Goal: Task Accomplishment & Management: Manage account settings

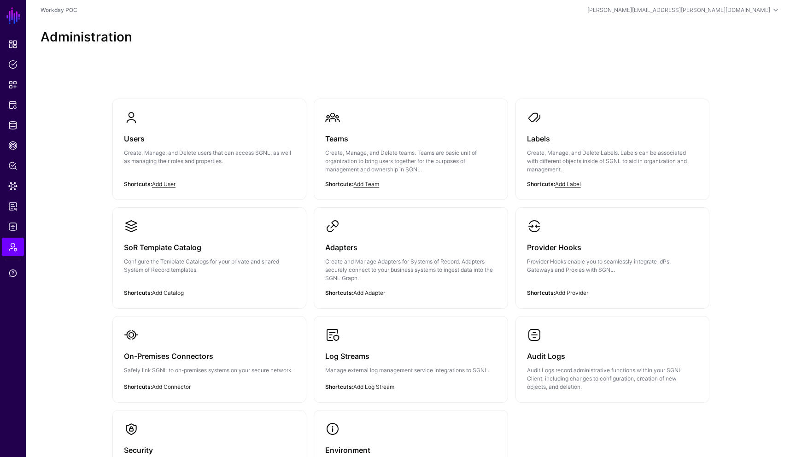
scroll to position [74, 0]
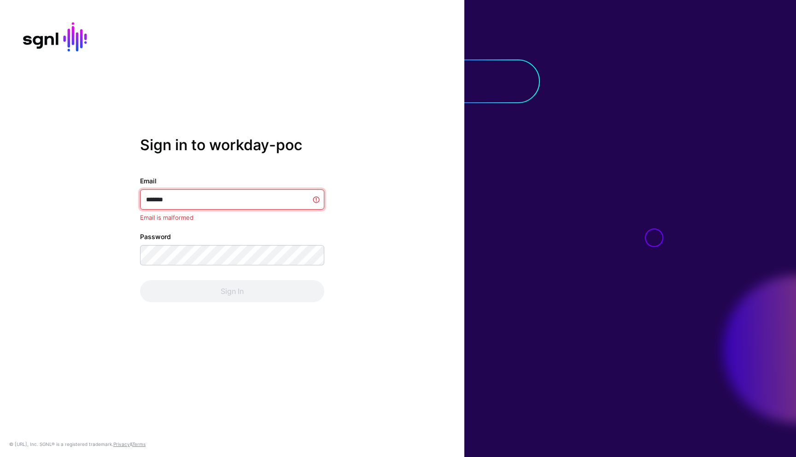
type input "**********"
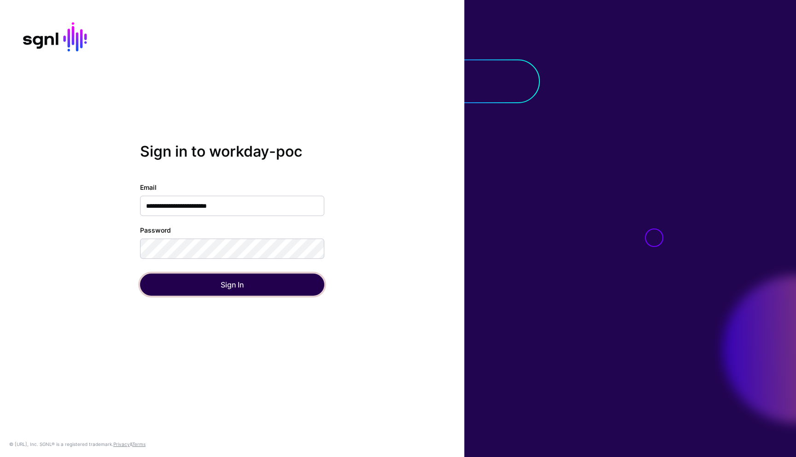
click at [196, 282] on button "Sign In" at bounding box center [232, 284] width 184 height 22
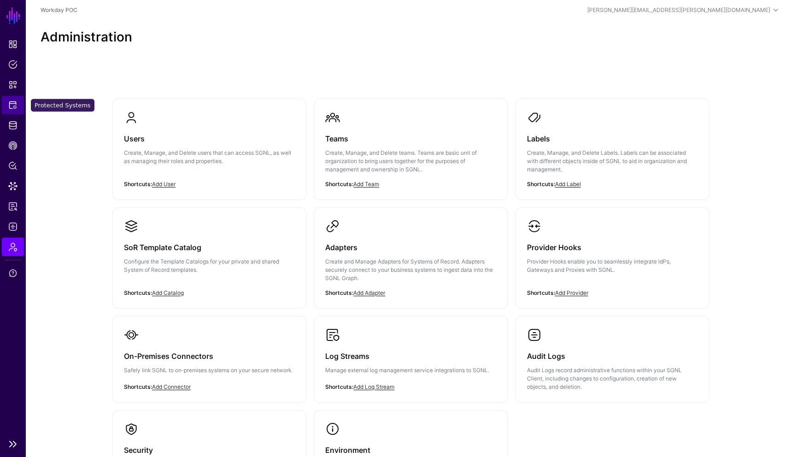
click at [15, 109] on span "Protected Systems" at bounding box center [12, 104] width 9 height 9
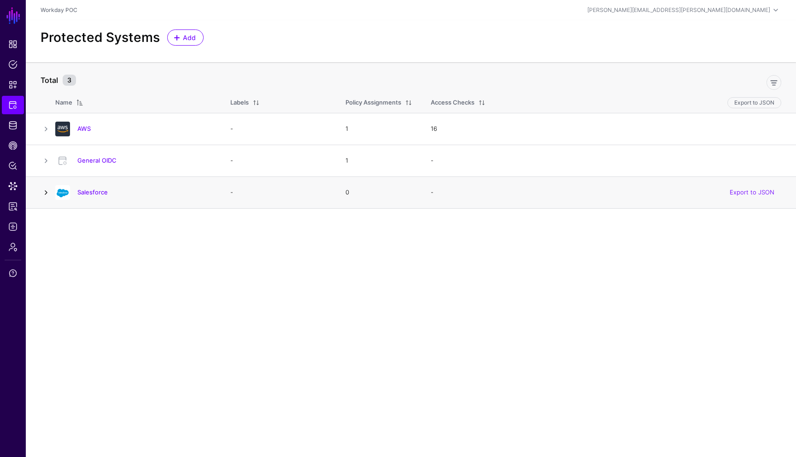
click at [47, 194] on link at bounding box center [46, 192] width 11 height 11
click at [47, 131] on link at bounding box center [46, 128] width 11 height 11
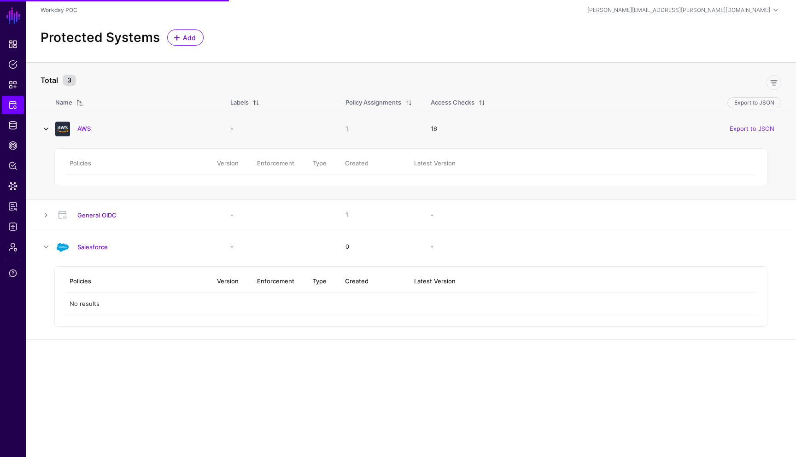
click at [45, 130] on link at bounding box center [46, 128] width 11 height 11
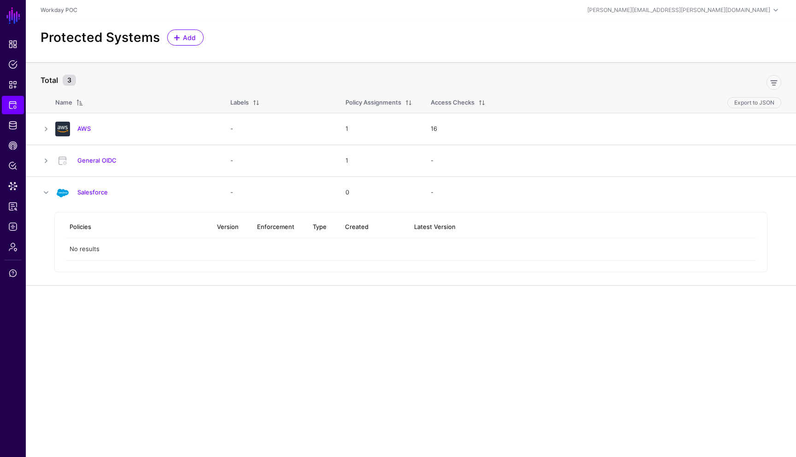
click at [239, 50] on div "Protected Systems Add" at bounding box center [411, 41] width 770 height 42
click at [46, 195] on link at bounding box center [46, 192] width 11 height 11
click at [198, 40] on link "Add" at bounding box center [185, 37] width 36 height 16
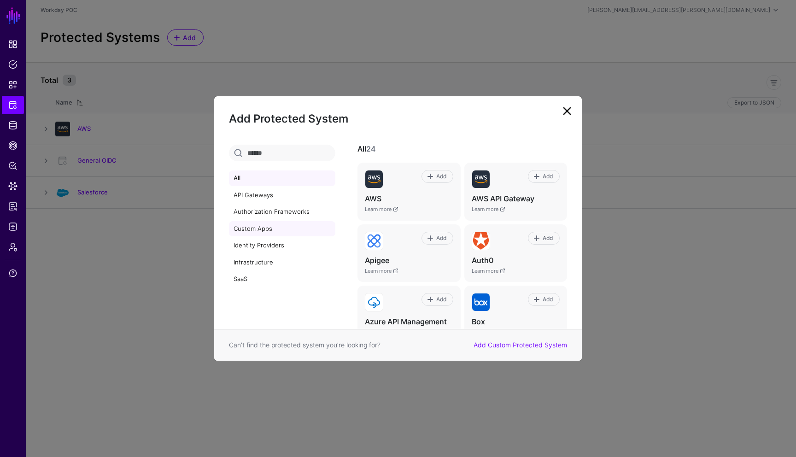
click at [271, 232] on link "Custom Apps" at bounding box center [282, 229] width 106 height 16
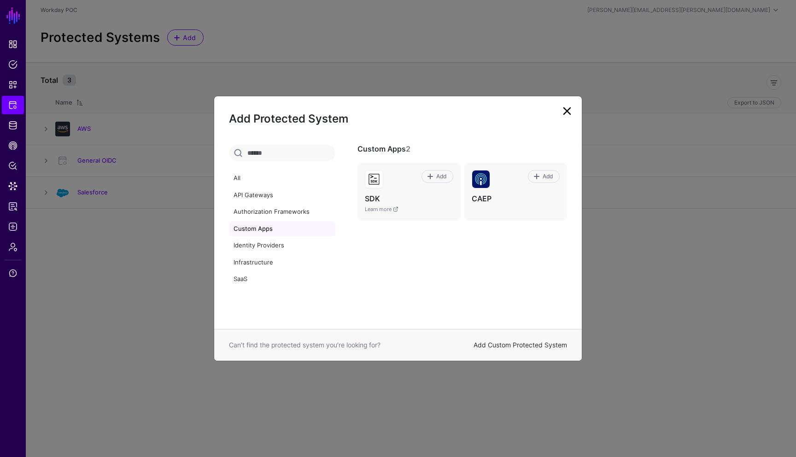
click at [517, 343] on link "Add Custom Protected System" at bounding box center [519, 345] width 93 height 8
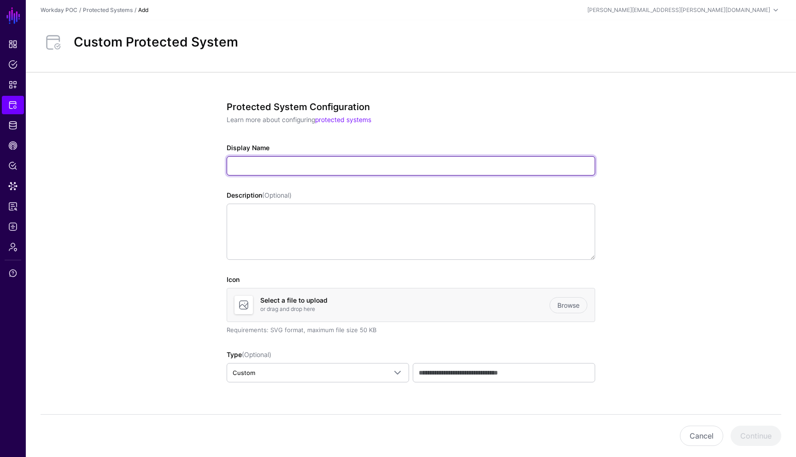
click at [372, 172] on input "Display Name" at bounding box center [411, 165] width 368 height 19
type input "**********"
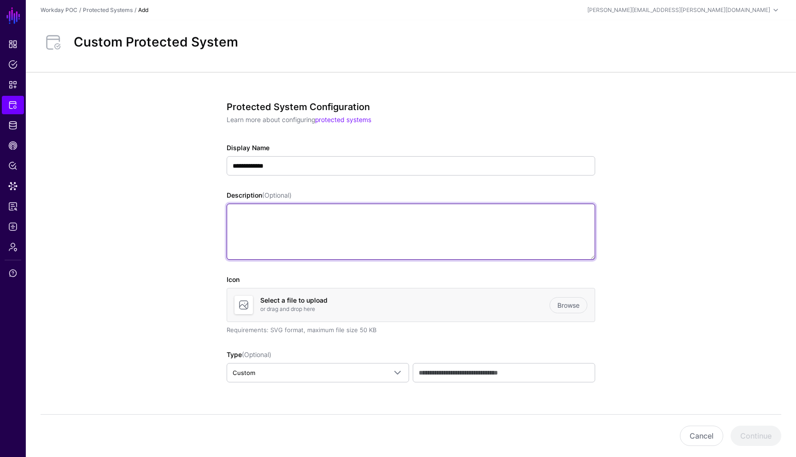
click at [291, 221] on textarea "Description (Optional)" at bounding box center [411, 232] width 368 height 56
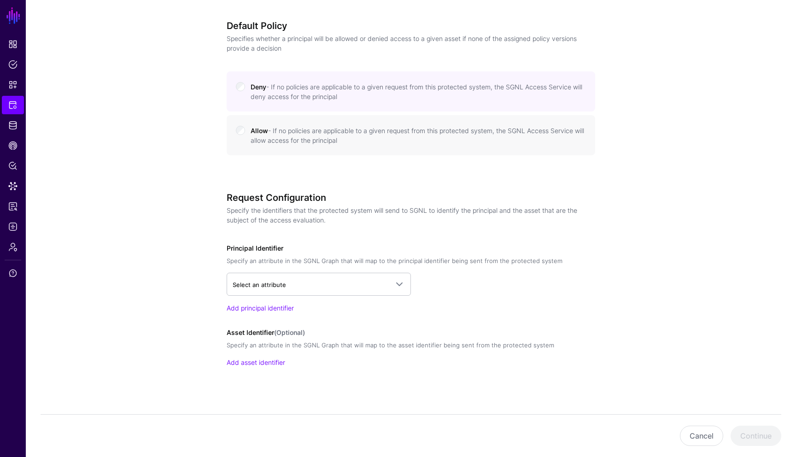
scroll to position [404, 0]
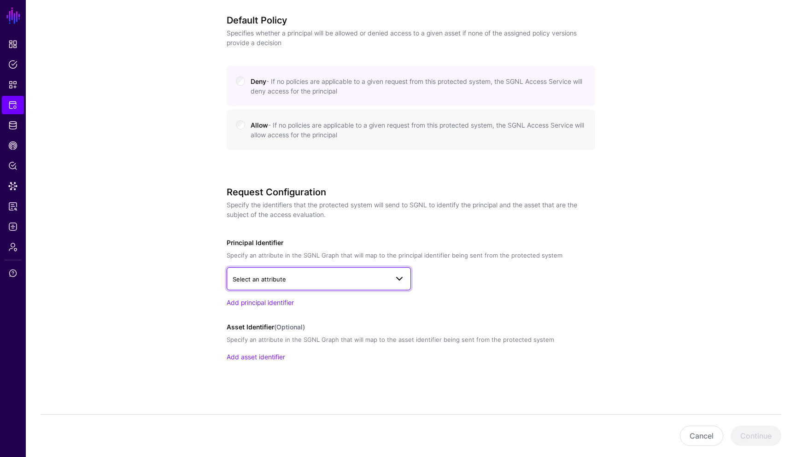
click at [399, 287] on link "Select an attribute" at bounding box center [319, 278] width 184 height 23
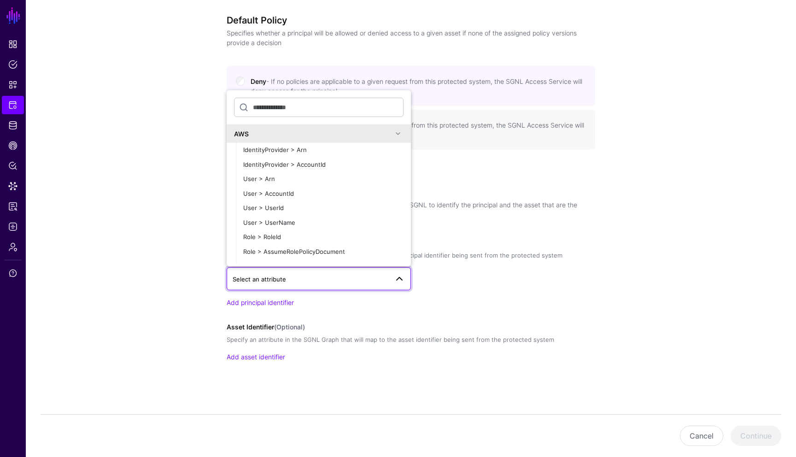
click at [398, 132] on span at bounding box center [397, 133] width 11 height 11
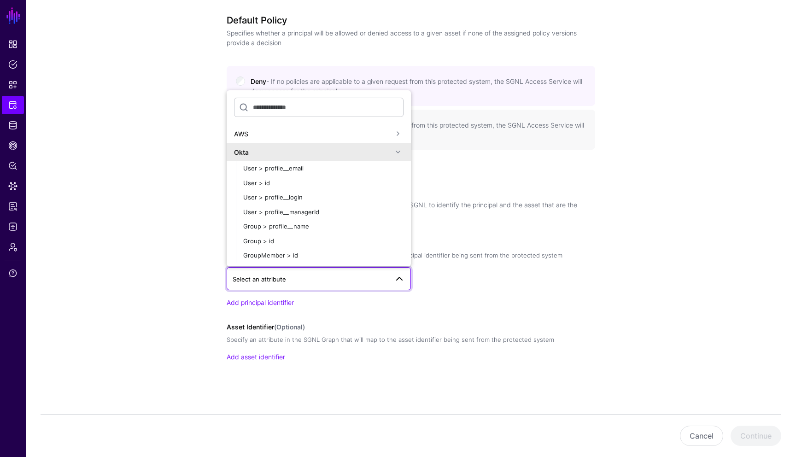
click at [400, 149] on span at bounding box center [397, 151] width 11 height 11
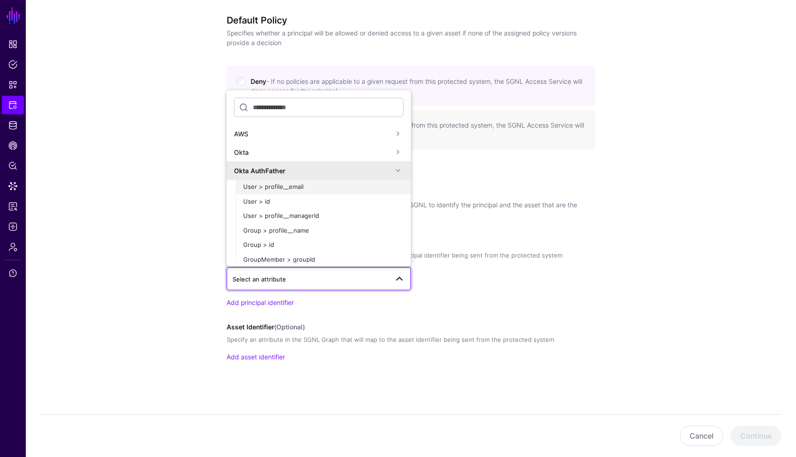
click at [291, 186] on span "User > profile__email" at bounding box center [273, 186] width 60 height 7
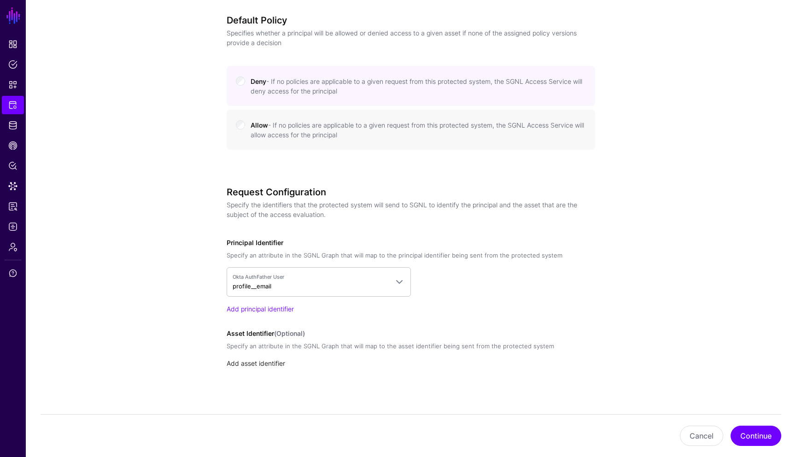
click at [274, 361] on link "Add asset identifier" at bounding box center [256, 363] width 58 height 8
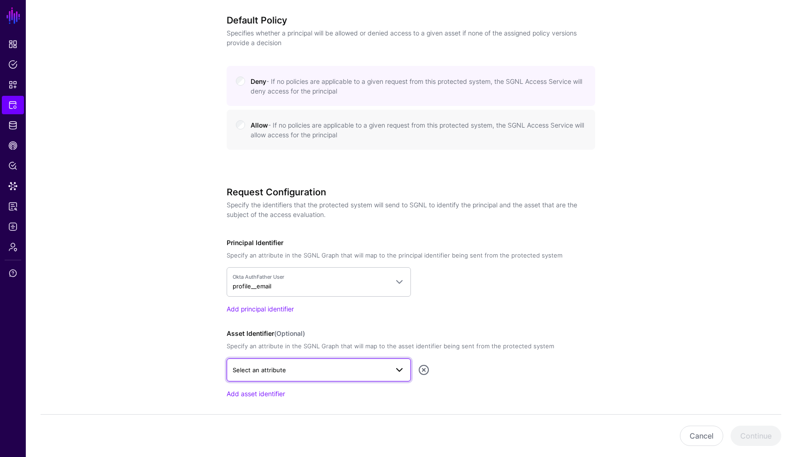
click at [391, 374] on span at bounding box center [396, 369] width 17 height 11
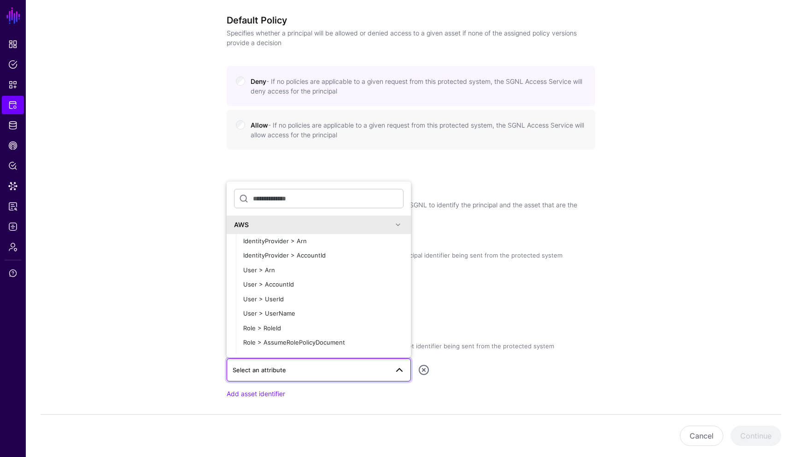
click at [395, 225] on span at bounding box center [397, 224] width 11 height 11
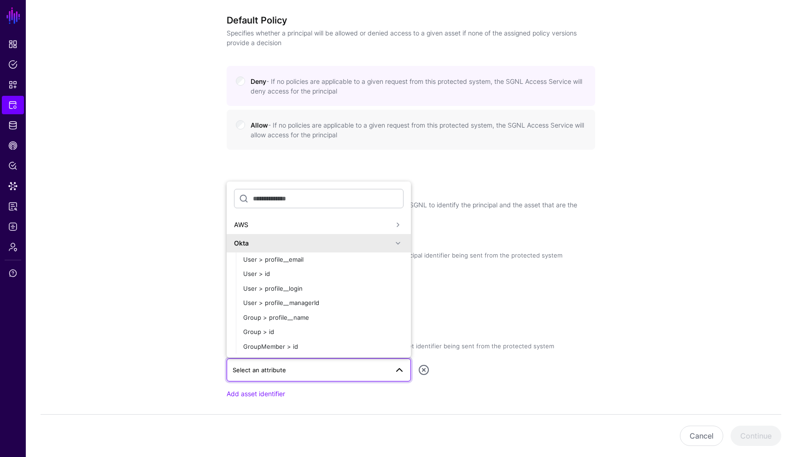
click at [396, 245] on span at bounding box center [397, 243] width 11 height 11
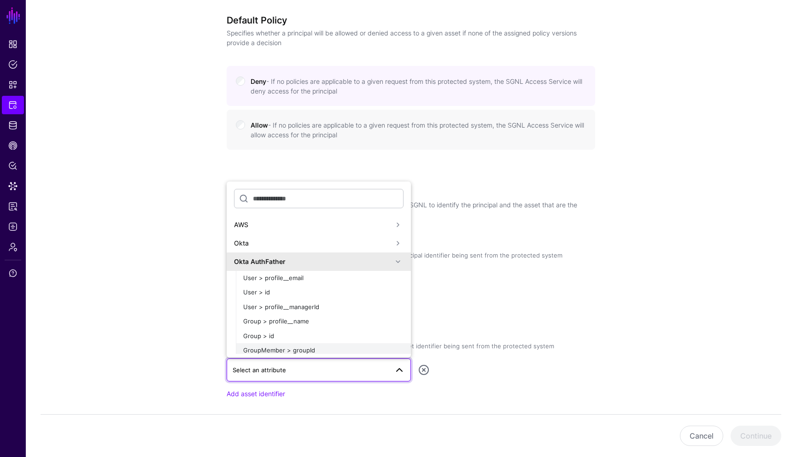
click at [281, 349] on span "GroupMember > groupId" at bounding box center [279, 349] width 72 height 7
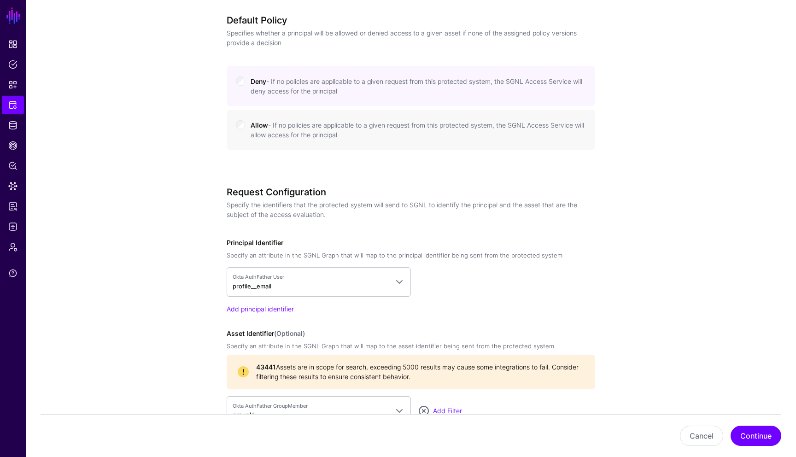
click at [661, 320] on app-integrations-details-form "**********" at bounding box center [411, 109] width 770 height 883
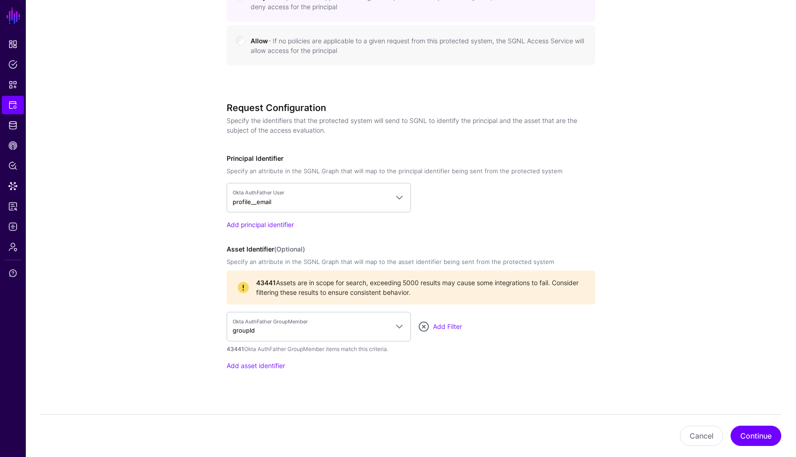
scroll to position [496, 0]
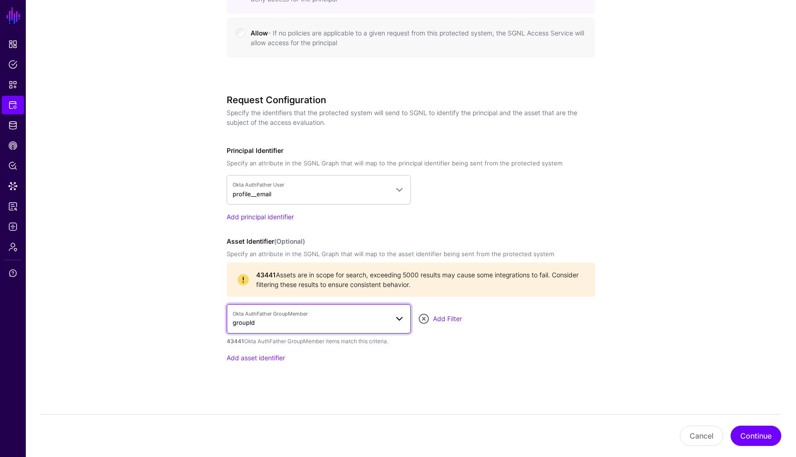
click at [396, 325] on span "Okta AuthFather GroupMember groupId" at bounding box center [319, 318] width 172 height 17
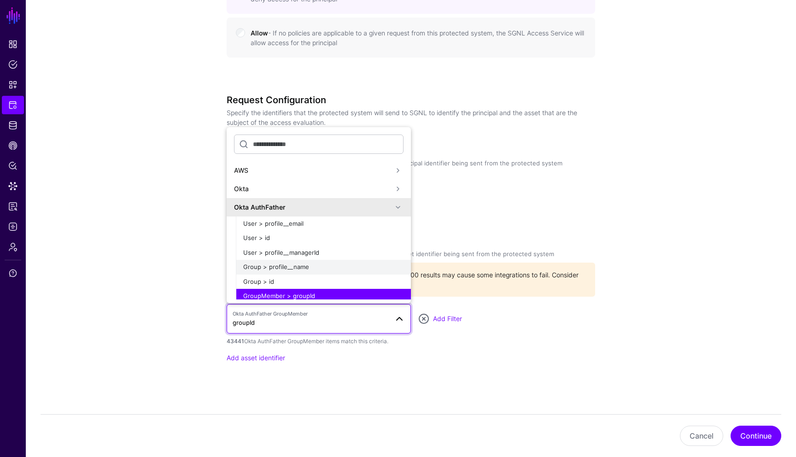
click at [292, 268] on span "Group > profile__name" at bounding box center [276, 266] width 66 height 7
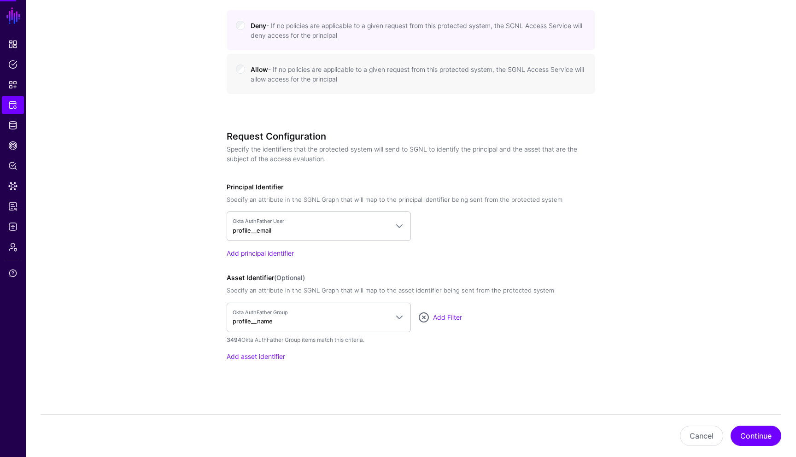
scroll to position [459, 0]
click at [377, 320] on span "Okta AuthFather Group profile__name" at bounding box center [311, 317] width 156 height 17
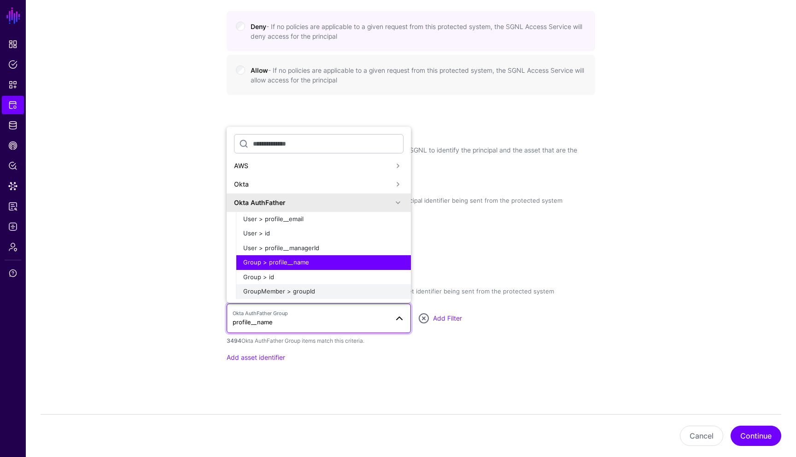
scroll to position [81, 0]
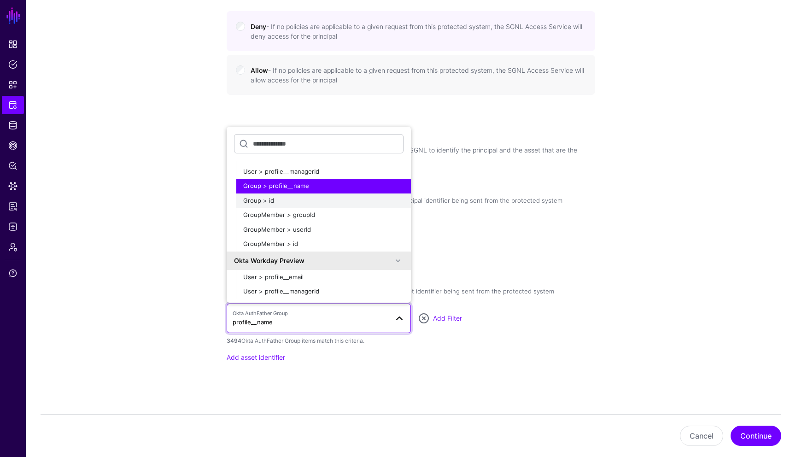
click at [262, 201] on span "Group > id" at bounding box center [258, 200] width 31 height 7
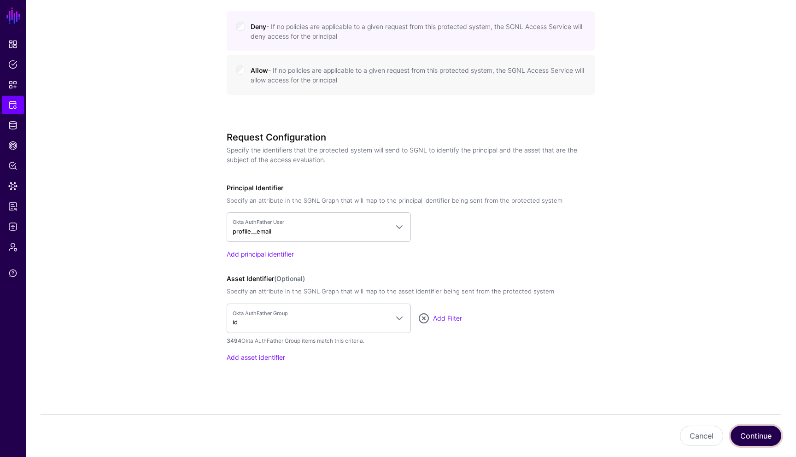
click at [767, 433] on button "Continue" at bounding box center [755, 435] width 51 height 20
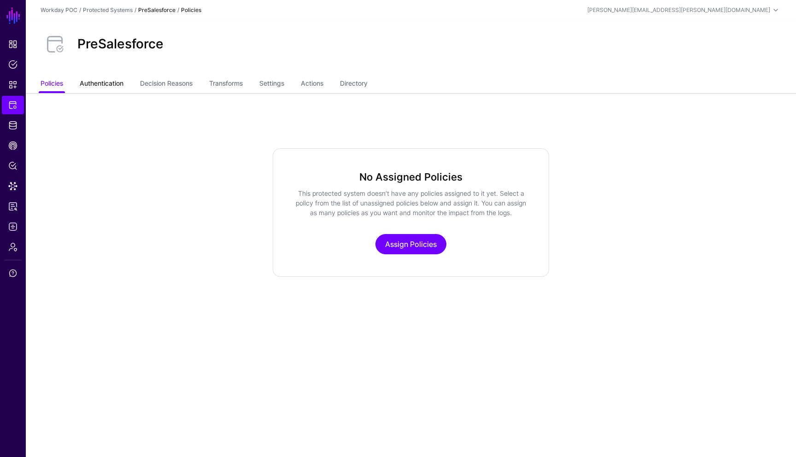
click at [111, 88] on link "Authentication" at bounding box center [102, 84] width 44 height 17
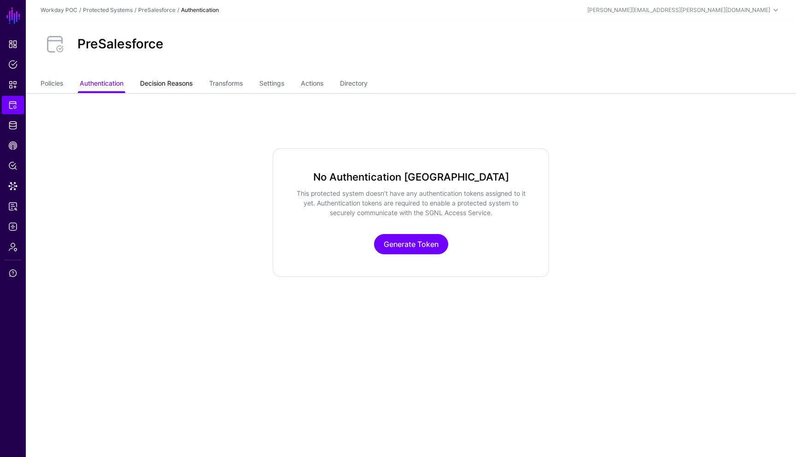
click at [171, 83] on link "Decision Reasons" at bounding box center [166, 84] width 52 height 17
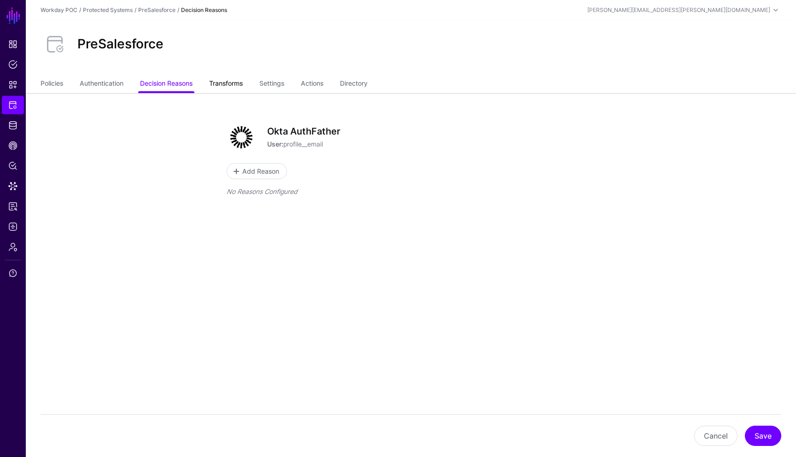
click at [225, 85] on link "Transforms" at bounding box center [226, 84] width 34 height 17
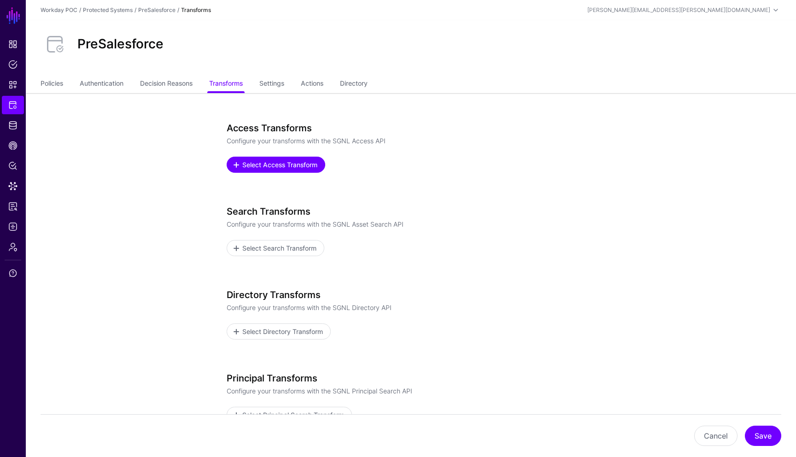
click at [260, 161] on span "Select Access Transform" at bounding box center [279, 165] width 77 height 10
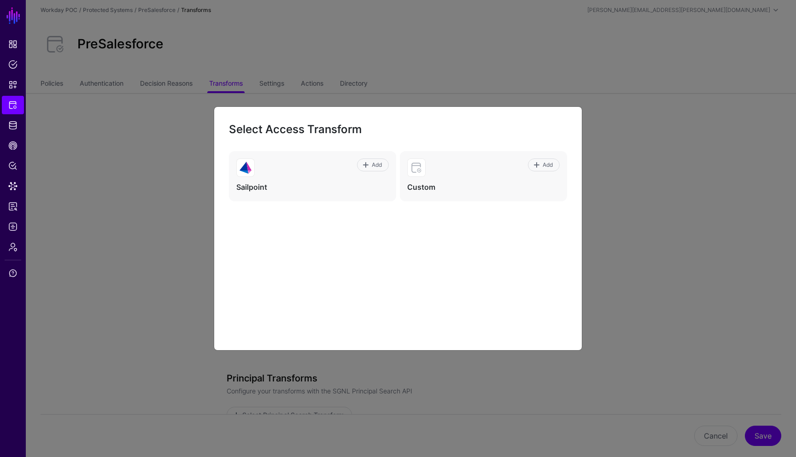
click at [623, 202] on ngb-modal-window "Select Access Transform Add Sailpoint Add Custom" at bounding box center [398, 228] width 796 height 457
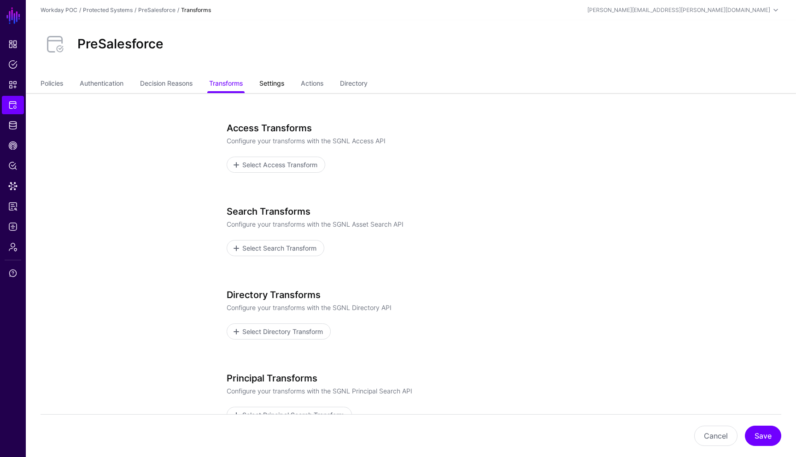
click at [280, 83] on link "Settings" at bounding box center [271, 84] width 25 height 17
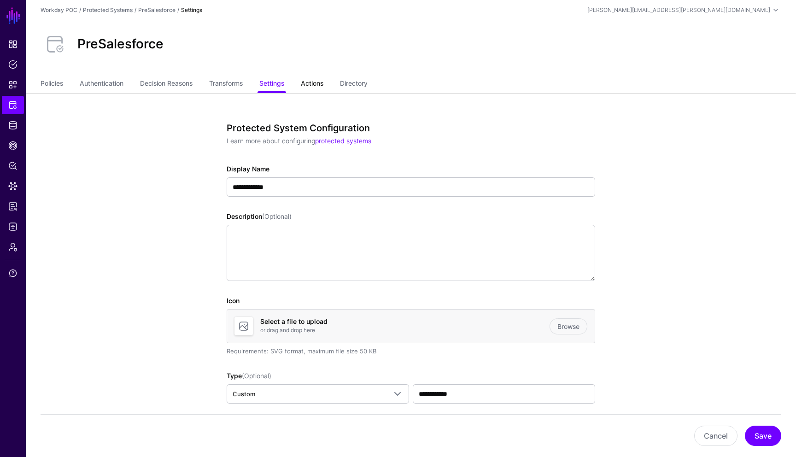
click at [320, 84] on link "Actions" at bounding box center [312, 84] width 23 height 17
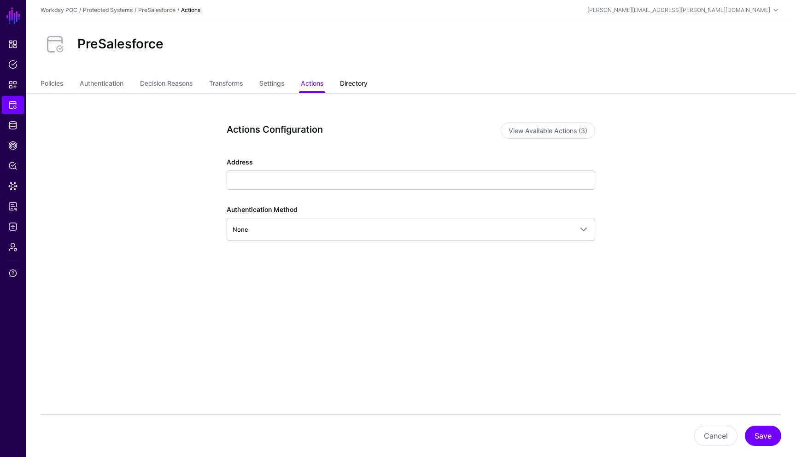
click at [364, 87] on link "Directory" at bounding box center [354, 84] width 28 height 17
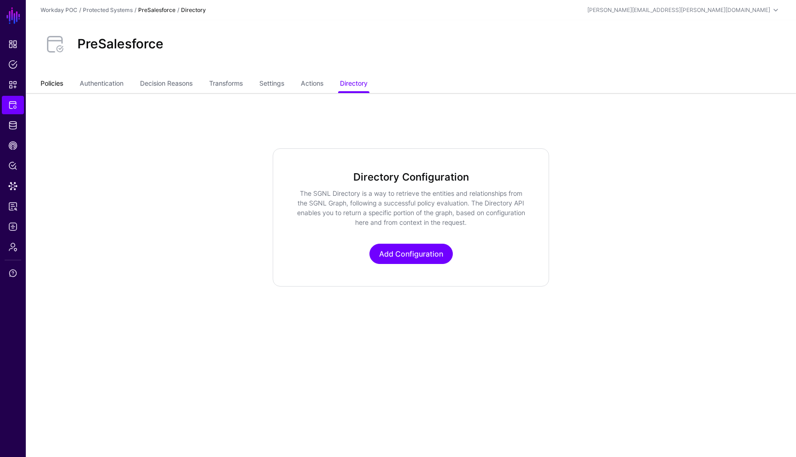
click at [56, 84] on link "Policies" at bounding box center [52, 84] width 23 height 17
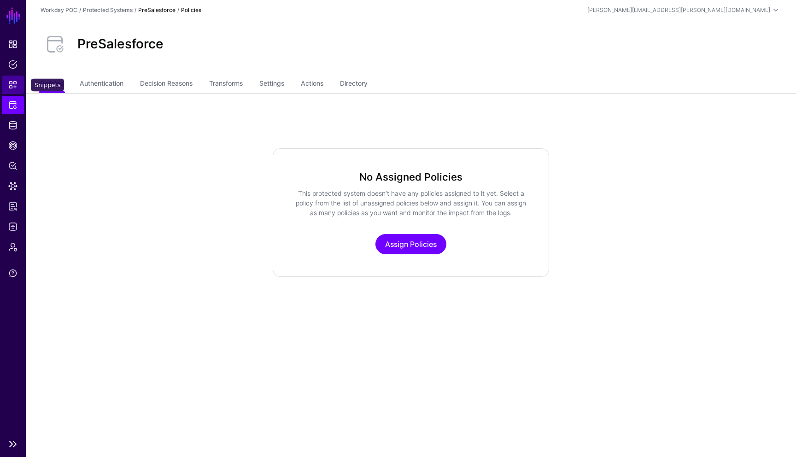
click at [15, 86] on span "Snippets" at bounding box center [12, 84] width 9 height 9
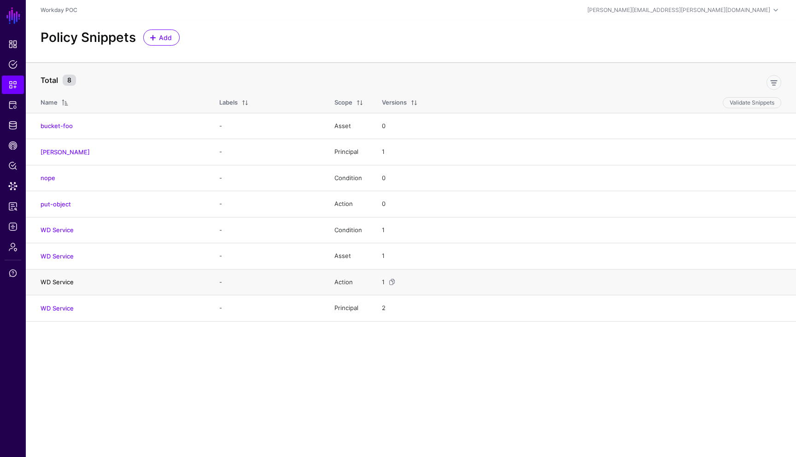
click at [69, 282] on link "WD Service" at bounding box center [57, 281] width 33 height 7
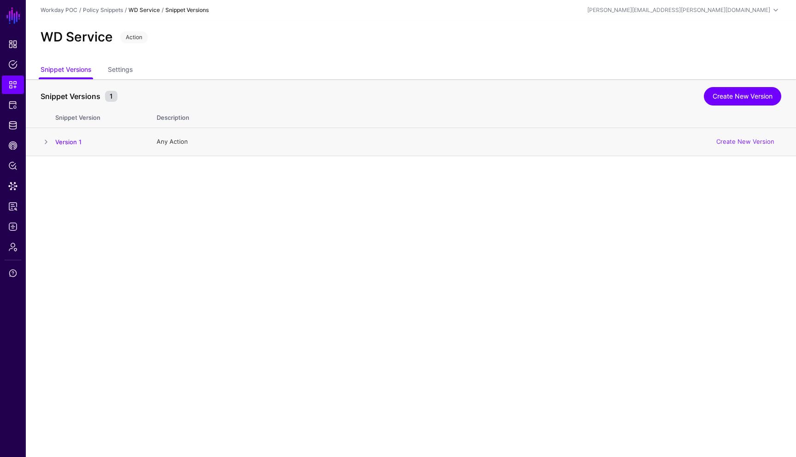
click at [72, 145] on h4 "Version 1" at bounding box center [96, 142] width 83 height 8
click at [56, 145] on h4 "Version 1" at bounding box center [96, 142] width 83 height 8
click at [47, 144] on span at bounding box center [46, 141] width 11 height 11
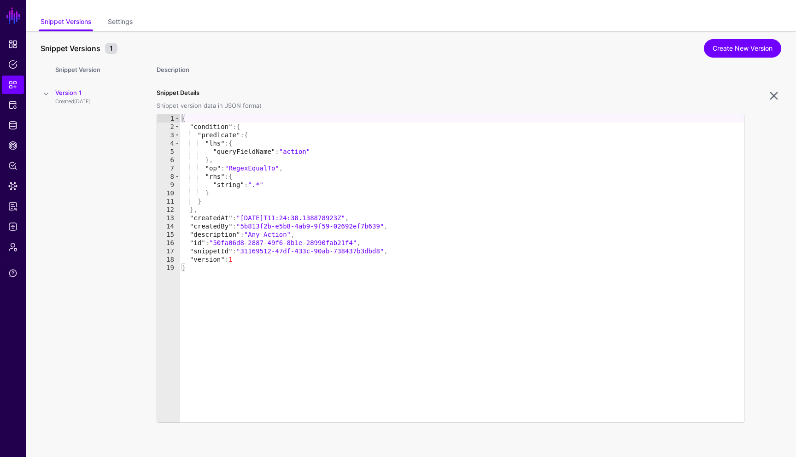
scroll to position [50, 0]
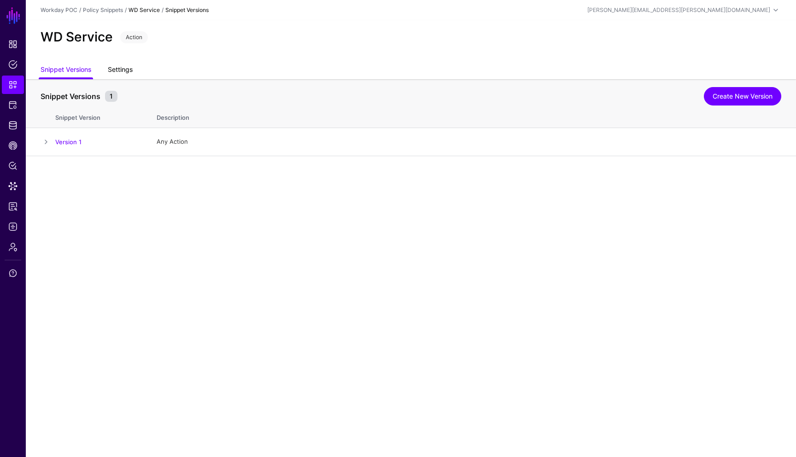
click at [124, 72] on link "Settings" at bounding box center [120, 70] width 25 height 17
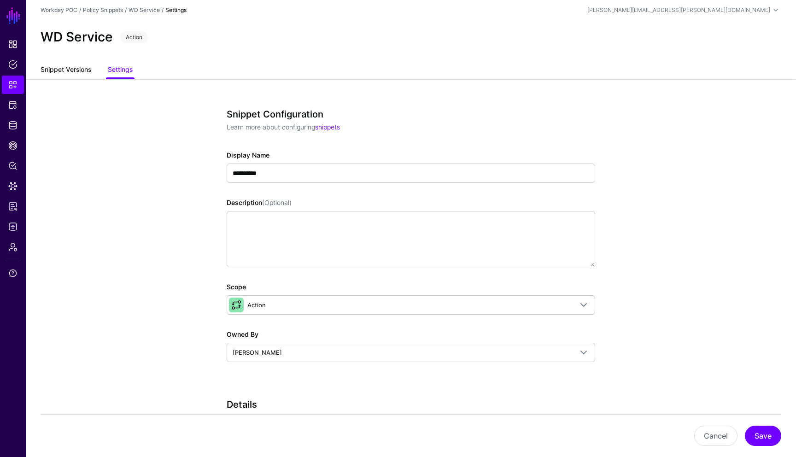
click at [79, 68] on link "Snippet Versions" at bounding box center [66, 70] width 51 height 17
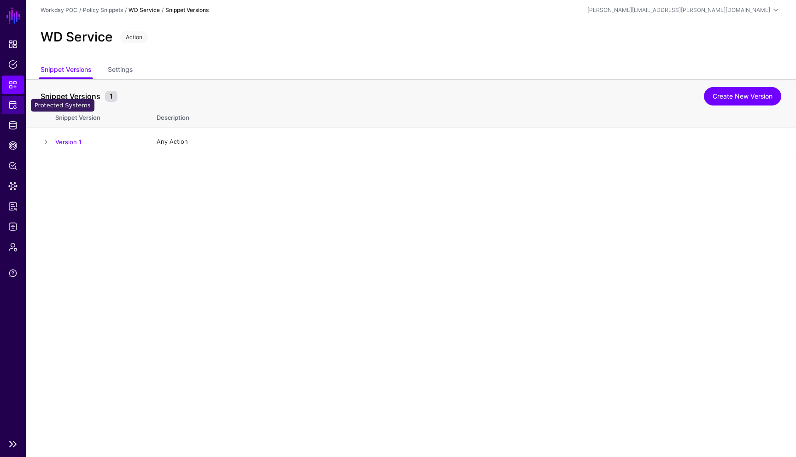
click at [17, 104] on span "Protected Systems" at bounding box center [12, 104] width 9 height 9
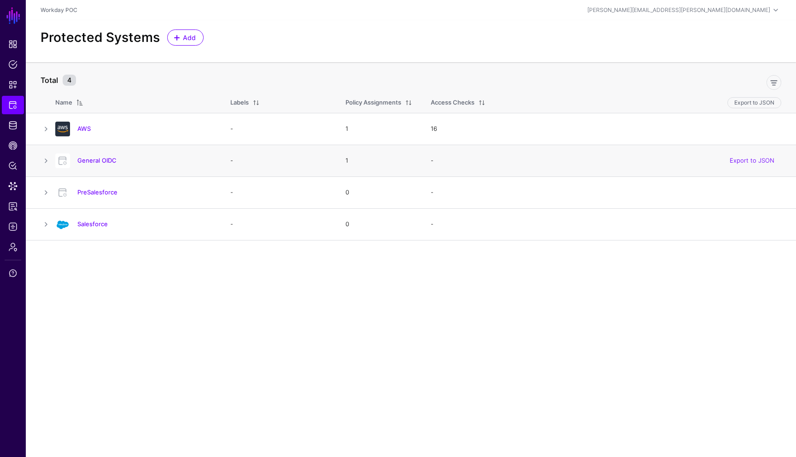
click at [107, 164] on h4 "General OIDC" at bounding box center [144, 160] width 134 height 8
click at [107, 163] on link "General OIDC" at bounding box center [96, 160] width 39 height 7
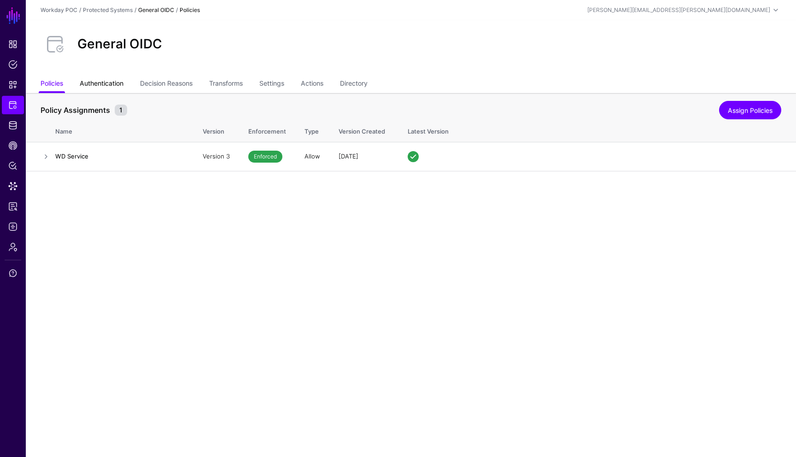
click at [113, 87] on link "Authentication" at bounding box center [102, 84] width 44 height 17
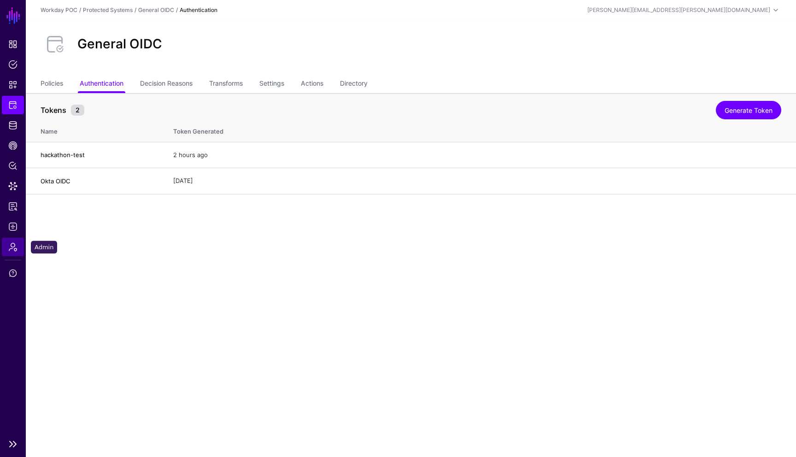
click at [13, 251] on span "Admin" at bounding box center [12, 246] width 9 height 9
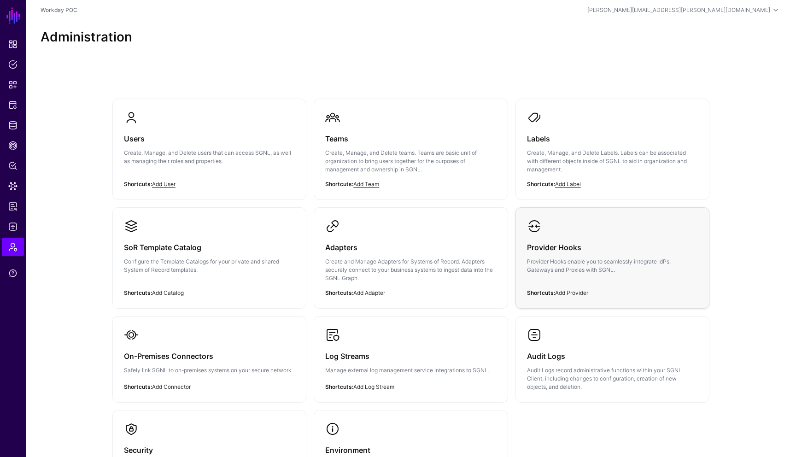
click at [572, 274] on div "Provider Hooks Provider Hooks enable you to seamlessly integrate IdPs, Gateways…" at bounding box center [612, 260] width 171 height 55
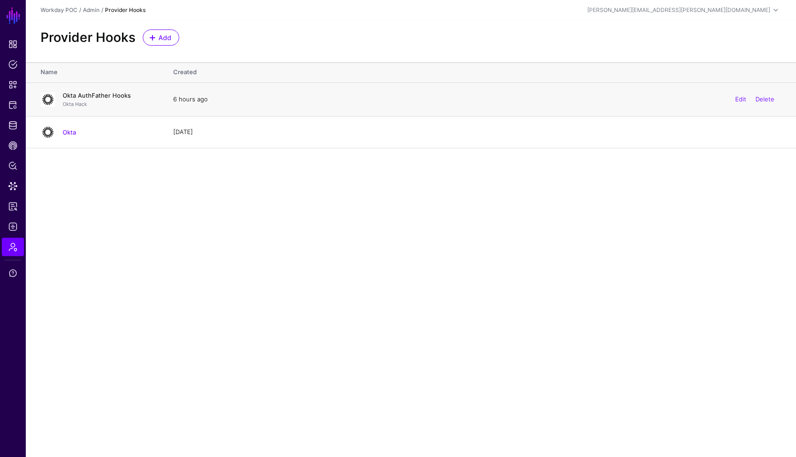
click at [111, 96] on link "Okta AuthFather Hooks" at bounding box center [97, 95] width 68 height 7
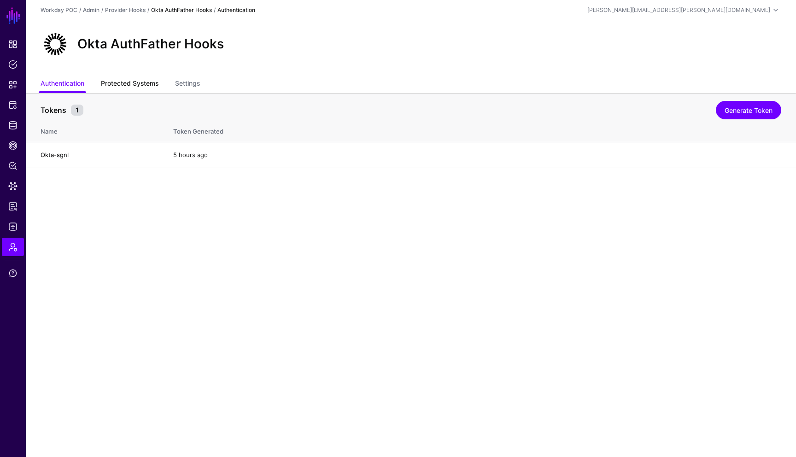
click at [147, 88] on link "Protected Systems" at bounding box center [130, 84] width 58 height 17
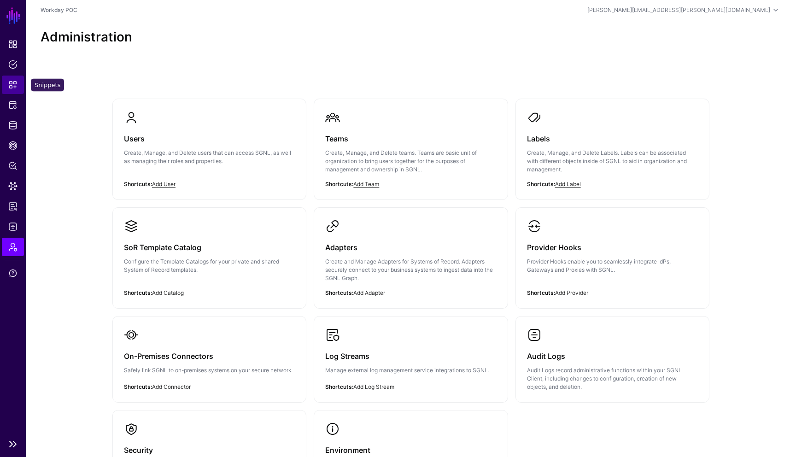
click at [12, 83] on span "Snippets" at bounding box center [12, 84] width 9 height 9
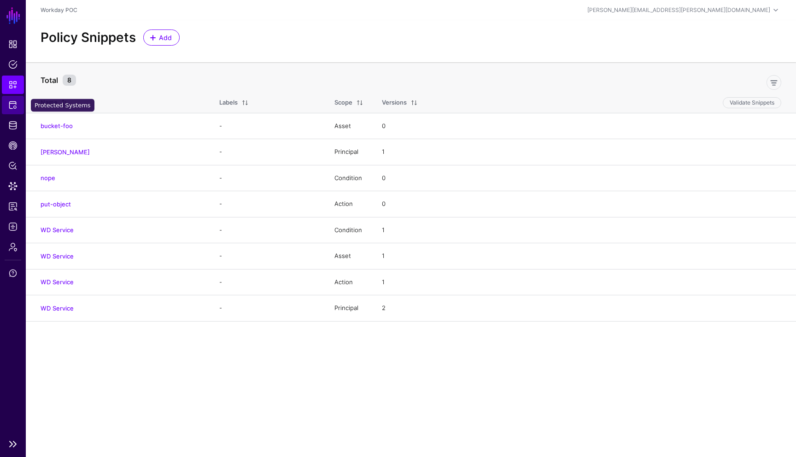
click at [14, 105] on span "Protected Systems" at bounding box center [12, 104] width 9 height 9
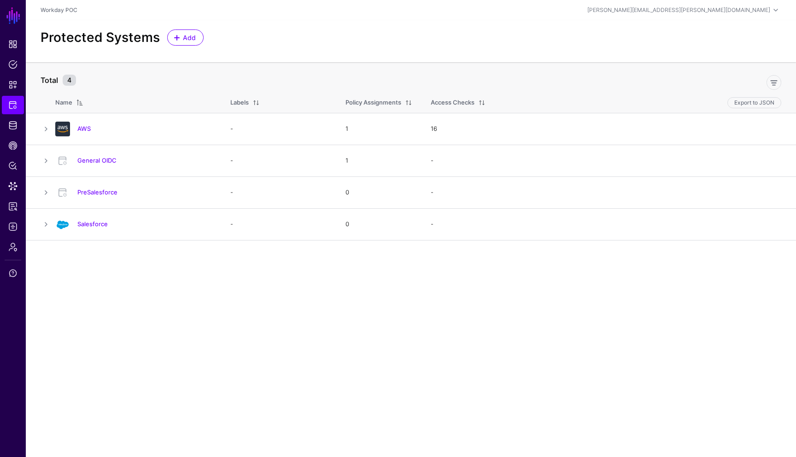
click at [237, 281] on main "SGNL Dashboard Policies Snippets Protected Systems Identity Data Fabric CAEP Hu…" at bounding box center [398, 228] width 796 height 457
click at [116, 192] on link "PreSalesforce" at bounding box center [97, 191] width 40 height 7
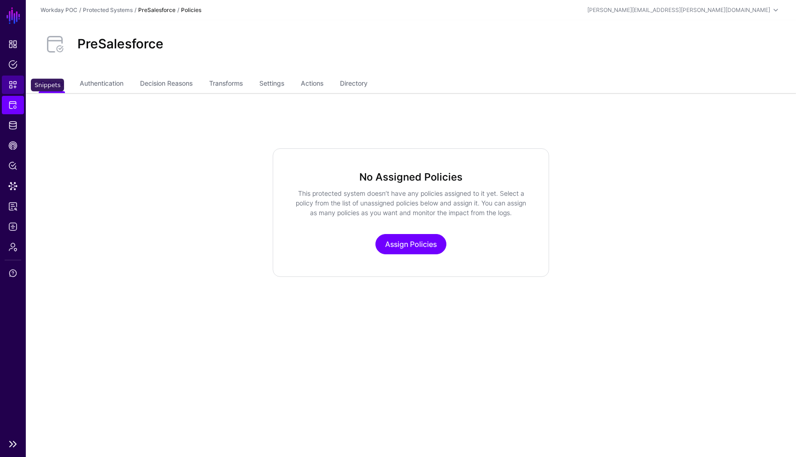
click at [11, 81] on span "Snippets" at bounding box center [12, 84] width 9 height 9
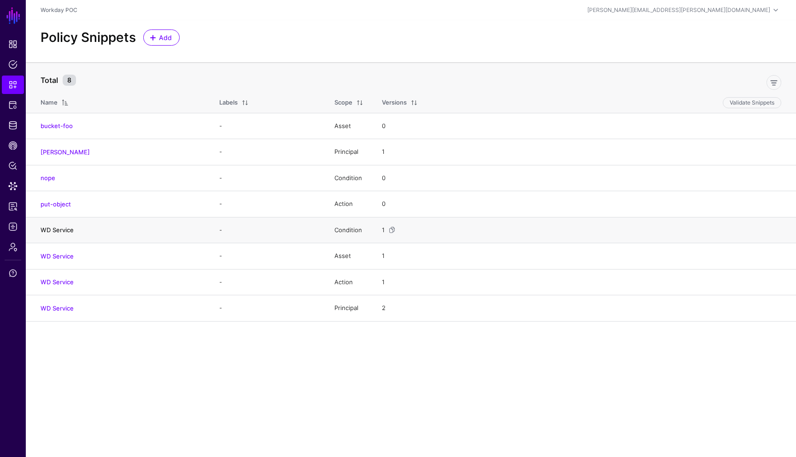
click at [69, 233] on link "WD Service" at bounding box center [57, 229] width 33 height 7
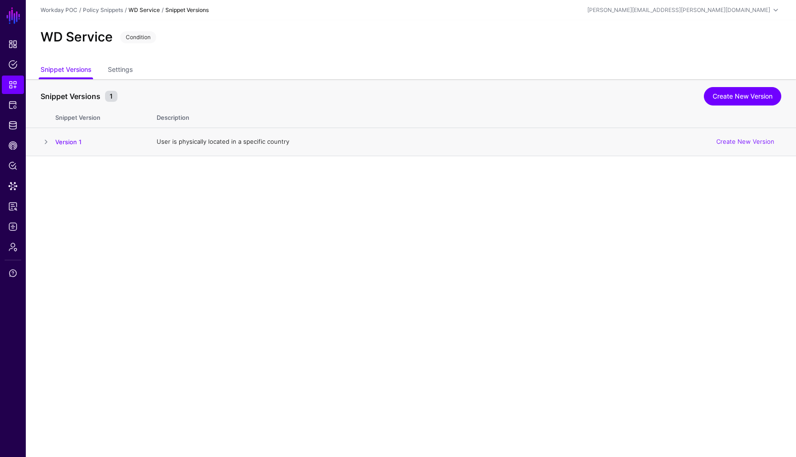
click at [47, 140] on span at bounding box center [46, 141] width 11 height 11
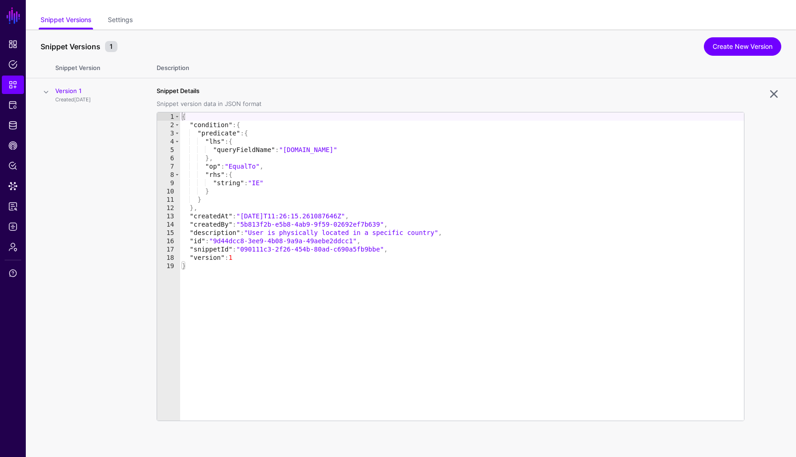
scroll to position [50, 0]
click at [185, 65] on th "Description" at bounding box center [471, 66] width 648 height 24
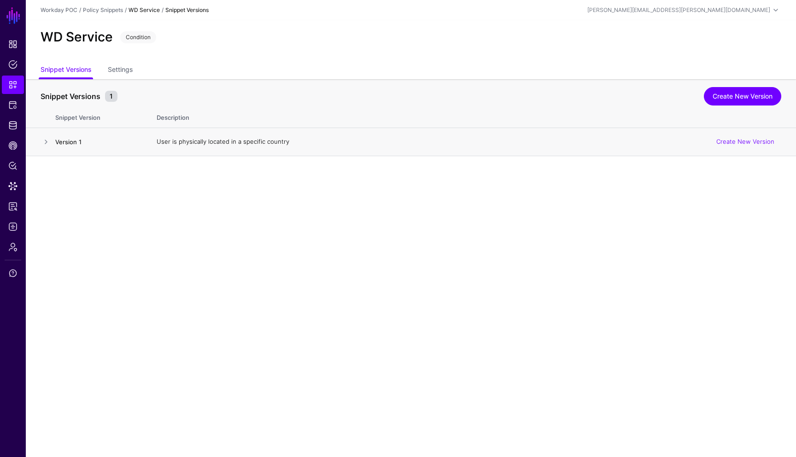
click at [72, 144] on link "Version 1" at bounding box center [68, 141] width 26 height 7
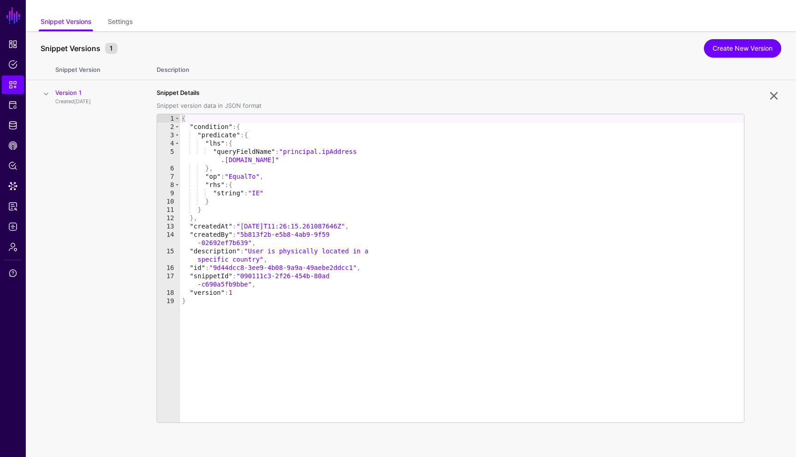
scroll to position [50, 0]
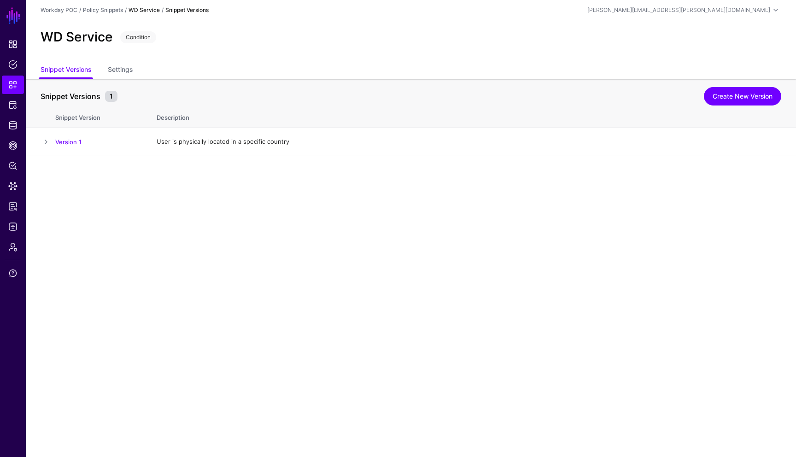
click at [140, 13] on strong "WD Service" at bounding box center [143, 9] width 31 height 7
click at [109, 13] on link "Policy Snippets" at bounding box center [103, 9] width 40 height 7
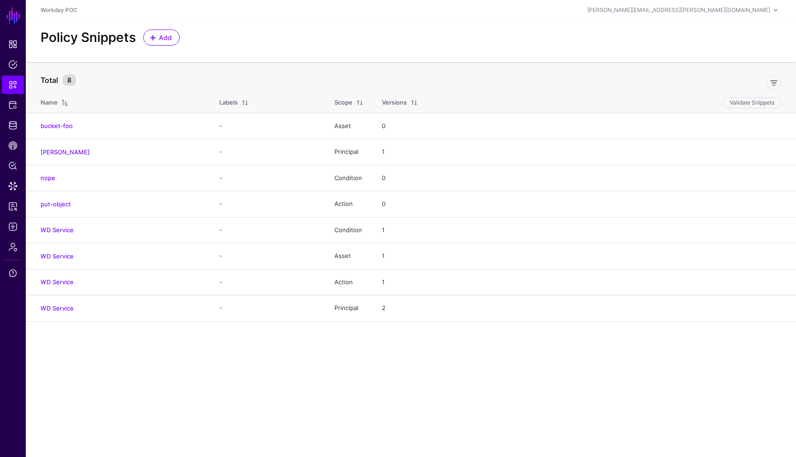
click at [169, 47] on div "Policy Snippets Add" at bounding box center [411, 41] width 770 height 42
click at [168, 39] on span "Add" at bounding box center [165, 38] width 15 height 10
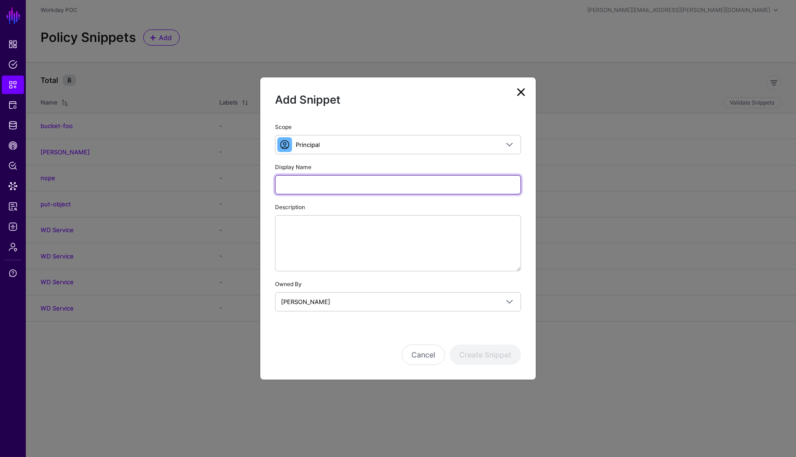
click at [354, 186] on input "Display Name" at bounding box center [398, 184] width 246 height 19
click at [297, 186] on input "**********" at bounding box center [398, 184] width 246 height 19
type input "**********"
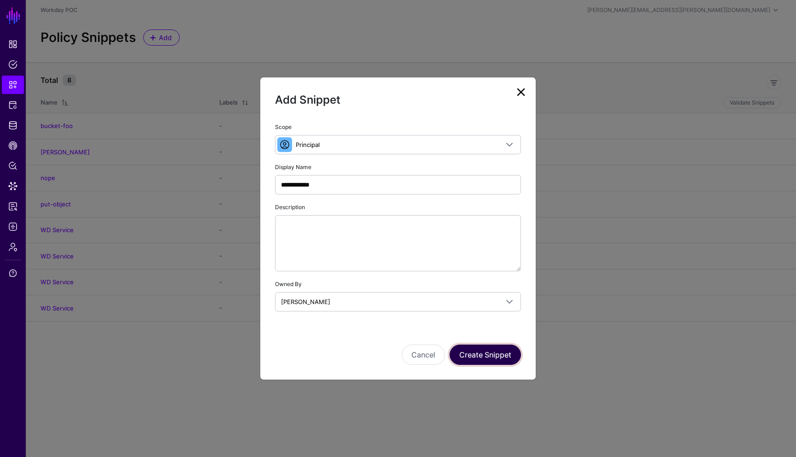
click at [484, 348] on button "Create Snippet" at bounding box center [484, 354] width 71 height 20
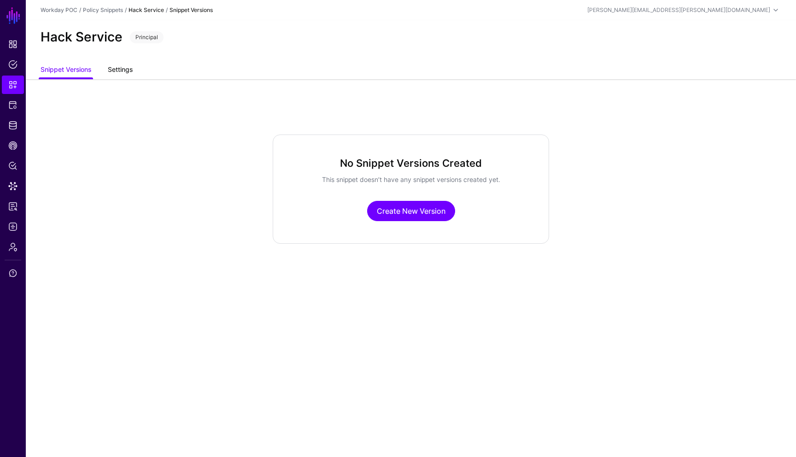
click at [123, 70] on link "Settings" at bounding box center [120, 70] width 25 height 17
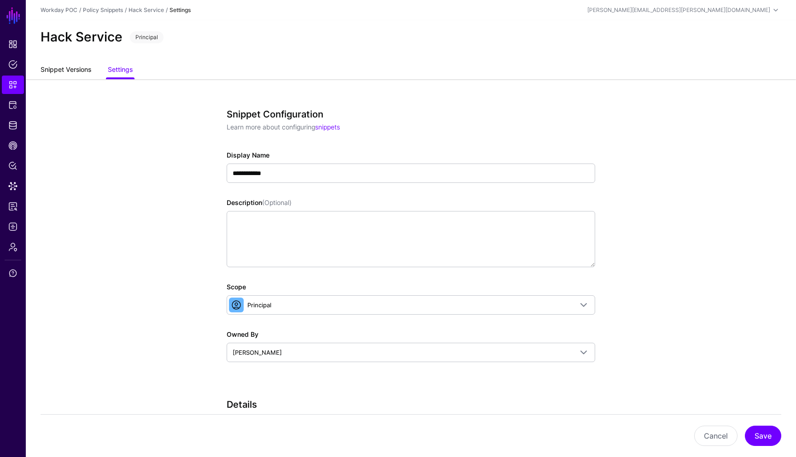
click at [71, 69] on link "Snippet Versions" at bounding box center [66, 70] width 51 height 17
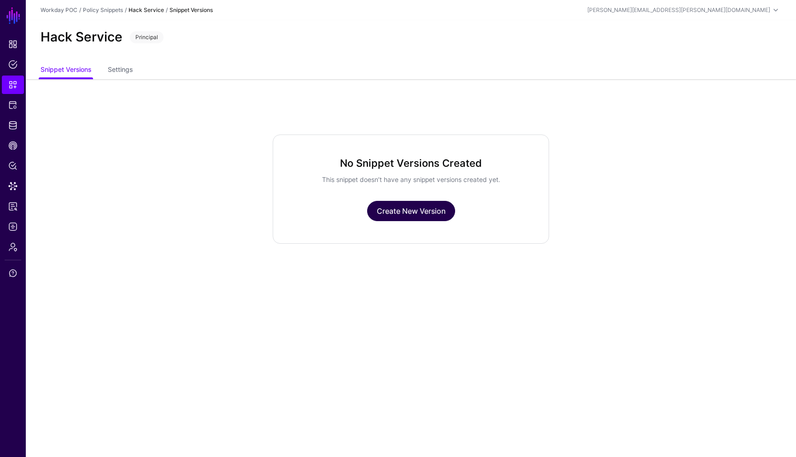
click at [418, 210] on link "Create New Version" at bounding box center [411, 211] width 88 height 20
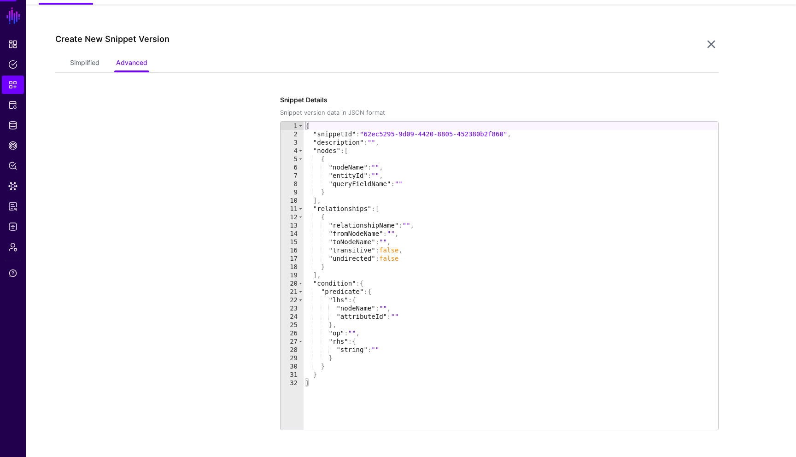
scroll to position [79, 0]
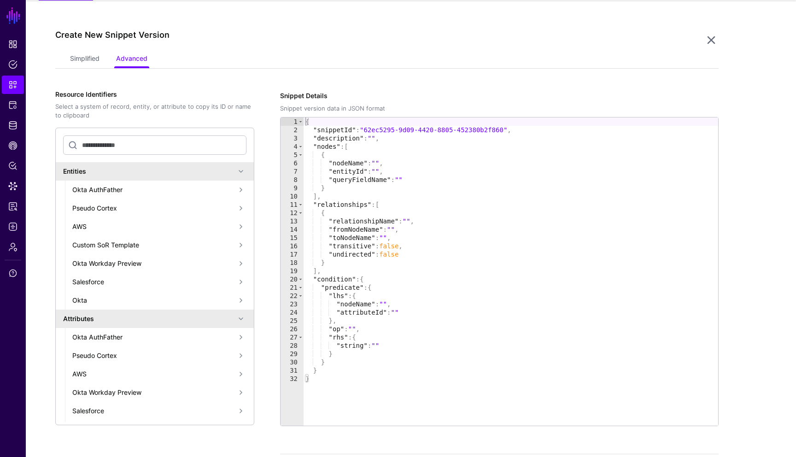
click at [97, 188] on div "Okta AuthFather" at bounding box center [153, 190] width 163 height 10
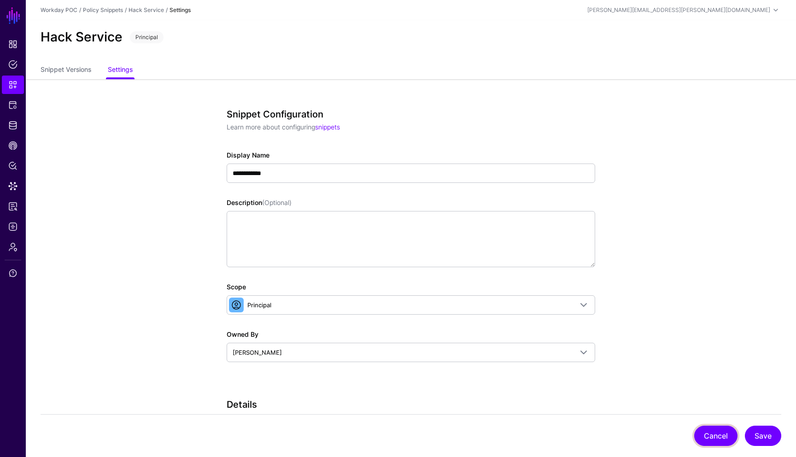
click at [707, 433] on button "Cancel" at bounding box center [715, 435] width 43 height 20
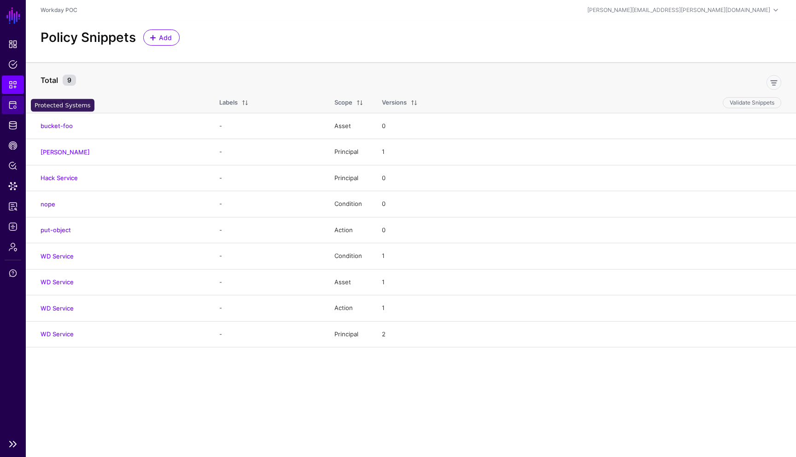
click at [12, 101] on span "Protected Systems" at bounding box center [12, 104] width 9 height 9
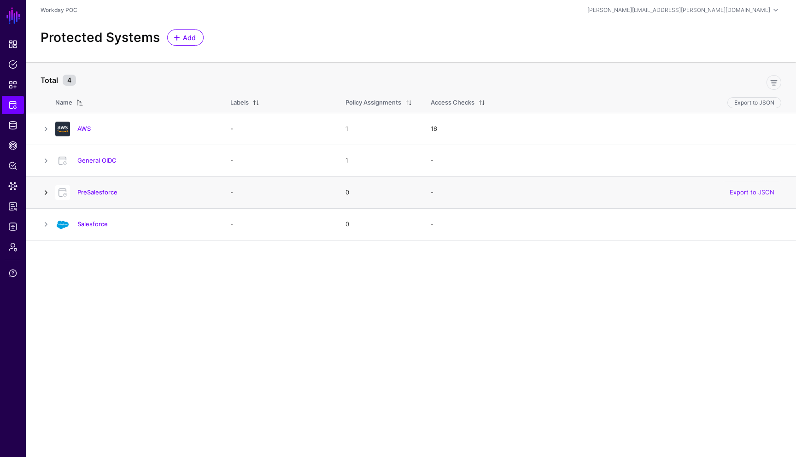
click at [48, 192] on link at bounding box center [46, 192] width 11 height 11
click at [88, 195] on link "PreSalesforce" at bounding box center [97, 191] width 40 height 7
click at [192, 35] on span "Add" at bounding box center [189, 38] width 15 height 10
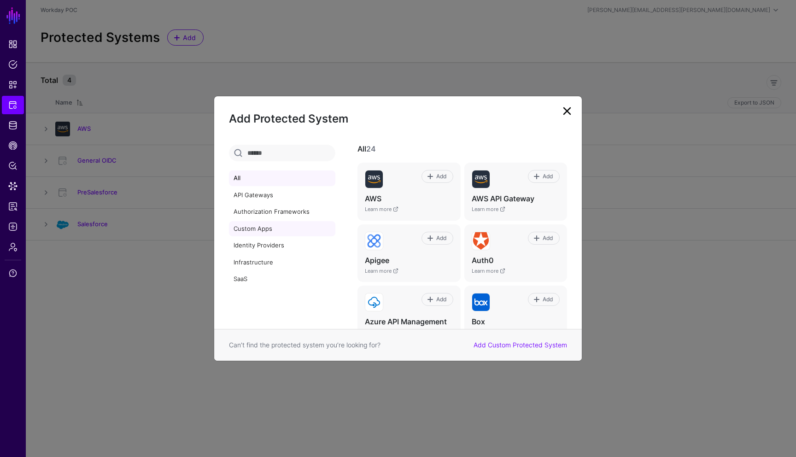
click at [262, 233] on link "Custom Apps" at bounding box center [282, 229] width 106 height 16
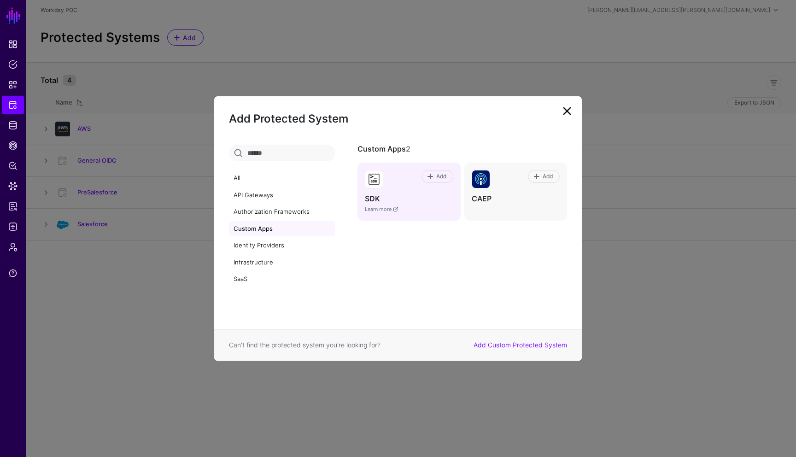
click at [385, 196] on h4 "SDK" at bounding box center [409, 199] width 88 height 10
click at [374, 180] on img at bounding box center [373, 178] width 17 height 17
click at [432, 174] on span at bounding box center [429, 176] width 7 height 7
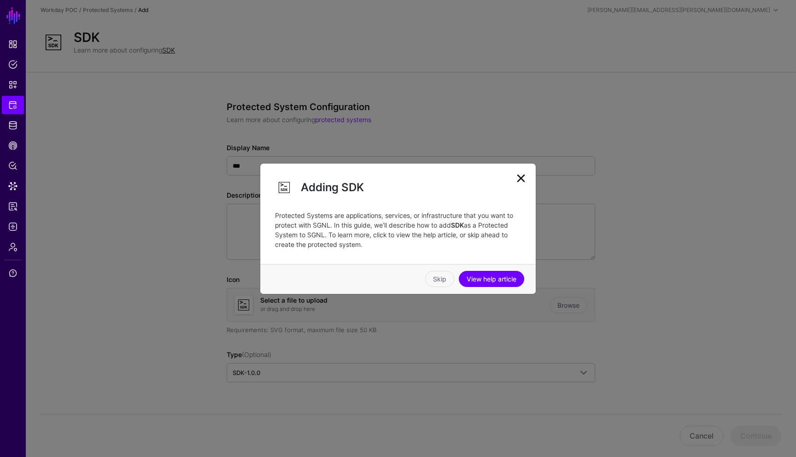
click at [519, 180] on link at bounding box center [520, 178] width 15 height 15
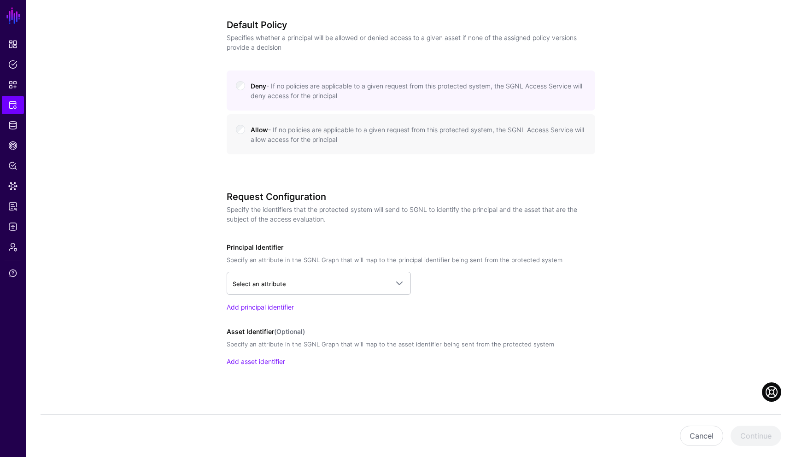
scroll to position [404, 0]
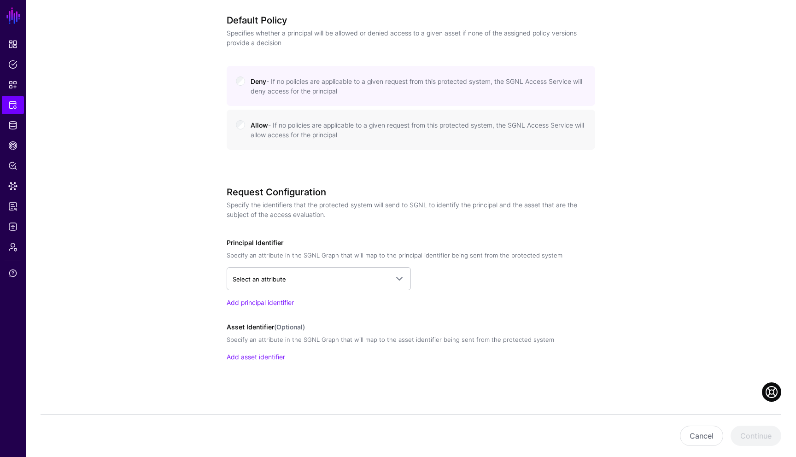
click at [675, 250] on app-integrations-details-form "Protected System Configuration Learn more about configuring protected systems D…" at bounding box center [411, 63] width 770 height 790
click at [401, 284] on link "Select an attribute" at bounding box center [319, 278] width 184 height 23
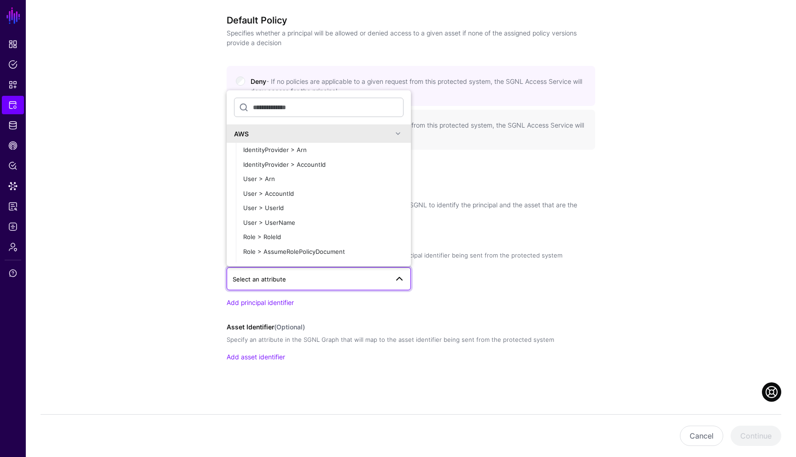
click at [395, 137] on span at bounding box center [397, 133] width 11 height 11
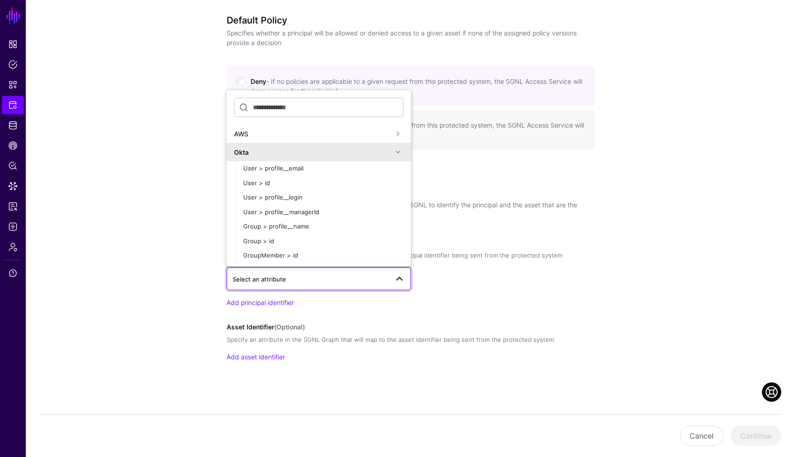
click at [399, 151] on span at bounding box center [397, 151] width 11 height 11
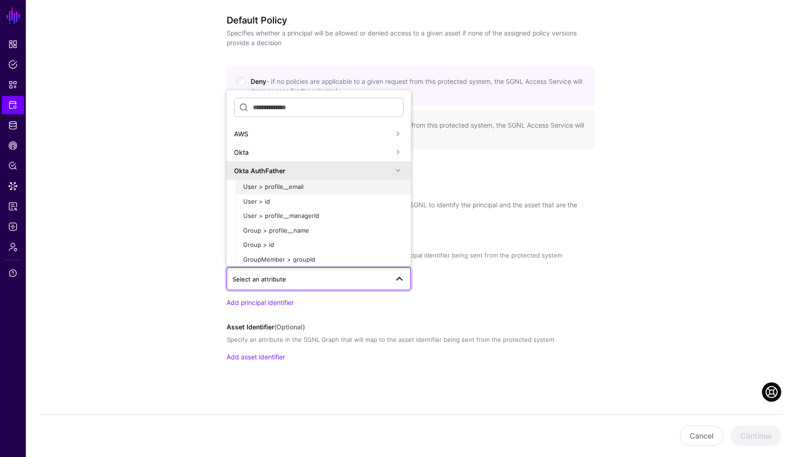
click at [279, 188] on span "User > profile__email" at bounding box center [273, 186] width 60 height 7
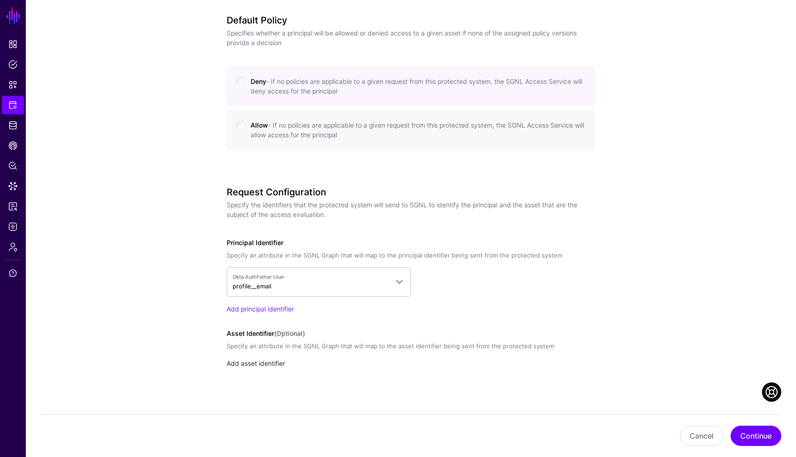
click at [268, 363] on link "Add asset identifier" at bounding box center [256, 363] width 58 height 8
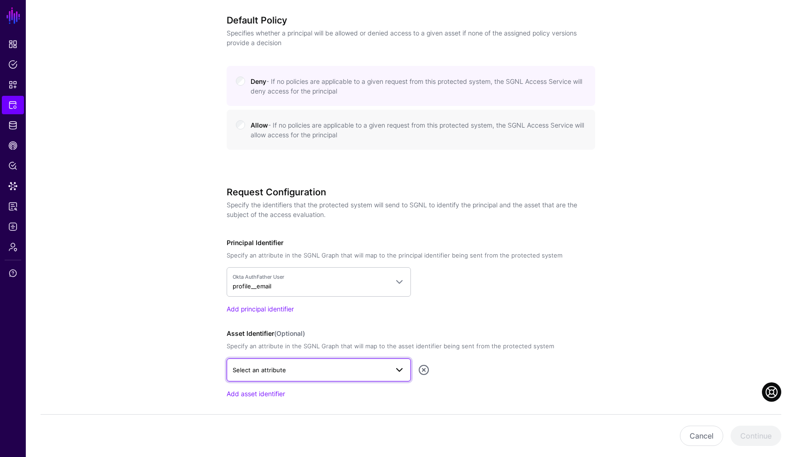
click at [351, 368] on span "Select an attribute" at bounding box center [311, 370] width 156 height 10
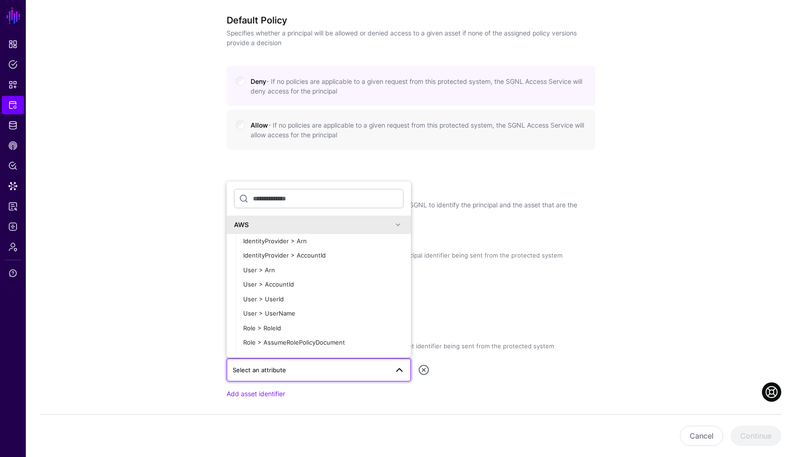
click at [400, 228] on span at bounding box center [397, 224] width 11 height 11
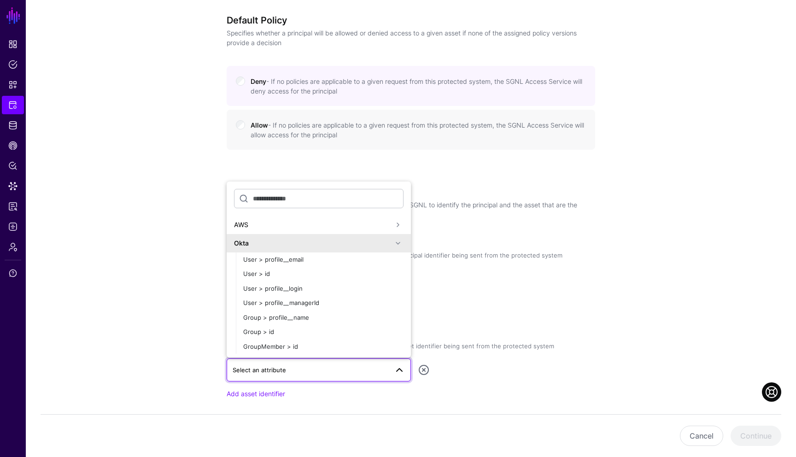
click at [395, 246] on span at bounding box center [397, 243] width 11 height 11
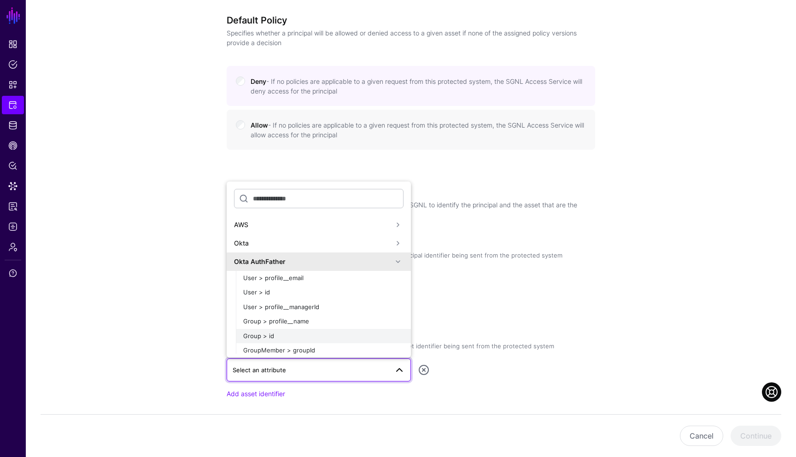
click at [273, 334] on div "Group > id" at bounding box center [323, 335] width 160 height 9
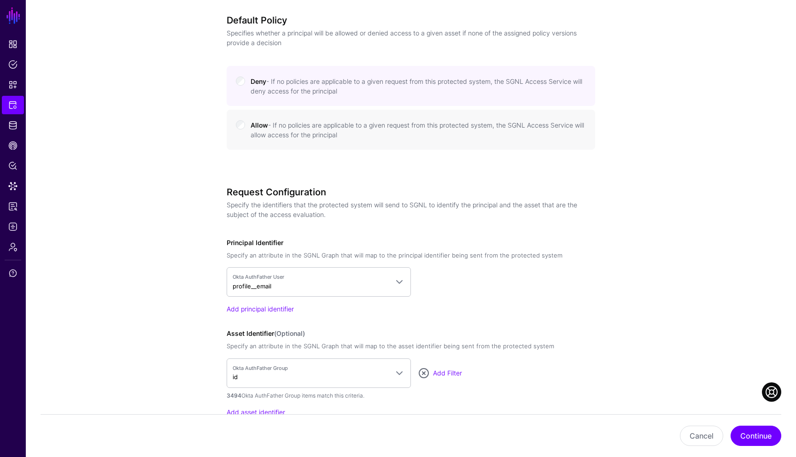
click at [505, 391] on div "3494 Okta AuthFather Group items match this criteria." at bounding box center [411, 395] width 368 height 8
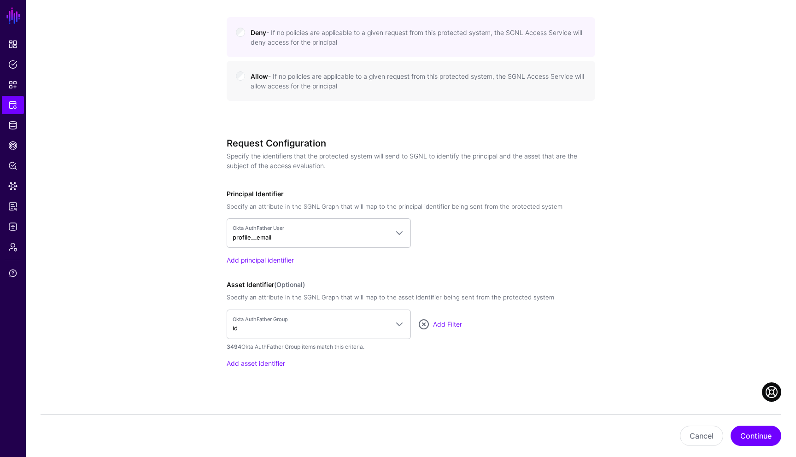
scroll to position [459, 0]
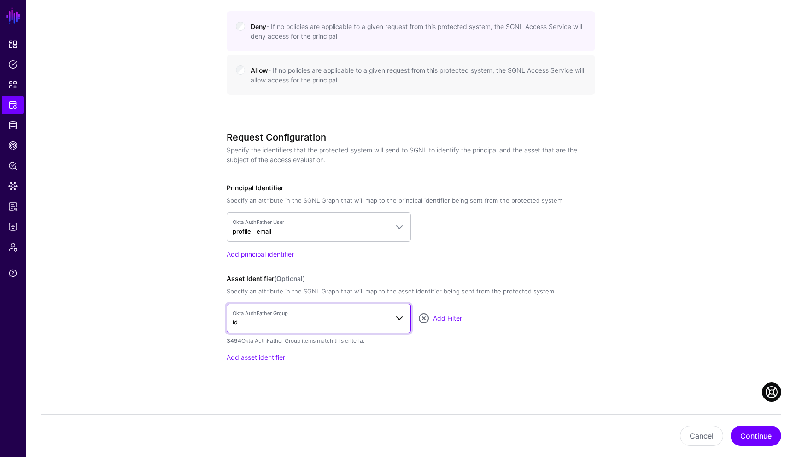
click at [400, 324] on span "Okta AuthFather Group id" at bounding box center [319, 317] width 172 height 17
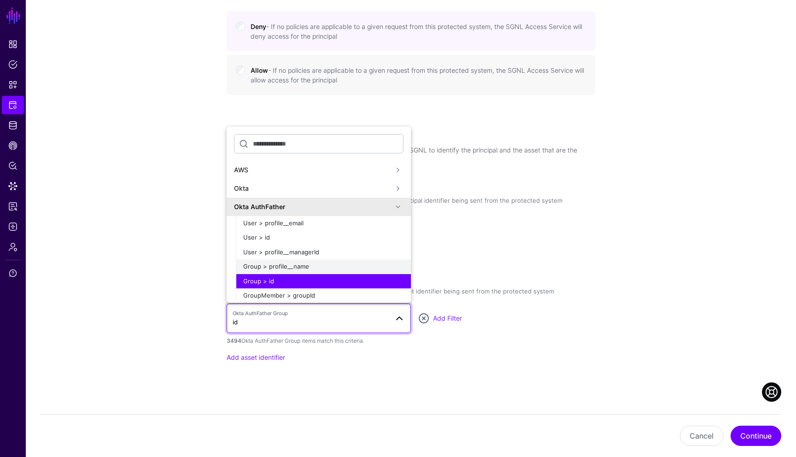
click at [270, 265] on span "Group > profile__name" at bounding box center [276, 265] width 66 height 7
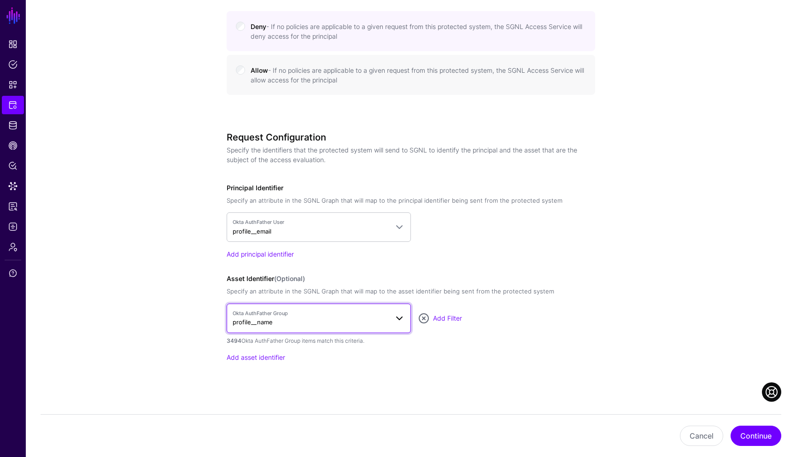
click at [399, 316] on span at bounding box center [399, 318] width 11 height 11
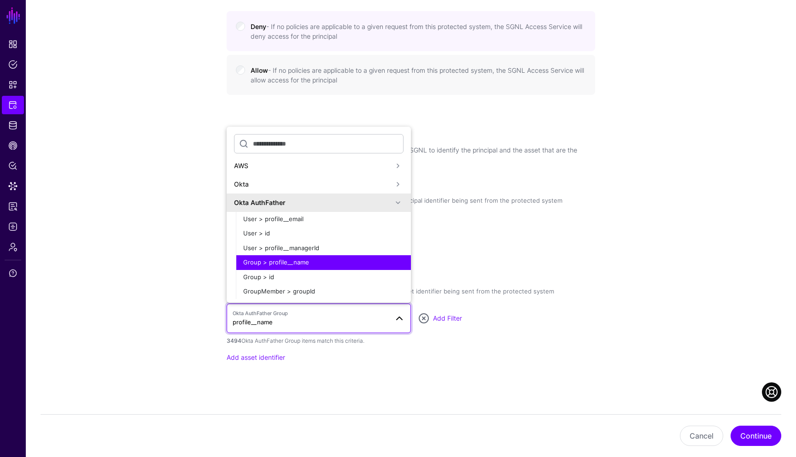
scroll to position [81, 0]
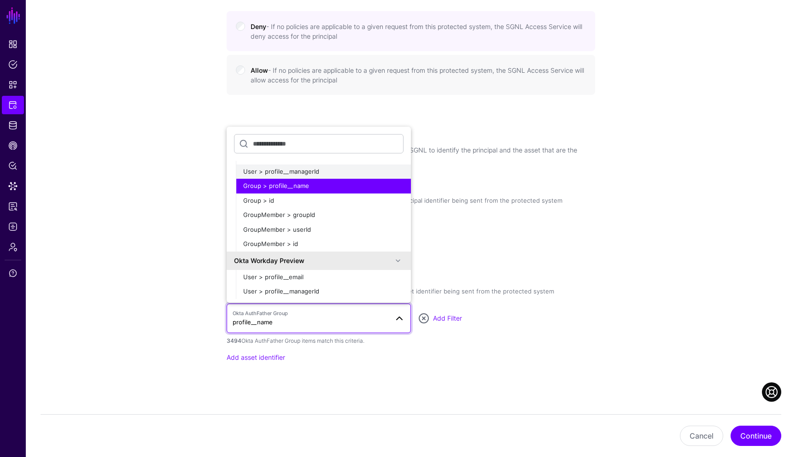
click at [298, 170] on span "User > profile__managerId" at bounding box center [281, 171] width 76 height 7
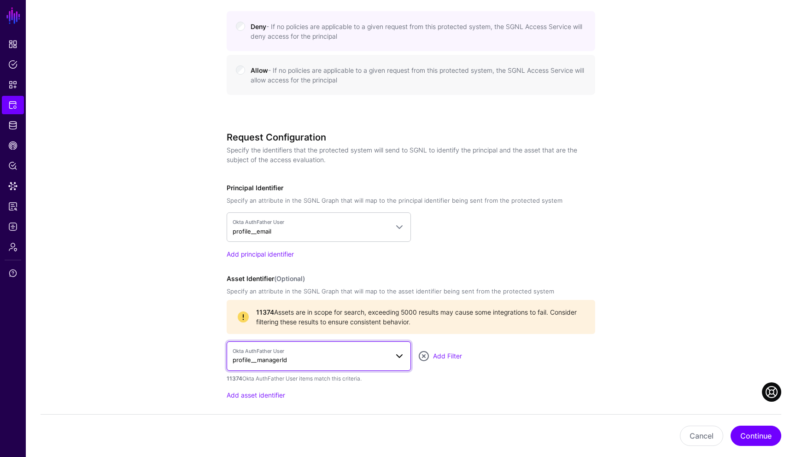
click at [402, 361] on span "Okta AuthFather User profile__managerId" at bounding box center [319, 355] width 172 height 17
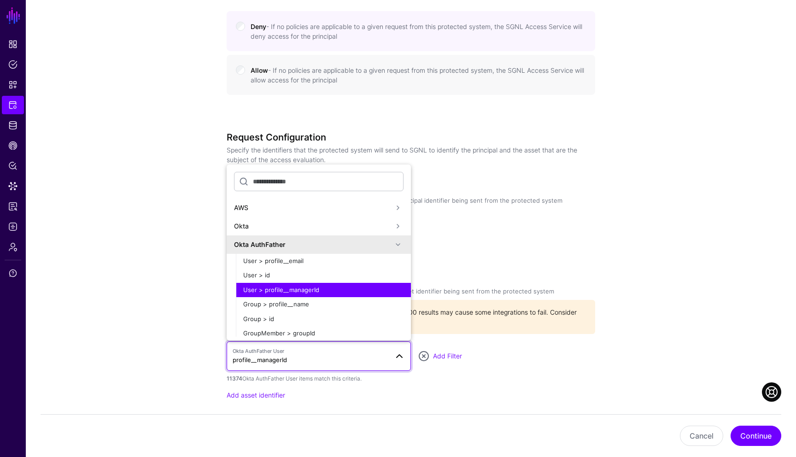
click at [399, 242] on span at bounding box center [397, 244] width 11 height 11
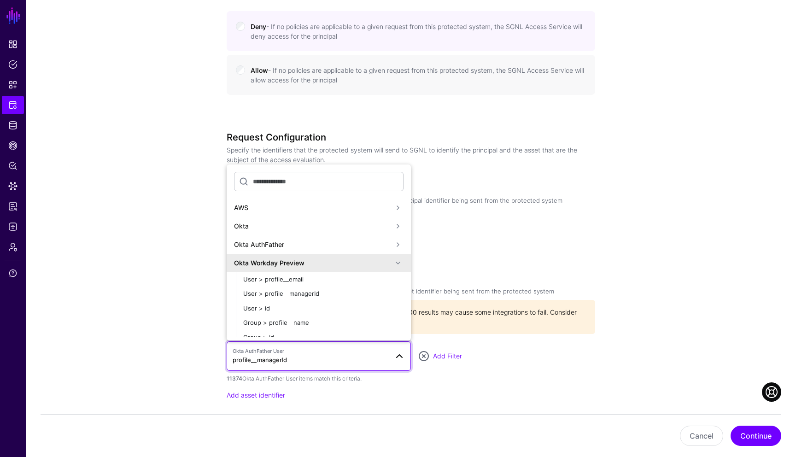
click at [395, 262] on span at bounding box center [397, 262] width 11 height 11
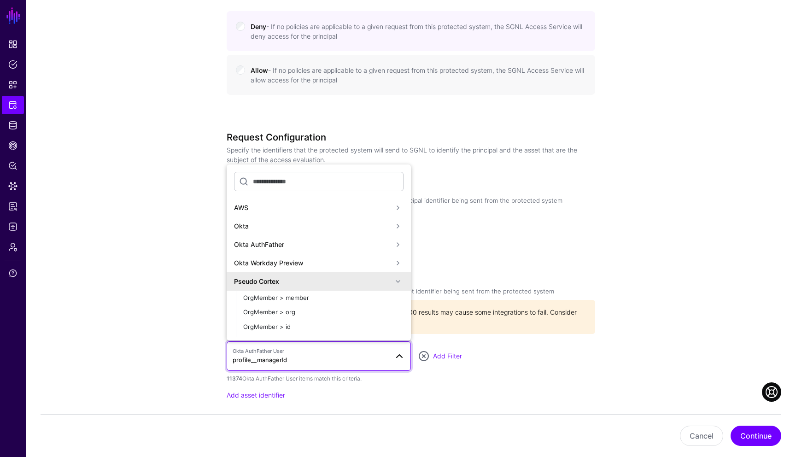
click at [398, 279] on span at bounding box center [397, 281] width 11 height 11
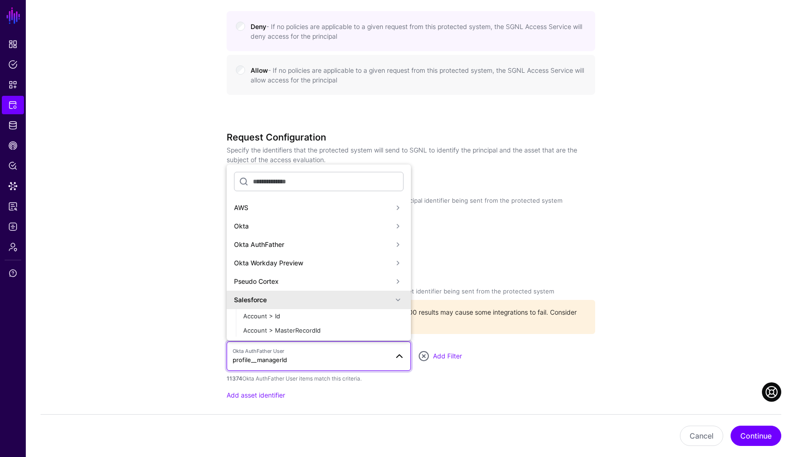
click at [398, 297] on span at bounding box center [397, 299] width 11 height 11
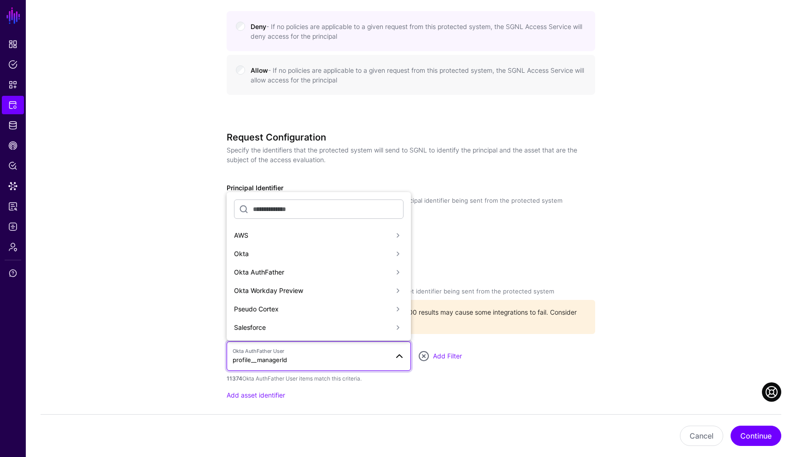
click at [402, 390] on div "Add asset identifier" at bounding box center [411, 395] width 368 height 10
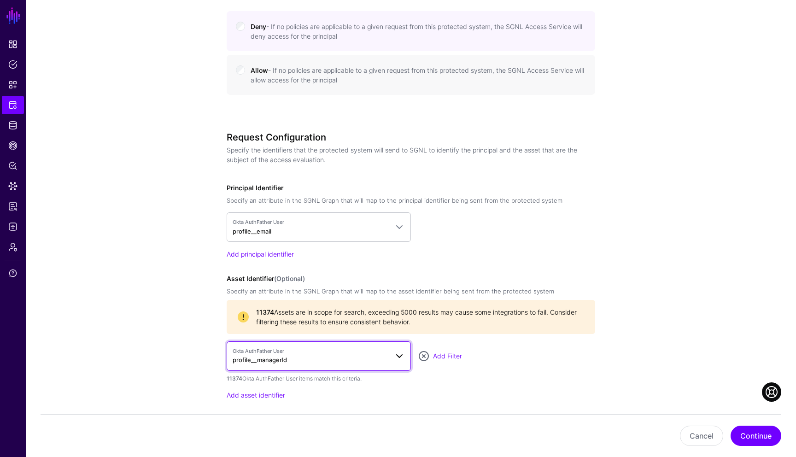
click at [396, 358] on span at bounding box center [399, 355] width 11 height 11
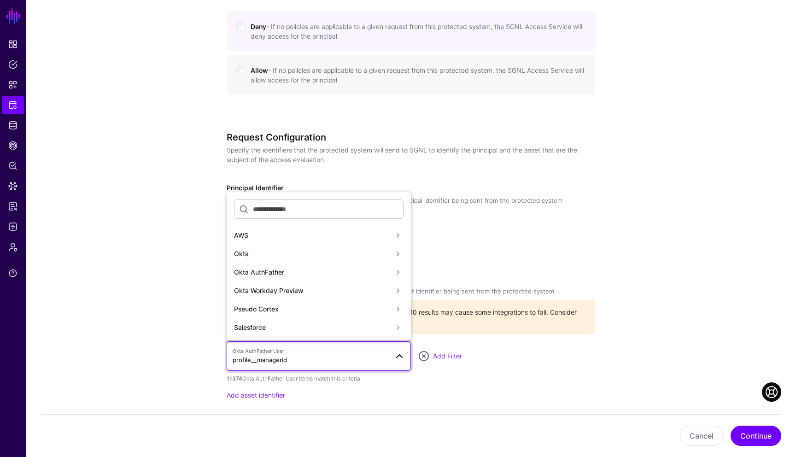
click at [160, 283] on app-integrations-details-form "Protected System Configuration Learn more about configuring protected systems D…" at bounding box center [411, 54] width 770 height 883
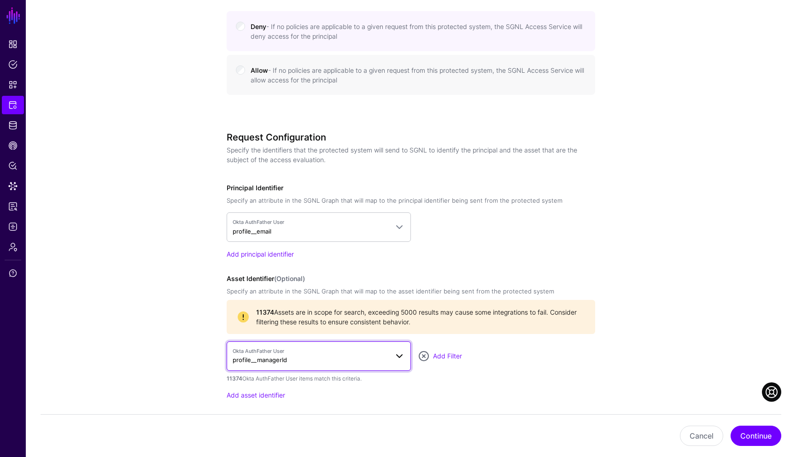
click at [395, 354] on span at bounding box center [399, 355] width 11 height 11
type input "**"
click at [399, 359] on span at bounding box center [399, 355] width 11 height 11
click at [381, 358] on span "Okta AuthFather User profile__managerId" at bounding box center [311, 355] width 156 height 17
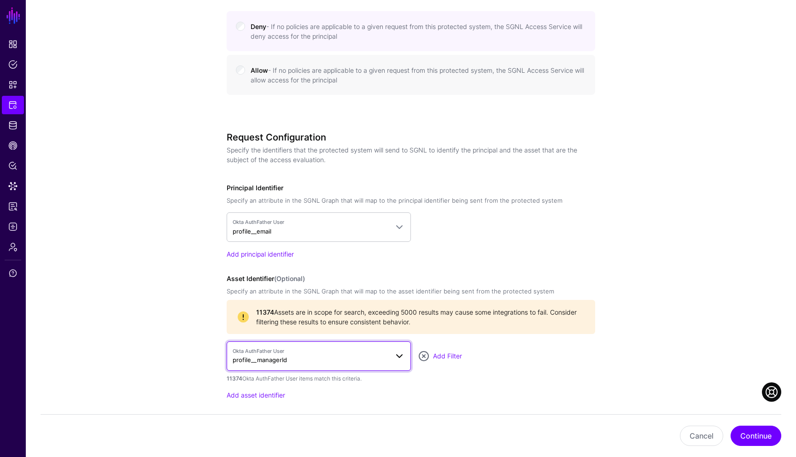
click at [306, 356] on span "Okta AuthFather User profile__managerId" at bounding box center [311, 355] width 156 height 17
type input "*"
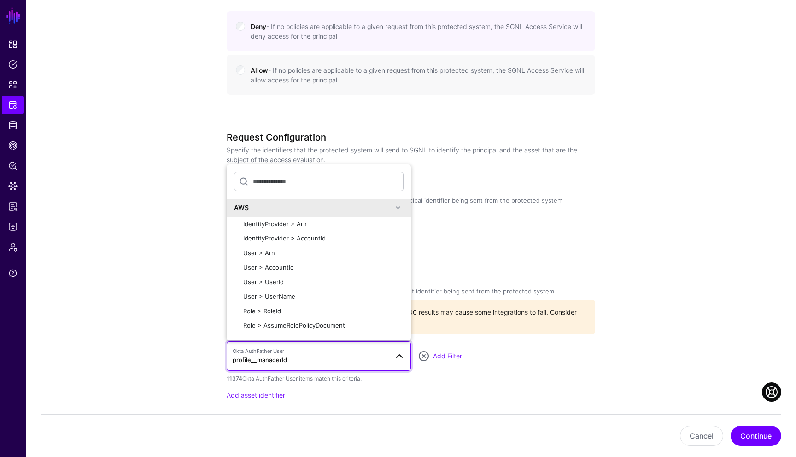
click at [398, 206] on span at bounding box center [397, 207] width 11 height 11
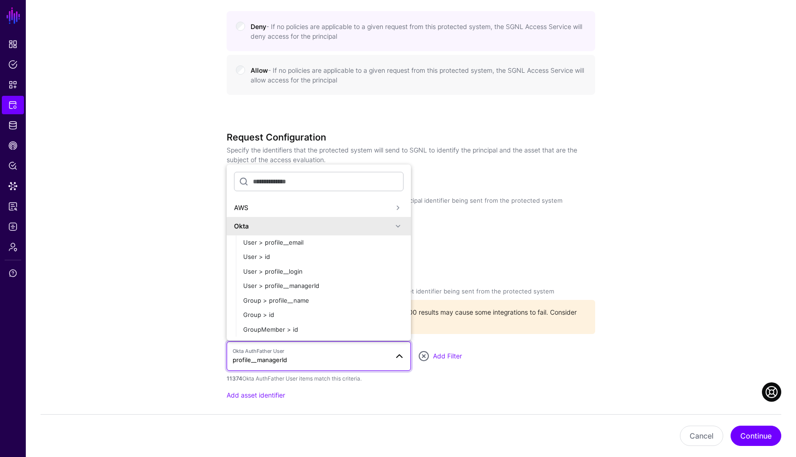
click at [396, 227] on span at bounding box center [397, 226] width 11 height 11
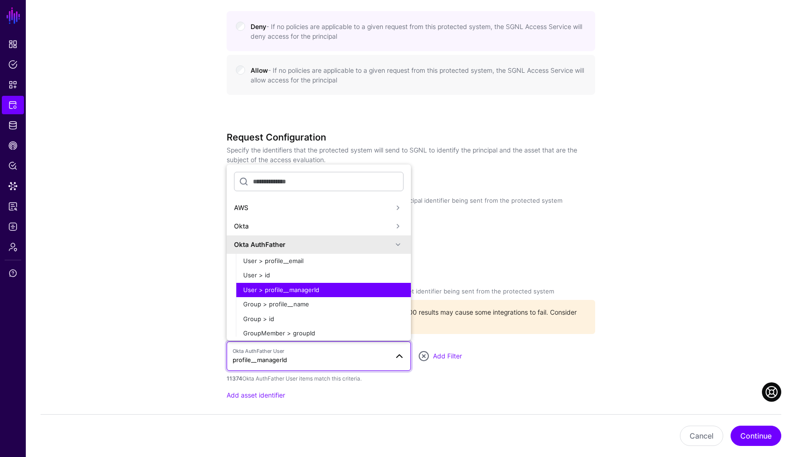
click at [396, 243] on span at bounding box center [397, 244] width 11 height 11
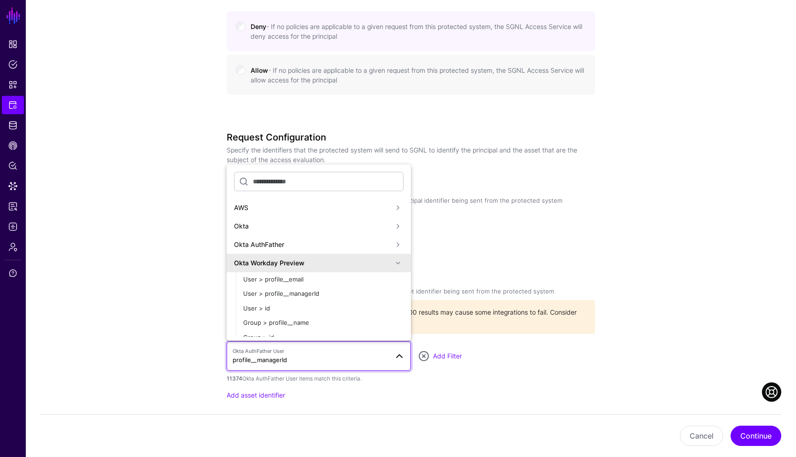
click at [397, 265] on span at bounding box center [397, 262] width 11 height 11
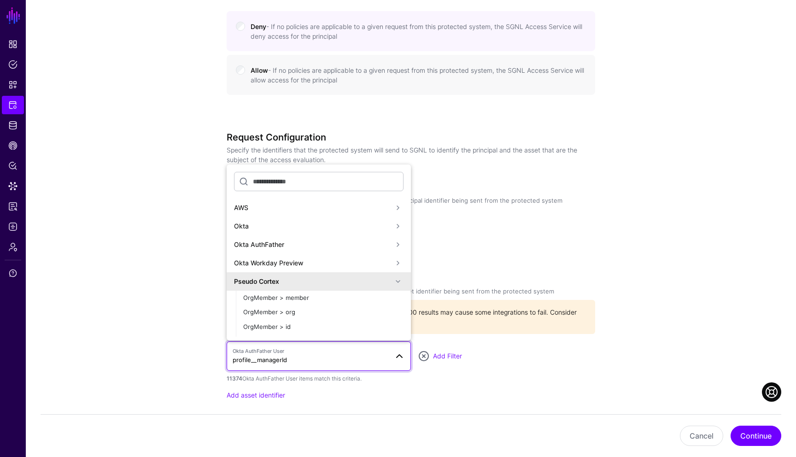
click at [397, 279] on span at bounding box center [397, 281] width 11 height 11
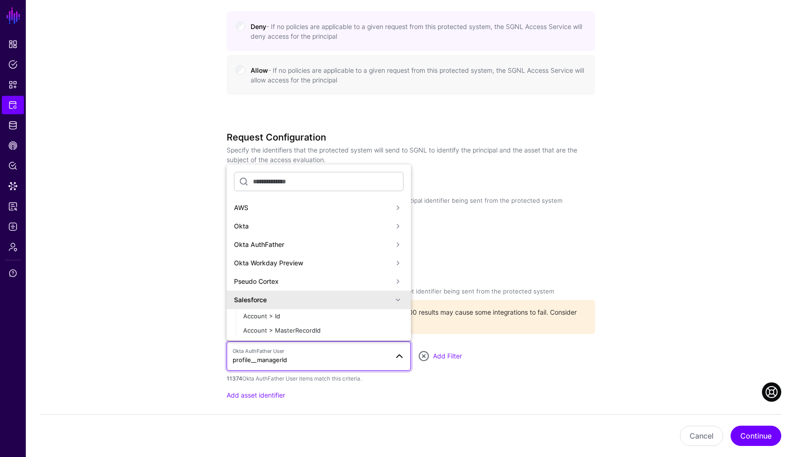
click at [398, 297] on span at bounding box center [397, 299] width 11 height 11
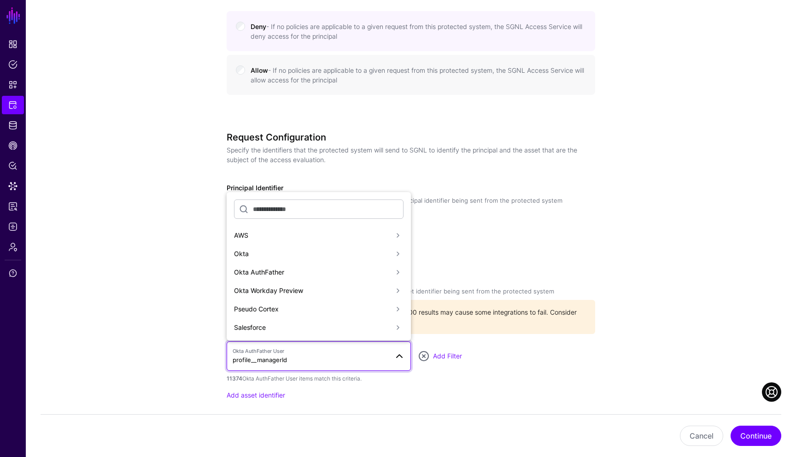
click at [395, 308] on span at bounding box center [397, 308] width 11 height 11
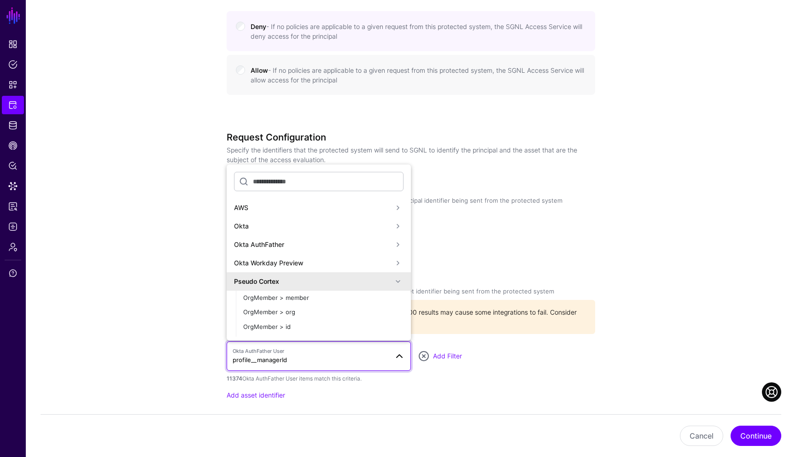
click at [398, 281] on span at bounding box center [397, 281] width 11 height 11
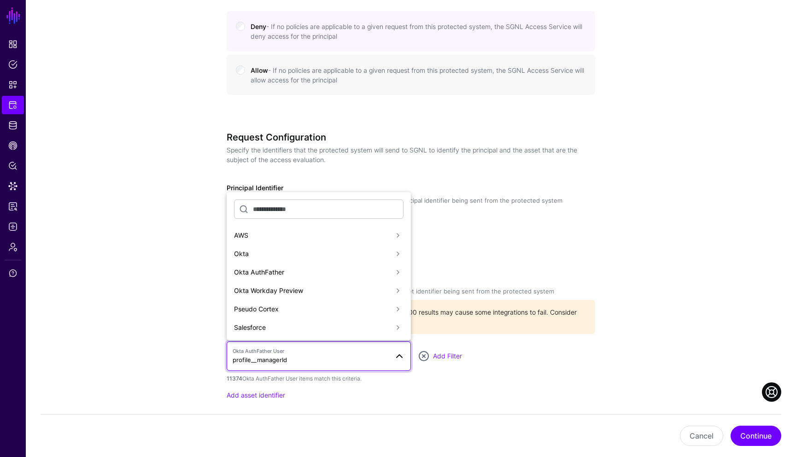
click at [478, 374] on div "11374 Okta AuthFather User items match this criteria." at bounding box center [411, 378] width 368 height 8
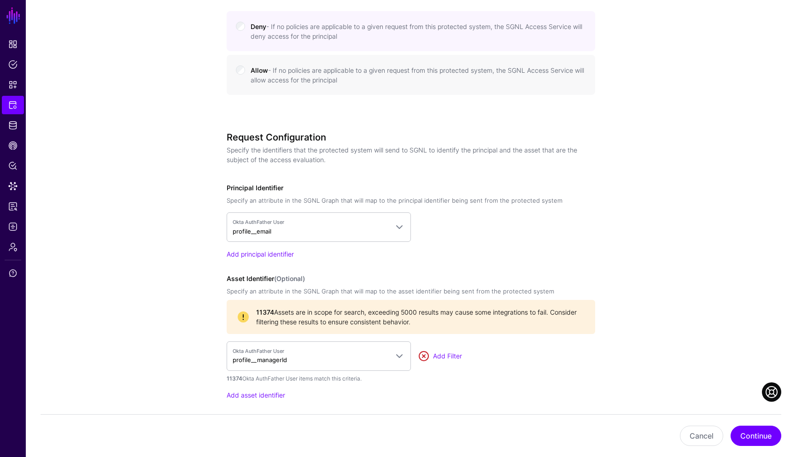
click at [423, 355] on link at bounding box center [423, 355] width 11 height 11
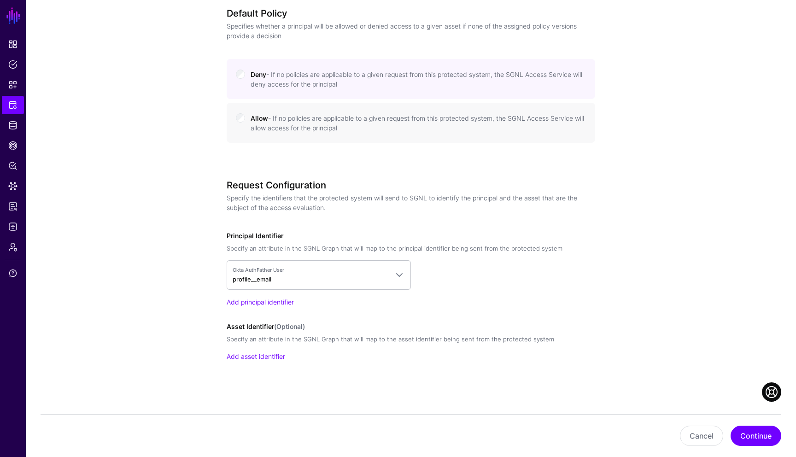
scroll to position [411, 0]
click at [417, 361] on div "Add asset identifier" at bounding box center [411, 357] width 368 height 10
click at [772, 438] on button "Continue" at bounding box center [755, 435] width 51 height 20
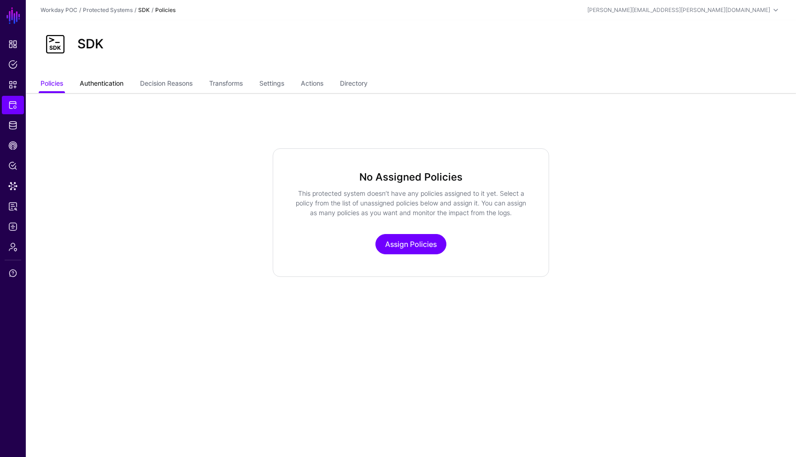
click at [113, 90] on link "Authentication" at bounding box center [102, 84] width 44 height 17
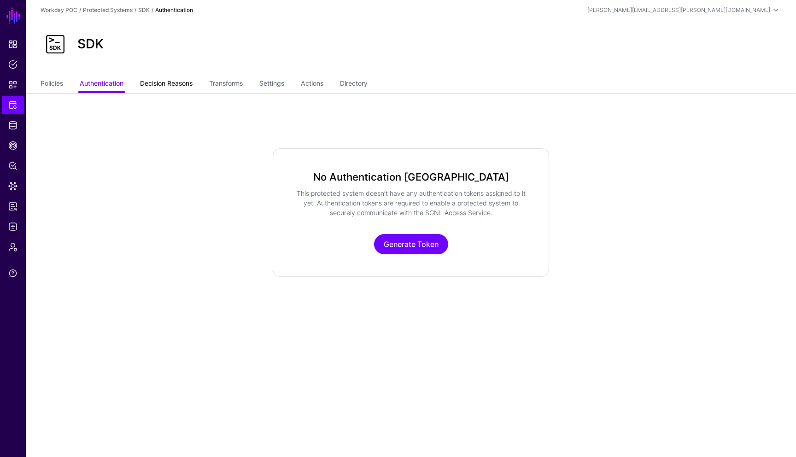
click at [170, 87] on link "Decision Reasons" at bounding box center [166, 84] width 52 height 17
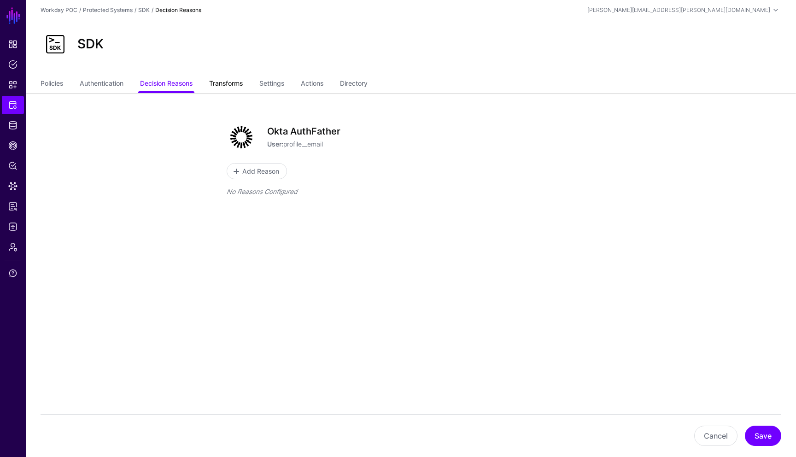
click at [221, 86] on link "Transforms" at bounding box center [226, 84] width 34 height 17
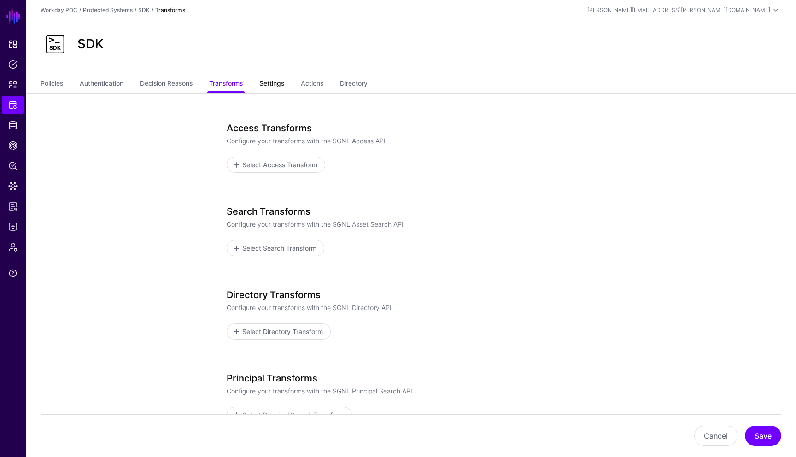
click at [273, 85] on link "Settings" at bounding box center [271, 84] width 25 height 17
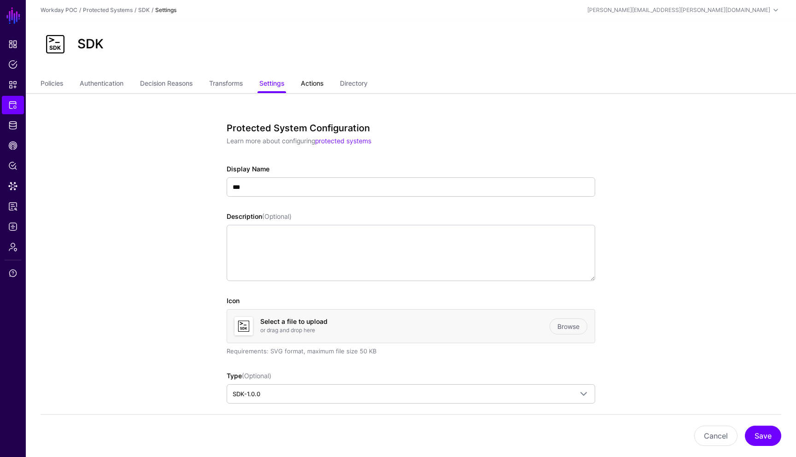
click at [317, 84] on link "Actions" at bounding box center [312, 84] width 23 height 17
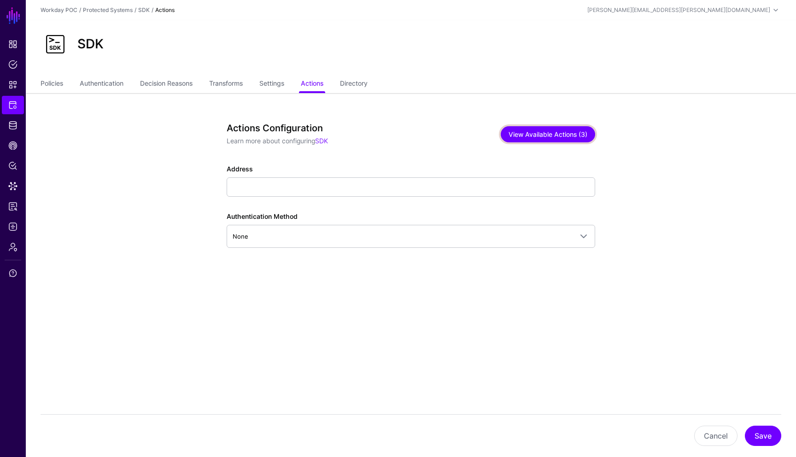
click at [577, 135] on button "View Available Actions (3)" at bounding box center [547, 134] width 94 height 16
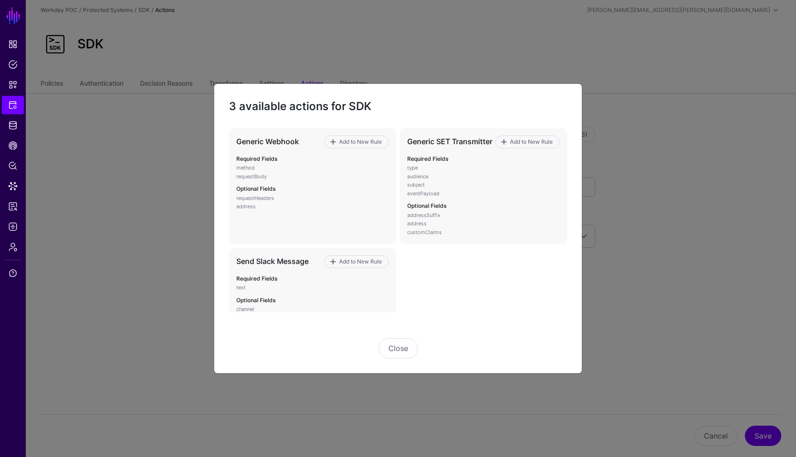
click at [400, 337] on div "Close" at bounding box center [398, 335] width 338 height 46
click at [395, 343] on button "Close" at bounding box center [397, 348] width 39 height 20
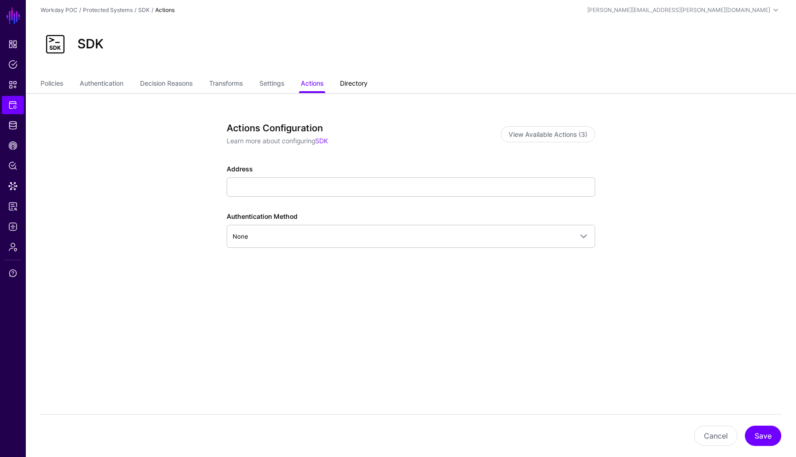
click at [362, 85] on link "Directory" at bounding box center [354, 84] width 28 height 17
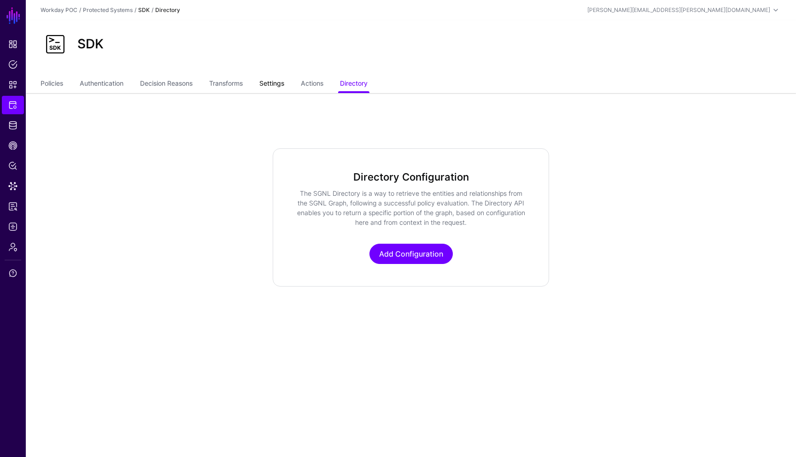
click at [279, 82] on link "Settings" at bounding box center [271, 84] width 25 height 17
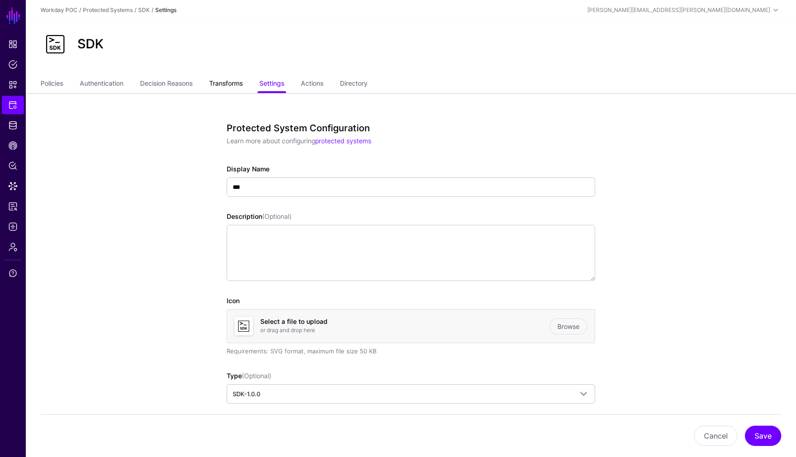
click at [235, 87] on link "Transforms" at bounding box center [226, 84] width 34 height 17
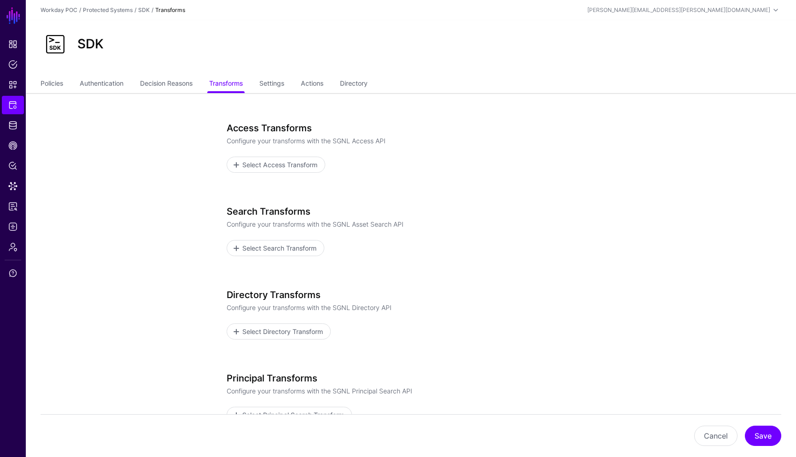
click at [388, 139] on p "Configure your transforms with the SGNL Access API" at bounding box center [411, 141] width 368 height 10
click at [303, 166] on span "Select Access Transform" at bounding box center [279, 165] width 77 height 10
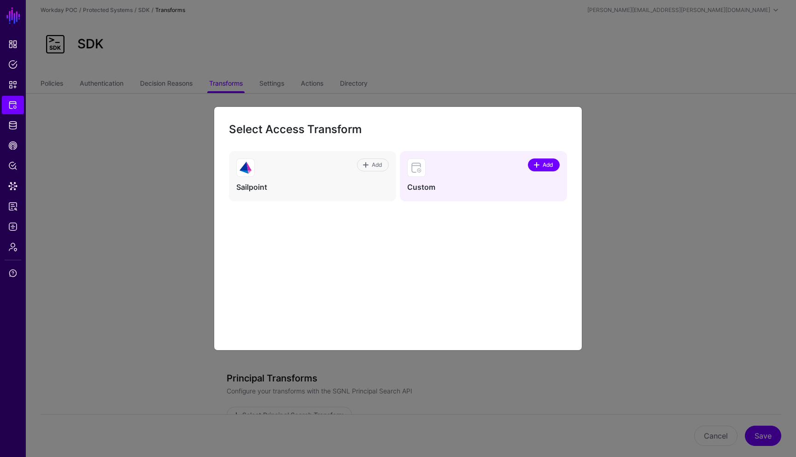
click at [541, 166] on span "Add" at bounding box center [547, 165] width 12 height 8
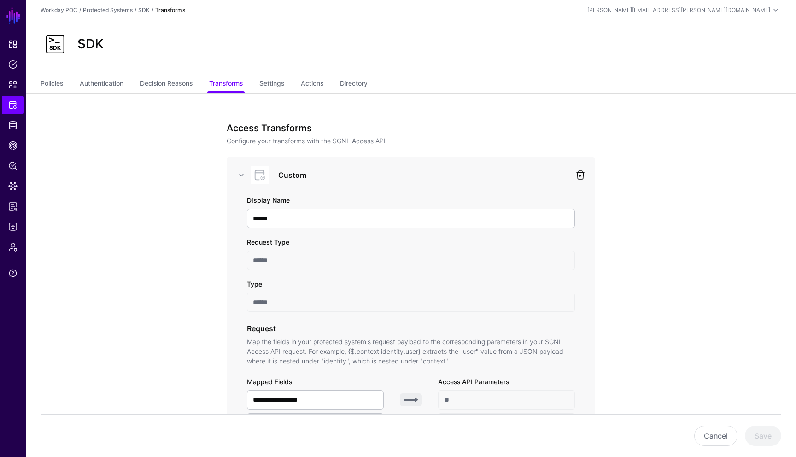
click at [580, 176] on link at bounding box center [580, 174] width 11 height 11
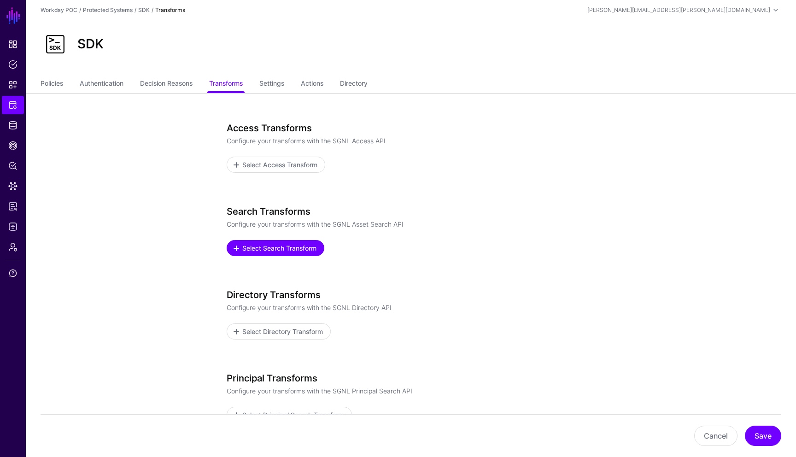
click at [307, 254] on link "Select Search Transform" at bounding box center [276, 248] width 98 height 16
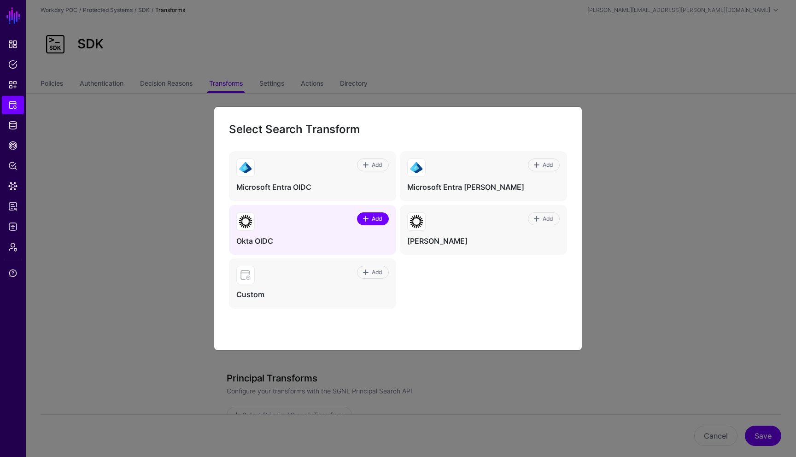
click at [374, 219] on span "Add" at bounding box center [377, 219] width 12 height 8
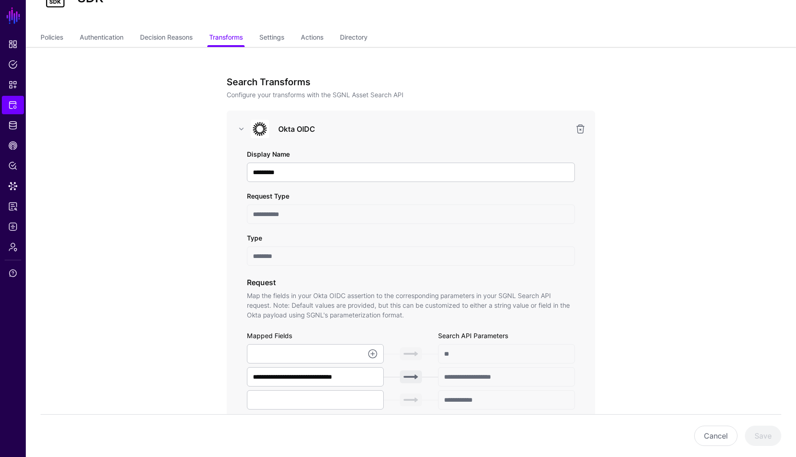
scroll to position [18, 0]
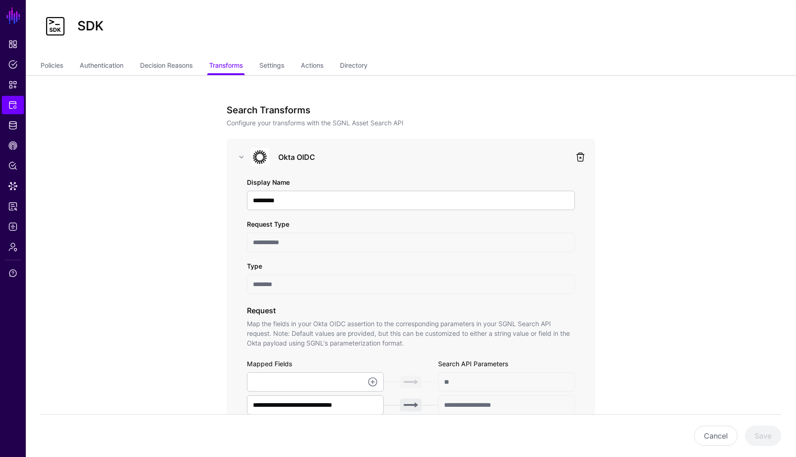
click at [582, 157] on link at bounding box center [580, 156] width 11 height 11
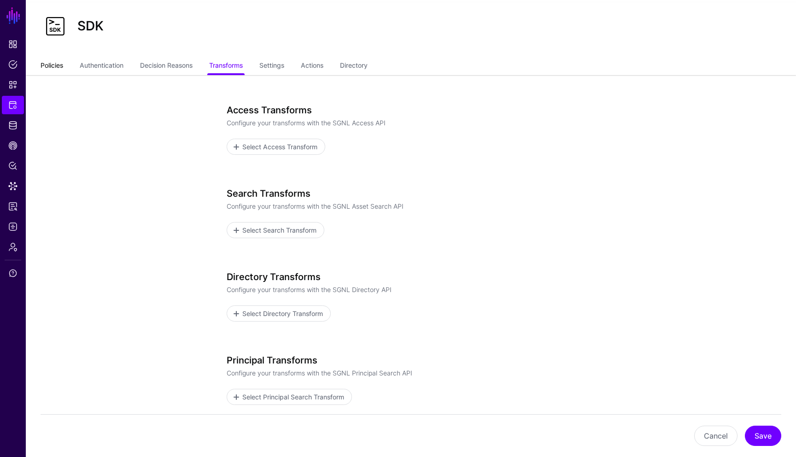
click at [58, 68] on link "Policies" at bounding box center [52, 66] width 23 height 17
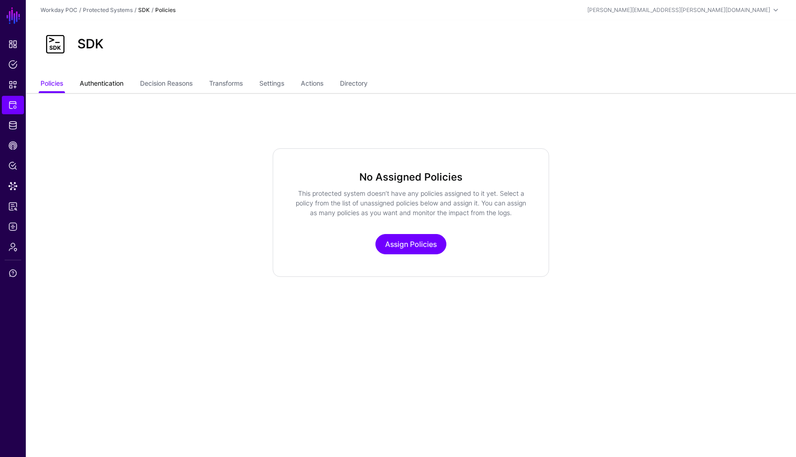
click at [105, 83] on link "Authentication" at bounding box center [102, 84] width 44 height 17
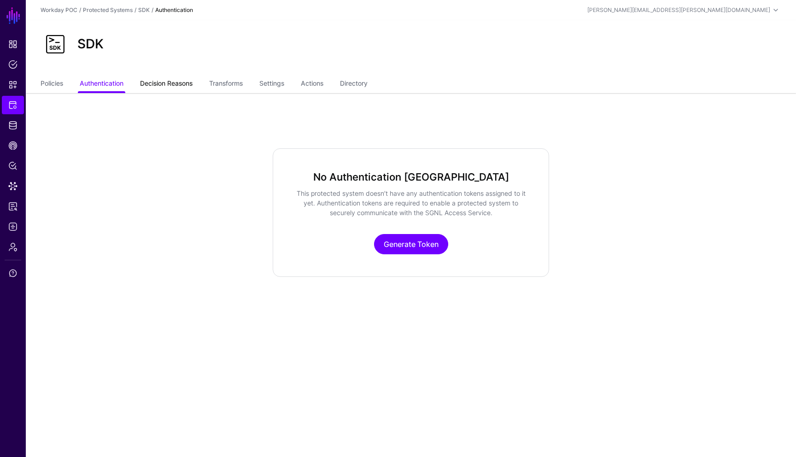
click at [157, 80] on link "Decision Reasons" at bounding box center [166, 84] width 52 height 17
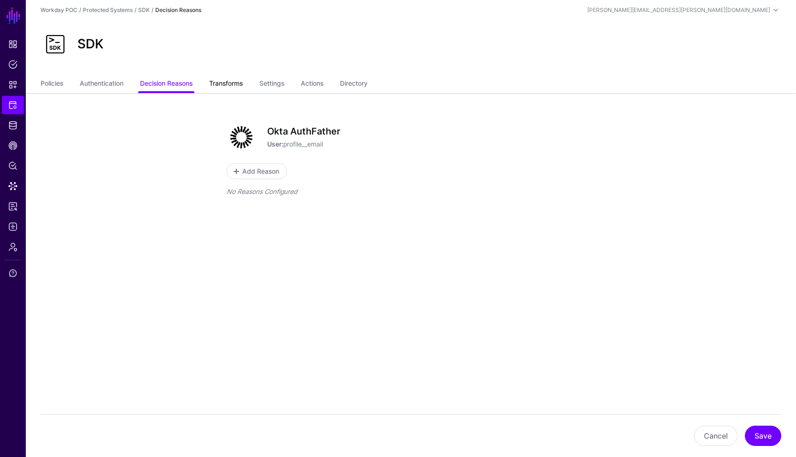
click at [220, 85] on link "Transforms" at bounding box center [226, 84] width 34 height 17
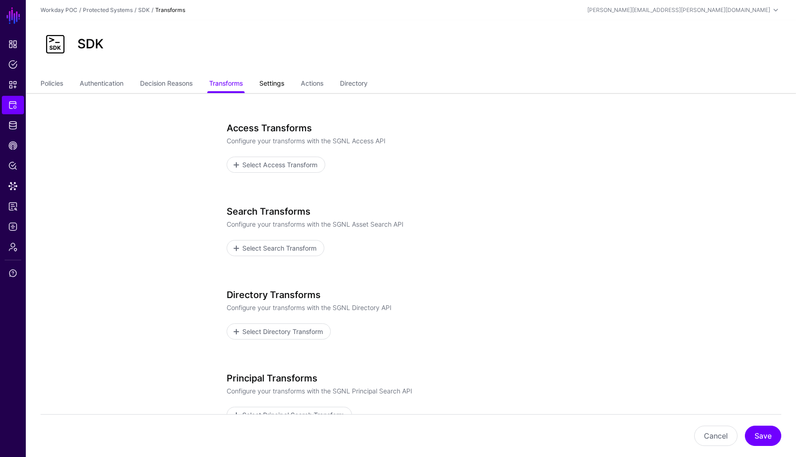
click at [279, 81] on link "Settings" at bounding box center [271, 84] width 25 height 17
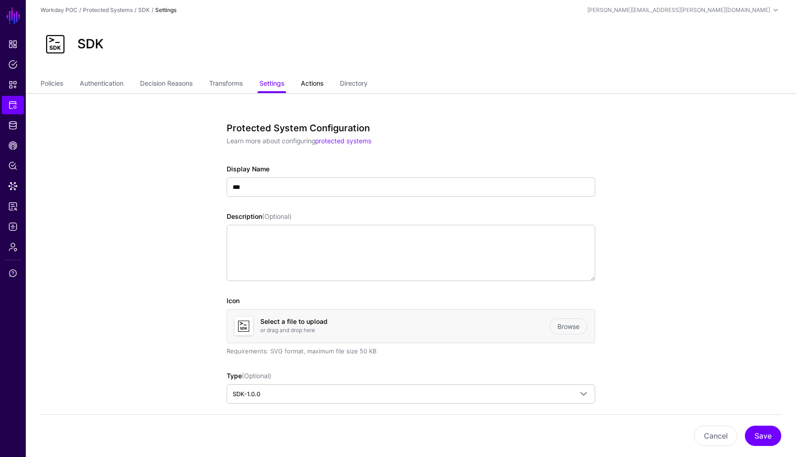
click at [316, 84] on link "Actions" at bounding box center [312, 84] width 23 height 17
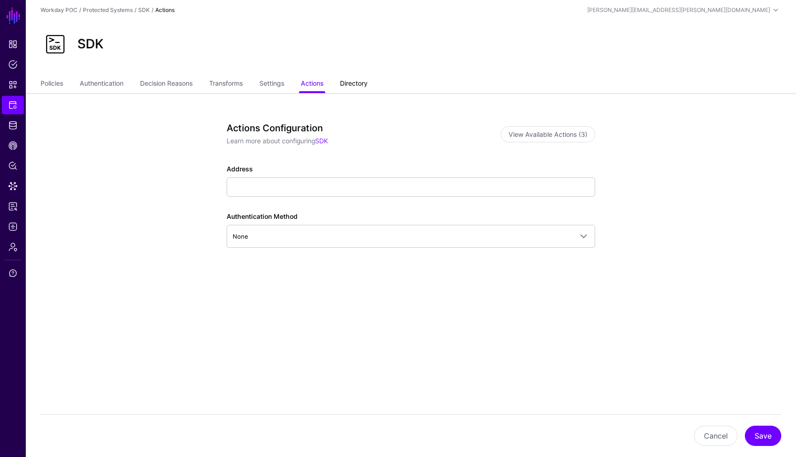
click at [358, 81] on link "Directory" at bounding box center [354, 84] width 28 height 17
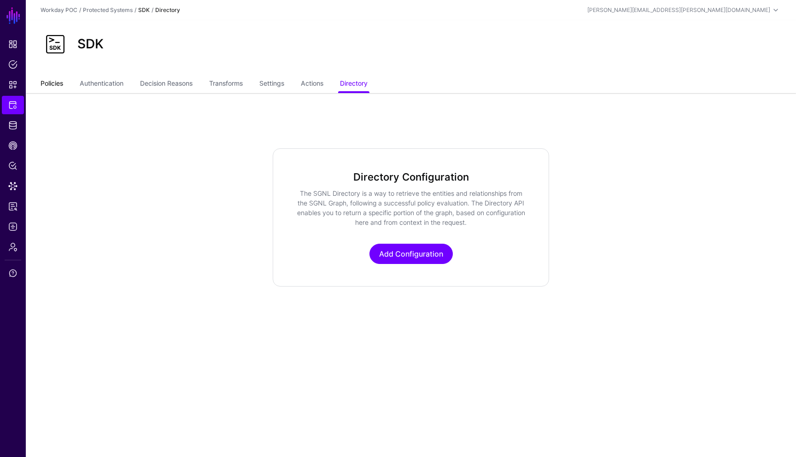
click at [51, 83] on link "Policies" at bounding box center [52, 84] width 23 height 17
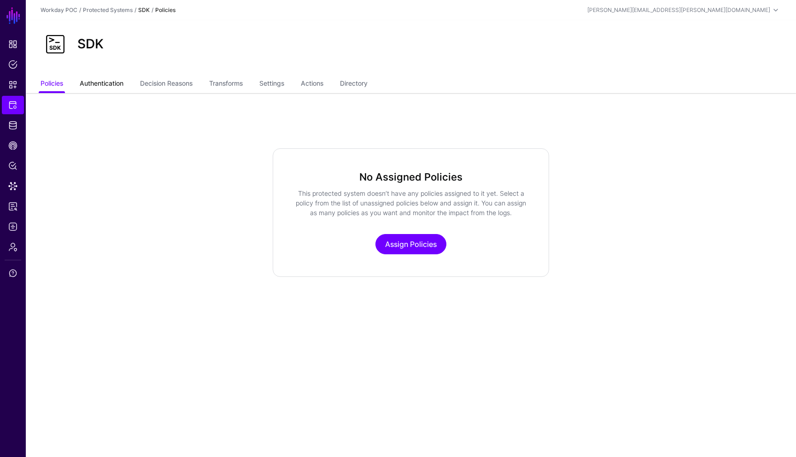
click at [109, 84] on link "Authentication" at bounding box center [102, 84] width 44 height 17
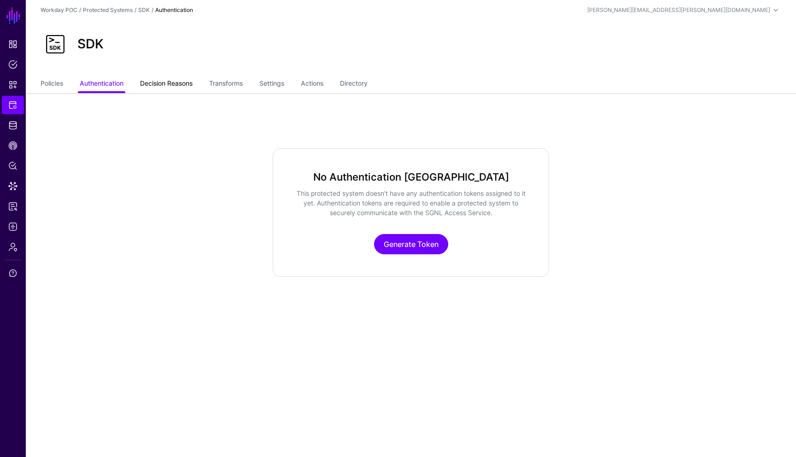
click at [169, 85] on link "Decision Reasons" at bounding box center [166, 84] width 52 height 17
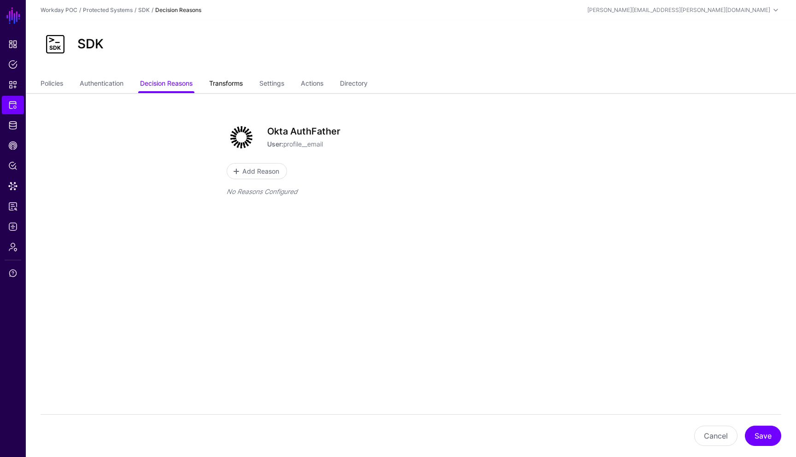
click at [226, 84] on link "Transforms" at bounding box center [226, 84] width 34 height 17
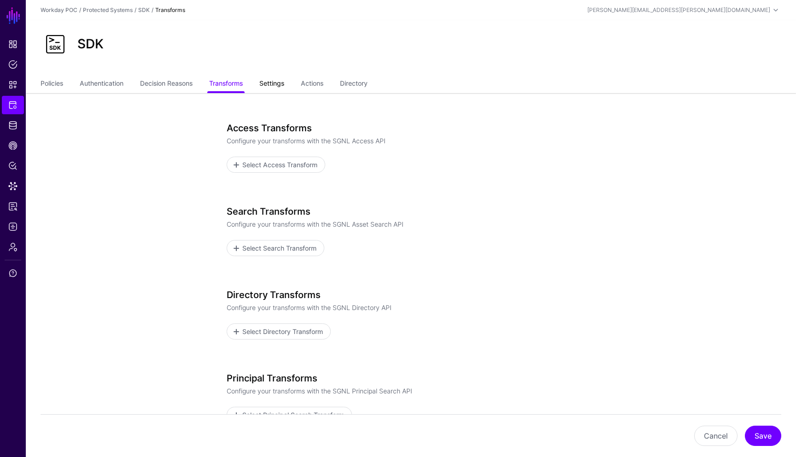
click at [282, 87] on link "Settings" at bounding box center [271, 84] width 25 height 17
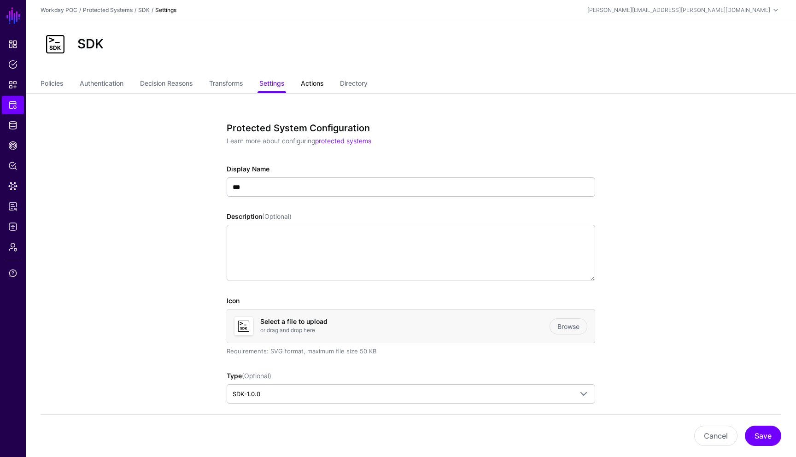
click at [314, 83] on link "Actions" at bounding box center [312, 84] width 23 height 17
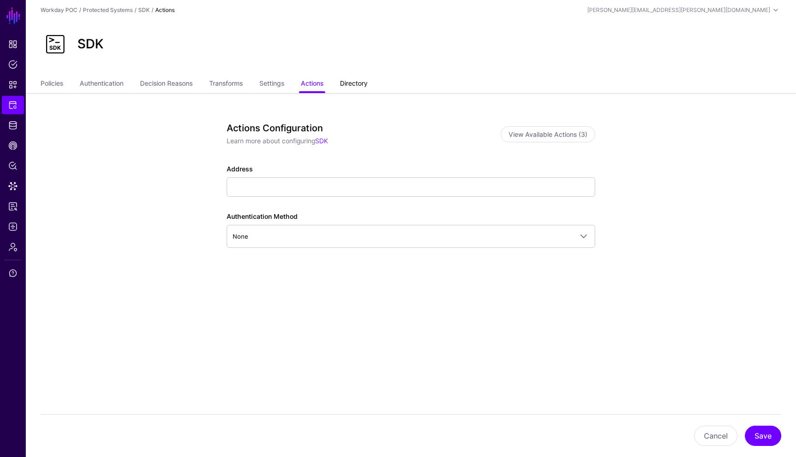
click at [364, 81] on link "Directory" at bounding box center [354, 84] width 28 height 17
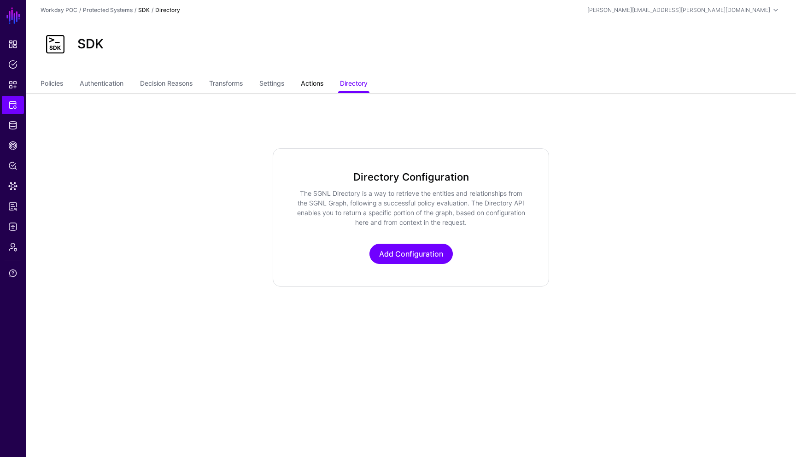
click at [311, 84] on link "Actions" at bounding box center [312, 84] width 23 height 17
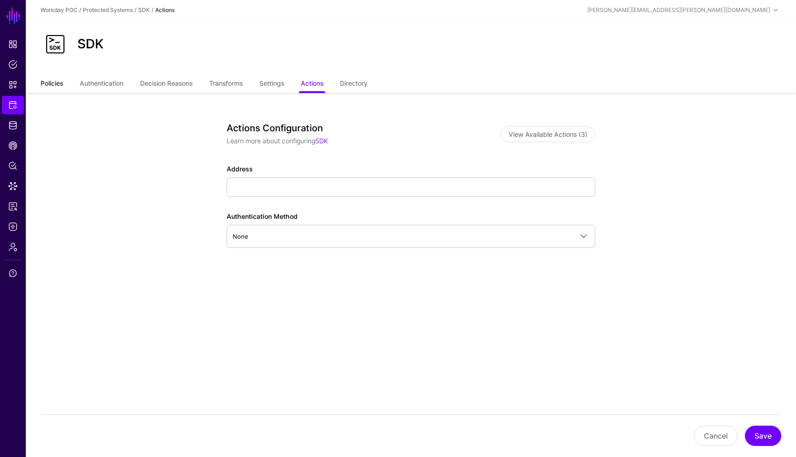
click at [59, 91] on link "Policies" at bounding box center [52, 84] width 23 height 17
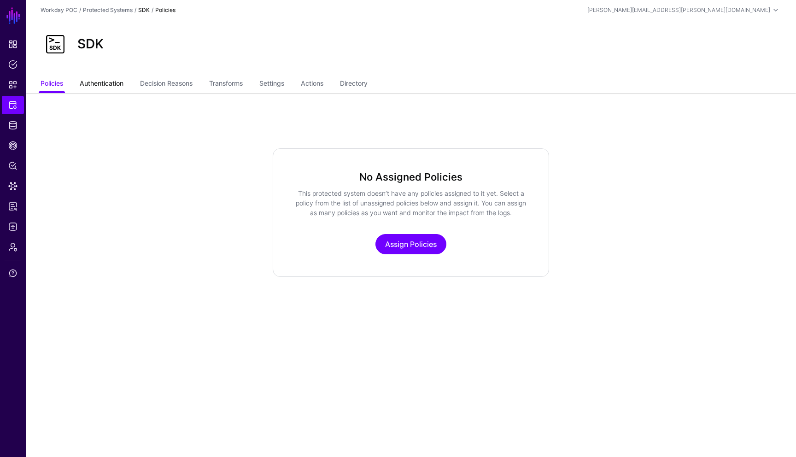
click at [83, 83] on link "Authentication" at bounding box center [102, 84] width 44 height 17
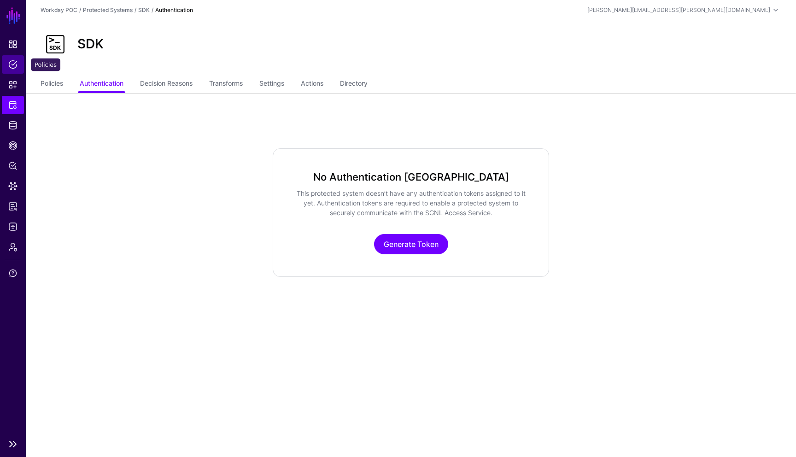
click at [14, 66] on span "Policies" at bounding box center [12, 64] width 9 height 9
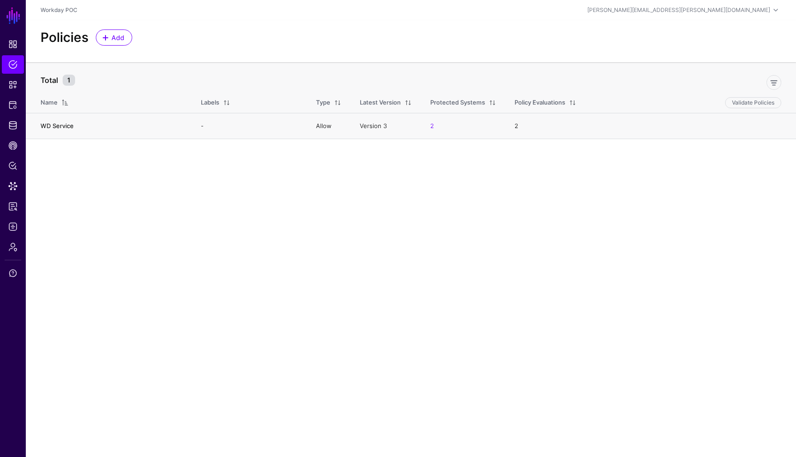
click at [68, 128] on link "WD Service" at bounding box center [57, 125] width 33 height 7
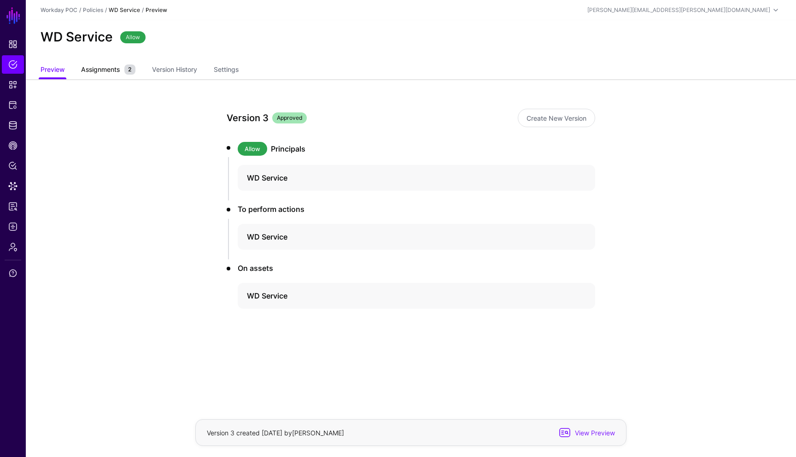
click at [107, 70] on span "Assignments" at bounding box center [100, 69] width 43 height 10
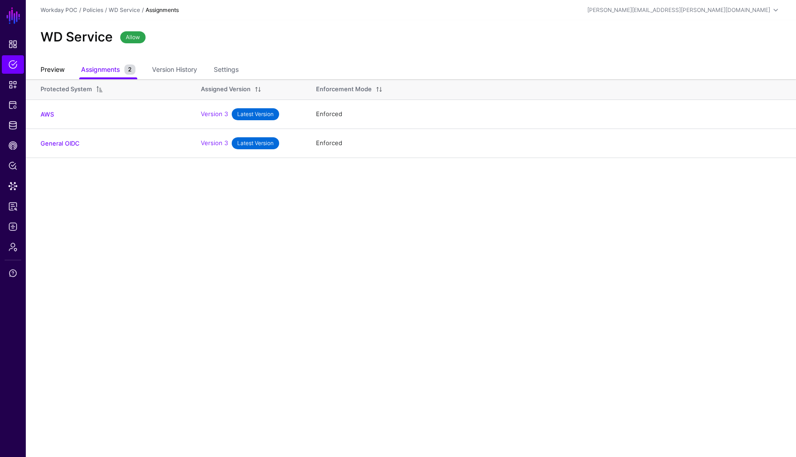
click at [54, 75] on link "Preview" at bounding box center [53, 70] width 24 height 17
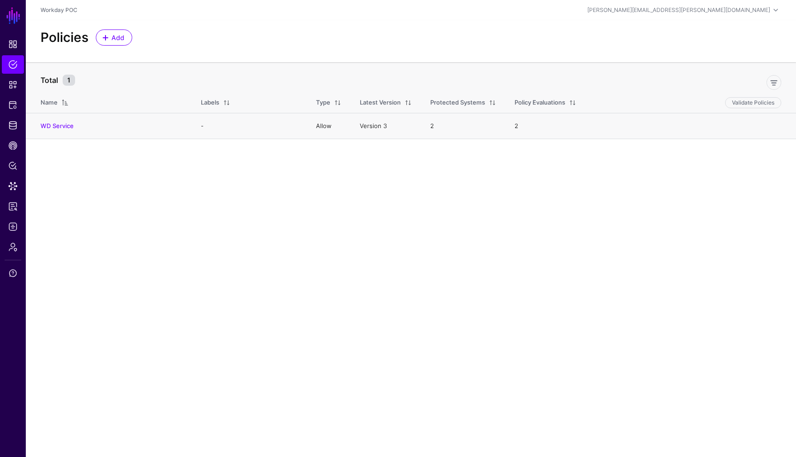
click at [431, 126] on link "2" at bounding box center [432, 125] width 4 height 7
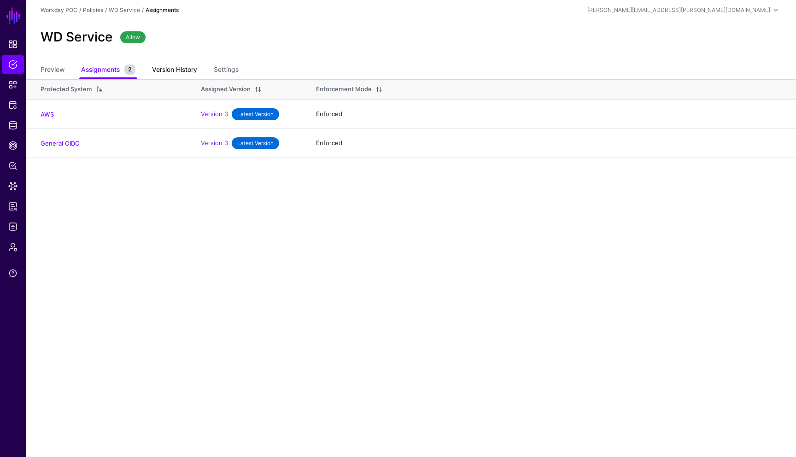
click at [172, 68] on link "Version History" at bounding box center [174, 70] width 45 height 17
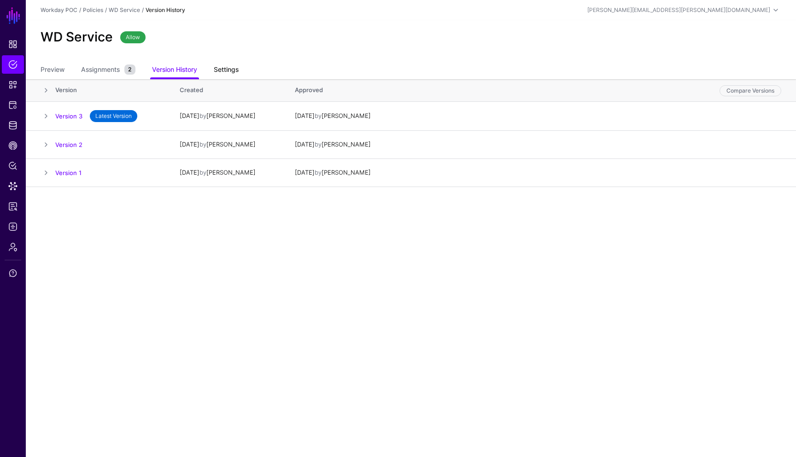
click at [227, 70] on link "Settings" at bounding box center [226, 70] width 25 height 17
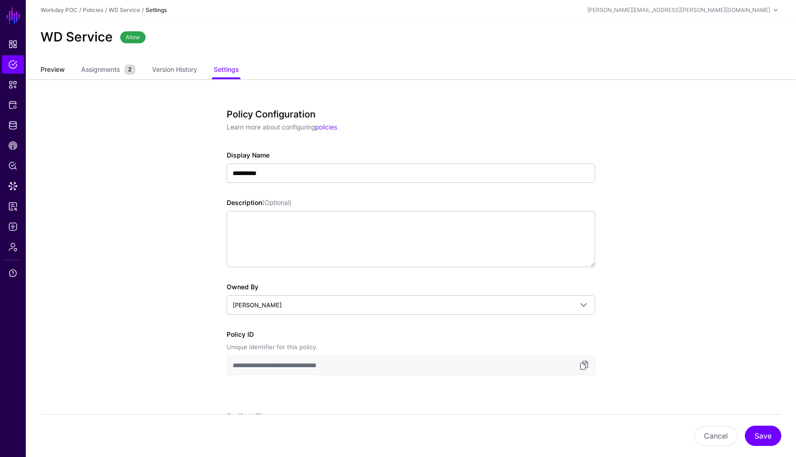
click at [53, 71] on link "Preview" at bounding box center [53, 70] width 24 height 17
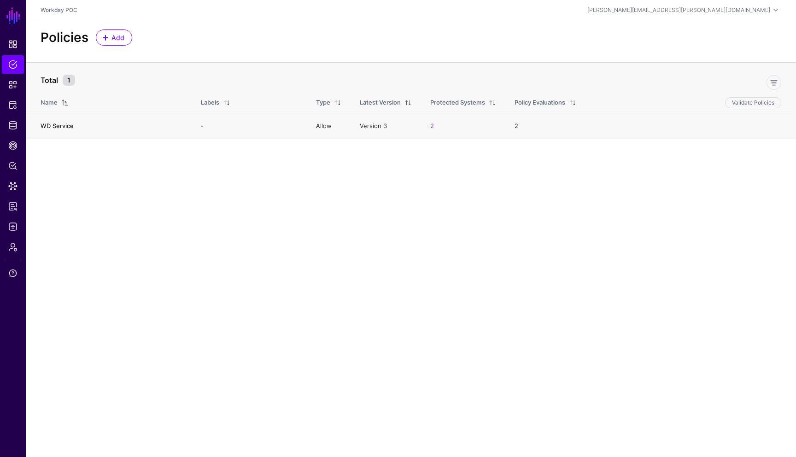
click at [67, 128] on link "WD Service" at bounding box center [57, 125] width 33 height 7
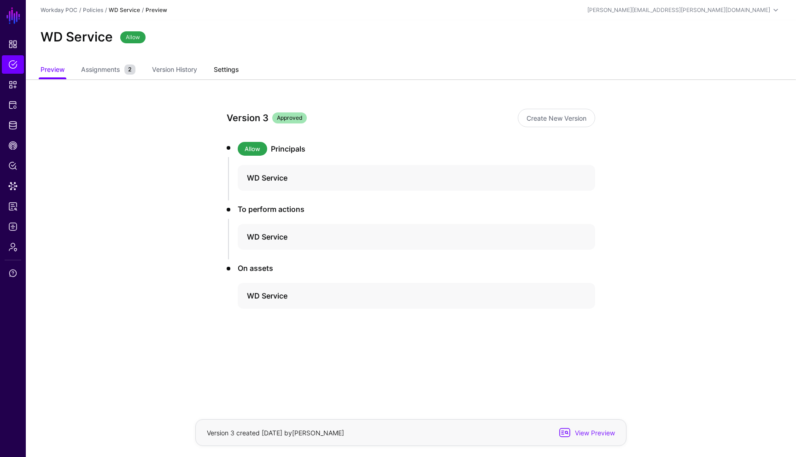
click at [229, 73] on link "Settings" at bounding box center [226, 70] width 25 height 17
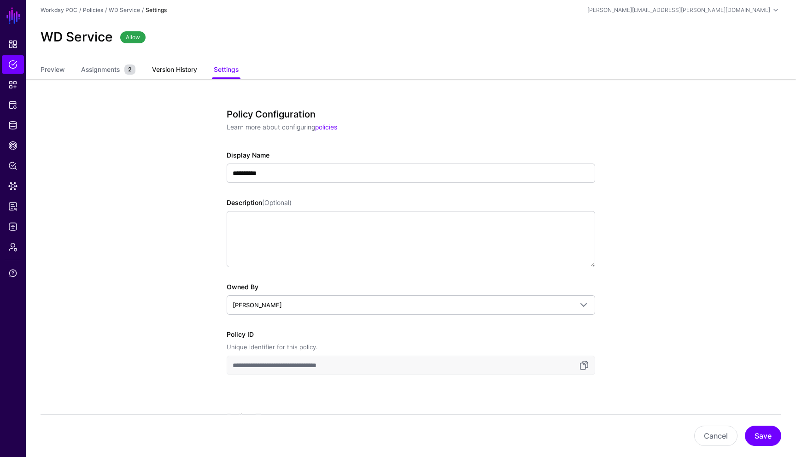
click at [171, 73] on link "Version History" at bounding box center [174, 70] width 45 height 17
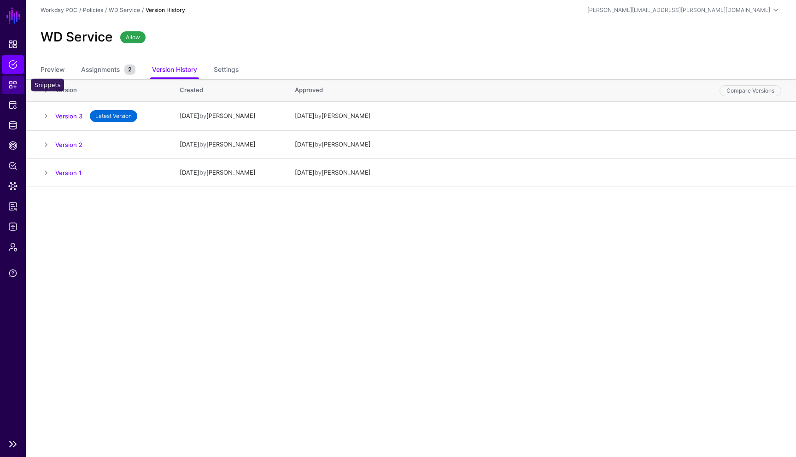
click at [15, 87] on span "Snippets" at bounding box center [12, 84] width 9 height 9
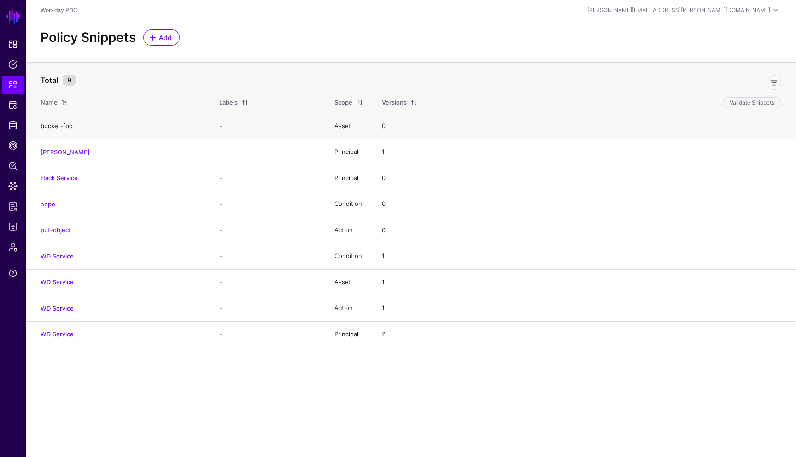
click at [71, 126] on link "bucket-foo" at bounding box center [57, 125] width 32 height 7
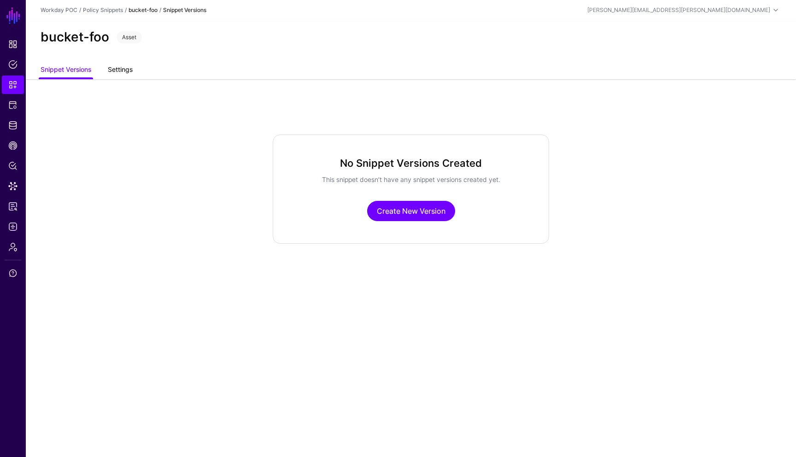
click at [123, 69] on link "Settings" at bounding box center [120, 70] width 25 height 17
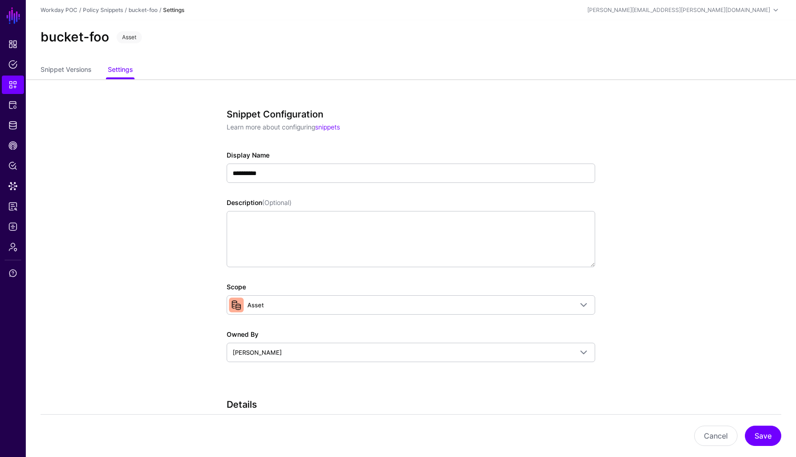
click at [647, 174] on app-snippets-details-form "**********" at bounding box center [411, 376] width 770 height 595
click at [13, 107] on span "Protected Systems" at bounding box center [12, 104] width 9 height 9
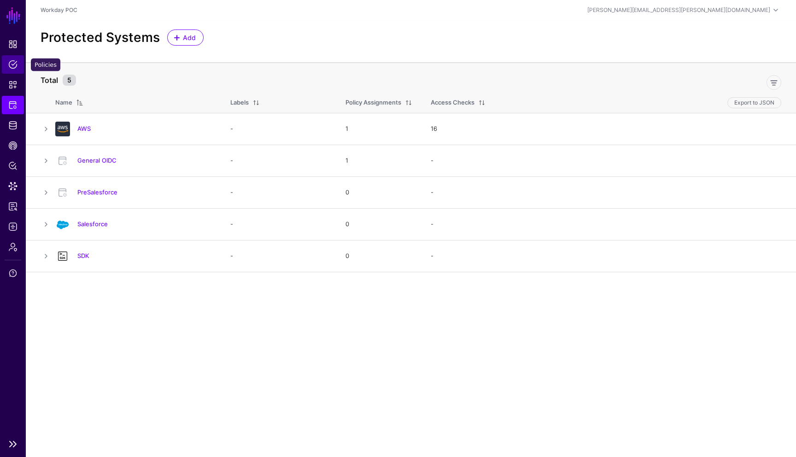
click at [13, 67] on span "Policies" at bounding box center [12, 64] width 9 height 9
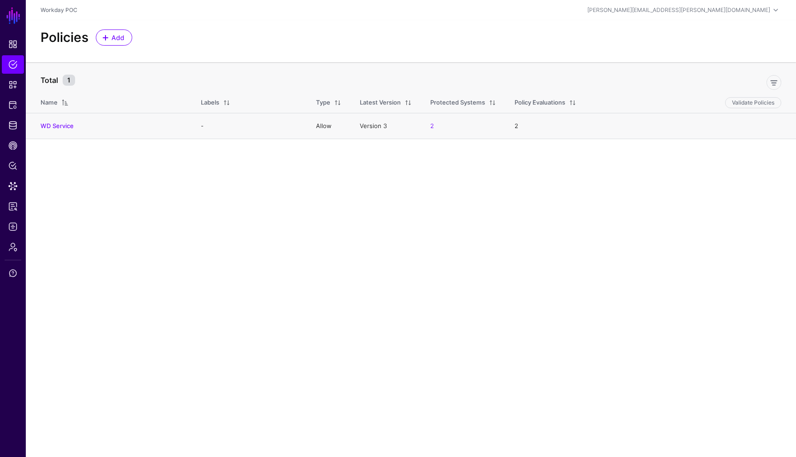
click at [64, 130] on h4 "WD Service" at bounding box center [112, 126] width 142 height 8
click at [74, 128] on h4 "WD Service" at bounding box center [112, 126] width 142 height 8
click at [62, 127] on link "WD Service" at bounding box center [57, 125] width 33 height 7
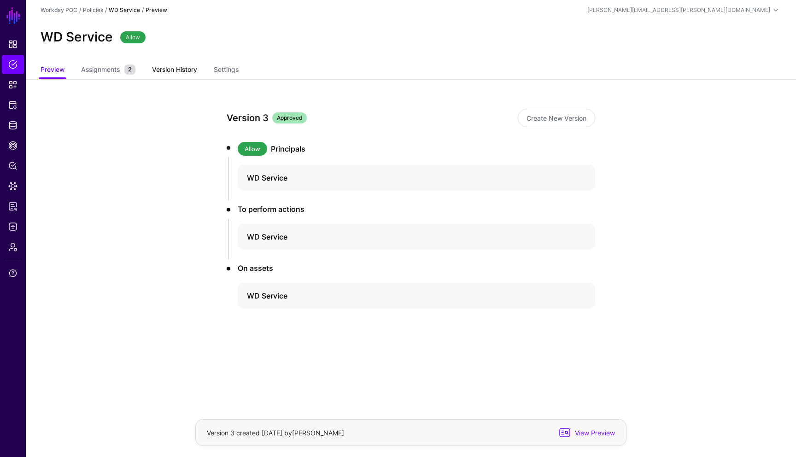
click at [178, 69] on link "Version History" at bounding box center [174, 70] width 45 height 17
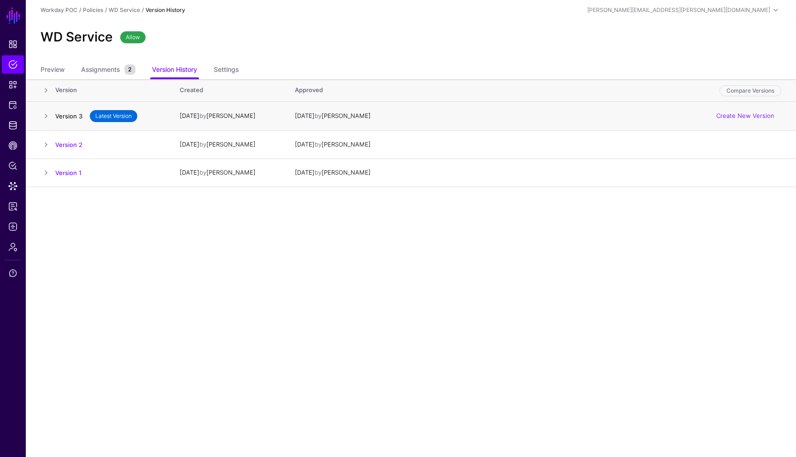
click at [69, 117] on link "Version 3" at bounding box center [68, 116] width 27 height 7
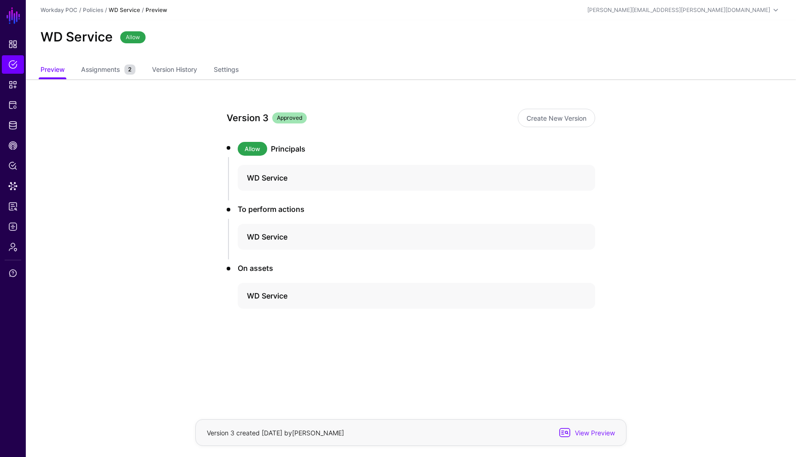
click at [232, 337] on div "Version 3 Approved Create New Version Allow Principals WD Service To perform ac…" at bounding box center [410, 241] width 427 height 324
click at [8, 88] on span "Snippets" at bounding box center [12, 84] width 9 height 9
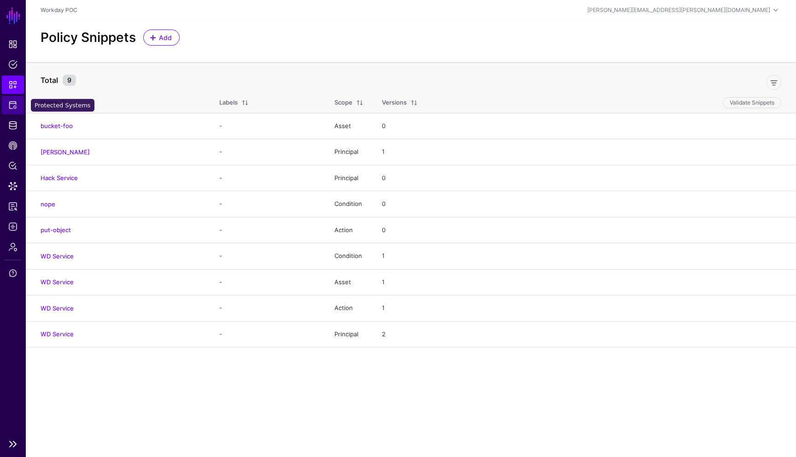
click at [12, 111] on link "Protected Systems" at bounding box center [13, 105] width 22 height 18
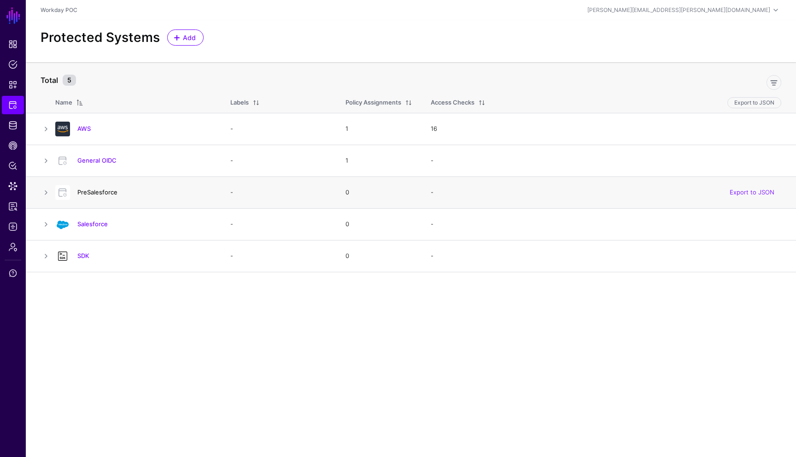
click at [103, 192] on link "PreSalesforce" at bounding box center [97, 191] width 40 height 7
click at [84, 256] on link "SDK" at bounding box center [83, 255] width 12 height 7
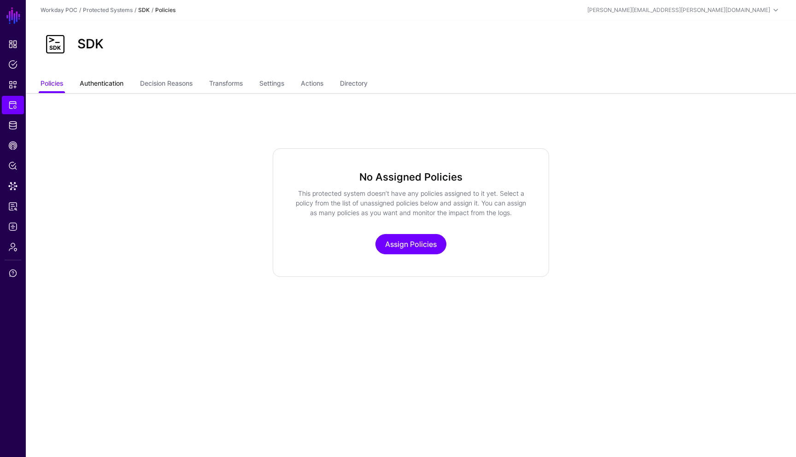
click at [97, 83] on link "Authentication" at bounding box center [102, 84] width 44 height 17
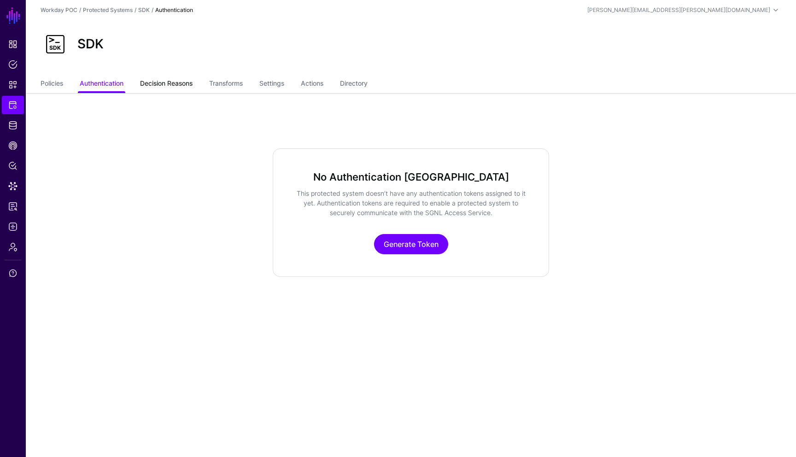
click at [158, 83] on link "Decision Reasons" at bounding box center [166, 84] width 52 height 17
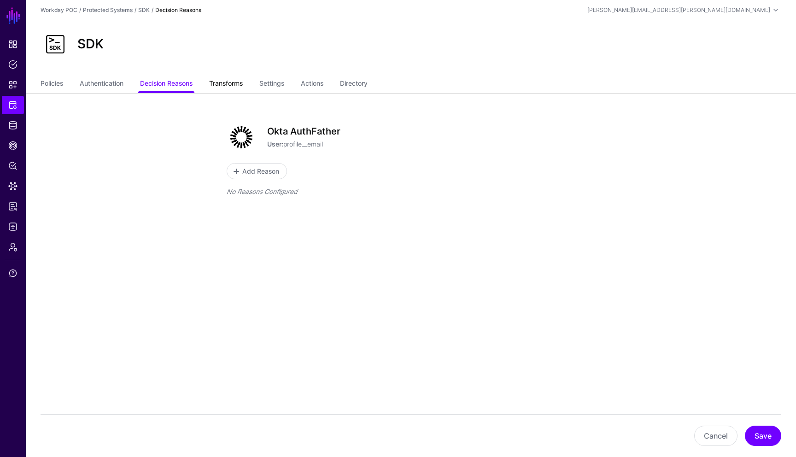
click at [231, 76] on link "Transforms" at bounding box center [226, 84] width 34 height 17
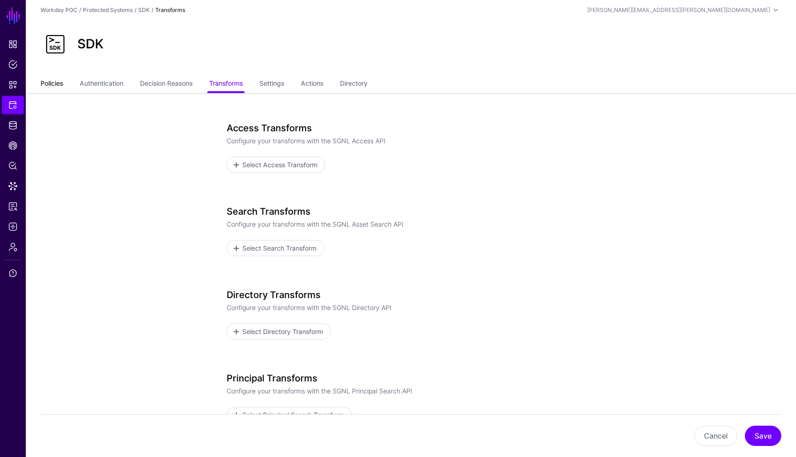
click at [61, 86] on link "Policies" at bounding box center [52, 84] width 23 height 17
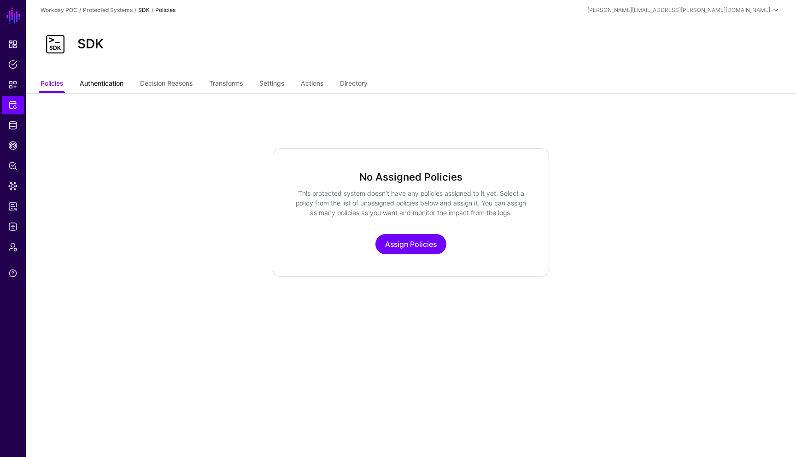
click at [99, 83] on link "Authentication" at bounding box center [102, 84] width 44 height 17
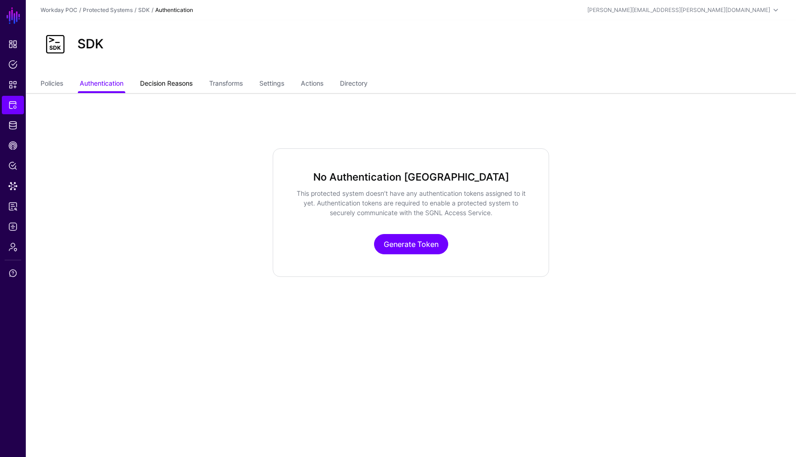
click at [159, 83] on link "Decision Reasons" at bounding box center [166, 84] width 52 height 17
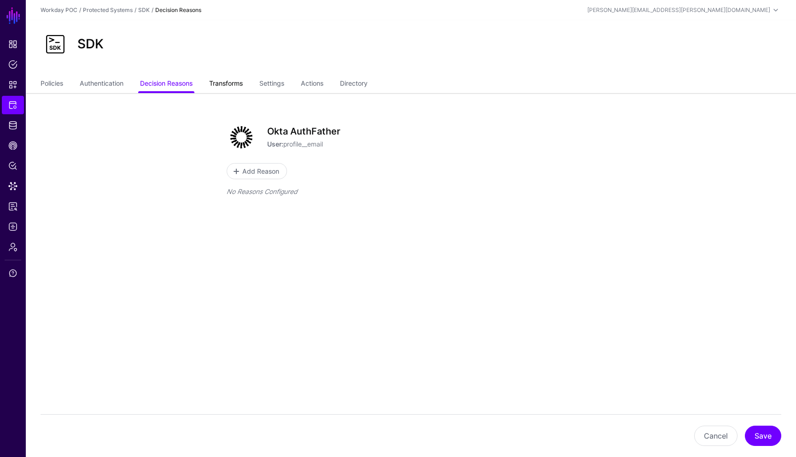
click at [228, 86] on link "Transforms" at bounding box center [226, 84] width 34 height 17
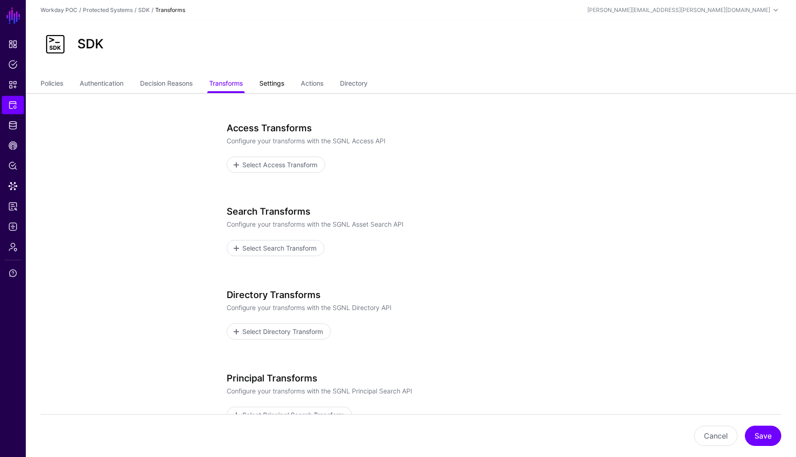
click at [274, 81] on link "Settings" at bounding box center [271, 84] width 25 height 17
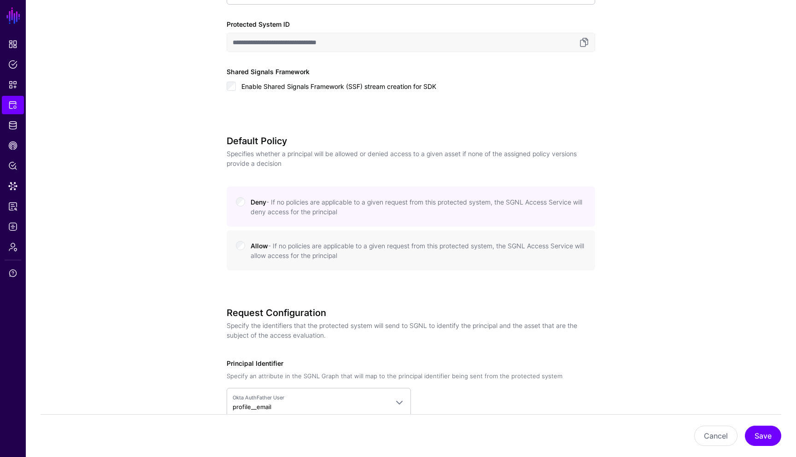
scroll to position [405, 0]
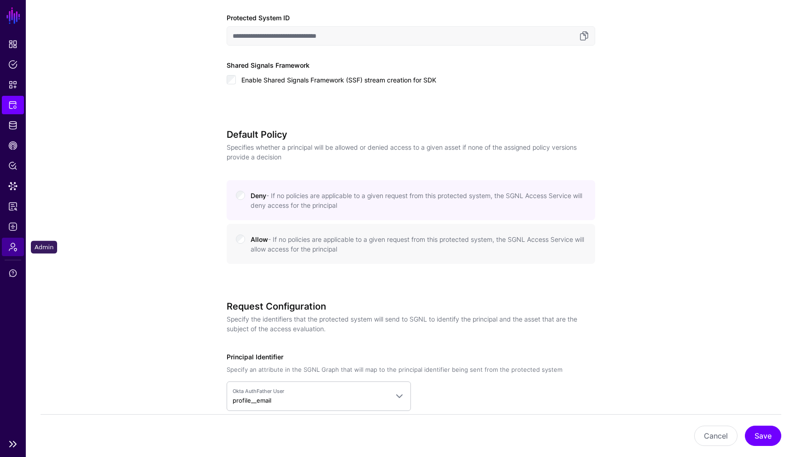
click at [15, 248] on span "Admin" at bounding box center [12, 246] width 9 height 9
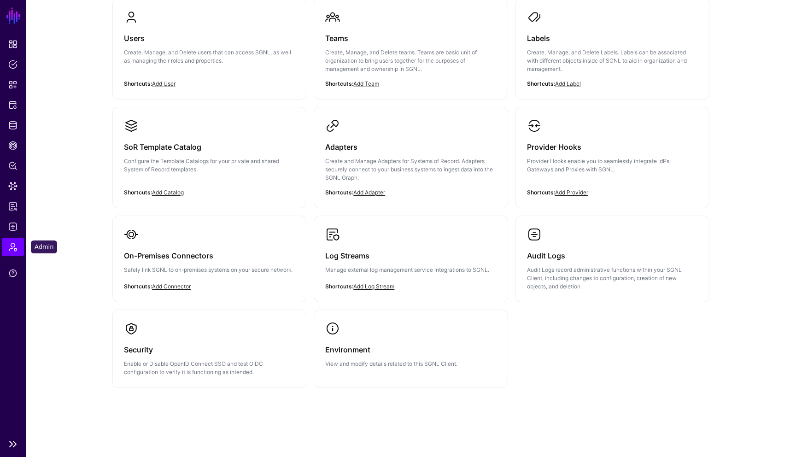
scroll to position [100, 0]
click at [555, 160] on p "Provider Hooks enable you to seamlessly integrate IdPs, Gateways and Proxies wi…" at bounding box center [612, 165] width 171 height 17
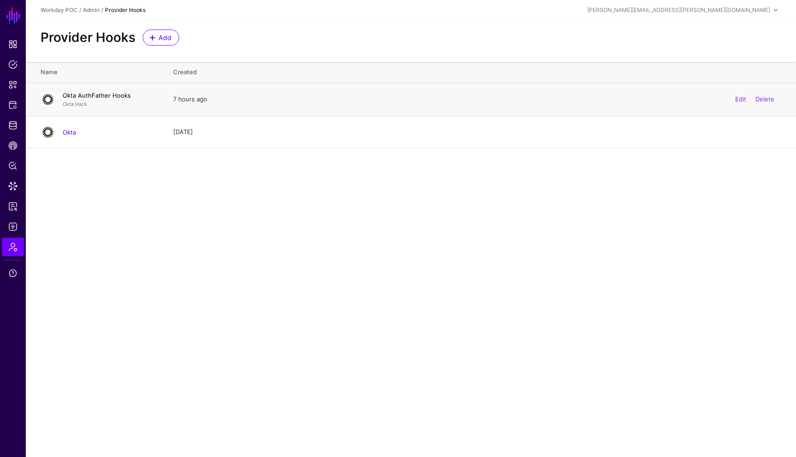
click at [122, 98] on link "Okta AuthFather Hooks" at bounding box center [97, 95] width 68 height 7
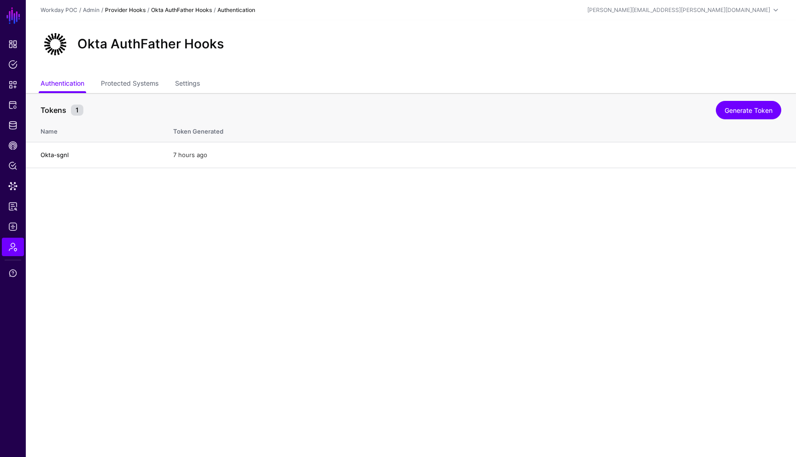
click at [136, 11] on link "Provider Hooks" at bounding box center [125, 9] width 41 height 7
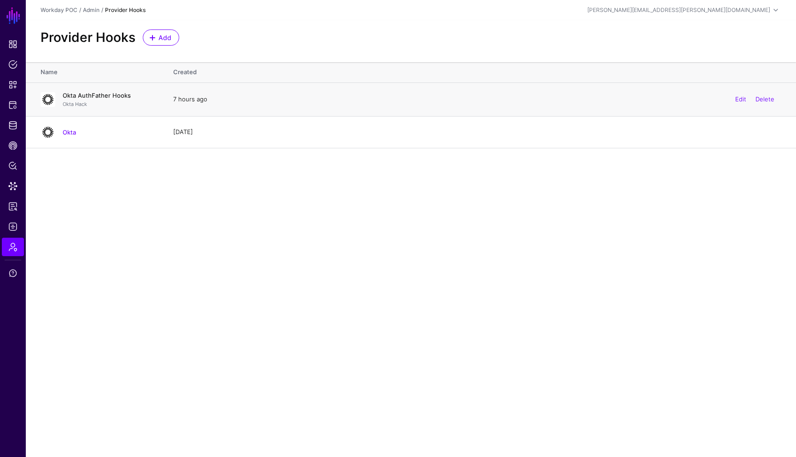
click at [119, 93] on link "Okta AuthFather Hooks" at bounding box center [97, 95] width 68 height 7
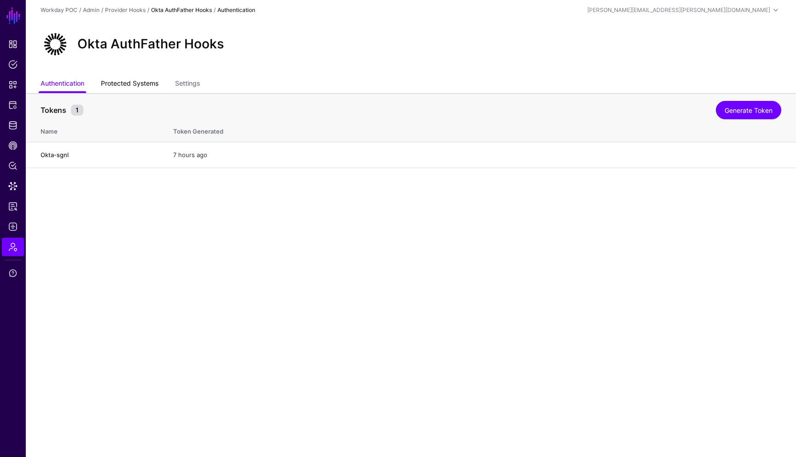
click at [134, 84] on link "Protected Systems" at bounding box center [130, 84] width 58 height 17
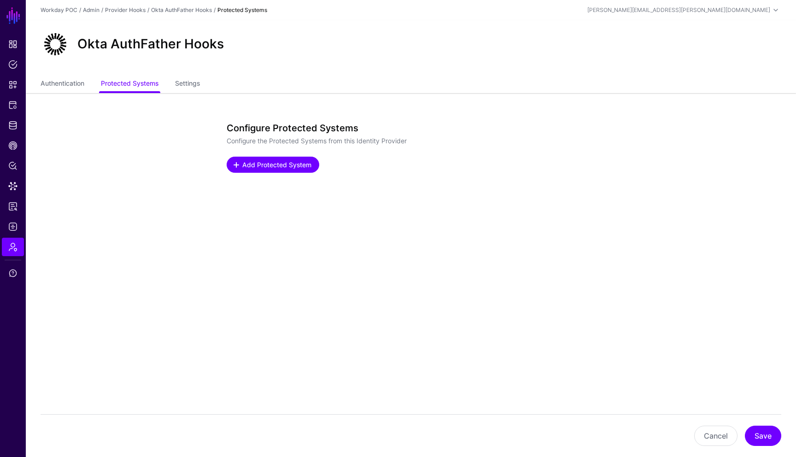
click at [276, 164] on span "Add Protected System" at bounding box center [276, 165] width 71 height 10
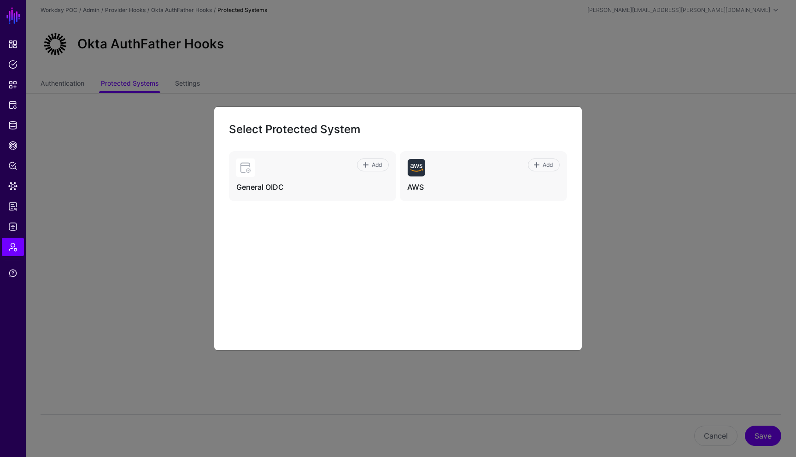
click at [151, 220] on ngb-modal-window "Select Protected System Add General OIDC Add AWS" at bounding box center [398, 228] width 796 height 457
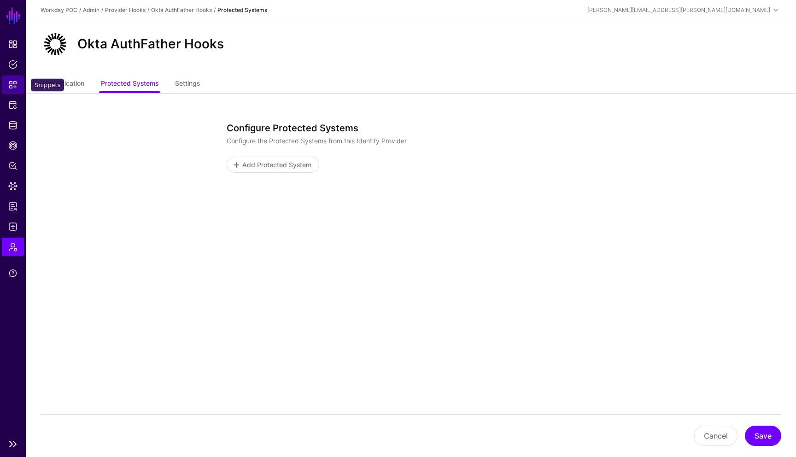
click at [17, 86] on span "Snippets" at bounding box center [12, 84] width 9 height 9
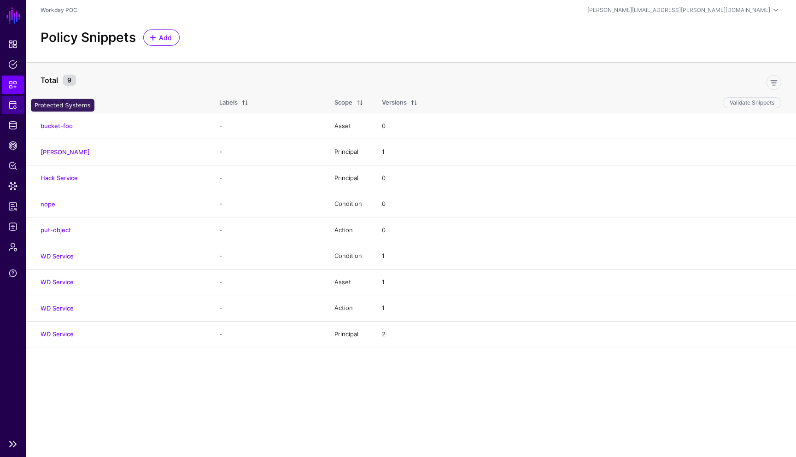
click at [12, 104] on span "Protected Systems" at bounding box center [12, 104] width 9 height 9
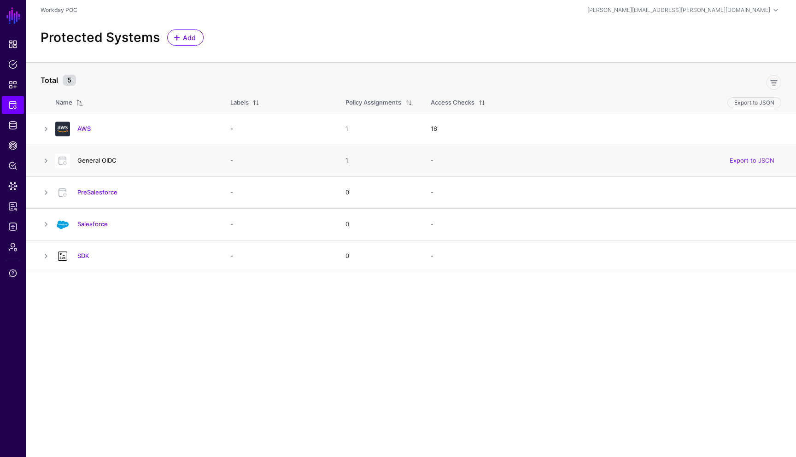
click at [103, 163] on link "General OIDC" at bounding box center [96, 160] width 39 height 7
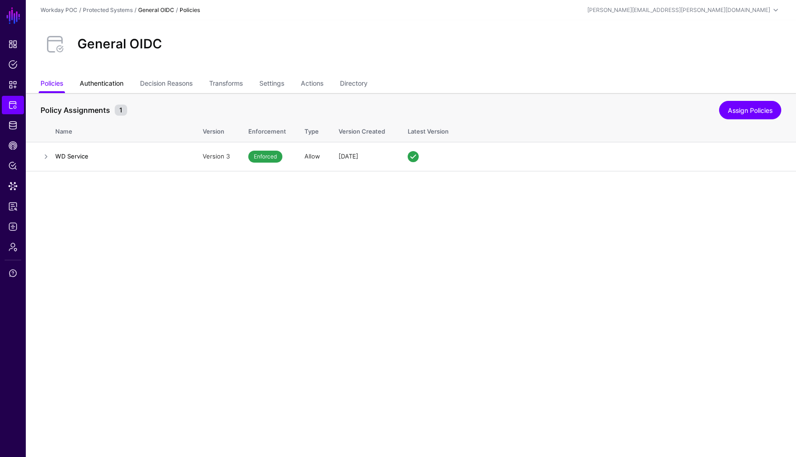
click at [108, 84] on link "Authentication" at bounding box center [102, 84] width 44 height 17
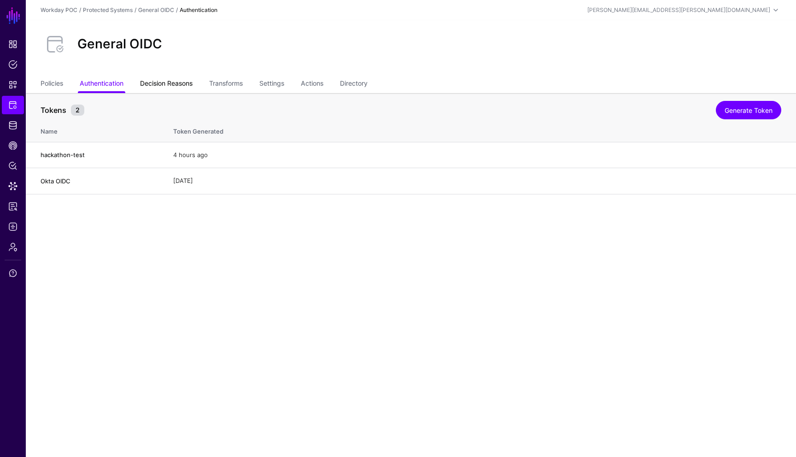
click at [178, 83] on link "Decision Reasons" at bounding box center [166, 84] width 52 height 17
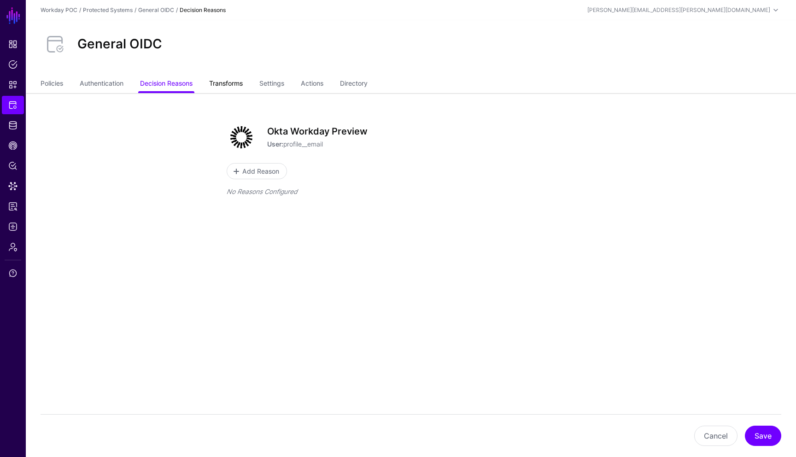
click at [226, 85] on link "Transforms" at bounding box center [226, 84] width 34 height 17
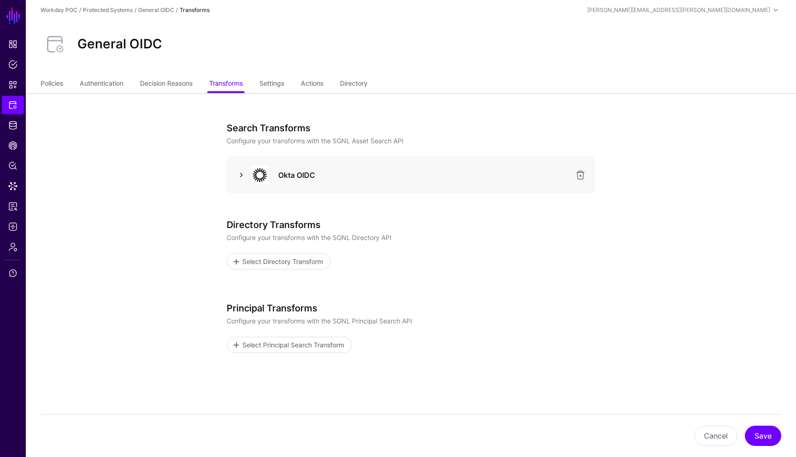
click at [242, 178] on link at bounding box center [241, 174] width 11 height 11
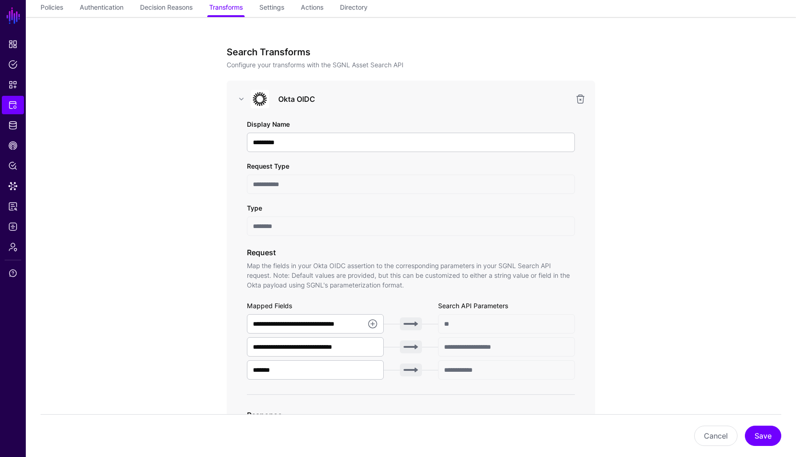
scroll to position [92, 0]
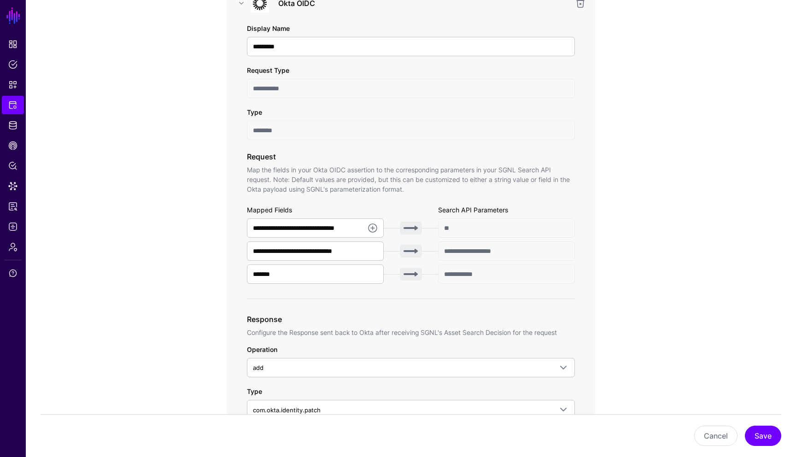
scroll to position [166, 0]
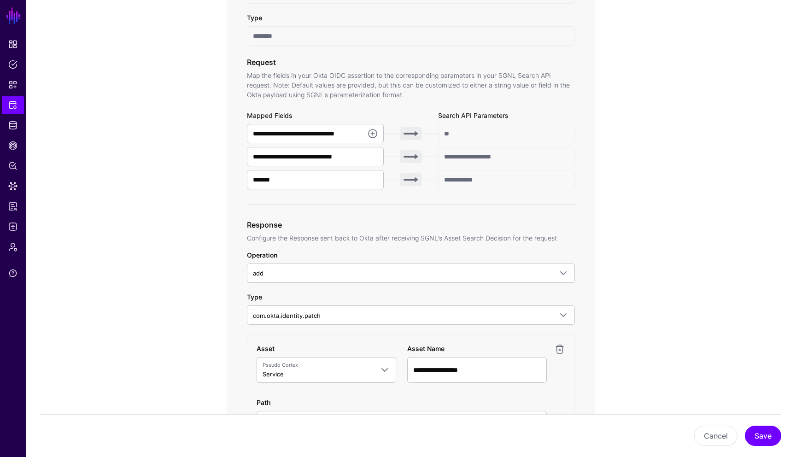
scroll to position [258, 0]
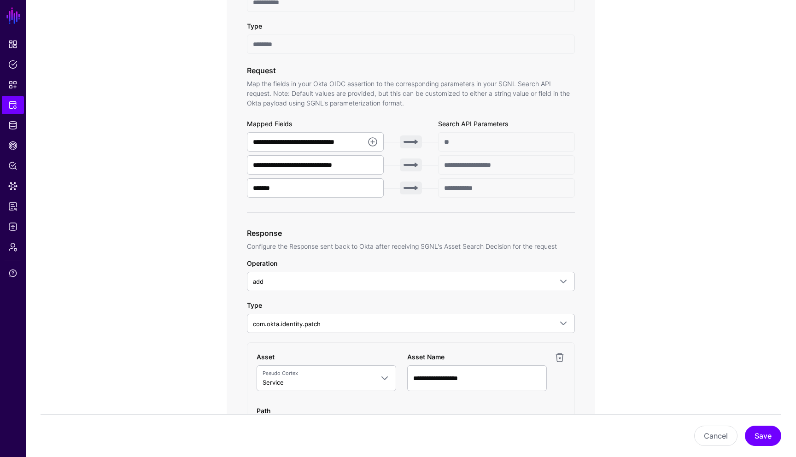
click at [692, 154] on app-integrations-item-transforms "**********" at bounding box center [411, 419] width 770 height 1168
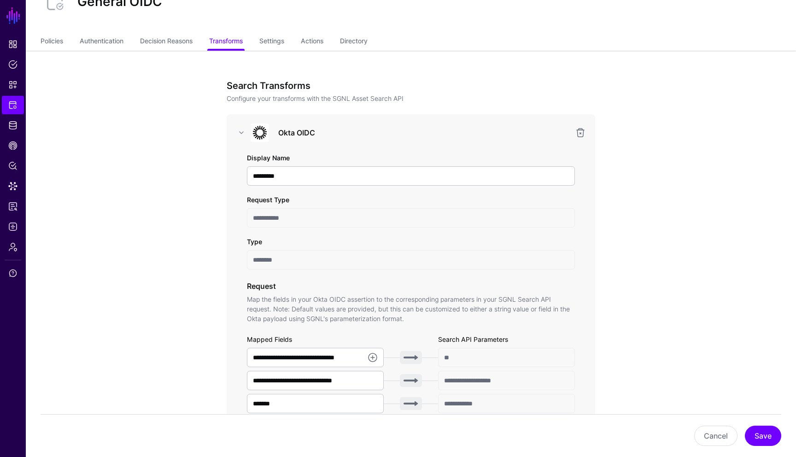
scroll to position [55, 0]
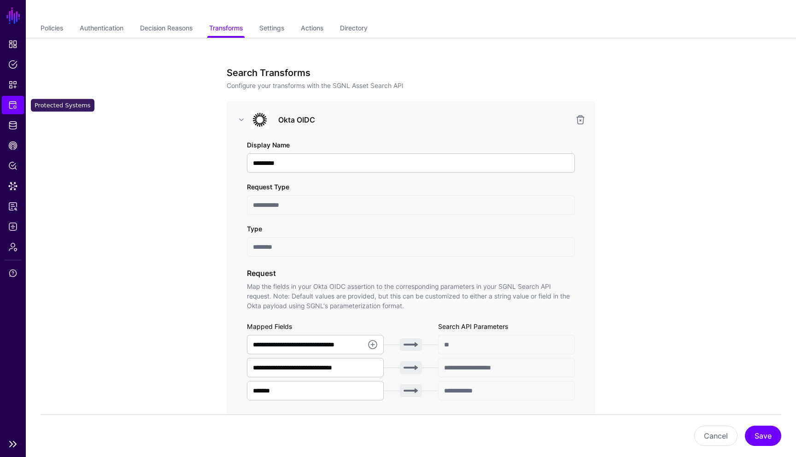
click at [15, 112] on link "Protected Systems" at bounding box center [13, 105] width 22 height 18
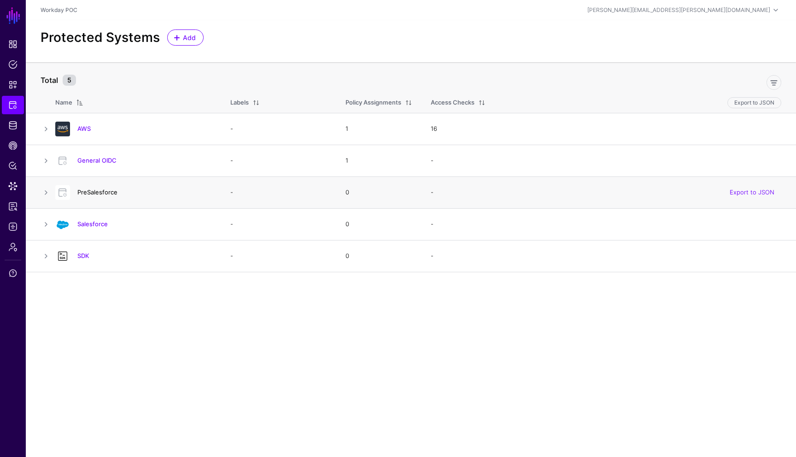
click at [90, 193] on link "PreSalesforce" at bounding box center [97, 191] width 40 height 7
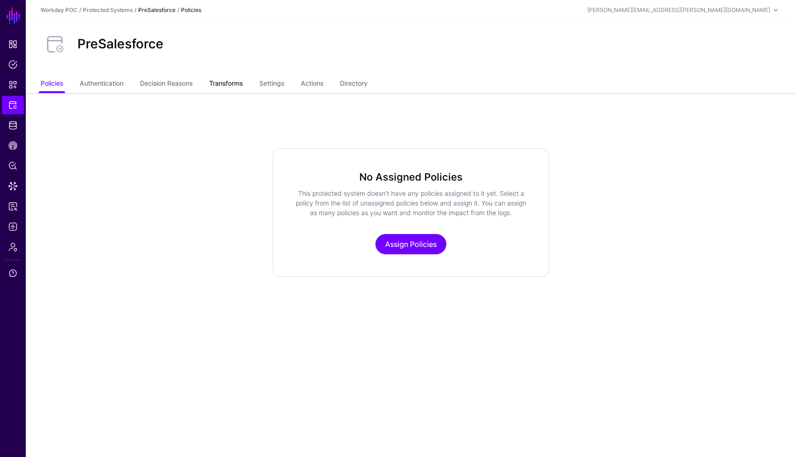
click at [225, 81] on link "Transforms" at bounding box center [226, 84] width 34 height 17
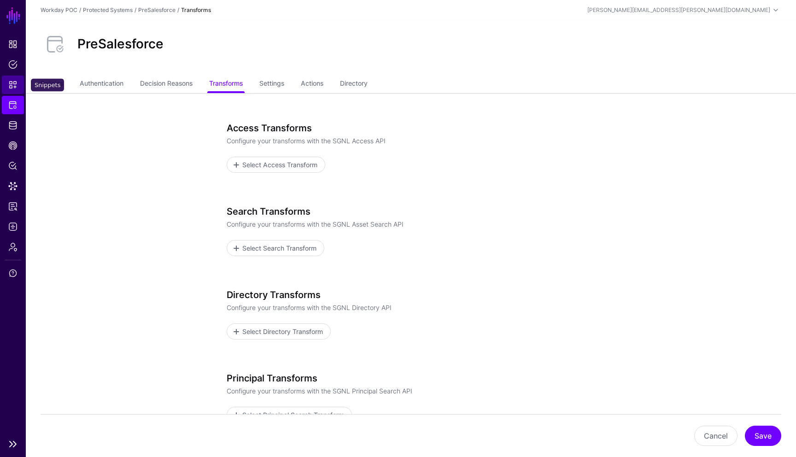
click at [10, 82] on span "Snippets" at bounding box center [12, 84] width 9 height 9
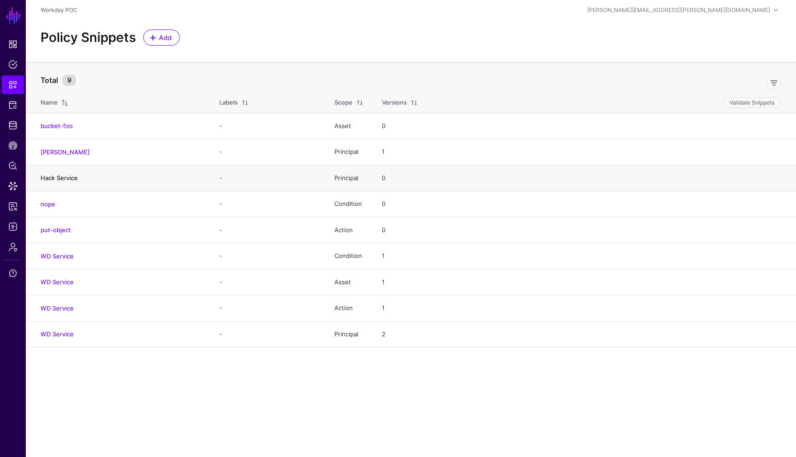
click at [71, 178] on link "Hack Service" at bounding box center [59, 177] width 37 height 7
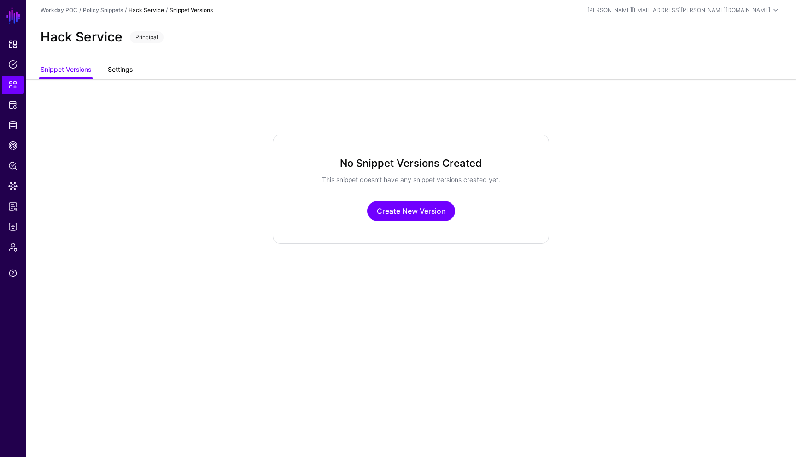
click at [125, 78] on link "Settings" at bounding box center [120, 70] width 25 height 17
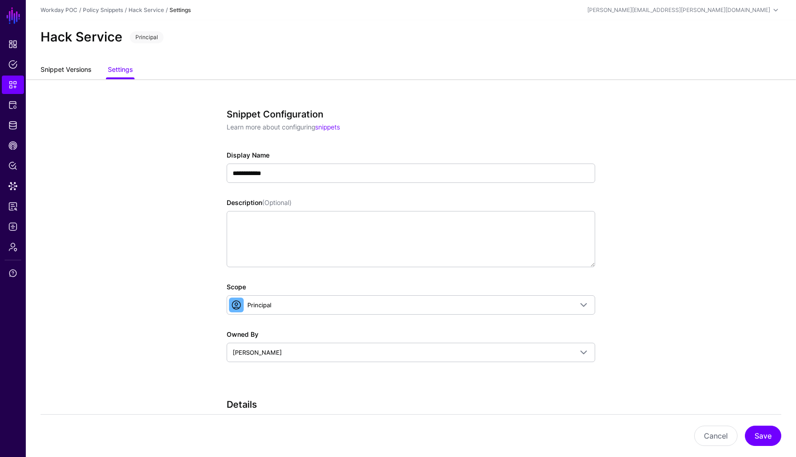
click at [69, 74] on link "Snippet Versions" at bounding box center [66, 70] width 51 height 17
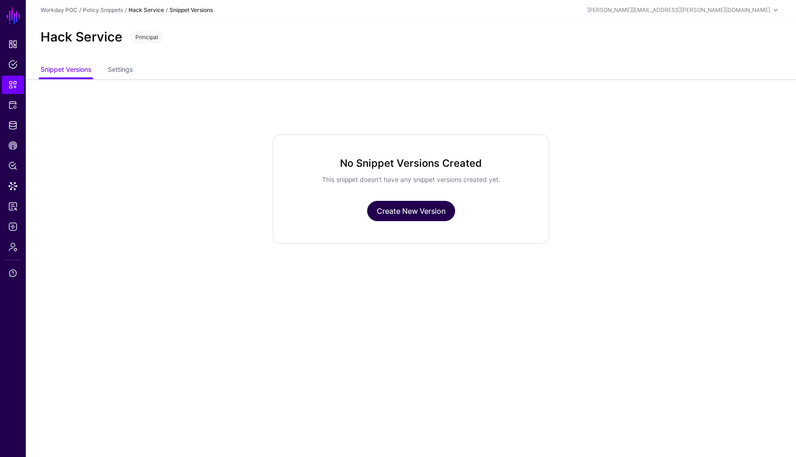
click at [428, 214] on link "Create New Version" at bounding box center [411, 211] width 88 height 20
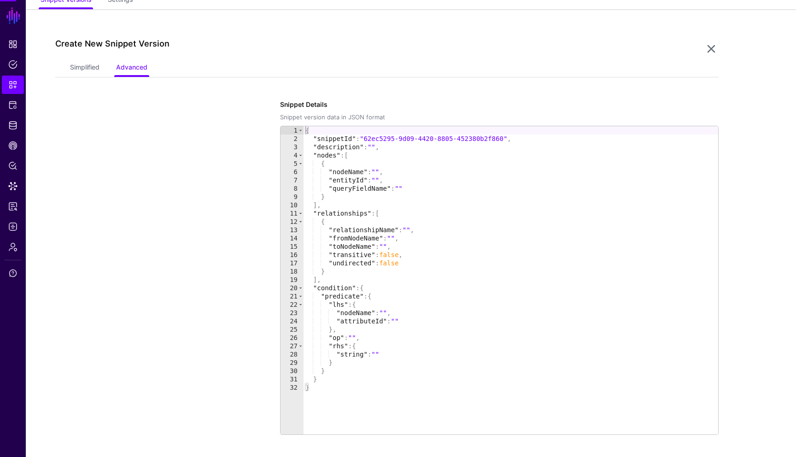
scroll to position [79, 0]
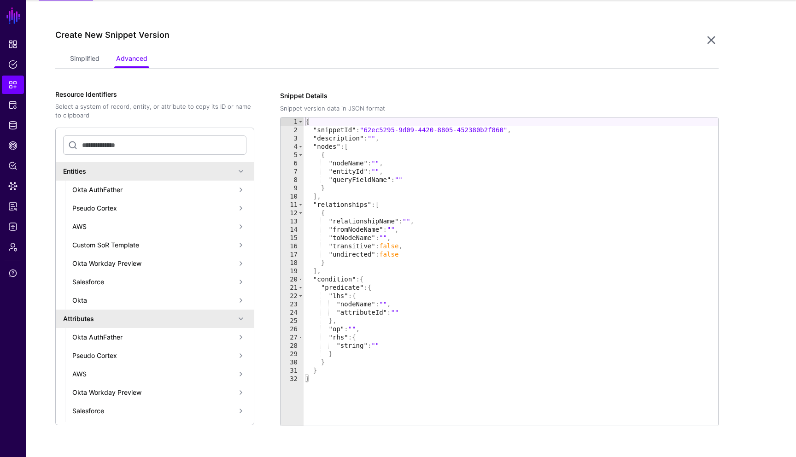
click at [241, 193] on span at bounding box center [240, 189] width 11 height 11
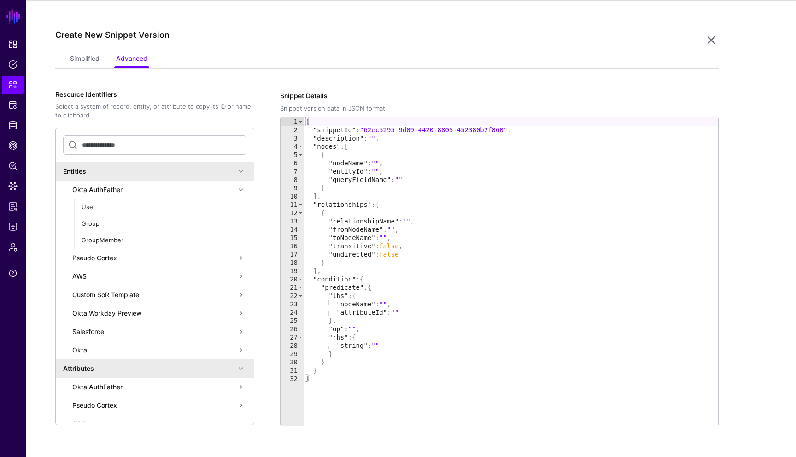
click at [375, 139] on div "{ "snippetId" : "62ec5295-9d09-4420-8805-452380b2f860" , "description" : "" , "…" at bounding box center [510, 279] width 414 height 325
type textarea "**********"
click at [142, 59] on link "Advanced" at bounding box center [131, 59] width 31 height 17
click at [91, 58] on link "Simplified" at bounding box center [84, 59] width 29 height 17
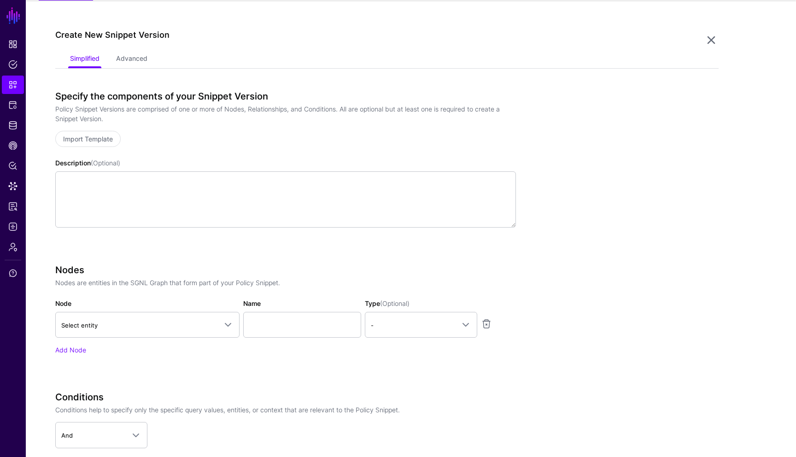
click at [565, 177] on app-snippets-creator "Specify the components of your Snippet Version Policy Snippet Versions are comp…" at bounding box center [386, 320] width 663 height 458
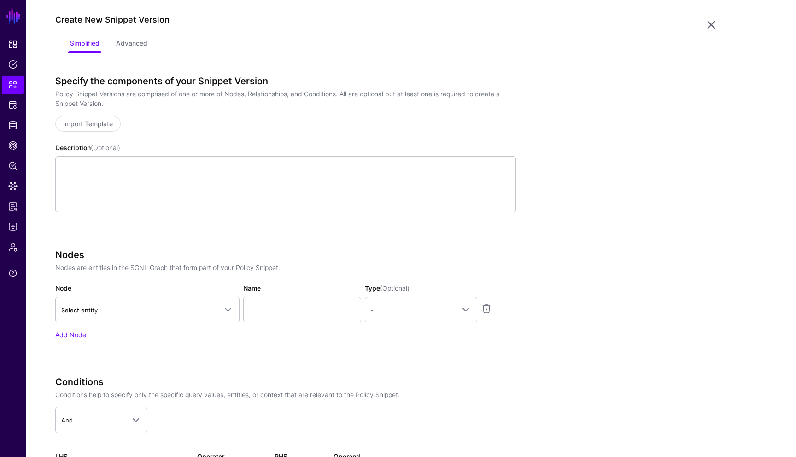
scroll to position [97, 0]
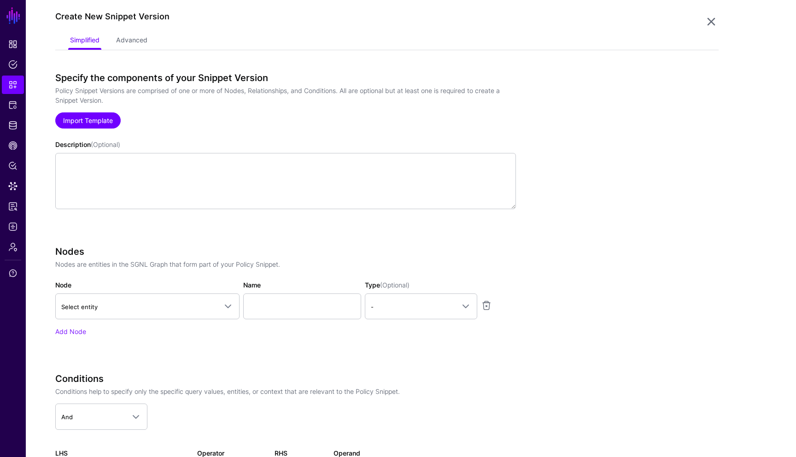
click at [102, 119] on link "Import Template" at bounding box center [87, 120] width 65 height 16
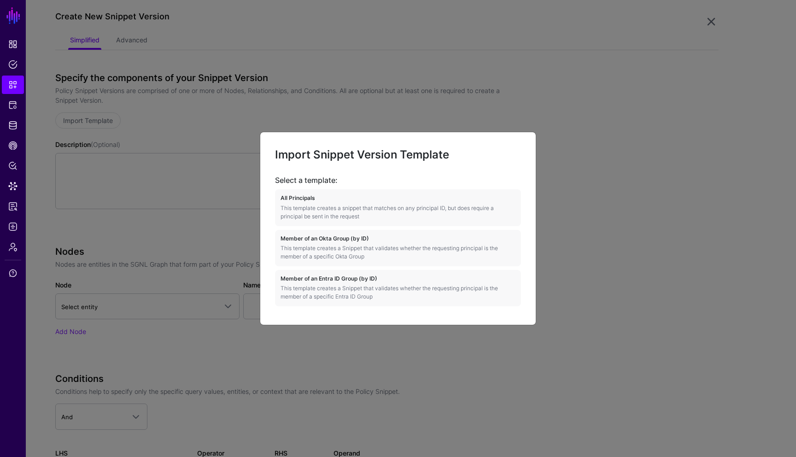
click at [549, 116] on ngb-modal-window "Import Snippet Version Template Select a template: All Principals This template…" at bounding box center [398, 228] width 796 height 457
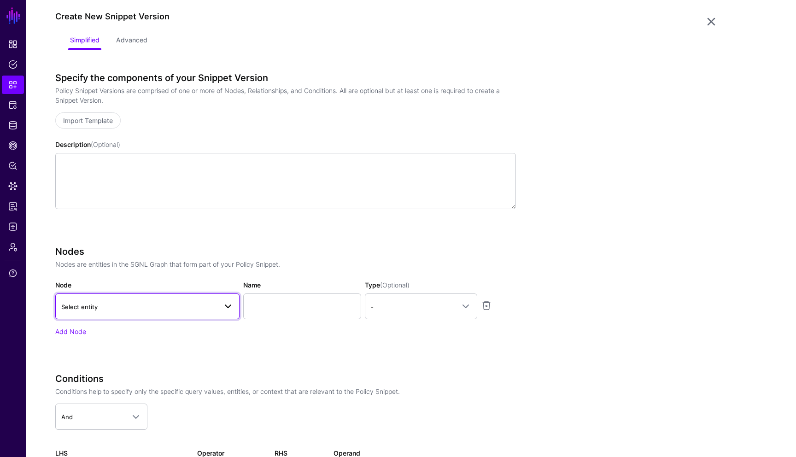
click at [172, 302] on span "Select entity" at bounding box center [139, 307] width 156 height 10
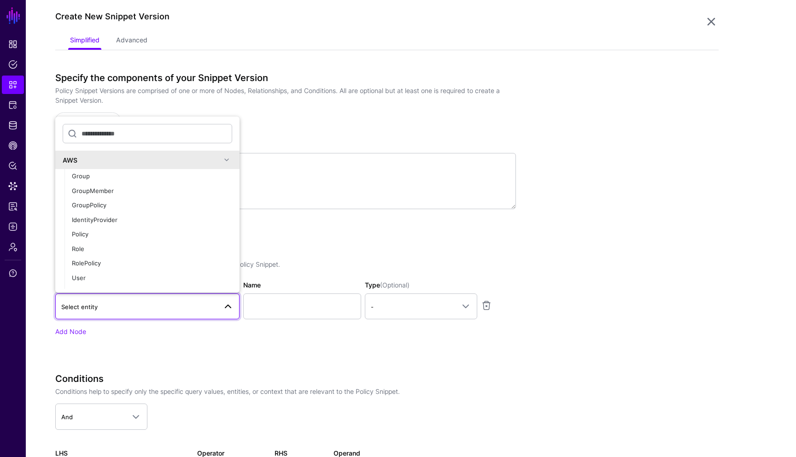
click at [226, 163] on span at bounding box center [226, 159] width 11 height 11
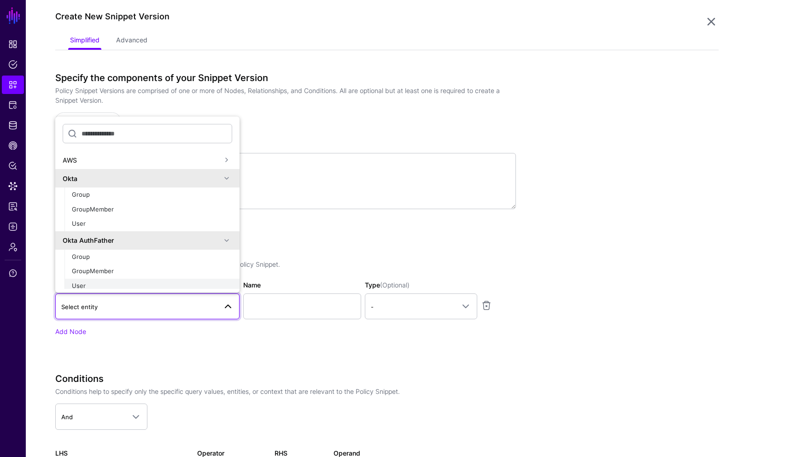
click at [98, 285] on div "User" at bounding box center [152, 285] width 160 height 9
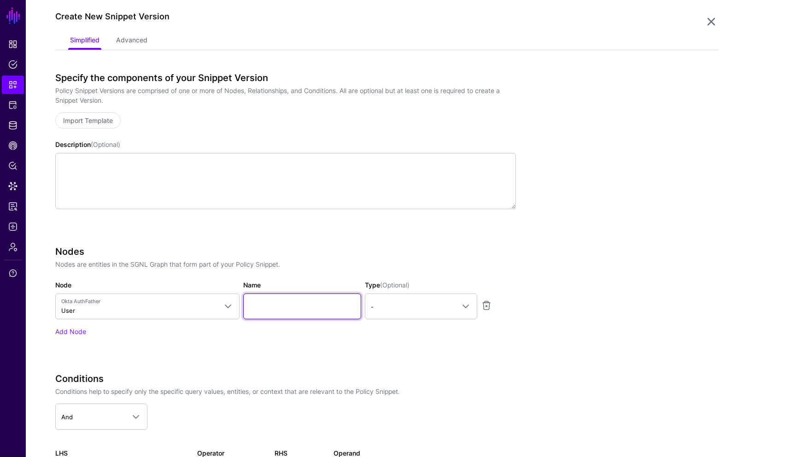
click at [279, 306] on input "Name" at bounding box center [302, 306] width 118 height 26
click at [425, 310] on span "-" at bounding box center [413, 307] width 84 height 10
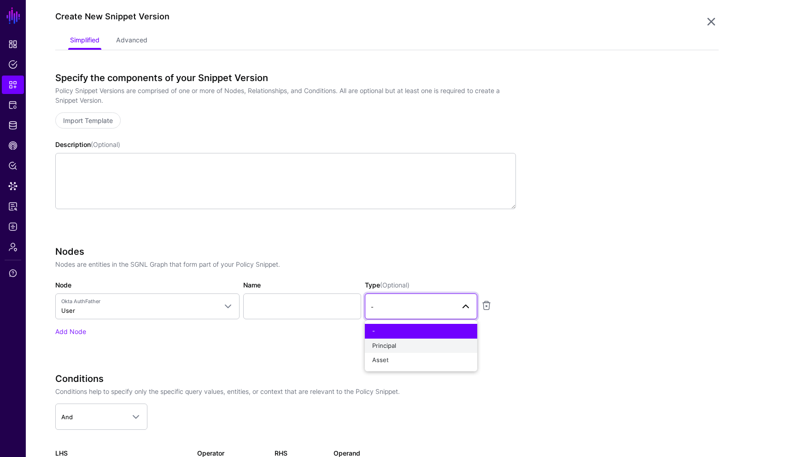
click at [396, 345] on div "Principal" at bounding box center [421, 345] width 98 height 9
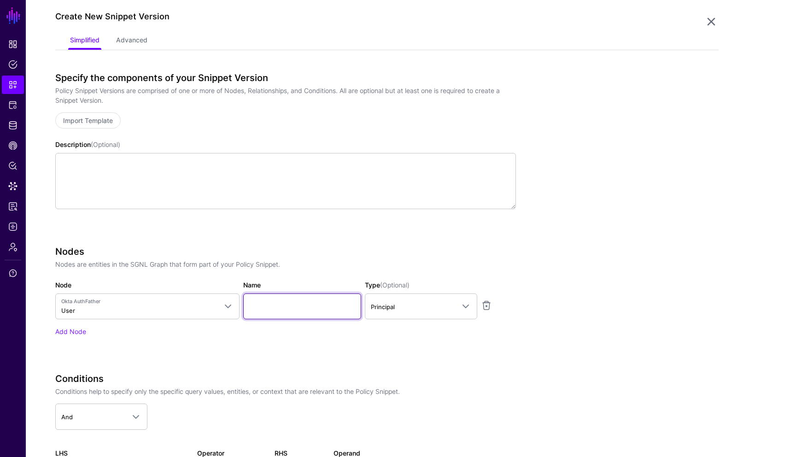
click at [345, 313] on input "Name" at bounding box center [302, 306] width 118 height 26
click at [412, 349] on div "Nodes Nodes are entities in the SGNL Graph that form part of your Policy Snippe…" at bounding box center [285, 304] width 460 height 116
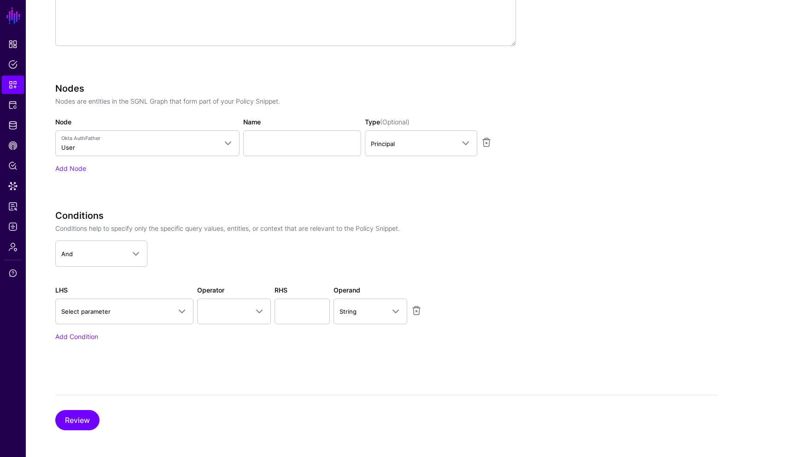
scroll to position [262, 0]
click at [588, 246] on app-snippets-creator "Specify the components of your Snippet Version Policy Snippet Versions are comp…" at bounding box center [386, 136] width 663 height 458
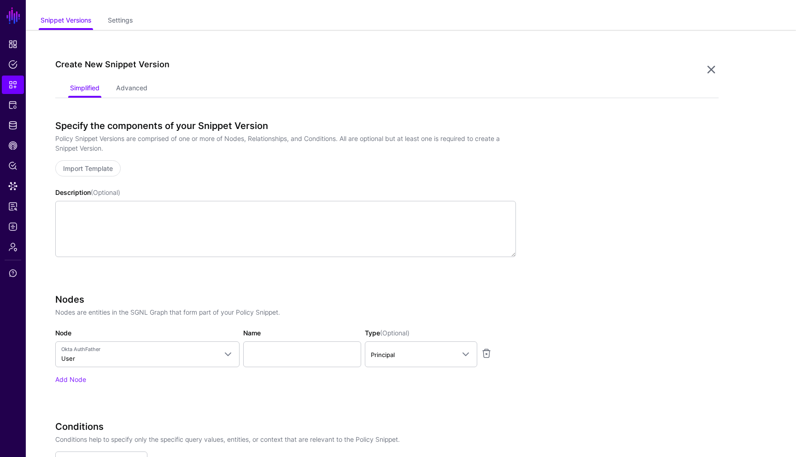
scroll to position [55, 0]
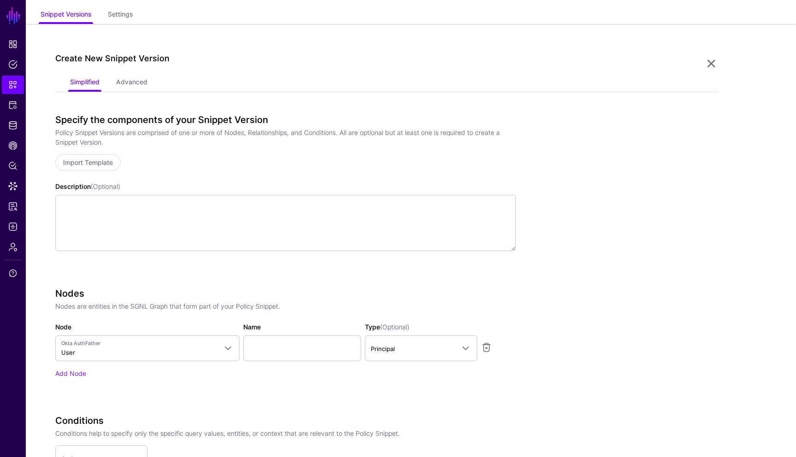
click at [591, 249] on app-snippets-creator "Specify the components of your Snippet Version Policy Snippet Versions are comp…" at bounding box center [386, 343] width 663 height 458
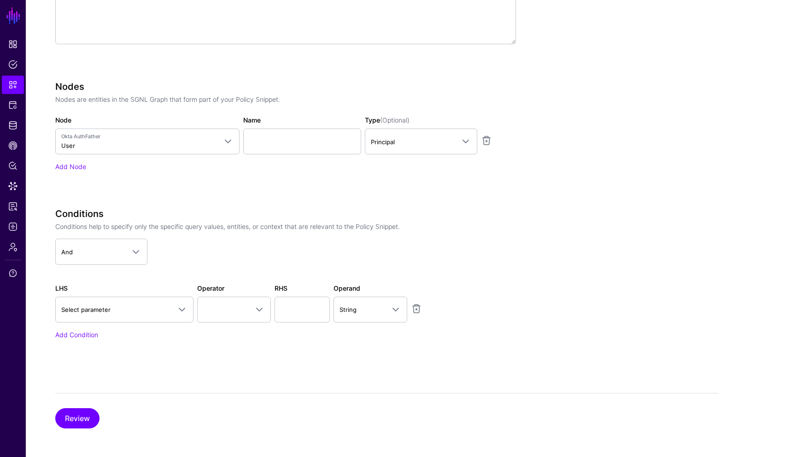
scroll to position [262, 0]
click at [85, 417] on button "Review" at bounding box center [77, 417] width 44 height 20
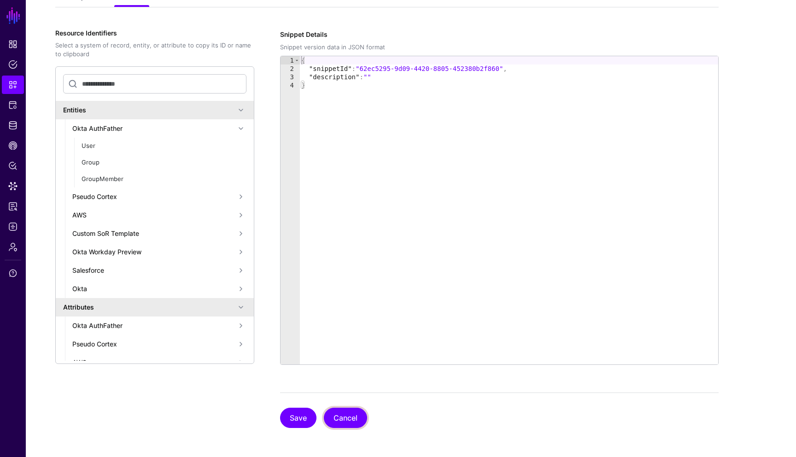
click at [347, 417] on button "Cancel" at bounding box center [345, 417] width 43 height 20
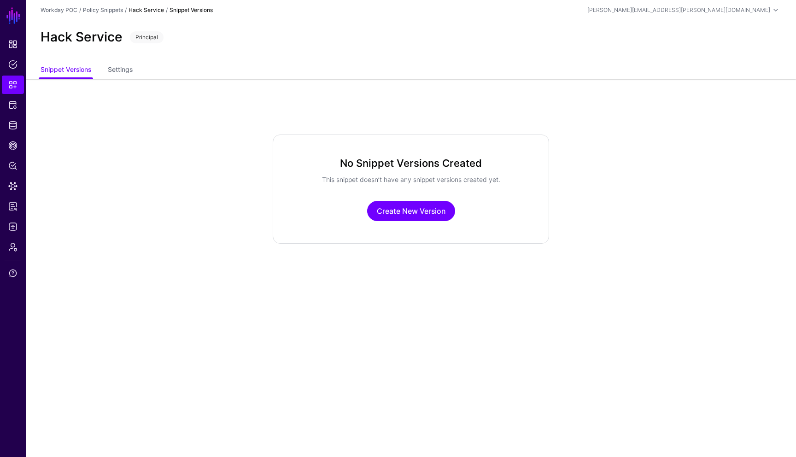
scroll to position [0, 0]
click at [127, 73] on link "Settings" at bounding box center [120, 70] width 25 height 17
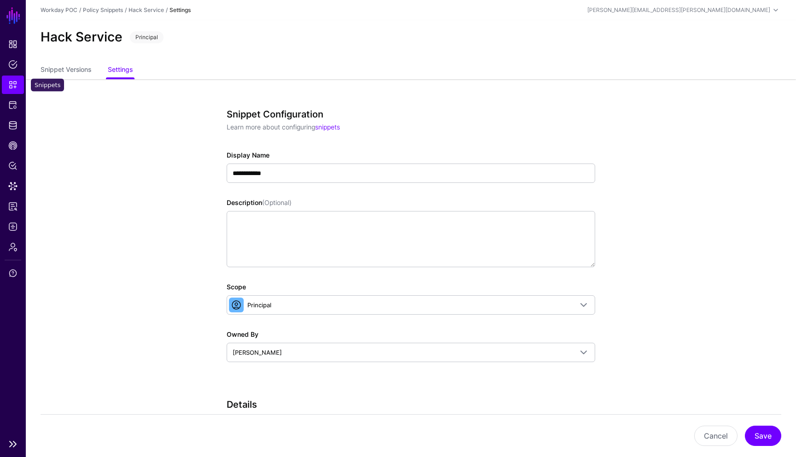
click at [14, 89] on link "Snippets" at bounding box center [13, 85] width 22 height 18
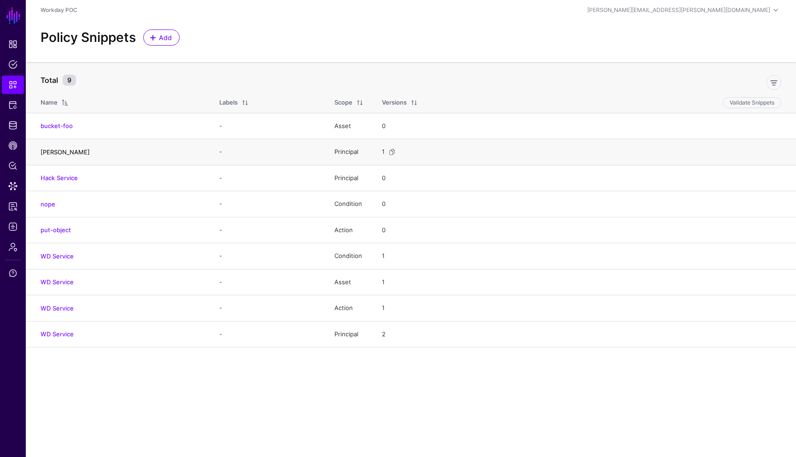
click at [47, 149] on link "Daniele" at bounding box center [65, 151] width 49 height 7
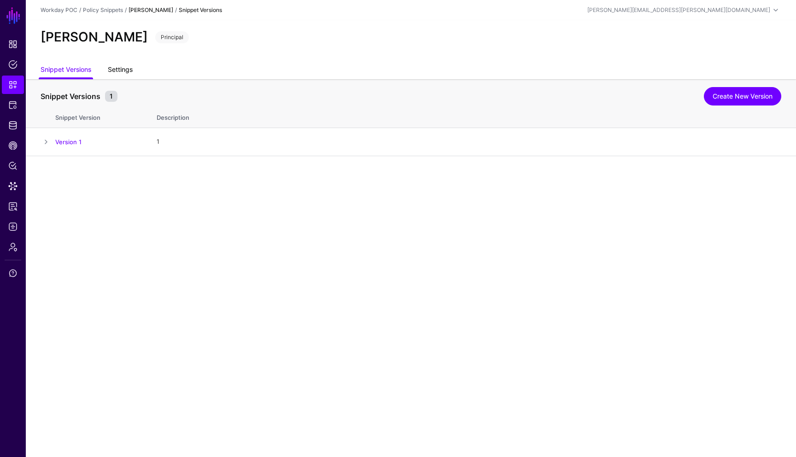
click at [128, 70] on link "Settings" at bounding box center [120, 70] width 25 height 17
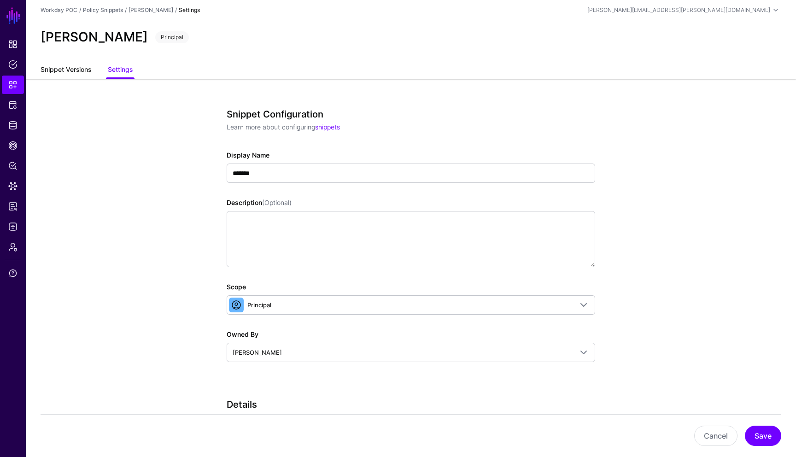
click at [85, 63] on link "Snippet Versions" at bounding box center [66, 70] width 51 height 17
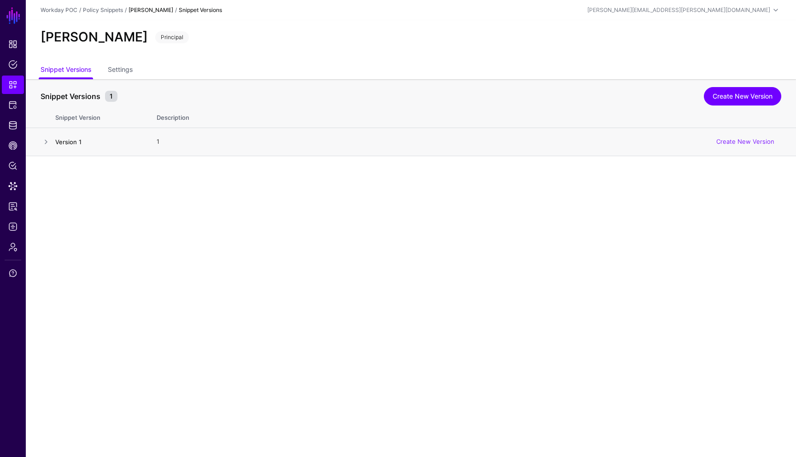
click at [69, 143] on link "Version 1" at bounding box center [68, 141] width 26 height 7
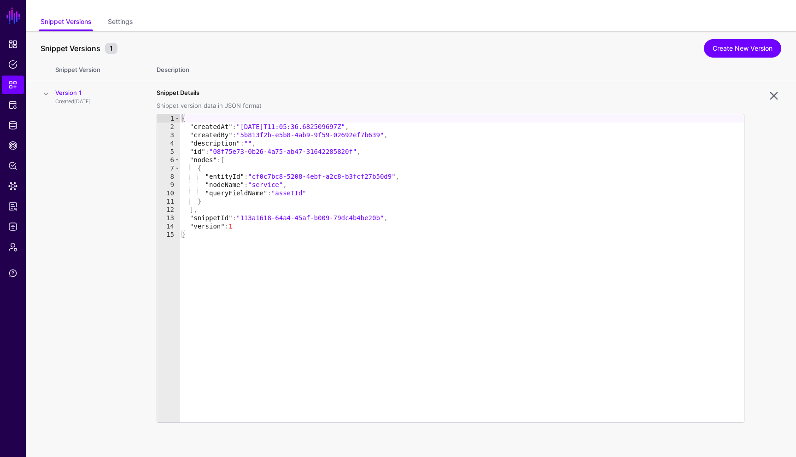
scroll to position [50, 0]
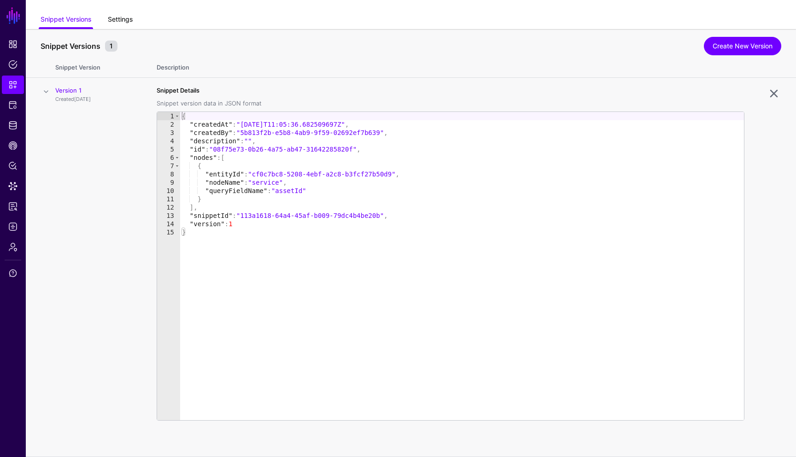
click at [127, 21] on link "Settings" at bounding box center [120, 20] width 25 height 17
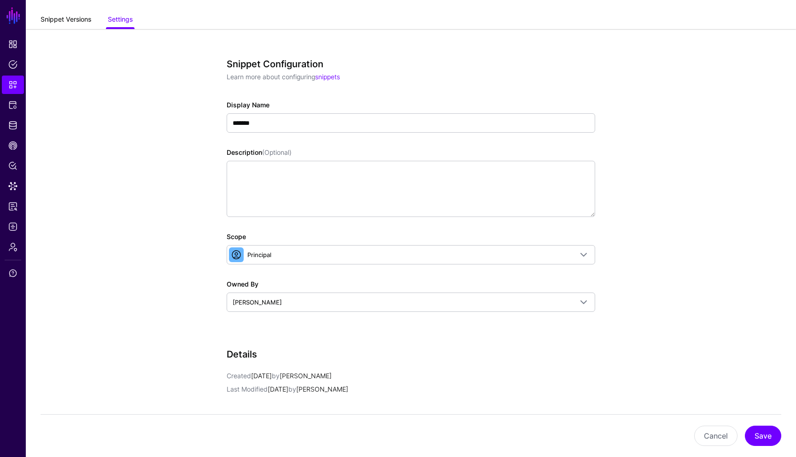
click at [76, 22] on link "Snippet Versions" at bounding box center [66, 20] width 51 height 17
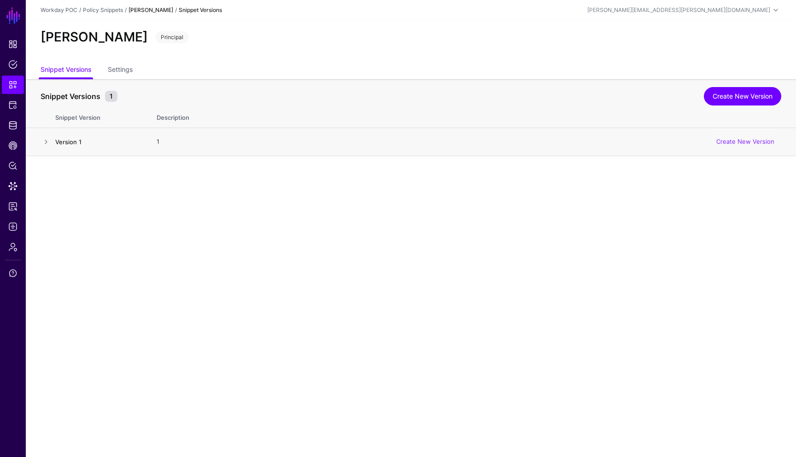
click at [72, 143] on link "Version 1" at bounding box center [68, 141] width 26 height 7
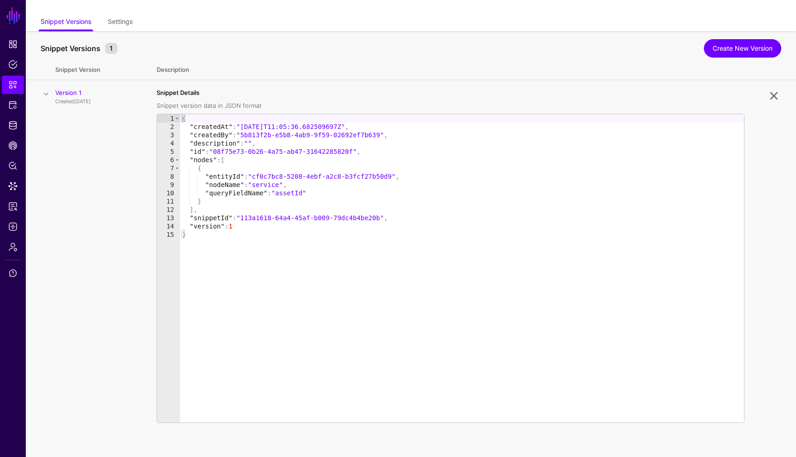
scroll to position [50, 0]
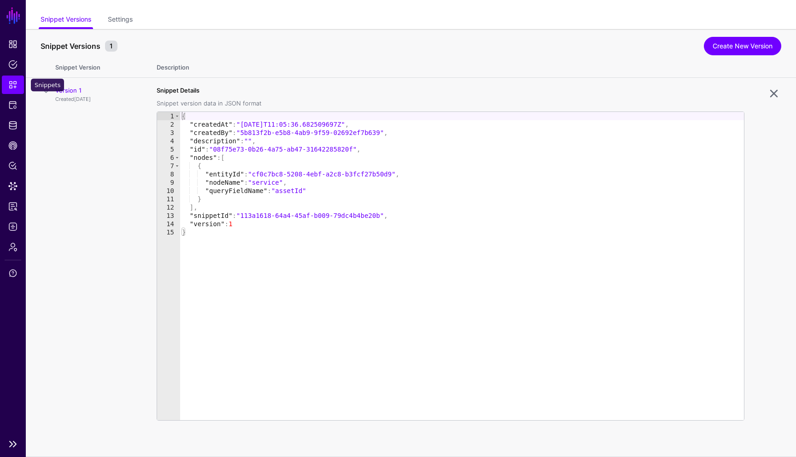
click at [12, 88] on span "Snippets" at bounding box center [12, 84] width 9 height 9
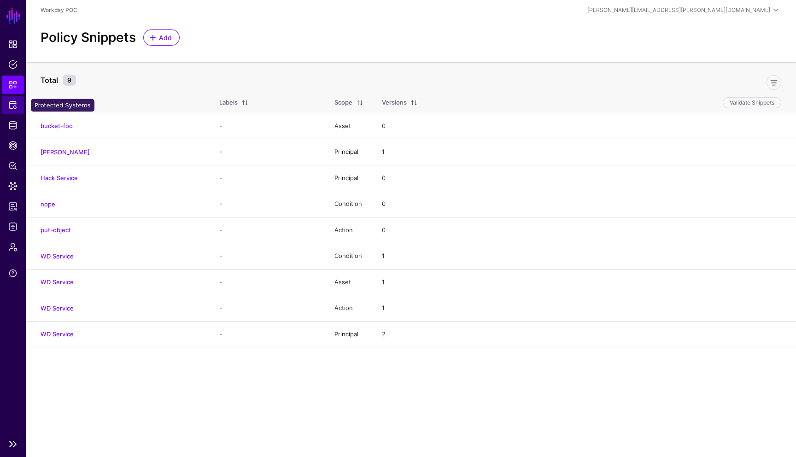
click at [12, 103] on span "Protected Systems" at bounding box center [12, 104] width 9 height 9
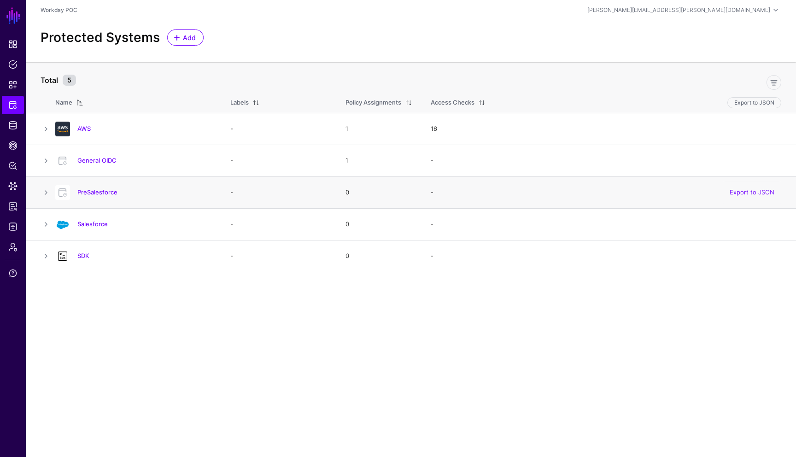
click at [102, 198] on div "PreSalesforce" at bounding box center [134, 192] width 164 height 15
click at [102, 191] on link "PreSalesforce" at bounding box center [97, 191] width 40 height 7
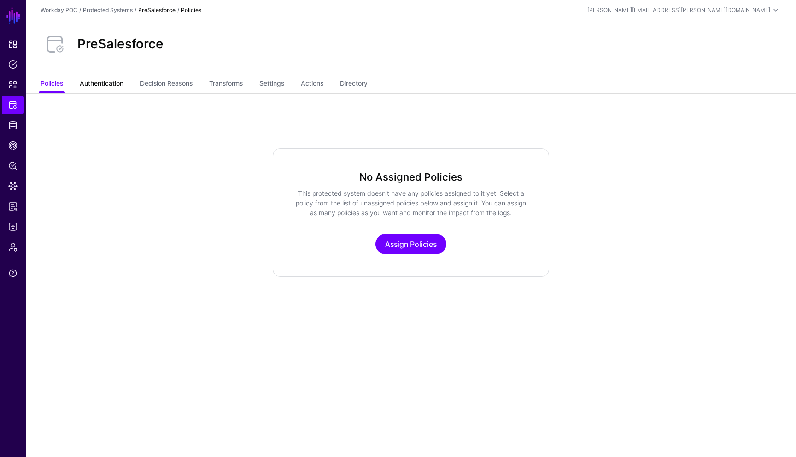
click at [108, 88] on link "Authentication" at bounding box center [102, 84] width 44 height 17
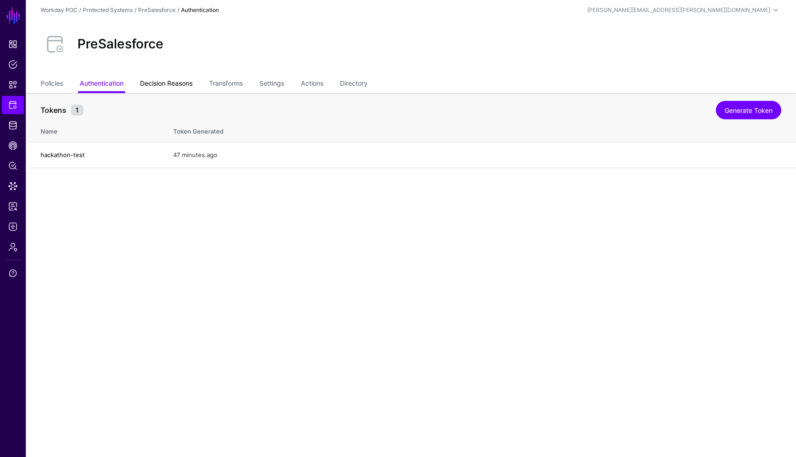
click at [153, 89] on link "Decision Reasons" at bounding box center [166, 84] width 52 height 17
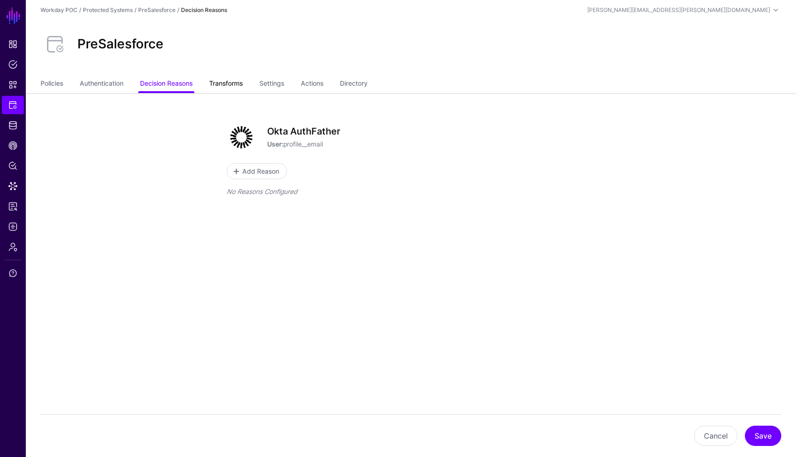
click at [224, 86] on link "Transforms" at bounding box center [226, 84] width 34 height 17
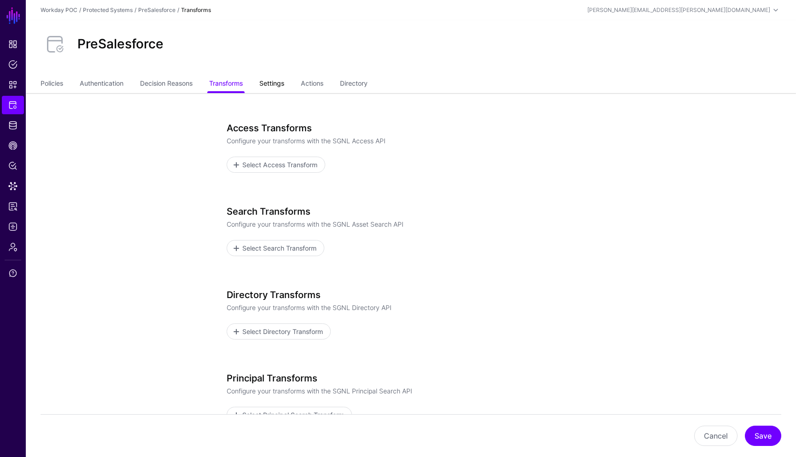
click at [275, 85] on link "Settings" at bounding box center [271, 84] width 25 height 17
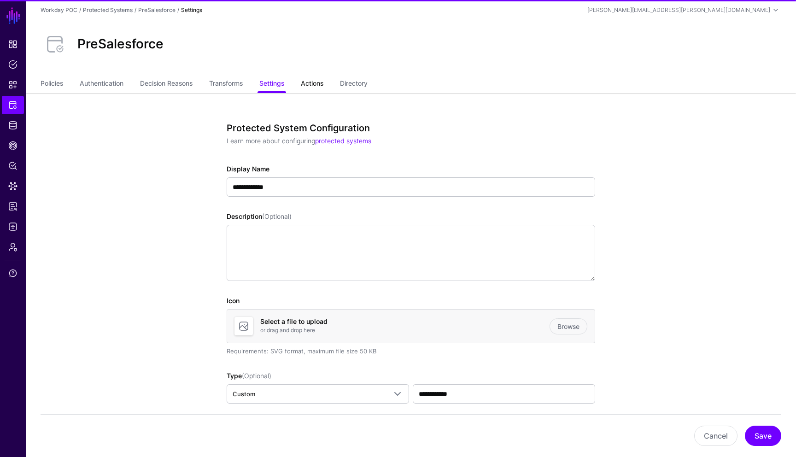
click at [314, 87] on link "Actions" at bounding box center [312, 84] width 23 height 17
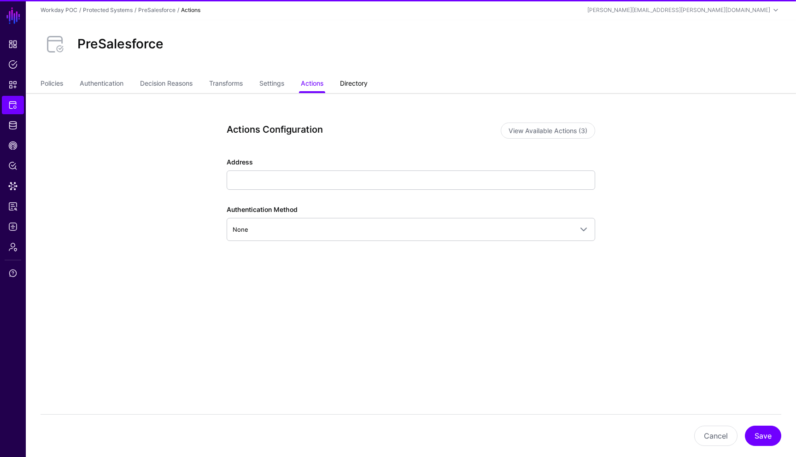
click at [354, 85] on link "Directory" at bounding box center [354, 84] width 28 height 17
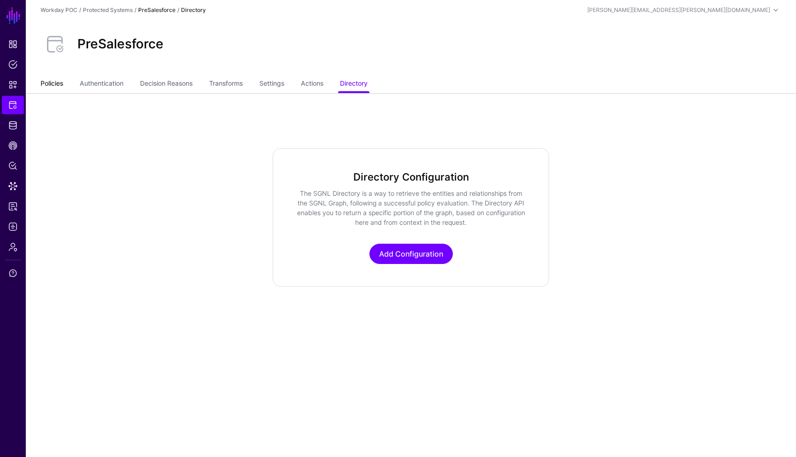
click at [48, 80] on link "Policies" at bounding box center [52, 84] width 23 height 17
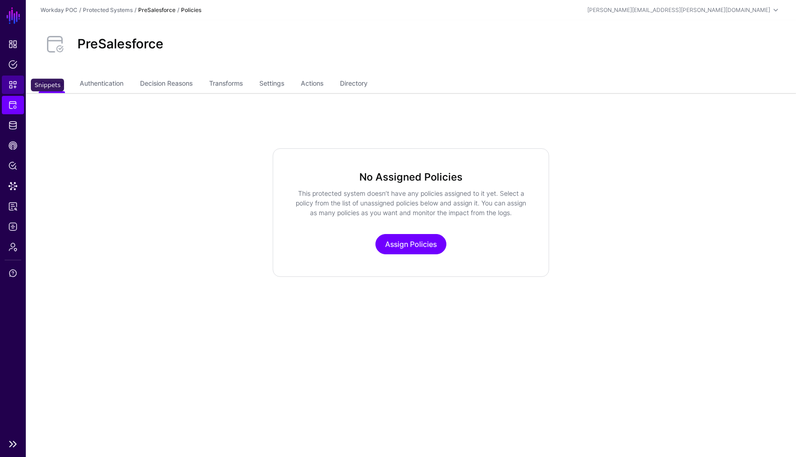
click at [12, 82] on span "Snippets" at bounding box center [12, 84] width 9 height 9
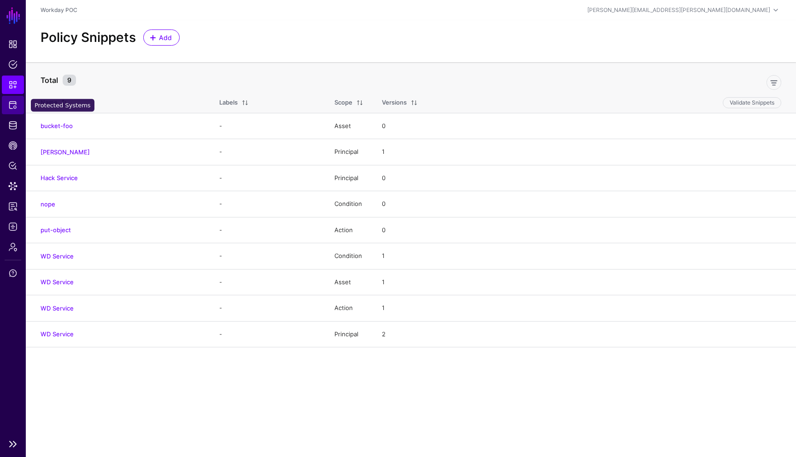
click at [16, 105] on span "Protected Systems" at bounding box center [12, 104] width 9 height 9
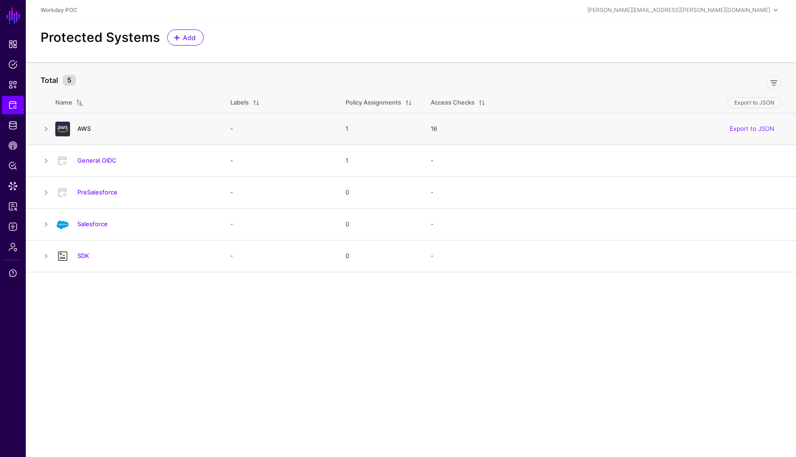
click at [85, 130] on link "AWS" at bounding box center [83, 128] width 13 height 7
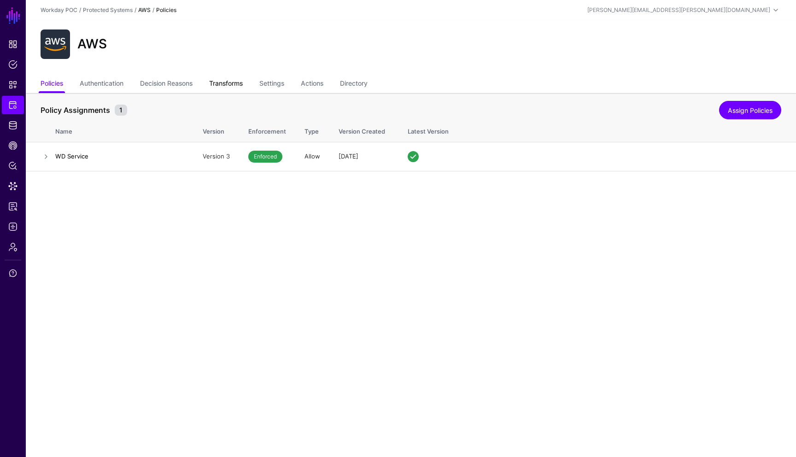
click at [241, 78] on link "Transforms" at bounding box center [226, 84] width 34 height 17
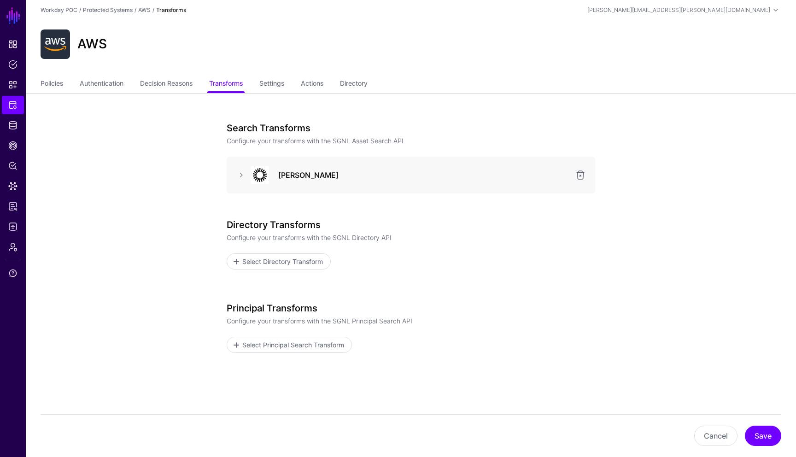
click at [329, 182] on div "Okta SAML" at bounding box center [410, 175] width 330 height 18
click at [243, 177] on link at bounding box center [241, 174] width 11 height 11
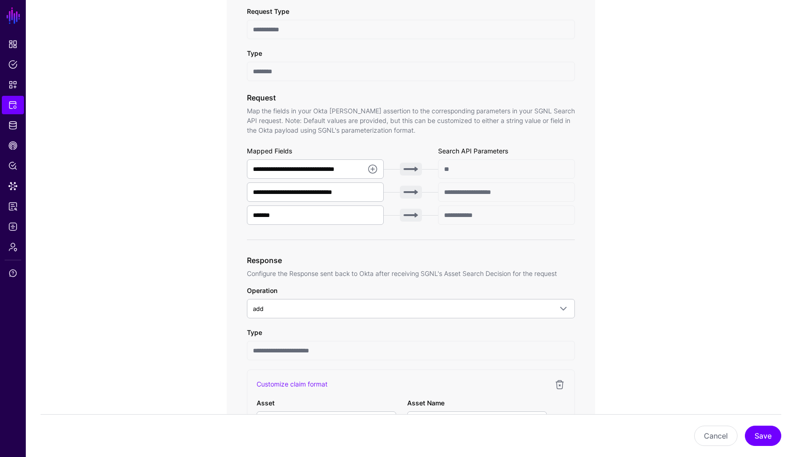
scroll to position [203, 0]
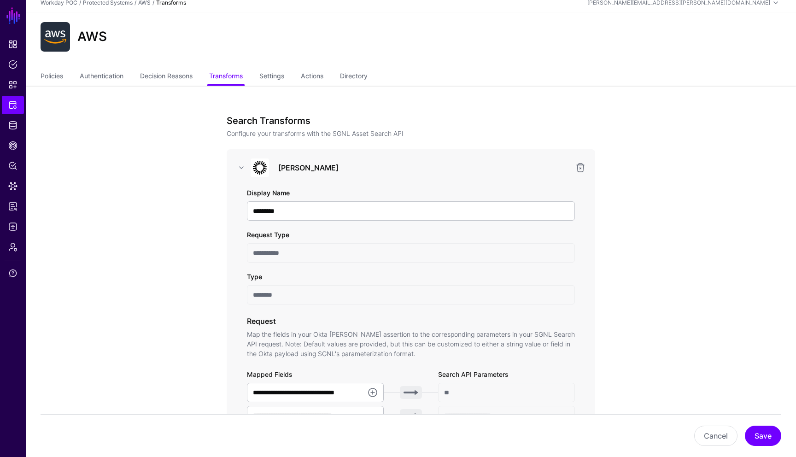
scroll to position [0, 0]
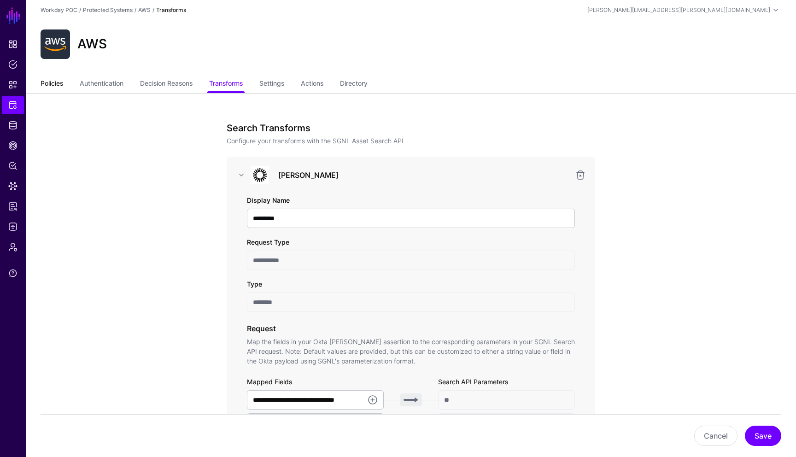
click at [49, 84] on link "Policies" at bounding box center [52, 84] width 23 height 17
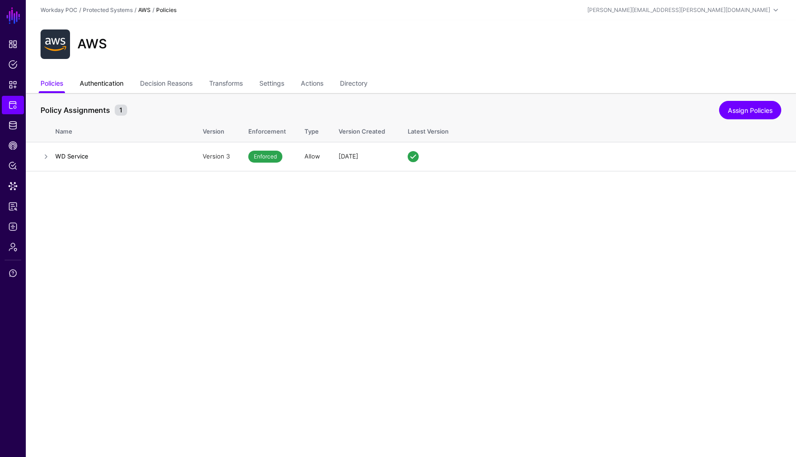
click at [102, 87] on link "Authentication" at bounding box center [102, 84] width 44 height 17
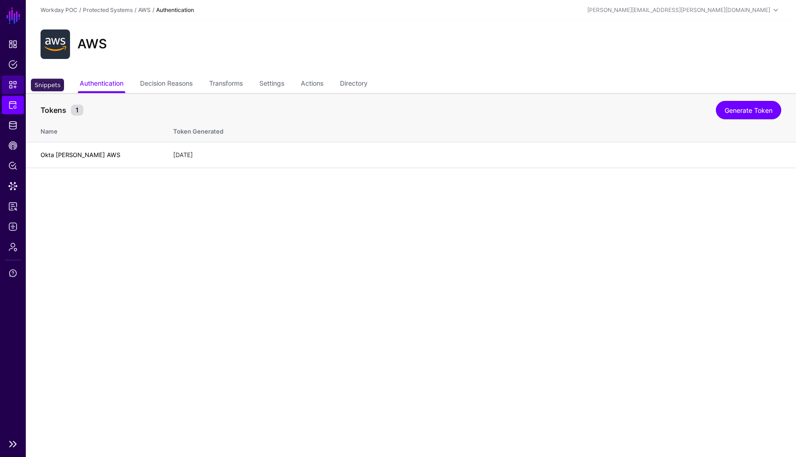
click at [14, 84] on span "Snippets" at bounding box center [12, 84] width 9 height 9
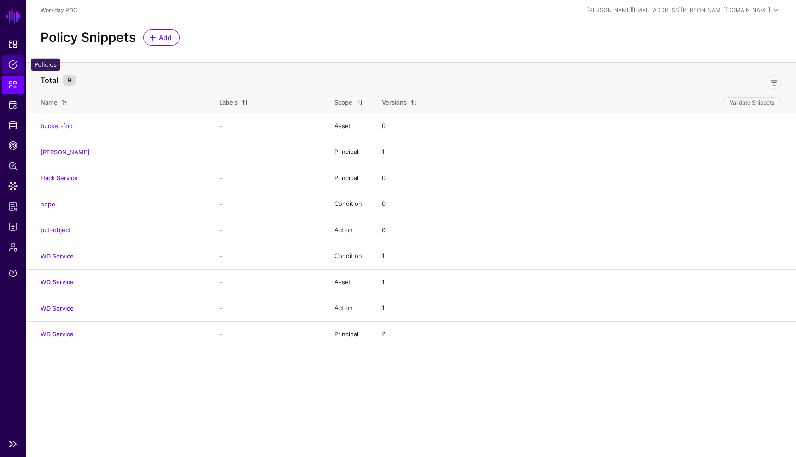
click at [12, 68] on span "Policies" at bounding box center [12, 64] width 9 height 9
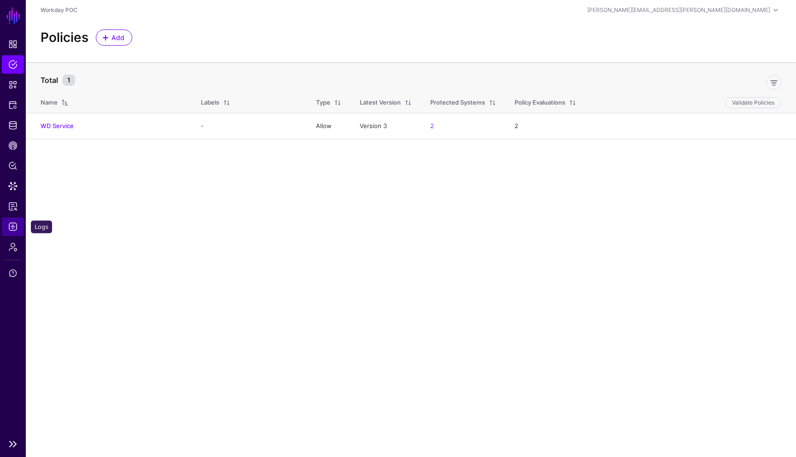
click at [16, 224] on span "Logs" at bounding box center [12, 226] width 9 height 9
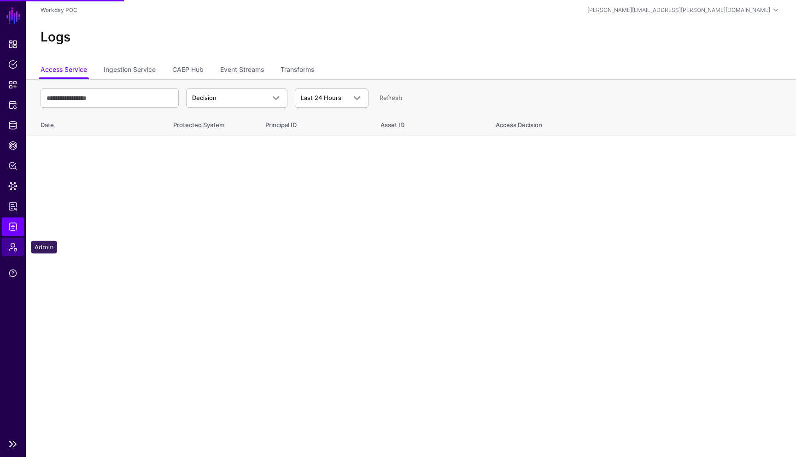
click at [14, 247] on span "Admin" at bounding box center [12, 246] width 9 height 9
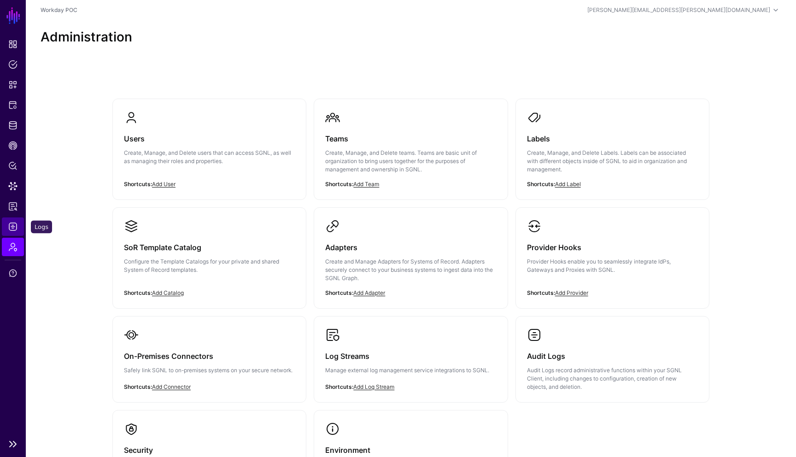
click at [12, 229] on span "Logs" at bounding box center [12, 226] width 9 height 9
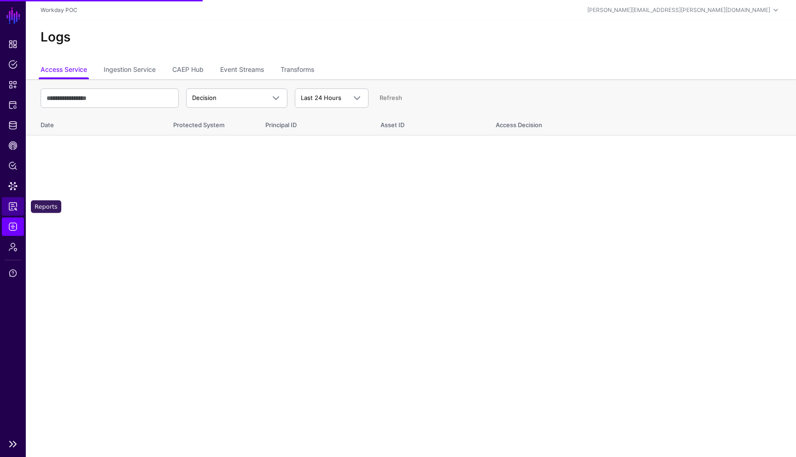
click at [12, 204] on span "Reports" at bounding box center [12, 206] width 9 height 9
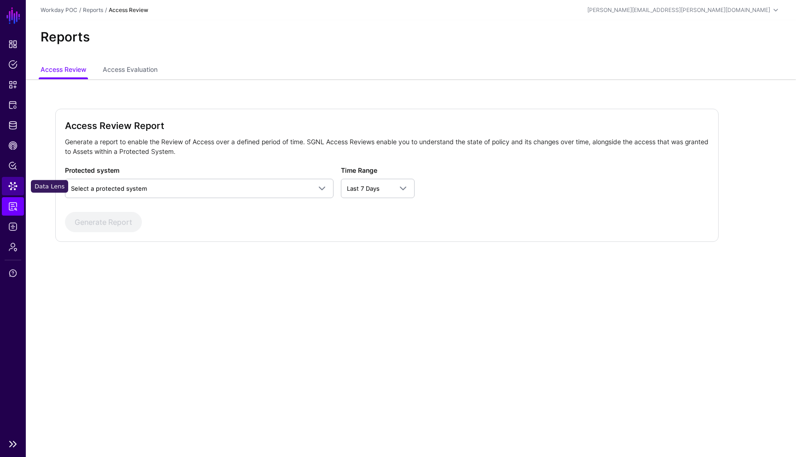
click at [13, 187] on span "Data Lens" at bounding box center [12, 185] width 9 height 9
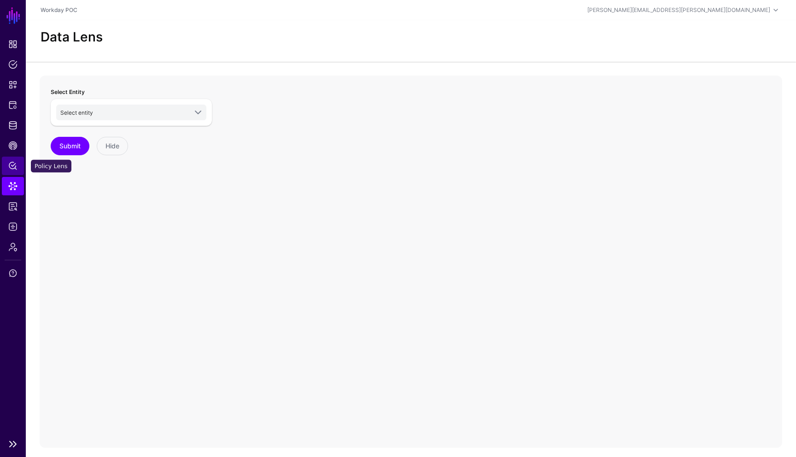
click at [13, 171] on link "Policy Lens" at bounding box center [13, 166] width 22 height 18
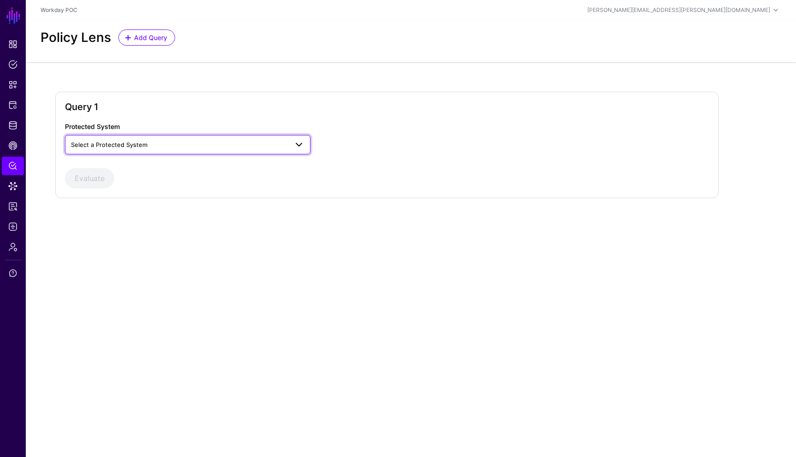
click at [186, 143] on span "Select a Protected System" at bounding box center [179, 145] width 217 height 10
click at [13, 148] on span "CAEP Hub" at bounding box center [12, 145] width 9 height 9
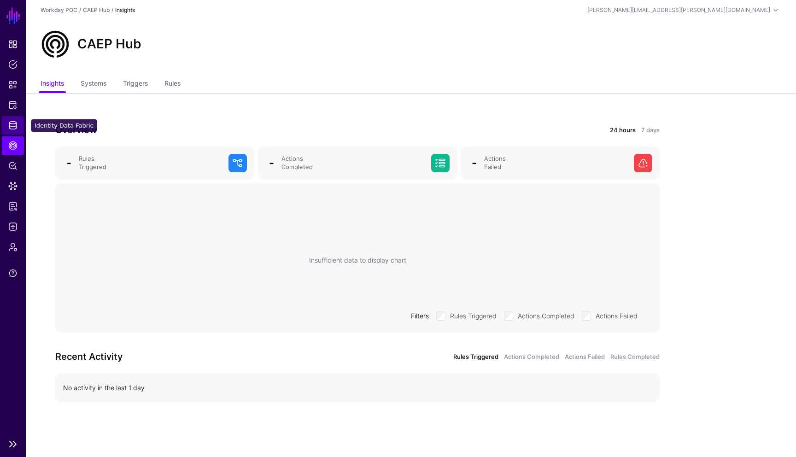
click at [13, 125] on span "Identity Data Fabric" at bounding box center [12, 125] width 9 height 9
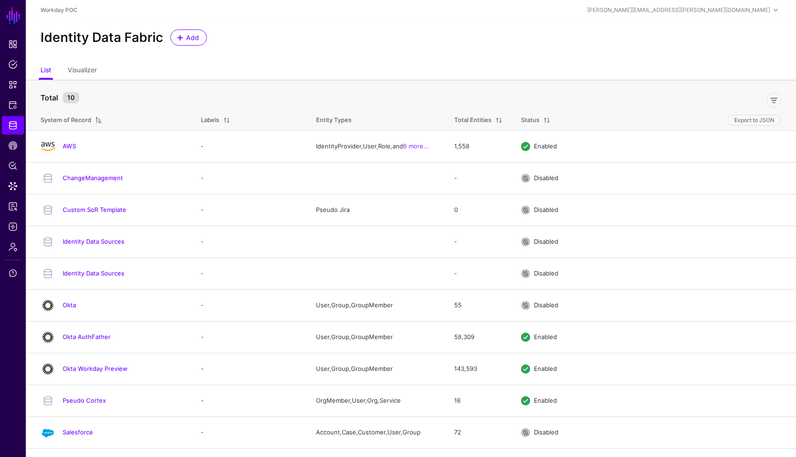
click at [677, 46] on div "Identity Data Fabric Add" at bounding box center [411, 41] width 770 height 42
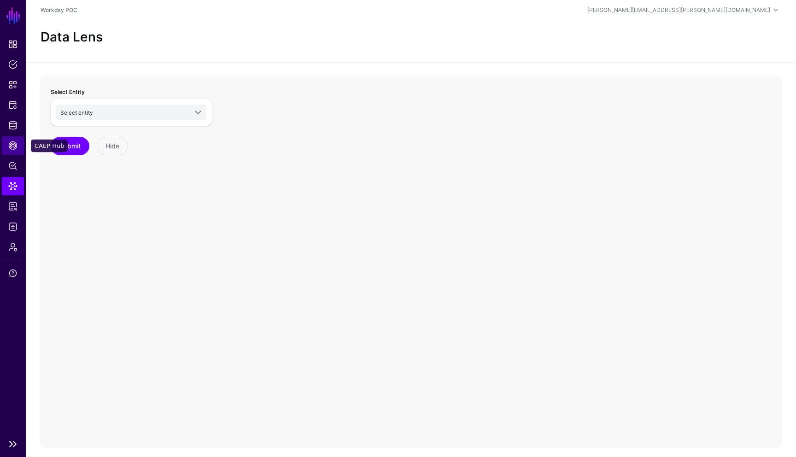
click at [12, 146] on span "CAEP Hub" at bounding box center [12, 145] width 9 height 9
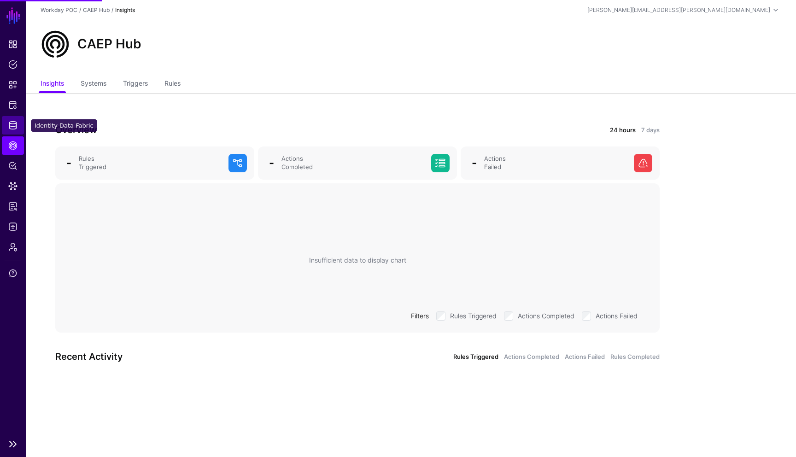
click at [12, 132] on link "Identity Data Fabric" at bounding box center [13, 125] width 22 height 18
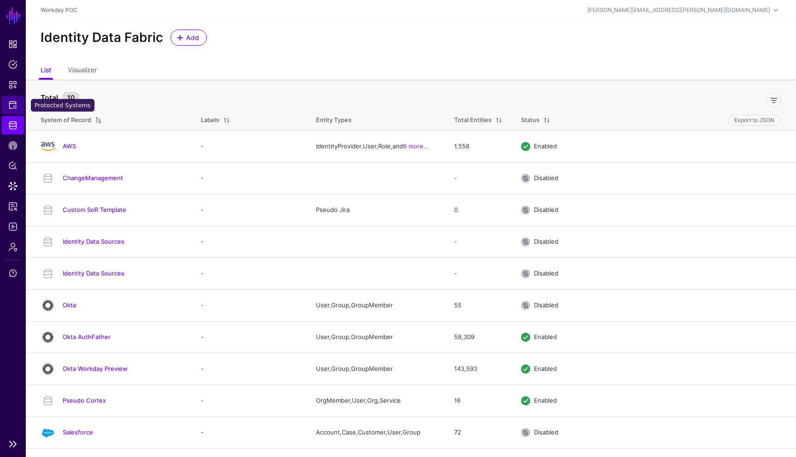
click at [12, 109] on span "Protected Systems" at bounding box center [12, 104] width 9 height 9
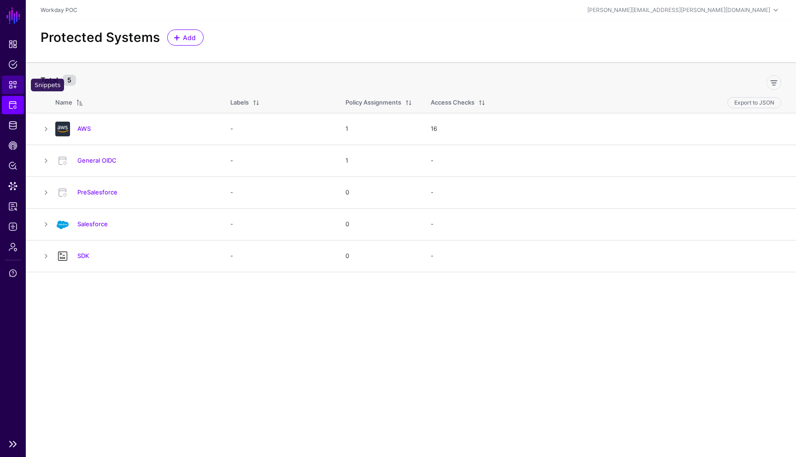
click at [12, 87] on span "Snippets" at bounding box center [12, 84] width 9 height 9
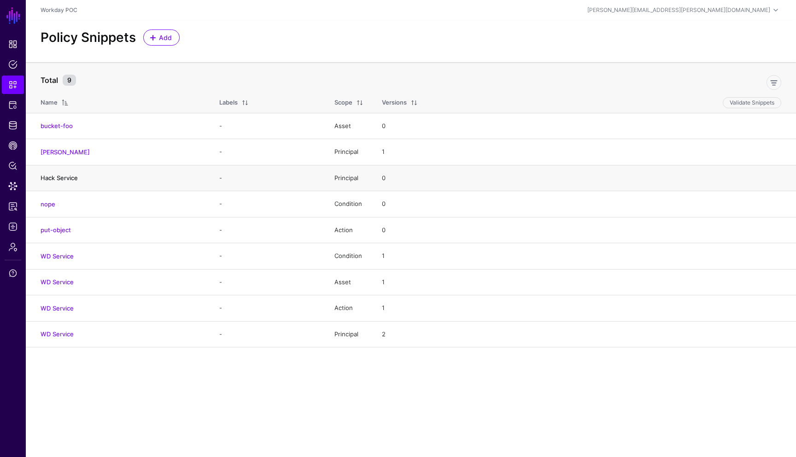
click at [63, 178] on link "Hack Service" at bounding box center [59, 177] width 37 height 7
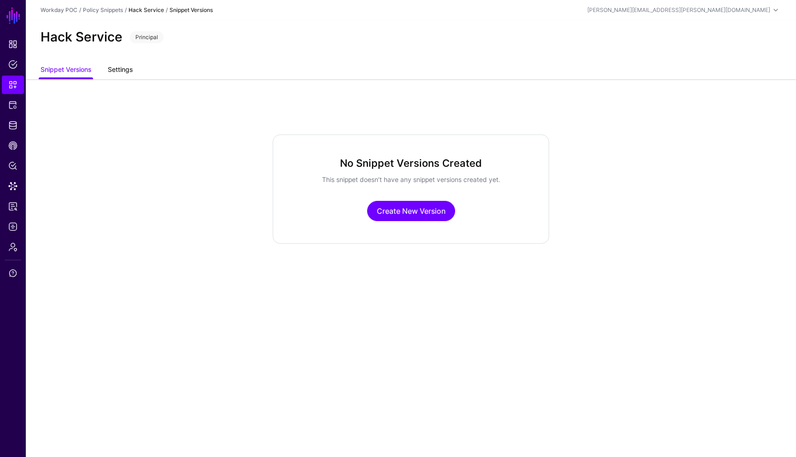
click at [124, 67] on link "Settings" at bounding box center [120, 70] width 25 height 17
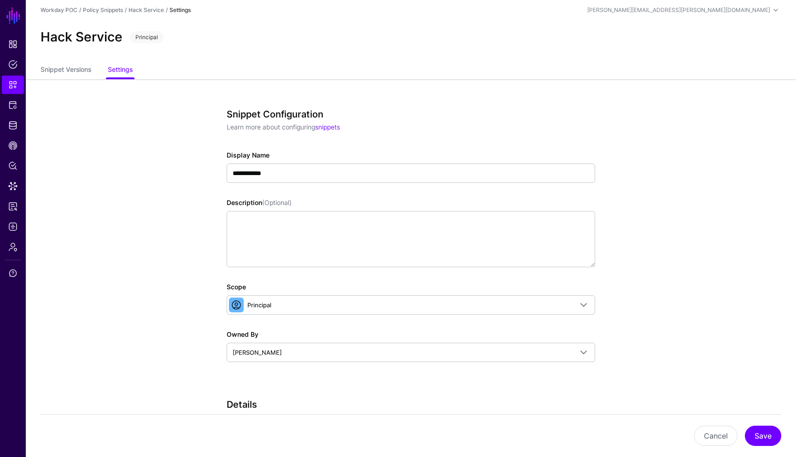
click at [675, 308] on app-snippets-details-form "**********" at bounding box center [411, 376] width 770 height 595
click at [82, 76] on link "Snippet Versions" at bounding box center [66, 70] width 51 height 17
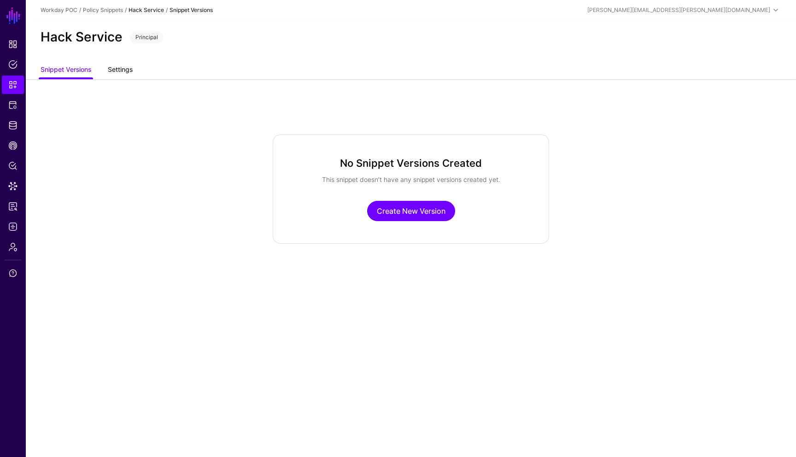
click at [126, 73] on link "Settings" at bounding box center [120, 70] width 25 height 17
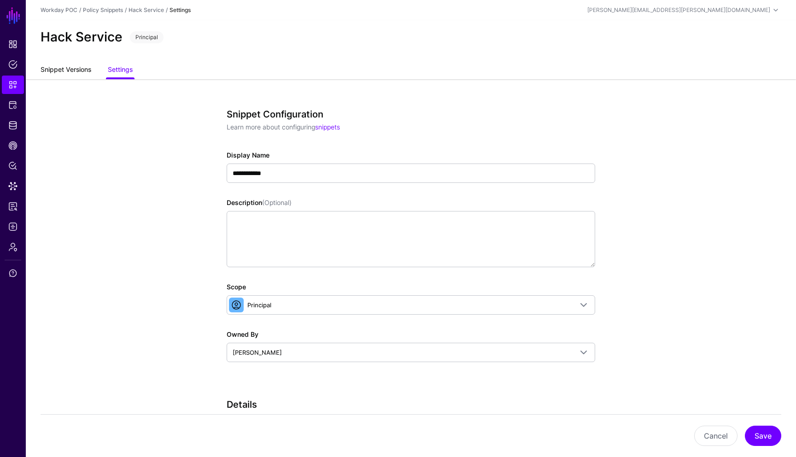
click at [69, 71] on link "Snippet Versions" at bounding box center [66, 70] width 51 height 17
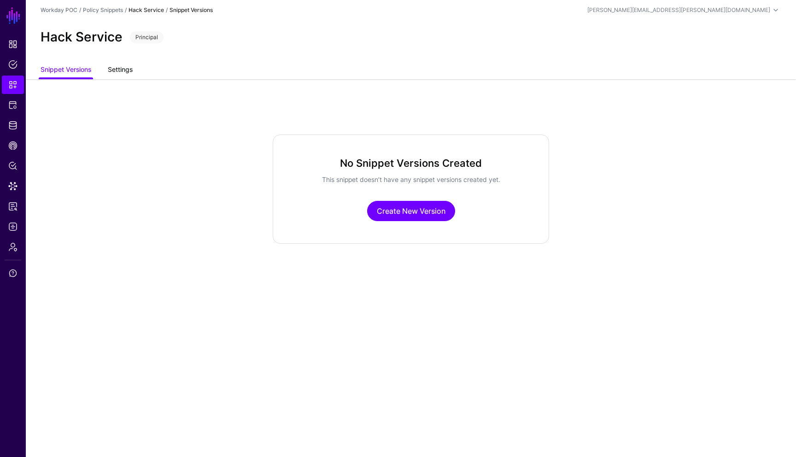
click at [120, 70] on link "Settings" at bounding box center [120, 70] width 25 height 17
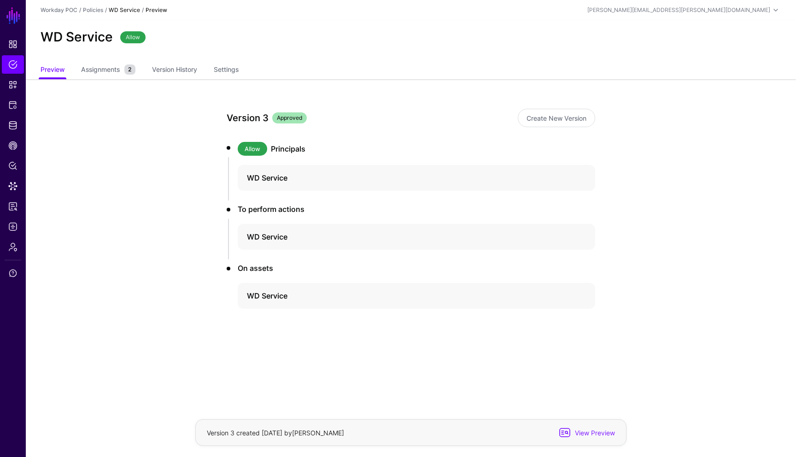
click at [120, 9] on strong "WD Service" at bounding box center [124, 9] width 31 height 7
click at [90, 10] on link "Policies" at bounding box center [93, 9] width 20 height 7
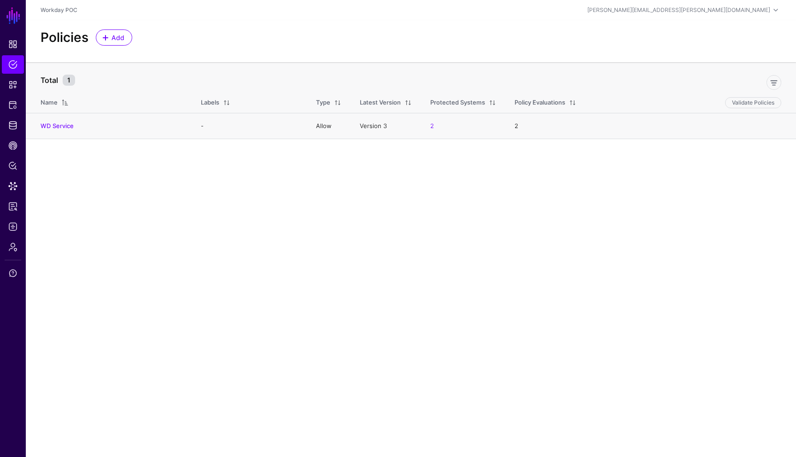
click at [59, 122] on td "WD Service" at bounding box center [109, 126] width 166 height 26
click at [58, 125] on link "WD Service" at bounding box center [57, 125] width 33 height 7
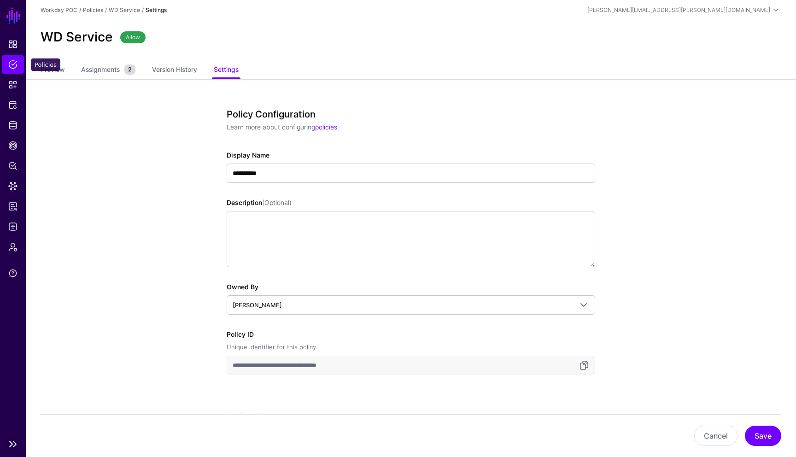
click at [12, 70] on link "Policies" at bounding box center [13, 64] width 22 height 18
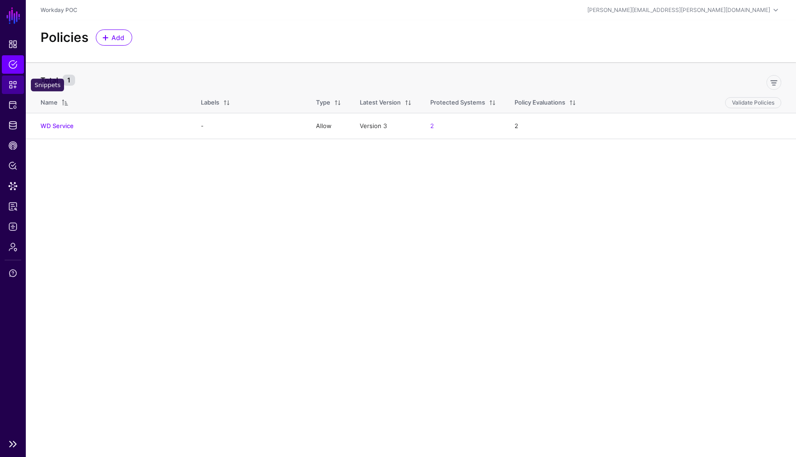
click at [15, 90] on link "Snippets" at bounding box center [13, 85] width 22 height 18
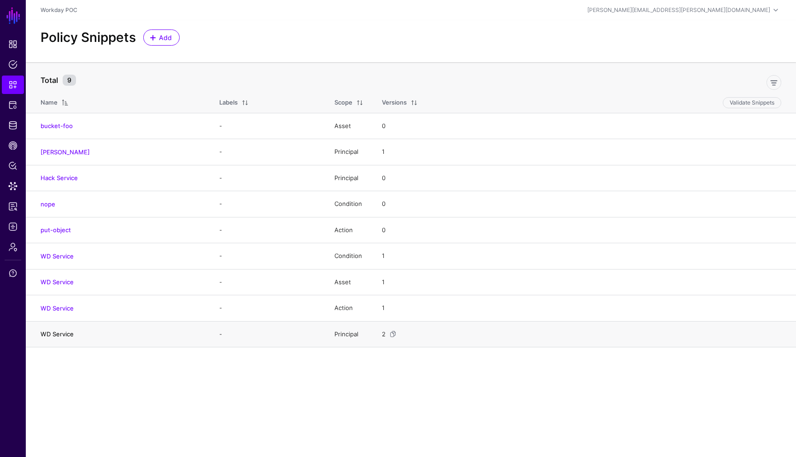
click at [66, 335] on link "WD Service" at bounding box center [57, 333] width 33 height 7
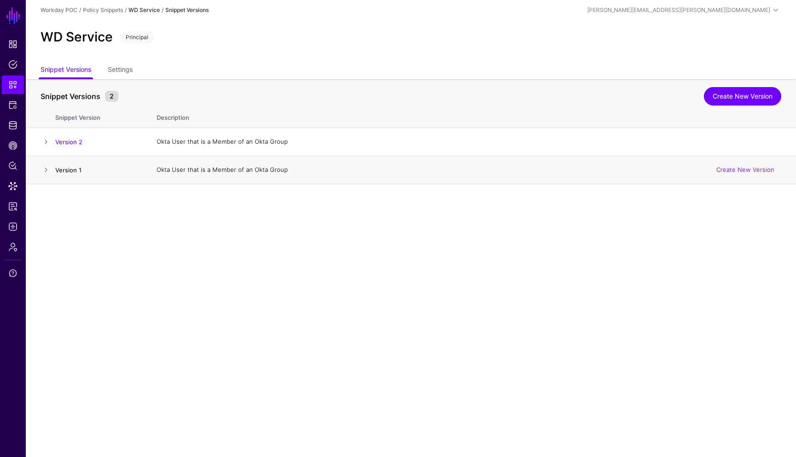
click at [78, 170] on link "Version 1" at bounding box center [68, 169] width 26 height 7
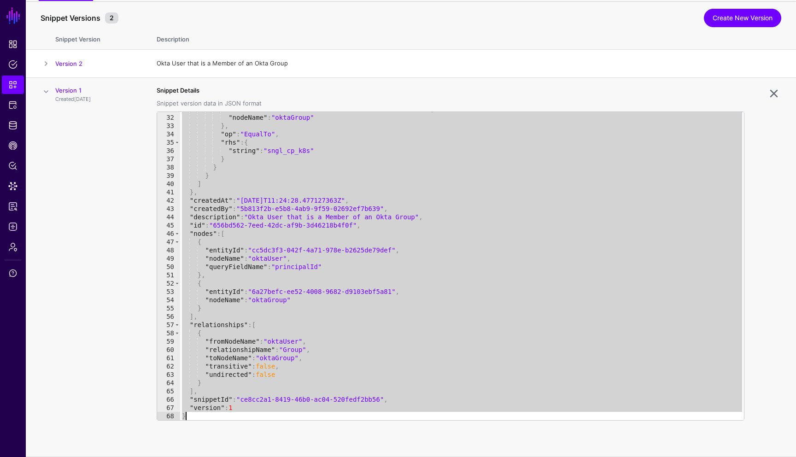
scroll to position [256, 0]
drag, startPoint x: 183, startPoint y: 115, endPoint x: 227, endPoint y: 413, distance: 301.5
click at [227, 413] on div ""attributeId" : "941d5acf-aab5-4cd8-b917-907afd533fa9" , "nodeName" : "oktaGrou…" at bounding box center [462, 267] width 564 height 325
click at [116, 305] on td "Version 1 Created 5 months ago" at bounding box center [101, 267] width 92 height 379
click at [339, 50] on td "Okta User that is a Member of an Okta Group Create New Version" at bounding box center [471, 64] width 648 height 28
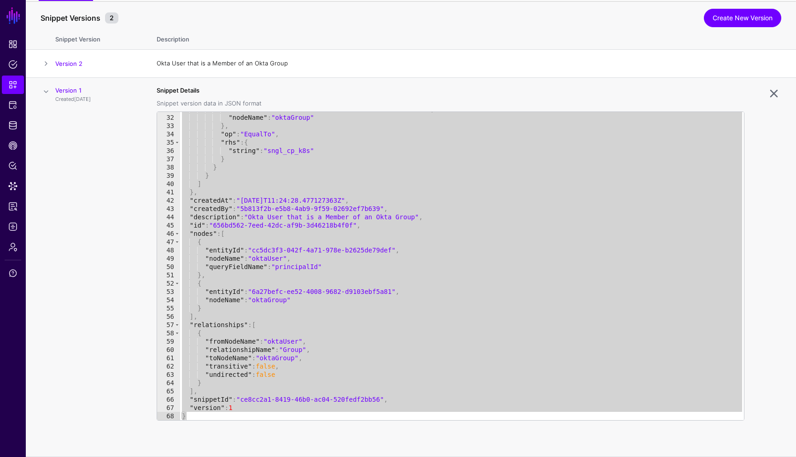
click at [747, 247] on div at bounding box center [762, 267] width 37 height 362
click at [709, 247] on div ""attributeId" : "941d5acf-aab5-4cd8-b917-907afd533fa9" , "nodeName" : "oktaGrou…" at bounding box center [462, 267] width 564 height 325
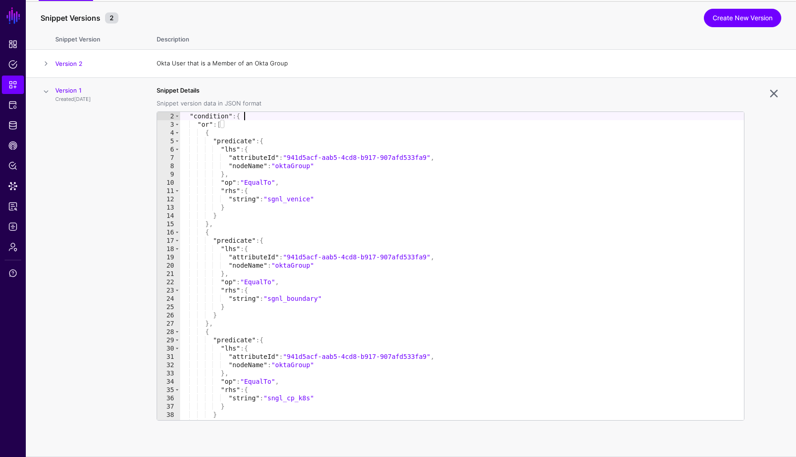
scroll to position [0, 0]
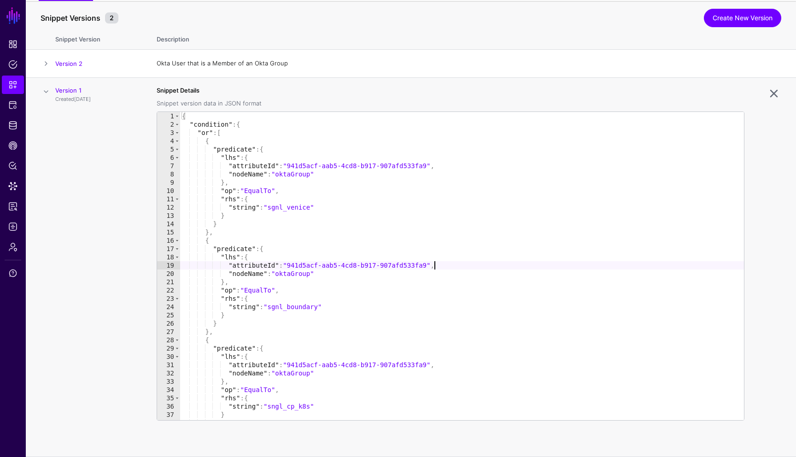
click at [434, 263] on div "{ "condition" : { "or" : [ { "predicate" : { "lhs" : { "attributeId" : "941d5ac…" at bounding box center [462, 274] width 564 height 325
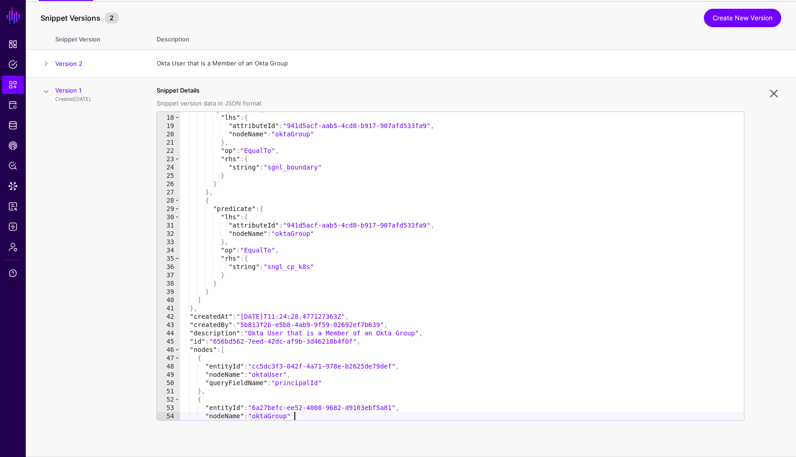
scroll to position [148, 0]
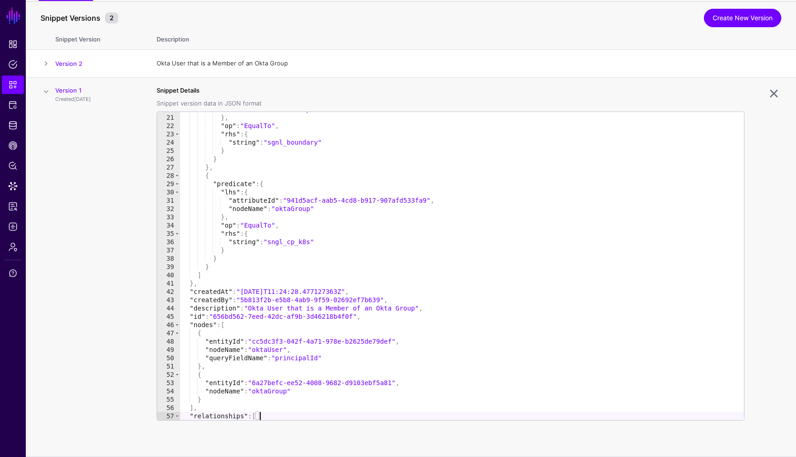
type textarea "*"
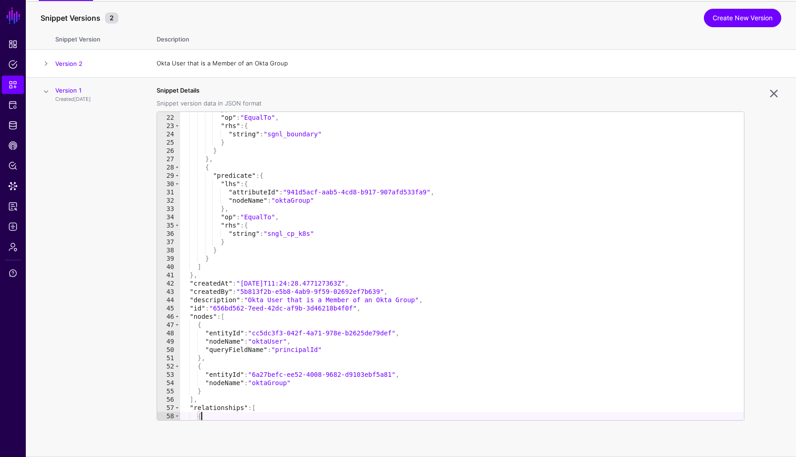
click at [757, 266] on div at bounding box center [762, 267] width 37 height 362
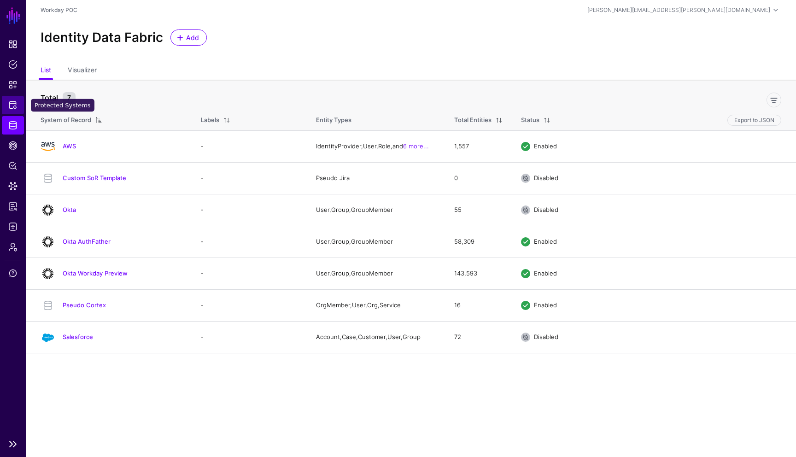
click at [12, 106] on span "Protected Systems" at bounding box center [12, 104] width 9 height 9
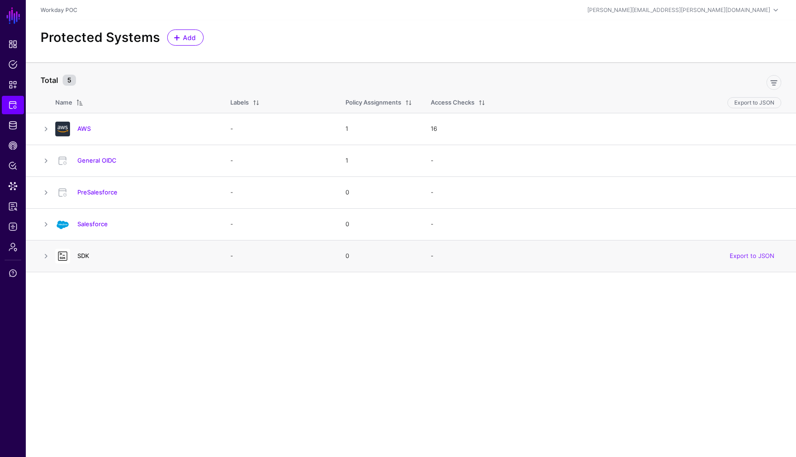
click at [87, 259] on link "SDK" at bounding box center [83, 255] width 12 height 7
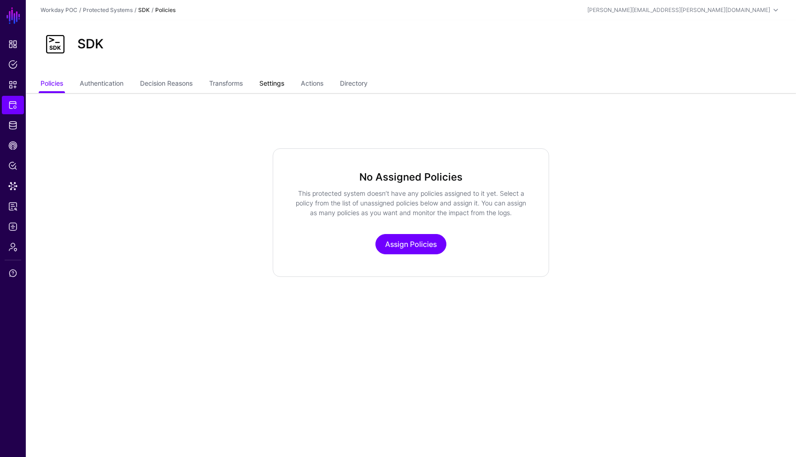
click at [283, 83] on link "Settings" at bounding box center [271, 84] width 25 height 17
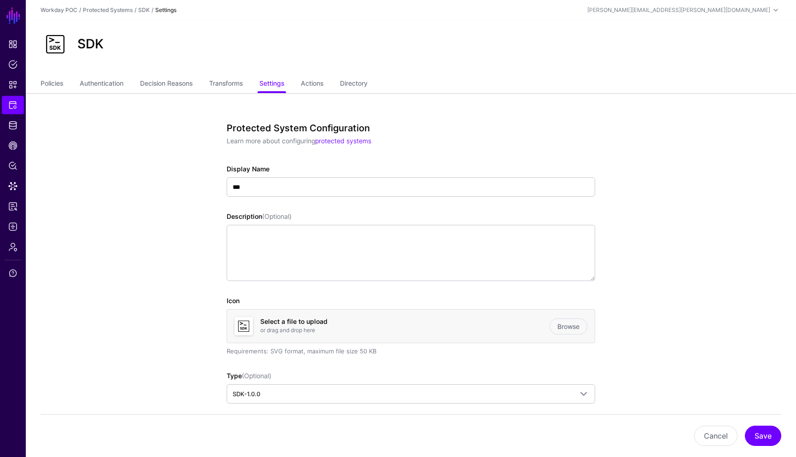
click at [116, 10] on link "Protected Systems" at bounding box center [108, 9] width 50 height 7
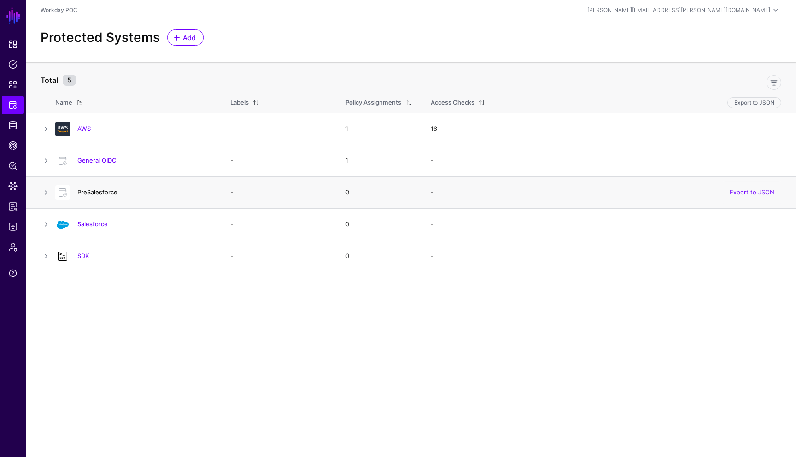
click at [104, 192] on link "PreSalesforce" at bounding box center [97, 191] width 40 height 7
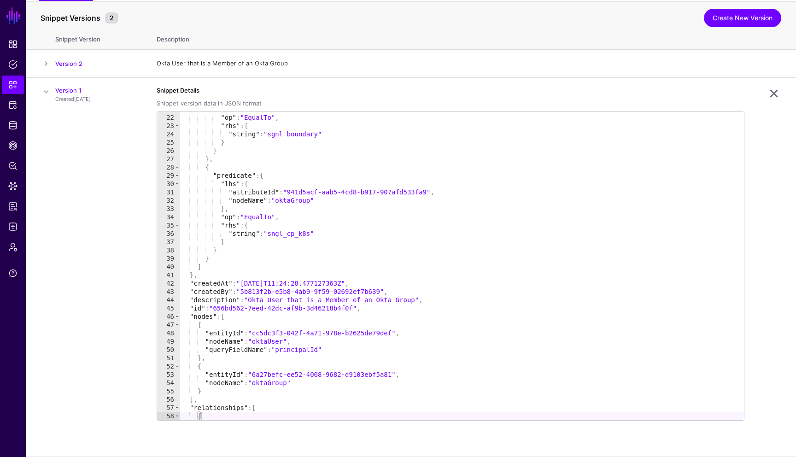
scroll to position [173, 0]
click at [16, 249] on span "Admin" at bounding box center [12, 246] width 9 height 9
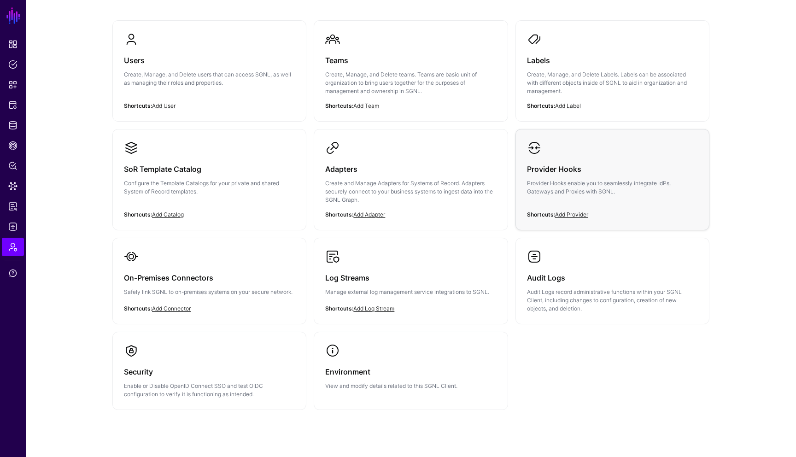
click at [575, 182] on p "Provider Hooks enable you to seamlessly integrate IdPs, Gateways and Proxies wi…" at bounding box center [612, 187] width 171 height 17
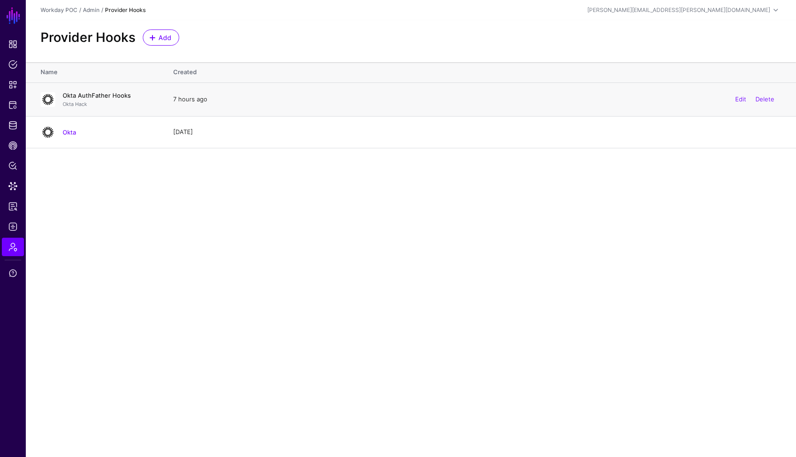
click at [117, 97] on link "Okta AuthFather Hooks" at bounding box center [97, 95] width 68 height 7
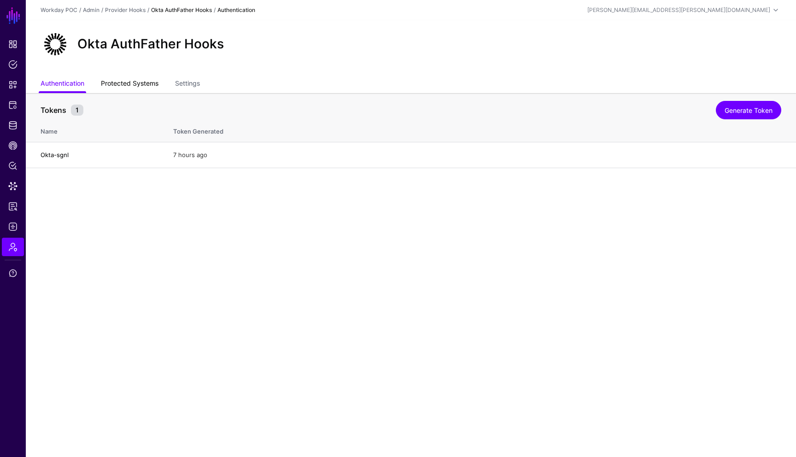
click at [140, 87] on link "Protected Systems" at bounding box center [130, 84] width 58 height 17
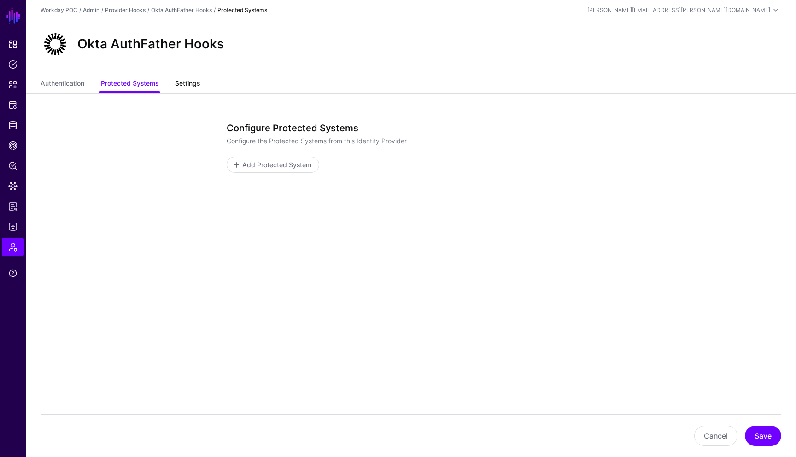
click at [195, 87] on link "Settings" at bounding box center [187, 84] width 25 height 17
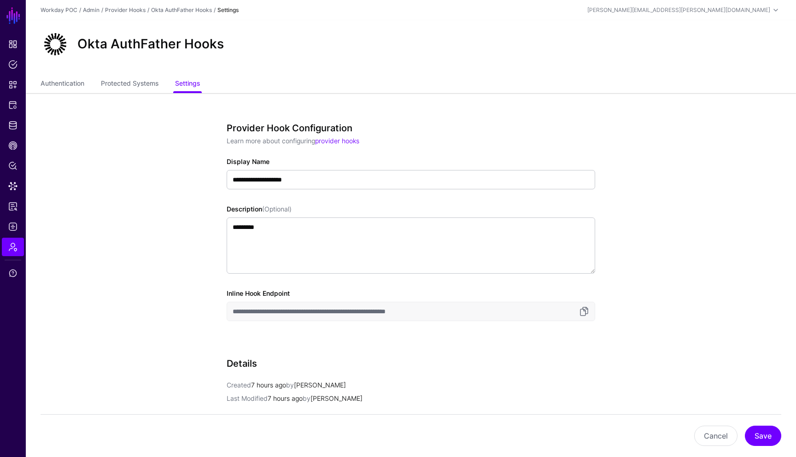
click at [646, 302] on app-admin-providers-item-edit "**********" at bounding box center [411, 345] width 770 height 504
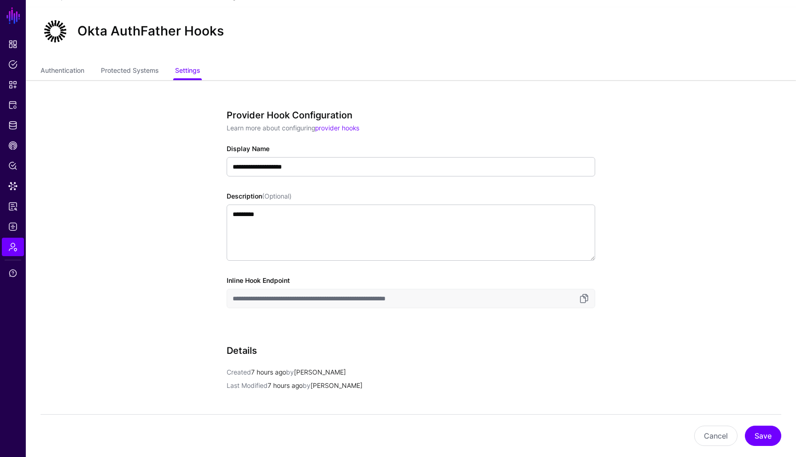
scroll to position [12, 0]
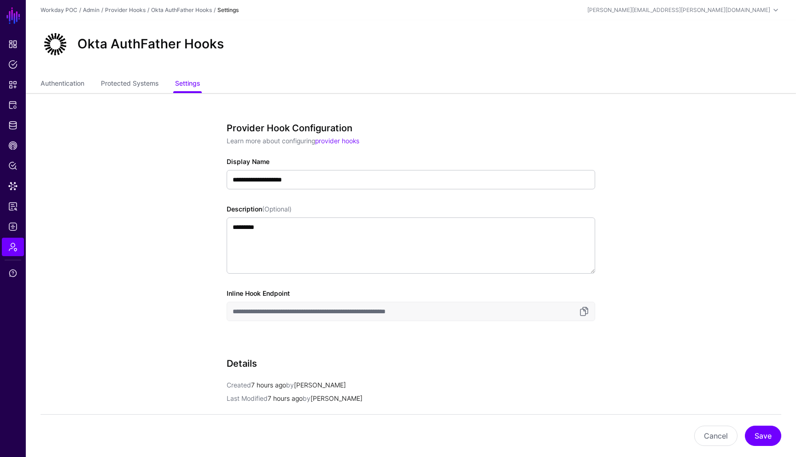
scroll to position [12, 0]
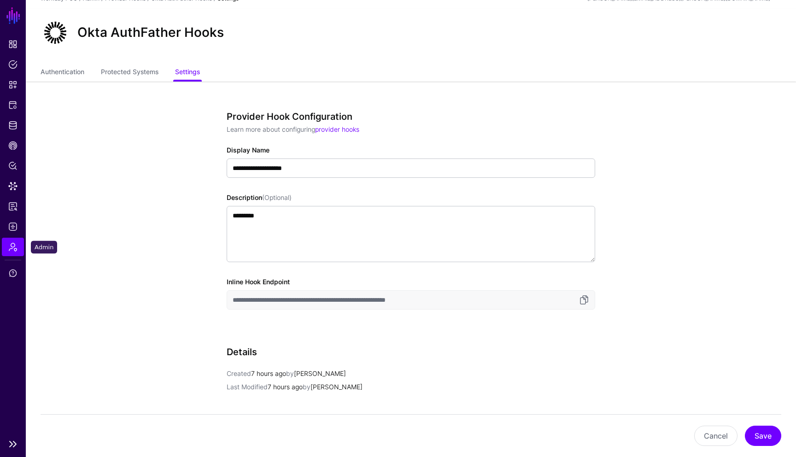
click at [12, 254] on link "Admin" at bounding box center [13, 247] width 22 height 18
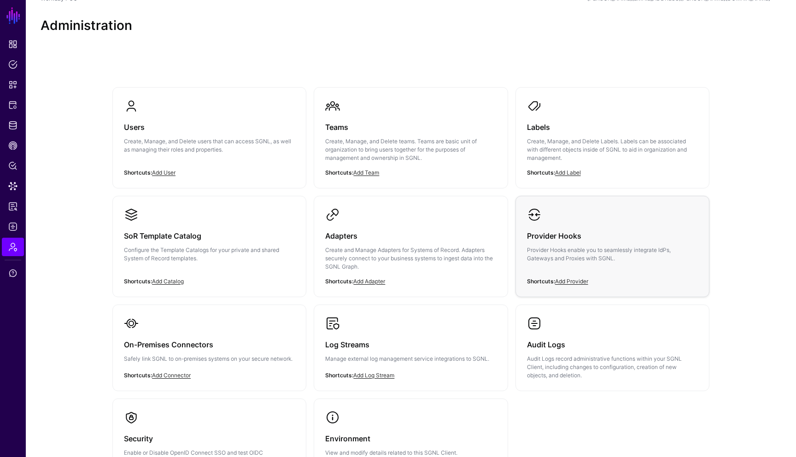
click at [599, 256] on p "Provider Hooks enable you to seamlessly integrate IdPs, Gateways and Proxies wi…" at bounding box center [612, 254] width 171 height 17
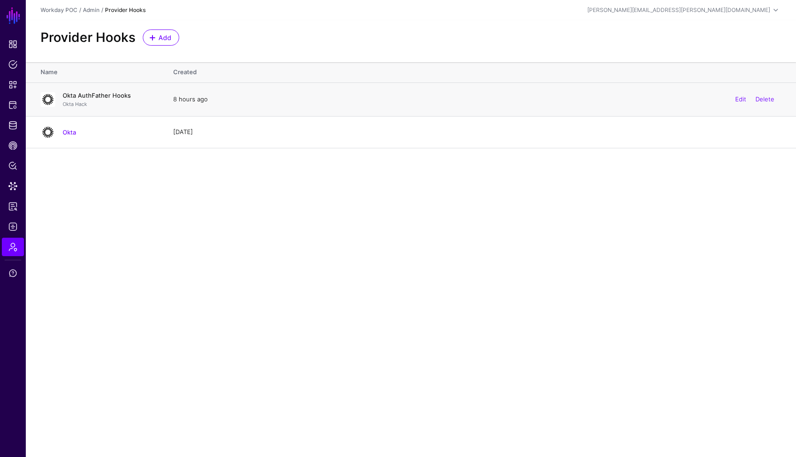
click at [115, 98] on link "Okta AuthFather Hooks" at bounding box center [97, 95] width 68 height 7
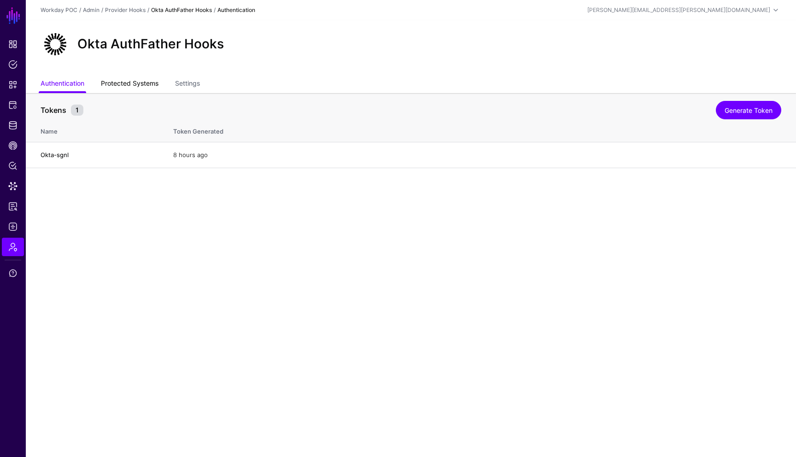
click at [147, 92] on link "Protected Systems" at bounding box center [130, 84] width 58 height 17
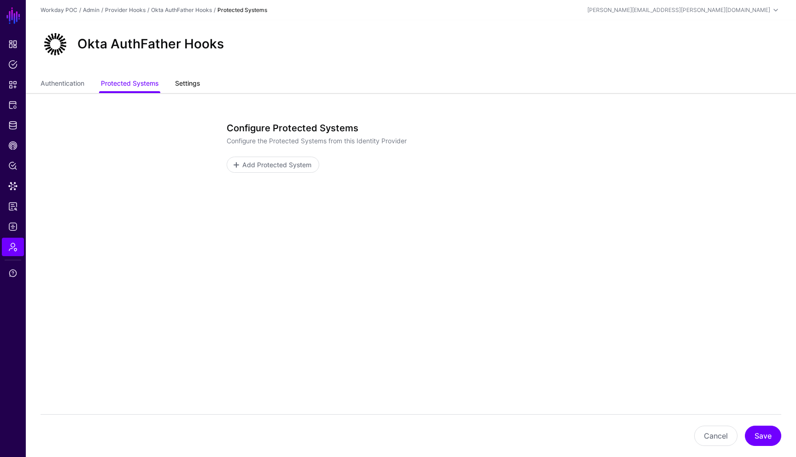
click at [193, 84] on link "Settings" at bounding box center [187, 84] width 25 height 17
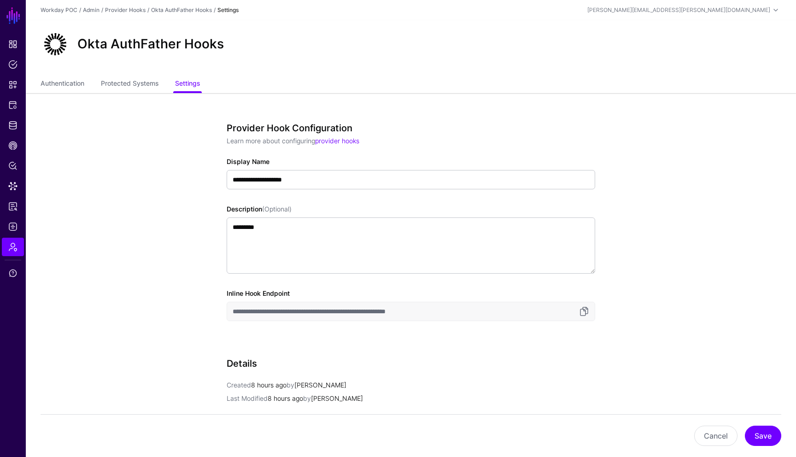
click at [480, 313] on input "**********" at bounding box center [411, 311] width 368 height 19
click at [309, 312] on input "**********" at bounding box center [411, 311] width 368 height 19
click at [80, 86] on link "Authentication" at bounding box center [63, 84] width 44 height 17
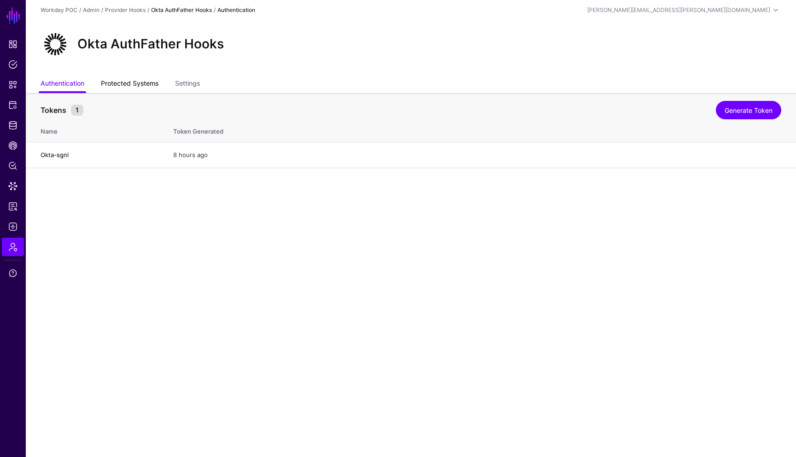
click at [124, 84] on link "Protected Systems" at bounding box center [130, 84] width 58 height 17
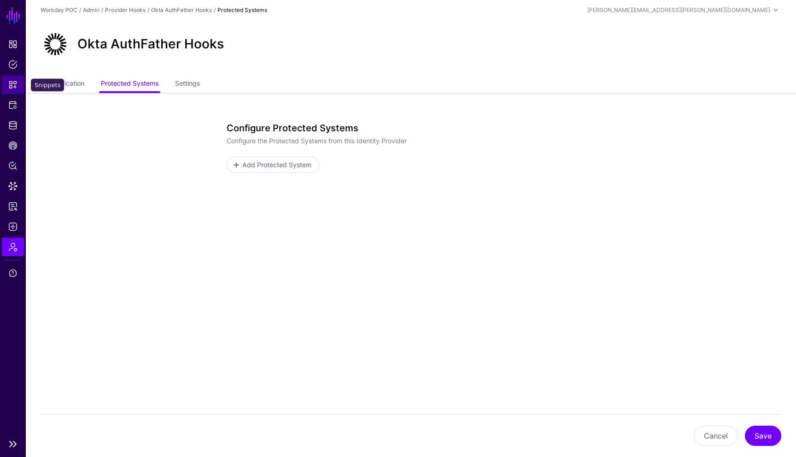
click at [15, 90] on link "Snippets" at bounding box center [13, 85] width 22 height 18
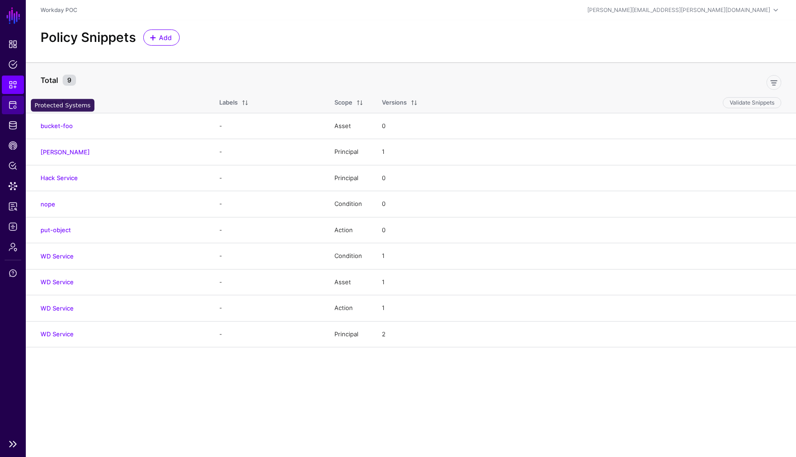
click at [13, 108] on span "Protected Systems" at bounding box center [12, 104] width 9 height 9
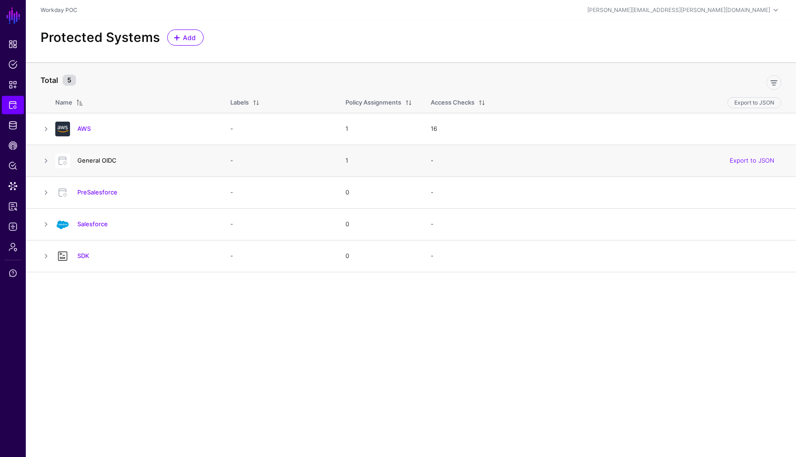
click at [101, 160] on link "General OIDC" at bounding box center [96, 160] width 39 height 7
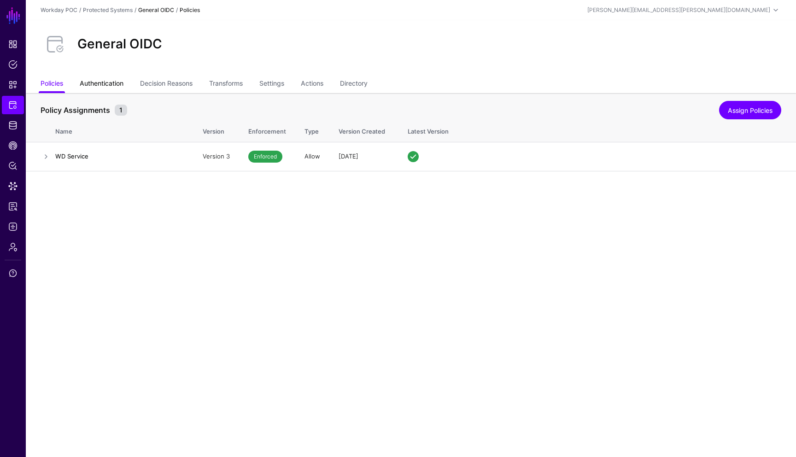
click at [116, 90] on link "Authentication" at bounding box center [102, 84] width 44 height 17
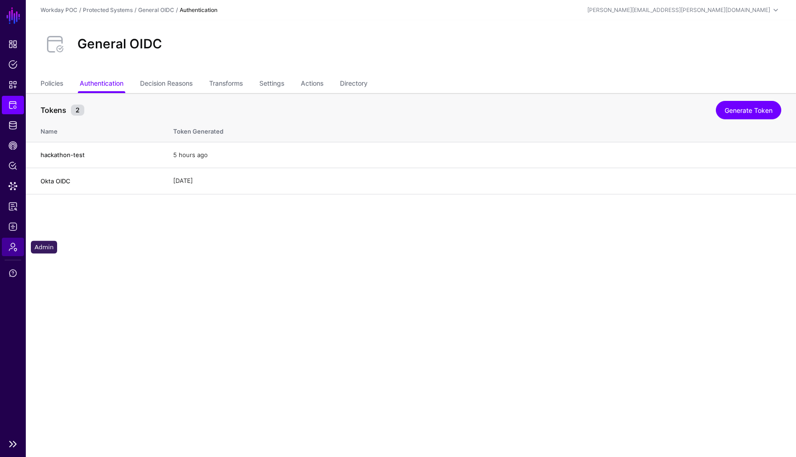
click at [12, 250] on span "Admin" at bounding box center [12, 246] width 9 height 9
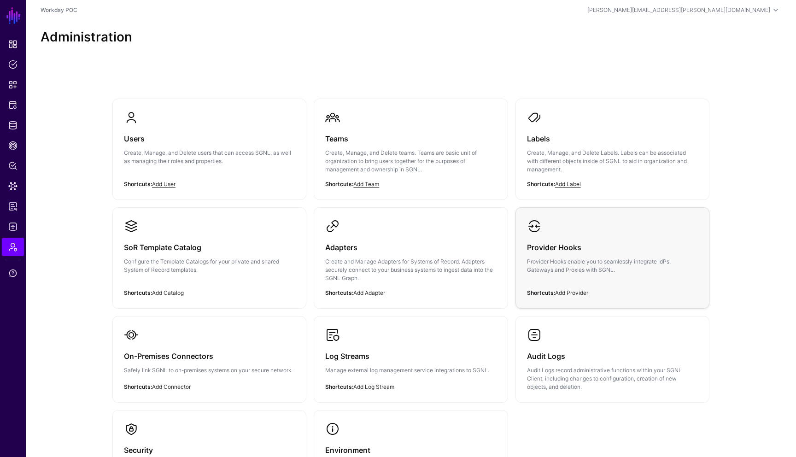
click at [543, 259] on p "Provider Hooks enable you to seamlessly integrate IdPs, Gateways and Proxies wi…" at bounding box center [612, 265] width 171 height 17
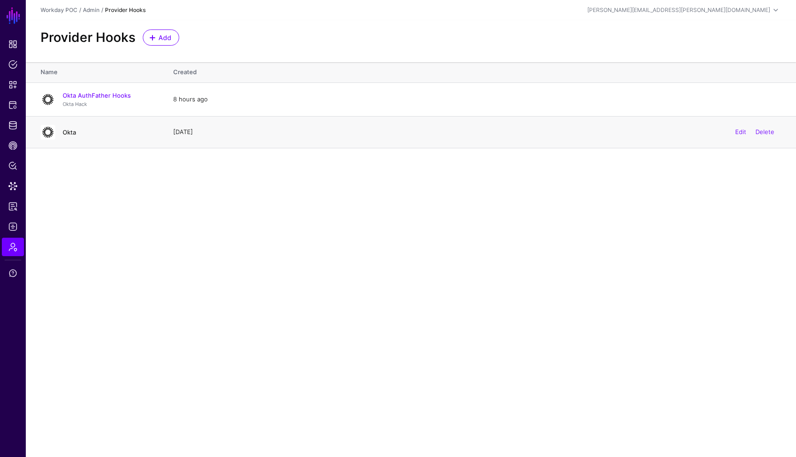
click at [69, 131] on link "Okta" at bounding box center [69, 131] width 13 height 7
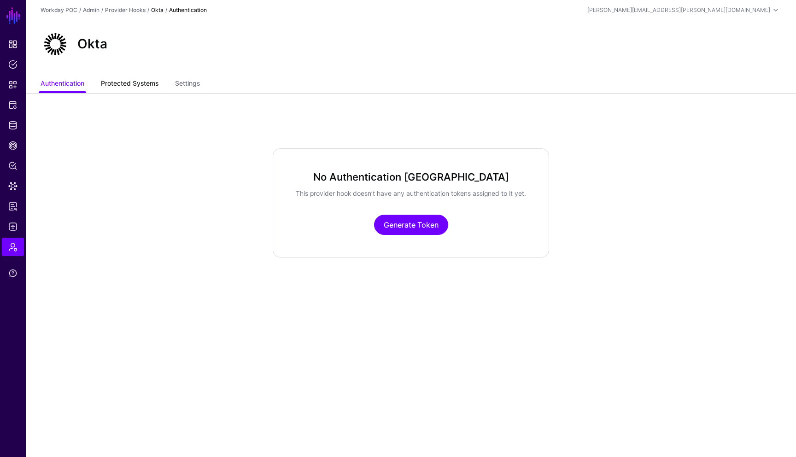
click at [139, 87] on link "Protected Systems" at bounding box center [130, 84] width 58 height 17
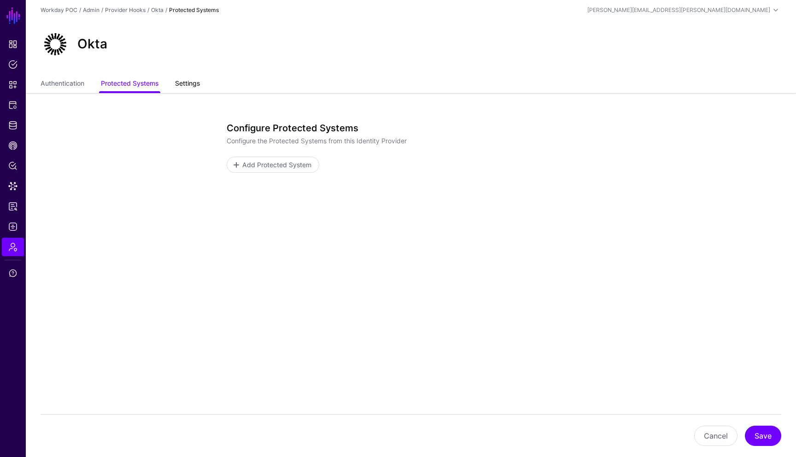
click at [184, 85] on link "Settings" at bounding box center [187, 84] width 25 height 17
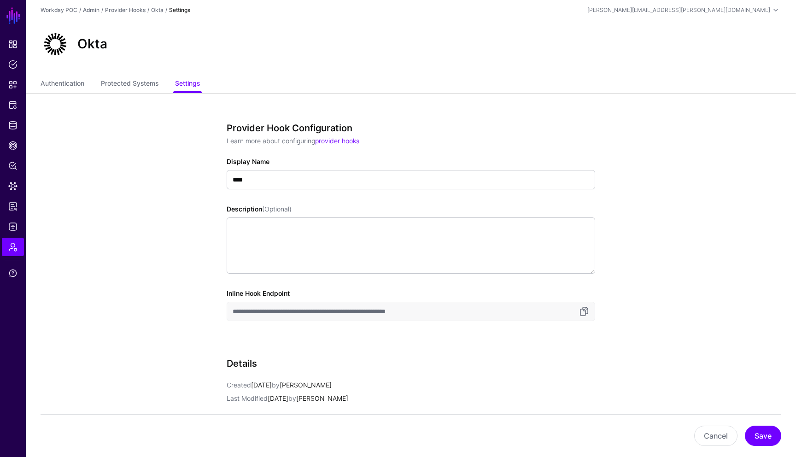
click at [649, 157] on app-admin-providers-item-edit "**********" at bounding box center [411, 345] width 770 height 504
click at [143, 90] on link "Protected Systems" at bounding box center [130, 84] width 58 height 17
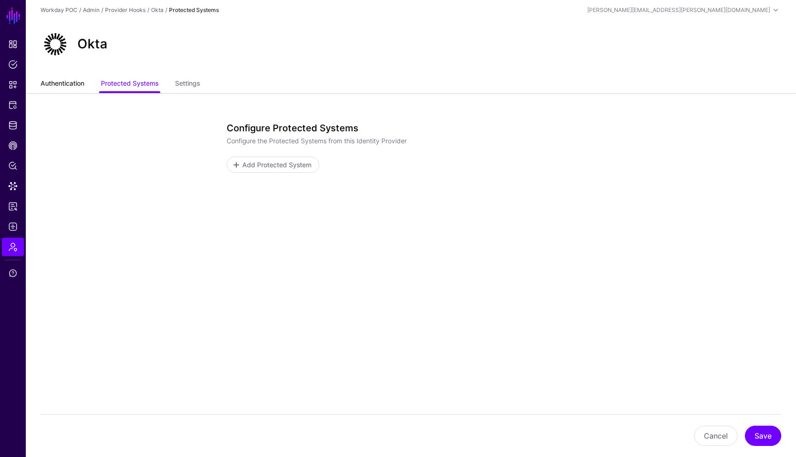
click at [84, 87] on link "Authentication" at bounding box center [63, 84] width 44 height 17
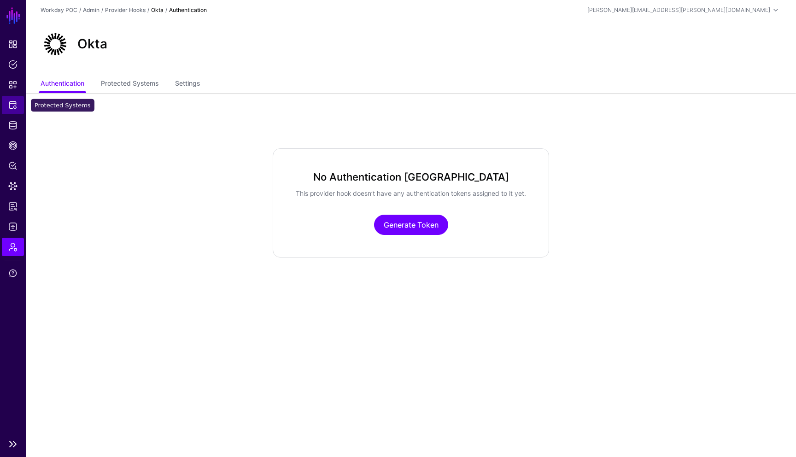
click at [12, 105] on span "Protected Systems" at bounding box center [12, 104] width 9 height 9
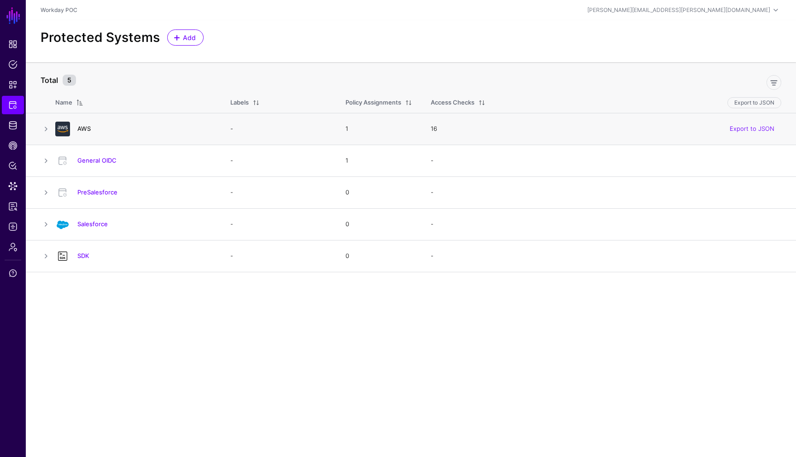
click at [82, 128] on link "AWS" at bounding box center [83, 128] width 13 height 7
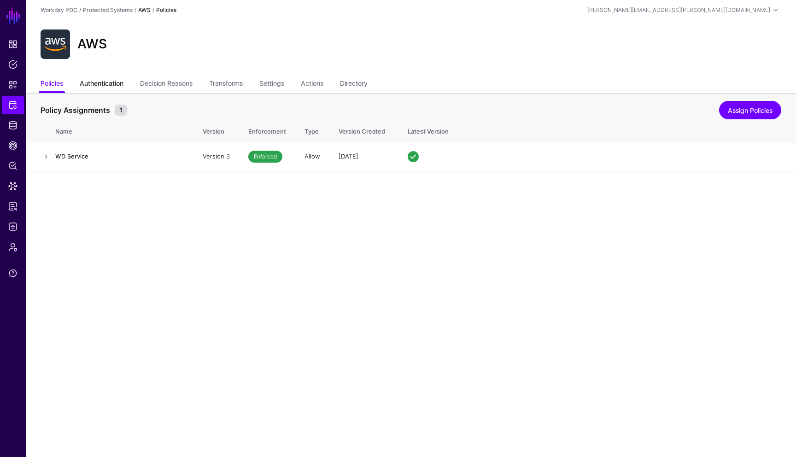
click at [112, 85] on link "Authentication" at bounding box center [102, 84] width 44 height 17
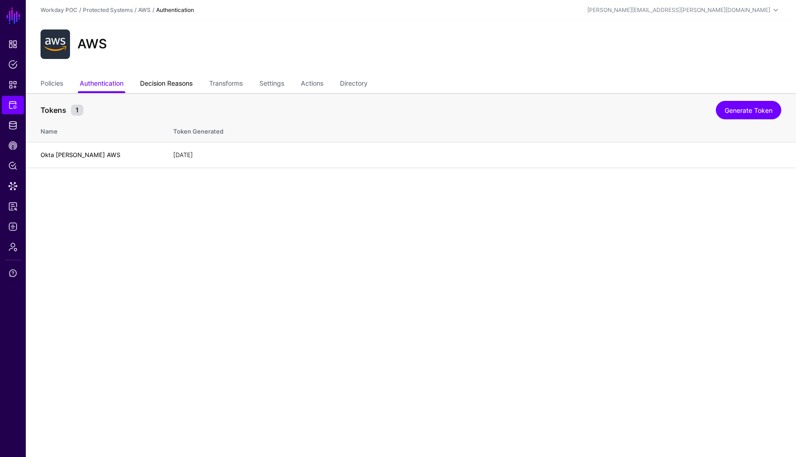
click at [170, 81] on link "Decision Reasons" at bounding box center [166, 84] width 52 height 17
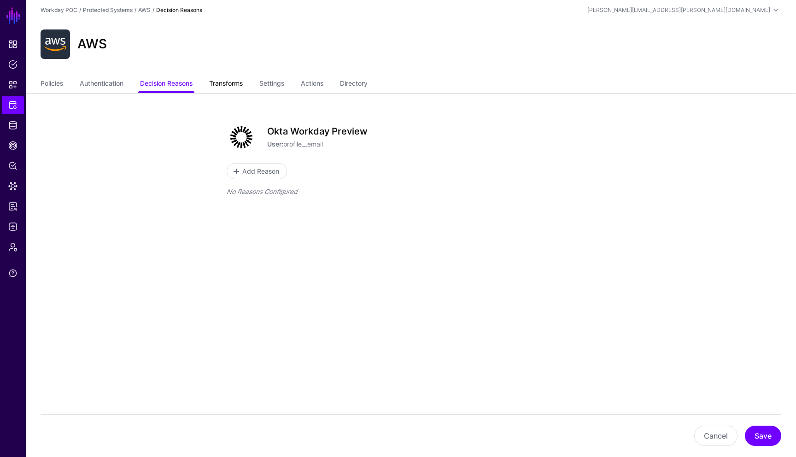
click at [227, 82] on link "Transforms" at bounding box center [226, 84] width 34 height 17
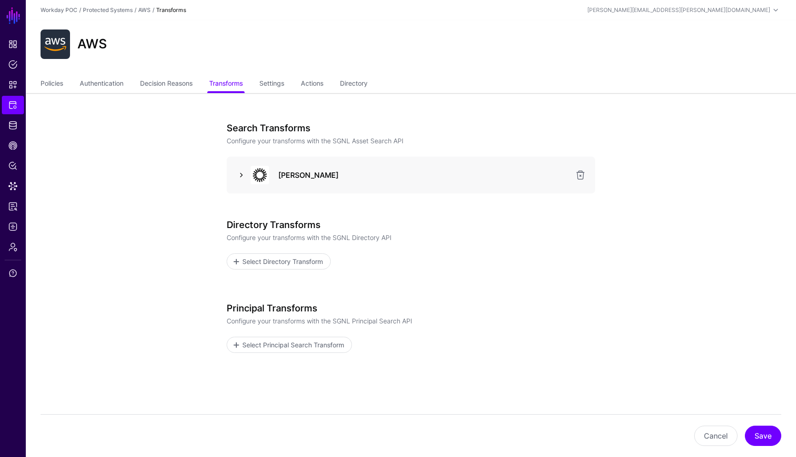
click at [238, 178] on link at bounding box center [241, 174] width 11 height 11
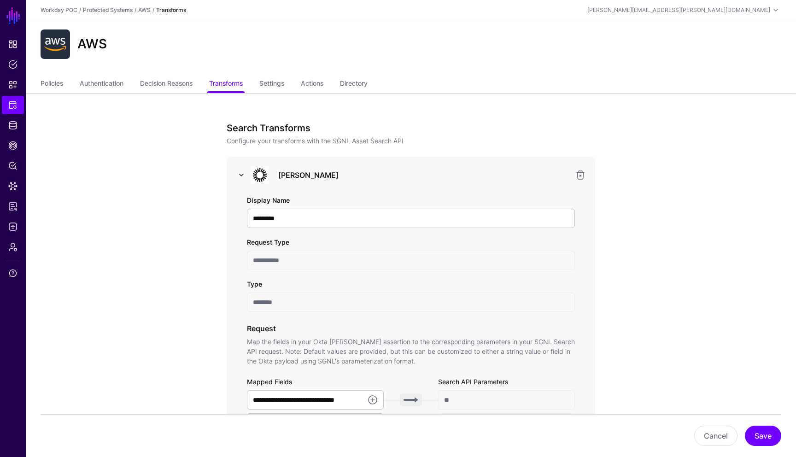
click at [238, 178] on link at bounding box center [241, 174] width 11 height 11
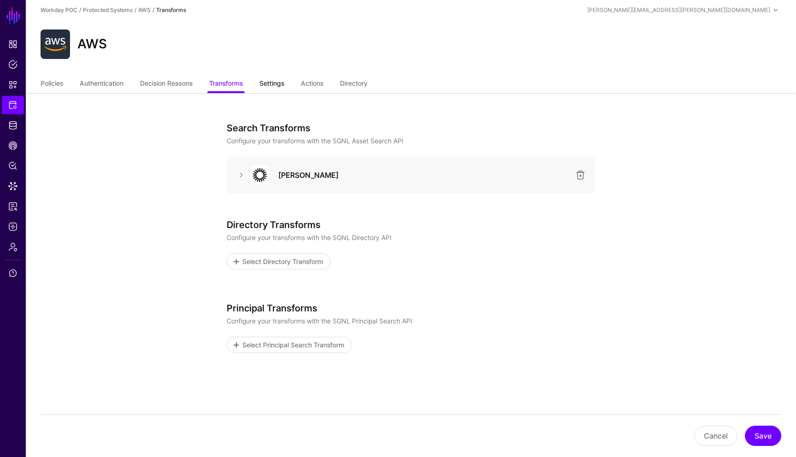
click at [266, 82] on link "Settings" at bounding box center [271, 84] width 25 height 17
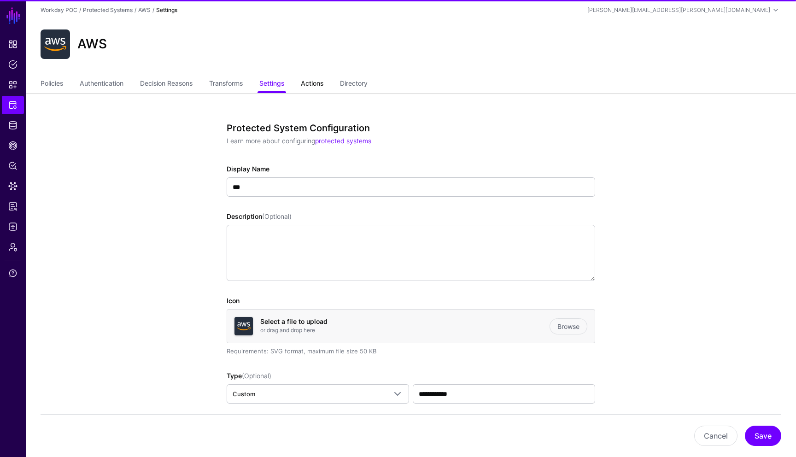
click at [320, 80] on link "Actions" at bounding box center [312, 84] width 23 height 17
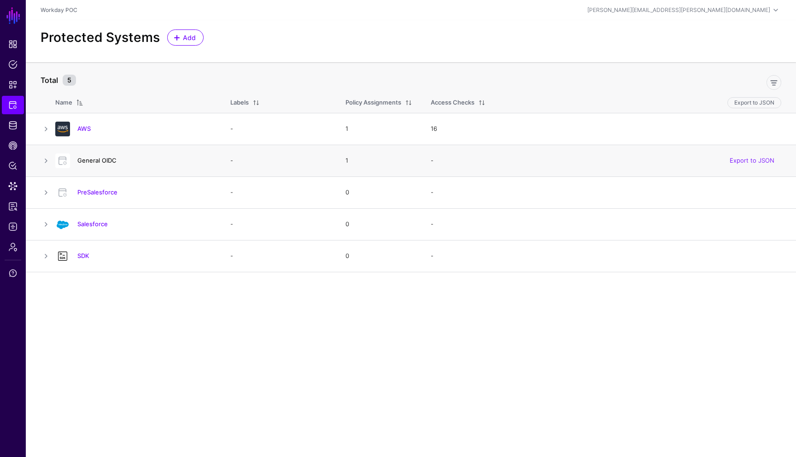
click at [100, 163] on link "General OIDC" at bounding box center [96, 160] width 39 height 7
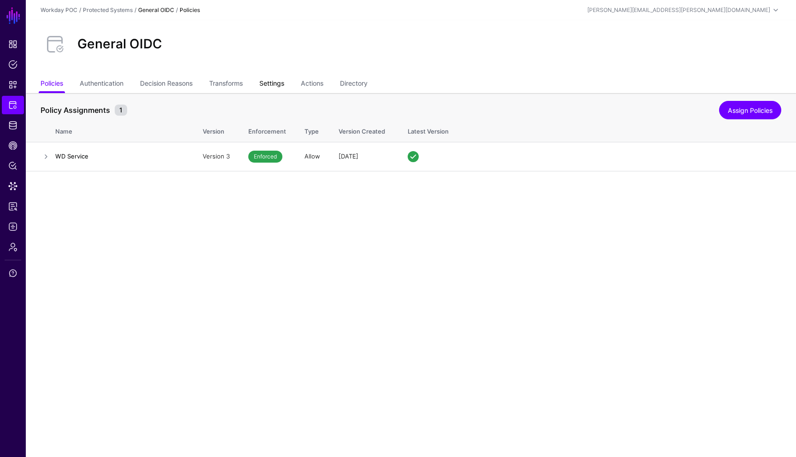
click at [284, 88] on link "Settings" at bounding box center [271, 84] width 25 height 17
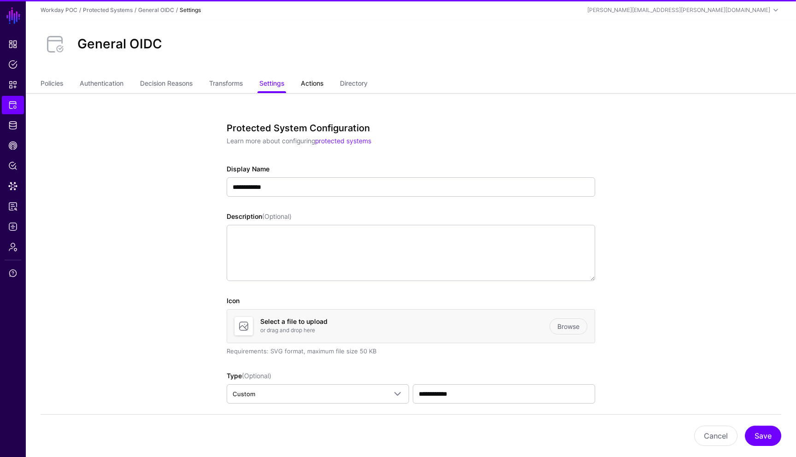
click at [320, 82] on link "Actions" at bounding box center [312, 84] width 23 height 17
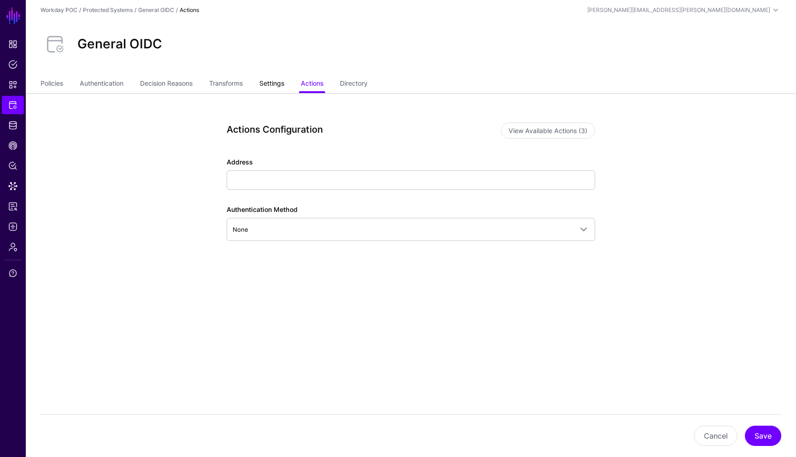
click at [279, 85] on link "Settings" at bounding box center [271, 84] width 25 height 17
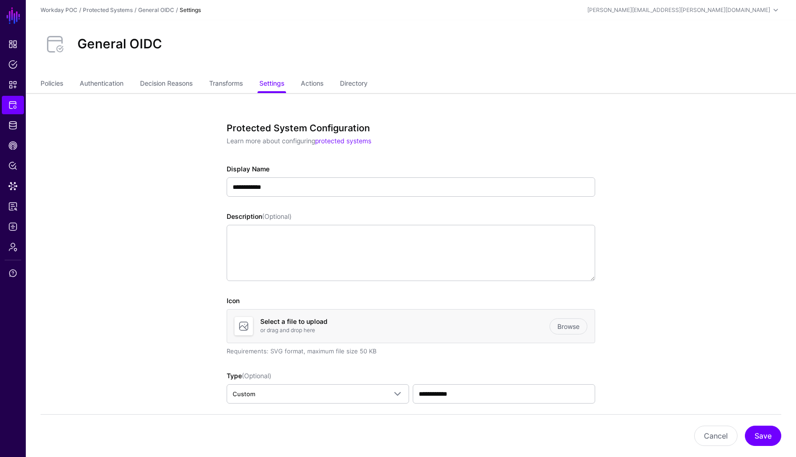
click at [505, 130] on h3 "Protected System Configuration" at bounding box center [407, 127] width 361 height 11
click at [238, 85] on link "Transforms" at bounding box center [226, 84] width 34 height 17
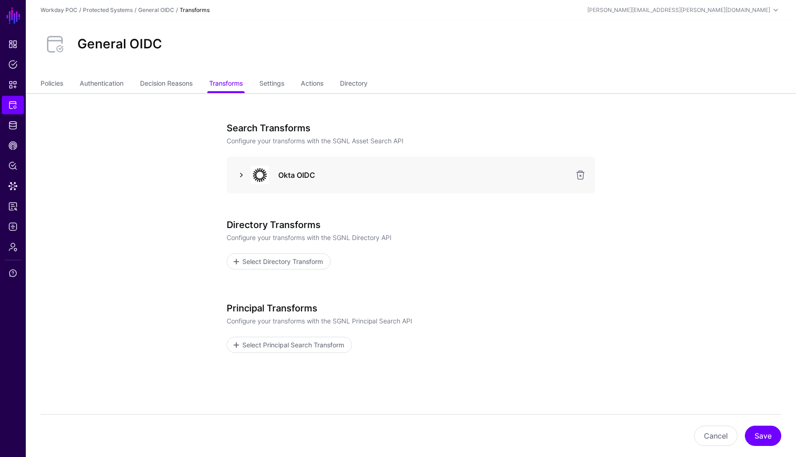
click at [239, 178] on link at bounding box center [241, 174] width 11 height 11
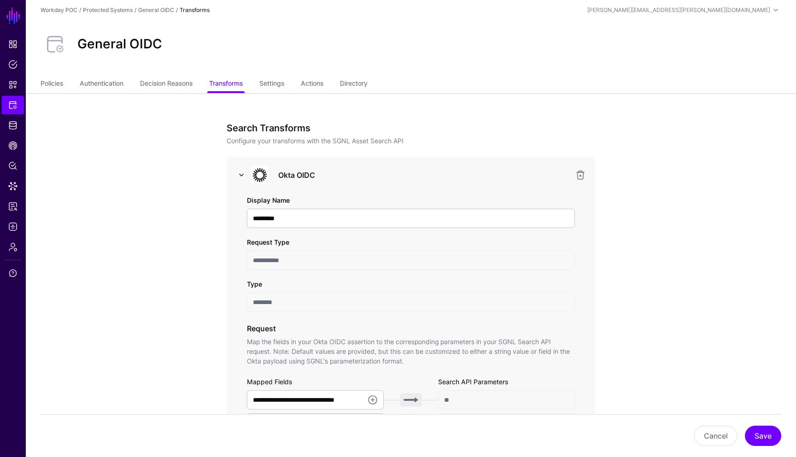
click at [239, 178] on link at bounding box center [241, 174] width 11 height 11
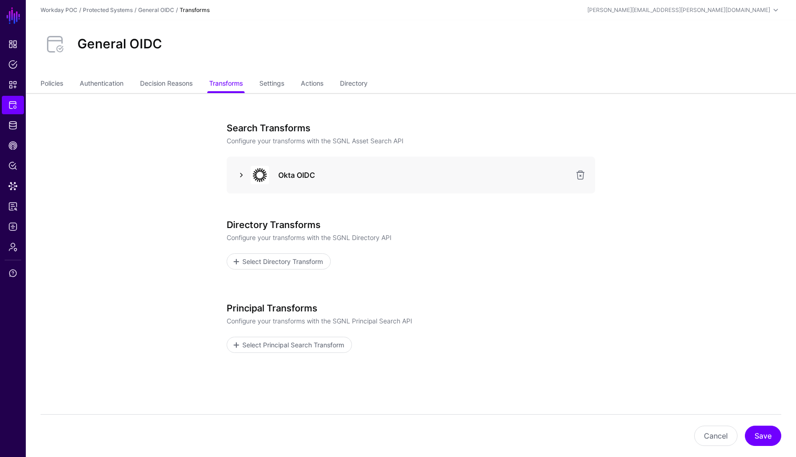
click at [242, 177] on link at bounding box center [241, 174] width 11 height 11
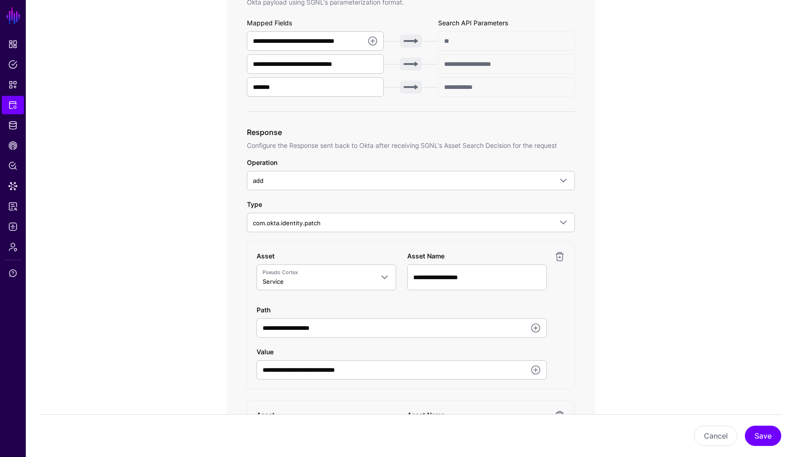
scroll to position [368, 0]
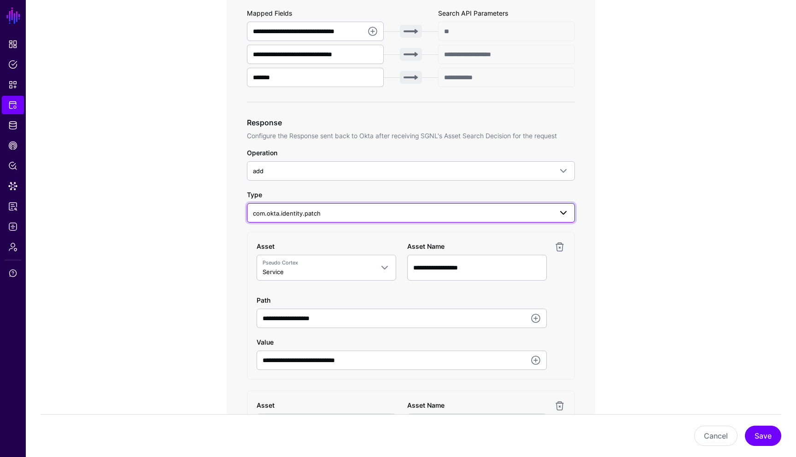
click at [570, 214] on link "com.okta.identity.patch" at bounding box center [411, 212] width 328 height 19
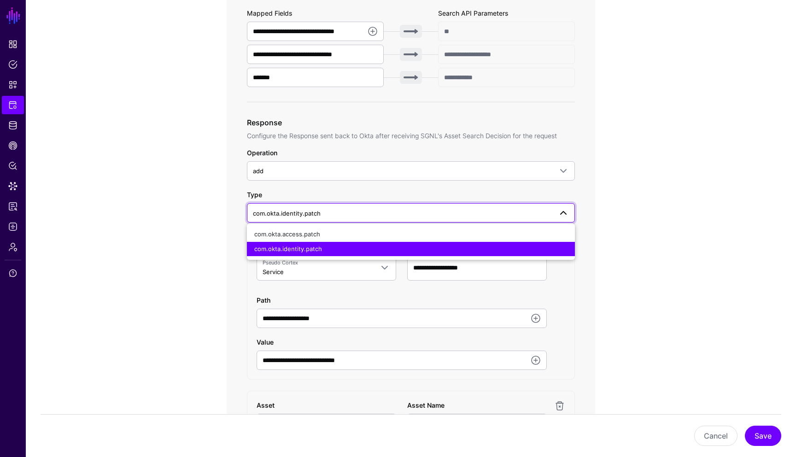
click at [616, 218] on div "**********" at bounding box center [410, 309] width 427 height 1168
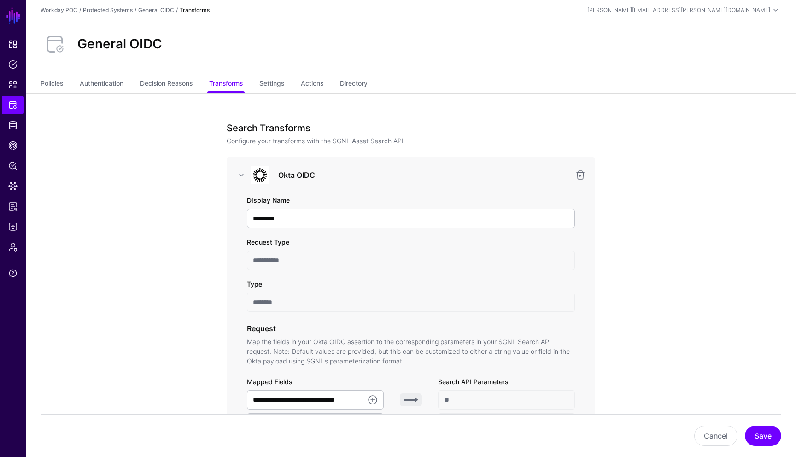
scroll to position [368, 0]
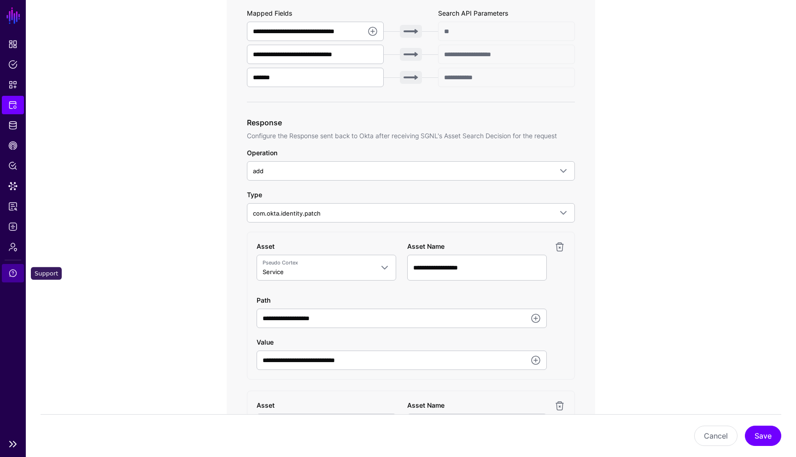
click at [12, 271] on span "Support" at bounding box center [12, 272] width 9 height 9
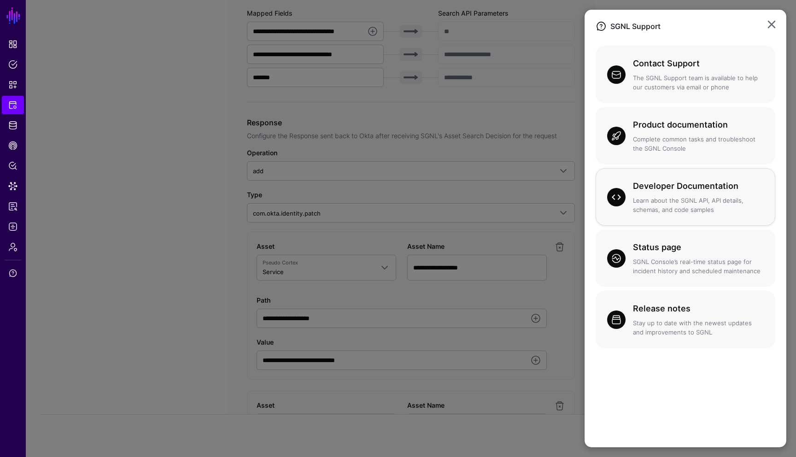
click at [663, 187] on h3 "Developer Documentation" at bounding box center [698, 186] width 131 height 13
click at [671, 200] on p "Learn about the SGNL API, API details, schemas, and code samples" at bounding box center [698, 205] width 131 height 18
click at [688, 142] on p "Complete common tasks and troubleshoot the SGNL Console" at bounding box center [698, 144] width 131 height 18
click at [770, 27] on link at bounding box center [771, 24] width 15 height 15
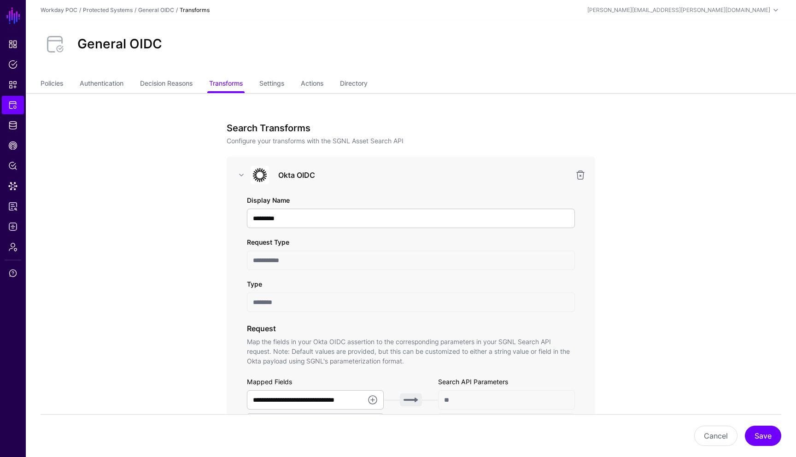
scroll to position [368, 0]
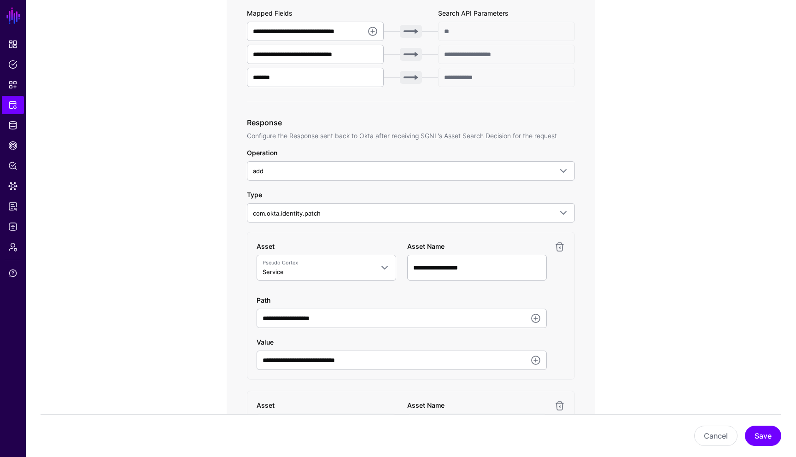
click at [653, 210] on app-integrations-item-transforms "**********" at bounding box center [411, 309] width 770 height 1168
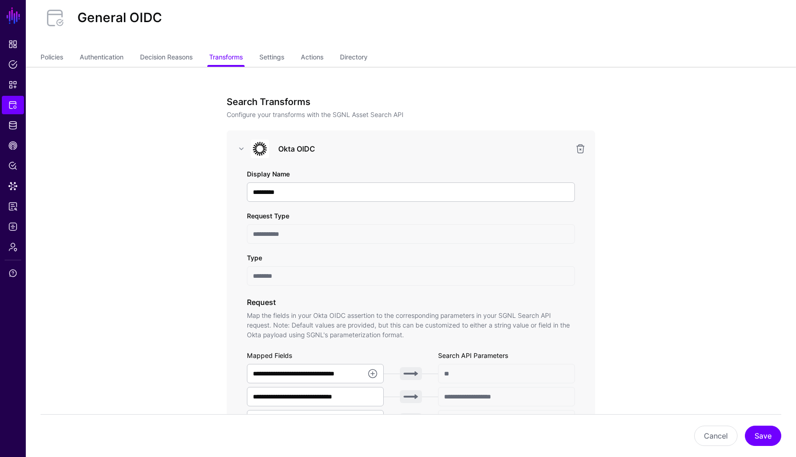
scroll to position [0, 0]
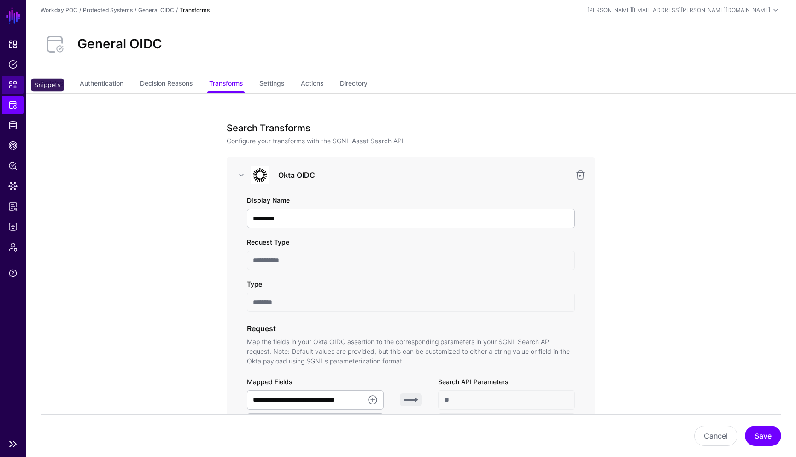
click at [12, 86] on span "Snippets" at bounding box center [12, 84] width 9 height 9
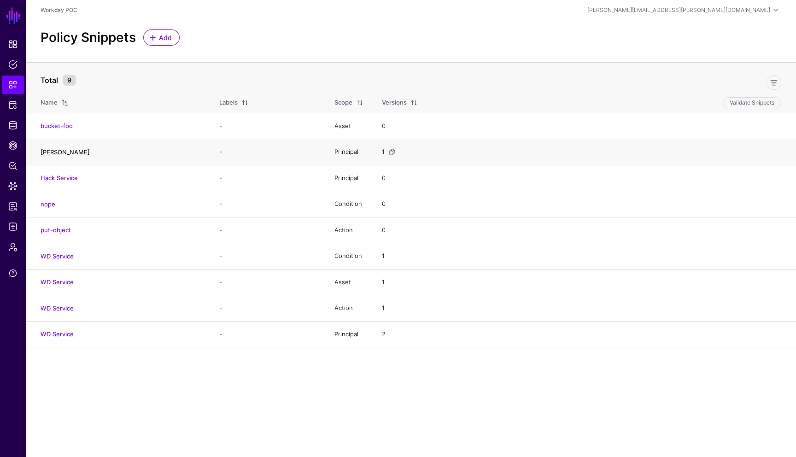
click at [56, 151] on link "Daniele" at bounding box center [65, 151] width 49 height 7
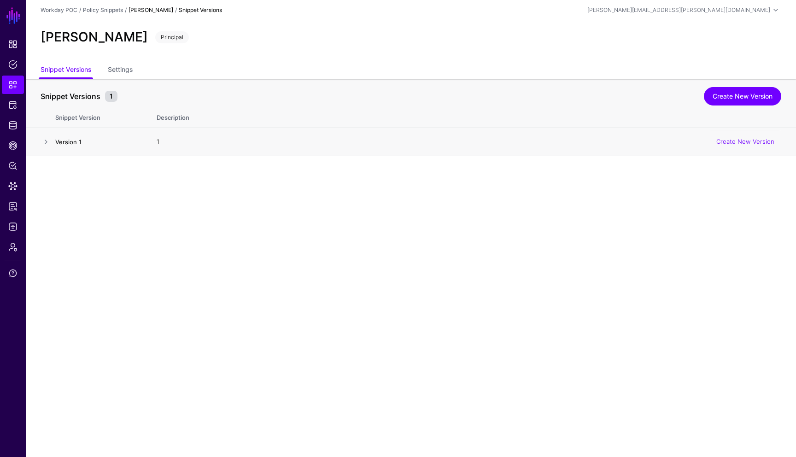
click at [67, 143] on link "Version 1" at bounding box center [68, 141] width 26 height 7
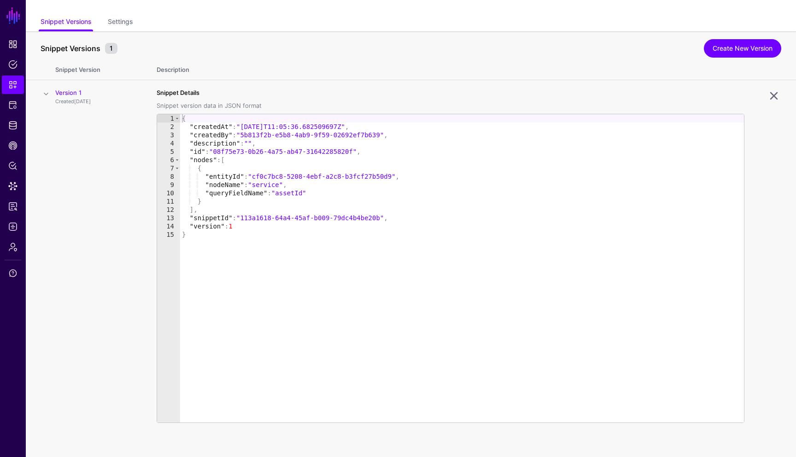
scroll to position [50, 0]
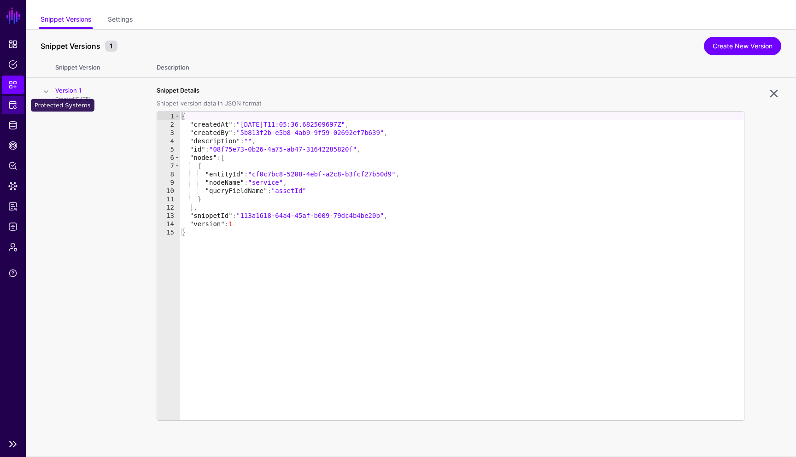
click at [17, 105] on span "Protected Systems" at bounding box center [12, 104] width 9 height 9
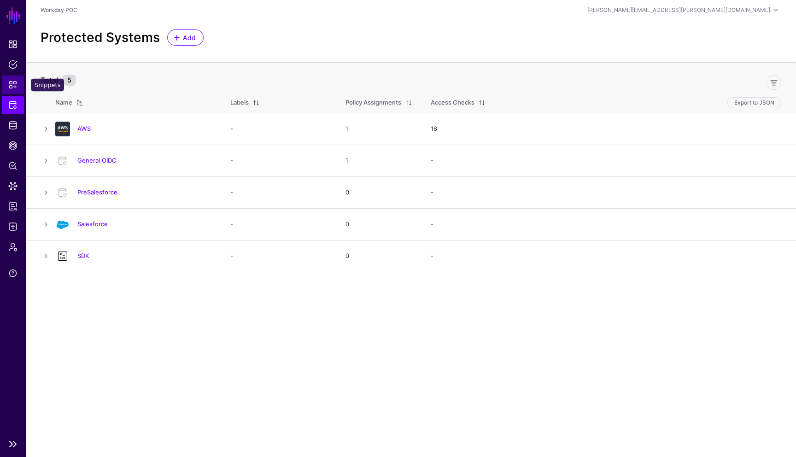
click at [13, 80] on link "Snippets" at bounding box center [13, 85] width 22 height 18
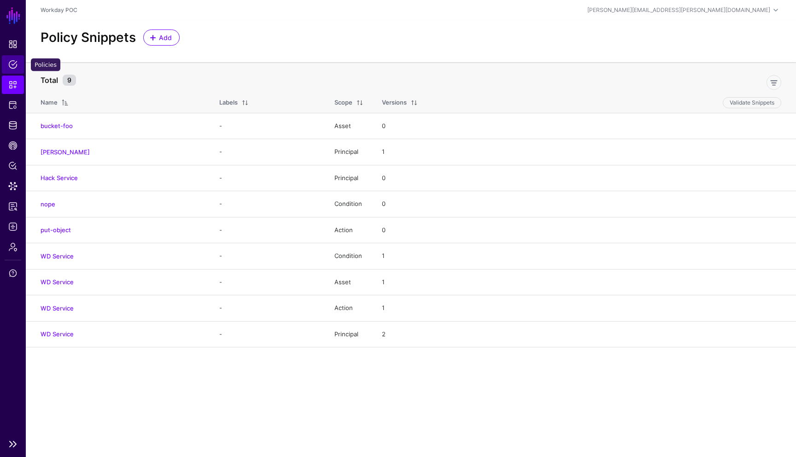
click at [16, 65] on span "Policies" at bounding box center [12, 64] width 9 height 9
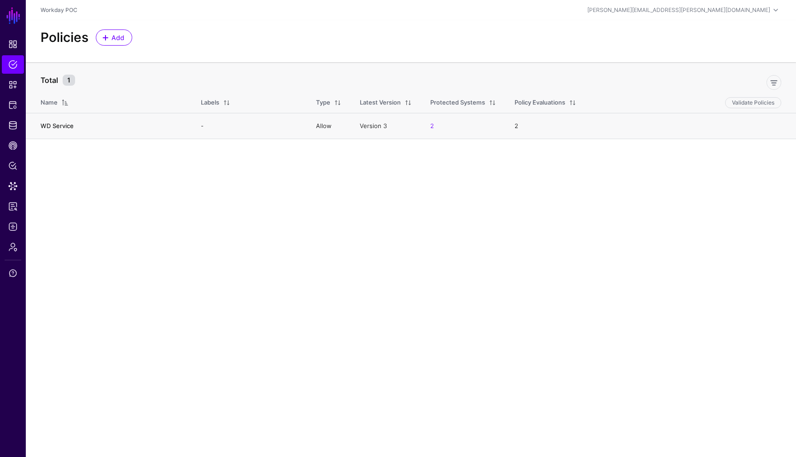
click at [69, 128] on link "WD Service" at bounding box center [57, 125] width 33 height 7
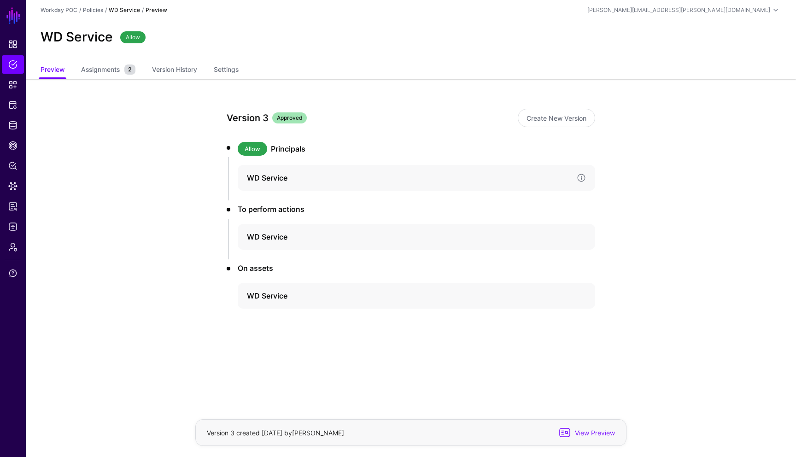
click at [276, 178] on h4 "WD Service" at bounding box center [408, 177] width 322 height 11
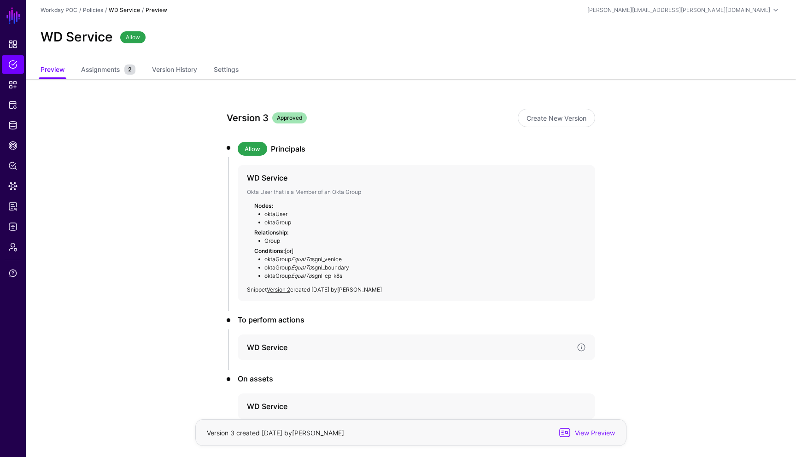
click at [292, 343] on h4 "WD Service" at bounding box center [408, 347] width 322 height 11
click at [643, 316] on app-policies-v2-item-preview "Version 3 Approved Create New Version Allow Principals WD Service Okta User tha…" at bounding box center [411, 320] width 770 height 483
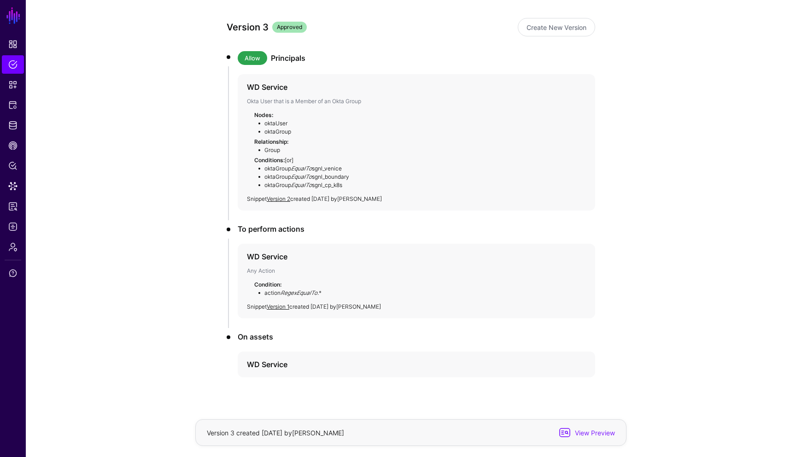
scroll to position [92, 0]
click at [318, 361] on h4 "WD Service" at bounding box center [408, 362] width 322 height 11
click at [653, 288] on app-policies-v2-item-preview "Version 3 Approved Create New Version Allow Principals WD Service Okta User tha…" at bounding box center [411, 276] width 770 height 578
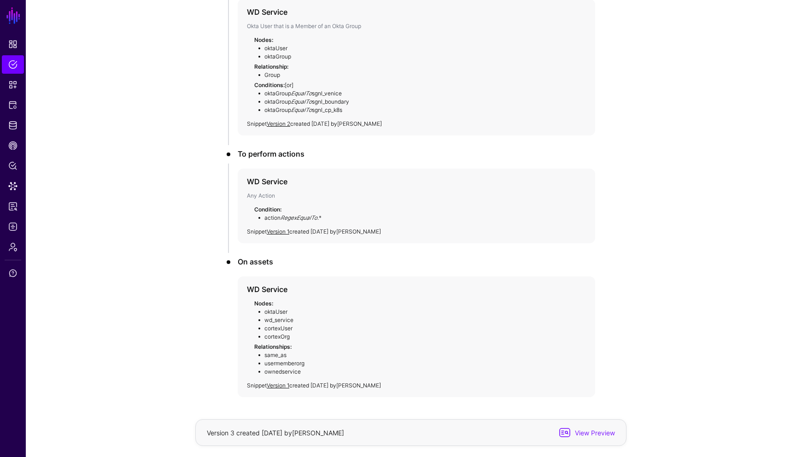
scroll to position [184, 0]
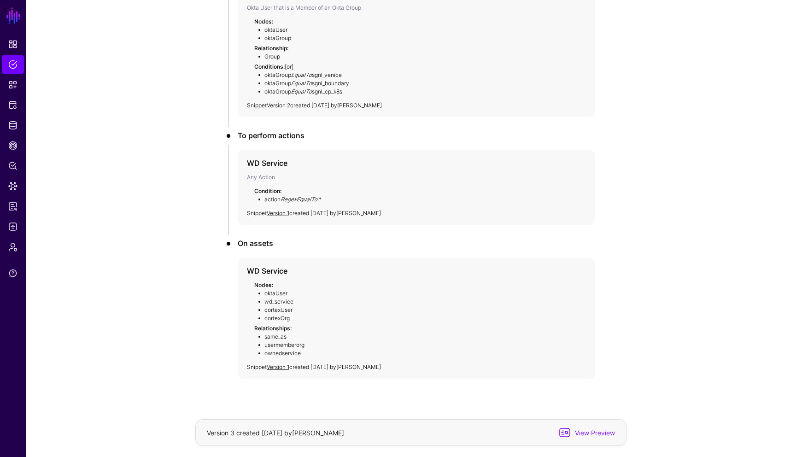
click at [636, 286] on app-policies-v2-item-preview "Version 3 Approved Create New Version Allow Principals WD Service Okta User tha…" at bounding box center [411, 184] width 770 height 578
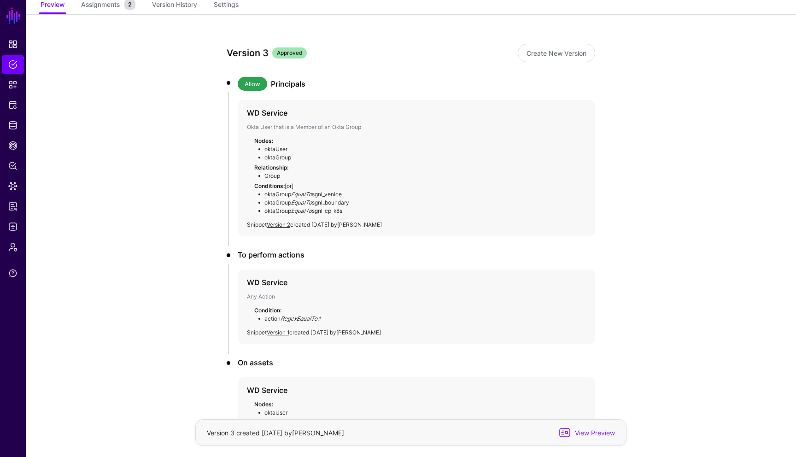
scroll to position [55, 0]
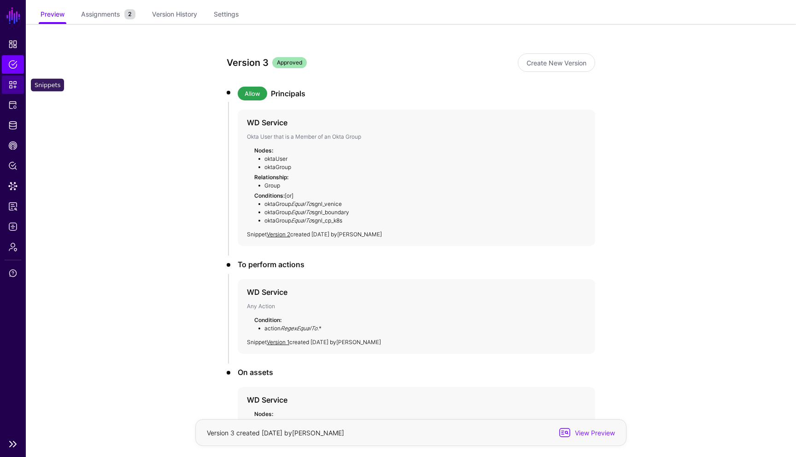
click at [14, 86] on span "Snippets" at bounding box center [12, 84] width 9 height 9
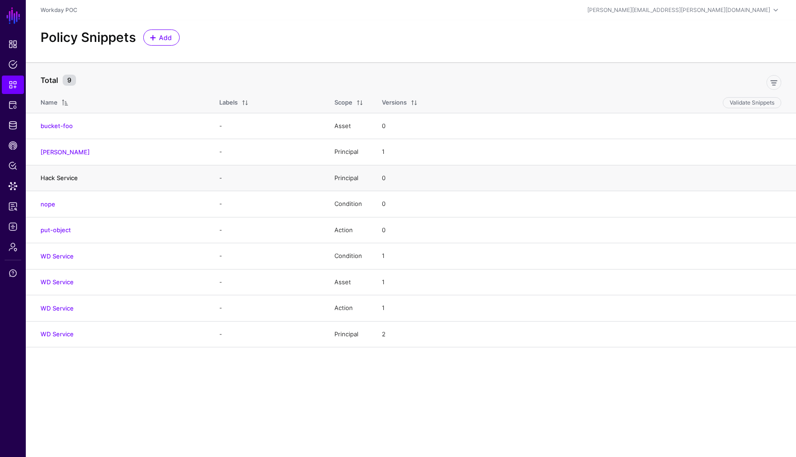
click at [61, 181] on link "Hack Service" at bounding box center [59, 177] width 37 height 7
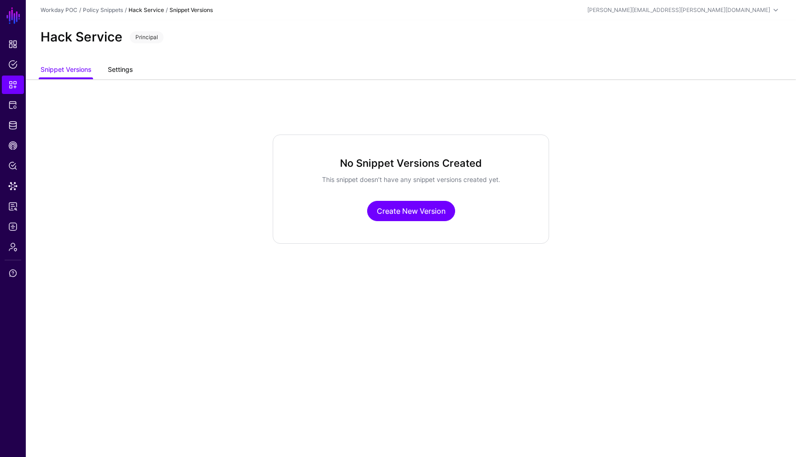
click at [124, 73] on link "Settings" at bounding box center [120, 70] width 25 height 17
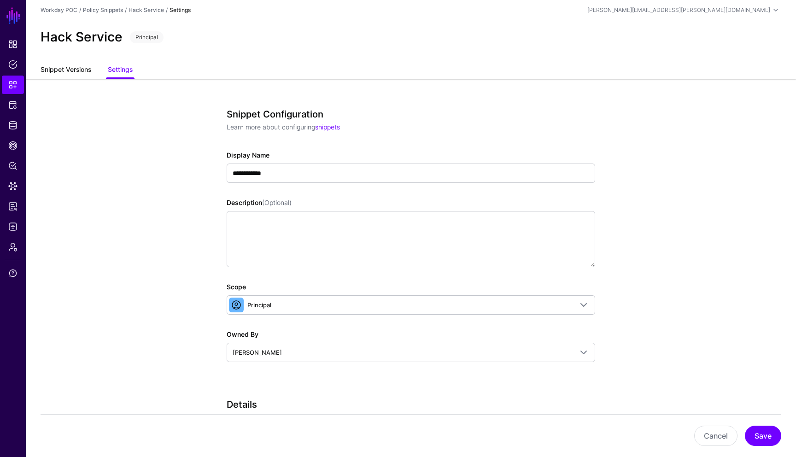
click at [82, 73] on link "Snippet Versions" at bounding box center [66, 70] width 51 height 17
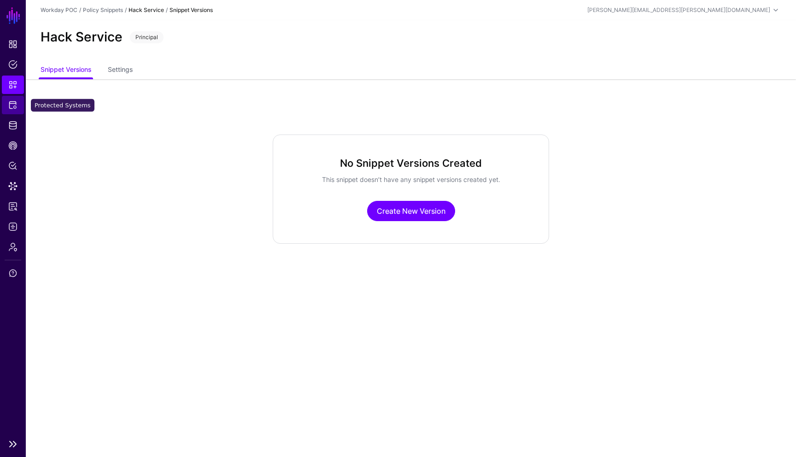
click at [14, 106] on span "Protected Systems" at bounding box center [12, 104] width 9 height 9
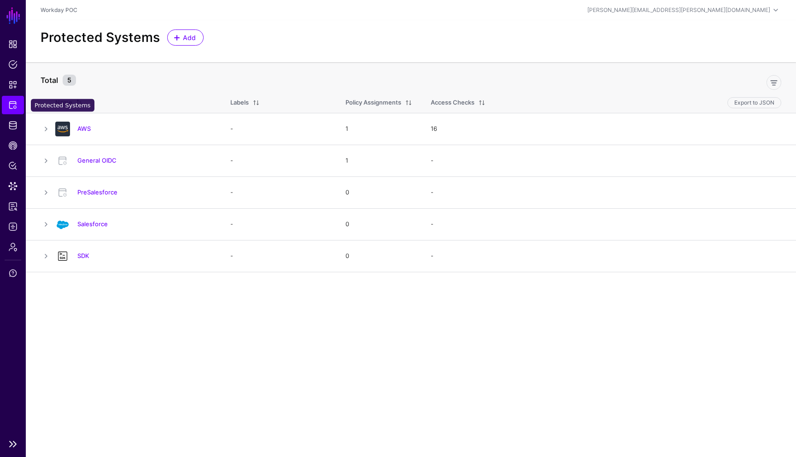
click at [19, 105] on link "Protected Systems" at bounding box center [13, 105] width 22 height 18
click at [101, 163] on link "General OIDC" at bounding box center [96, 160] width 39 height 7
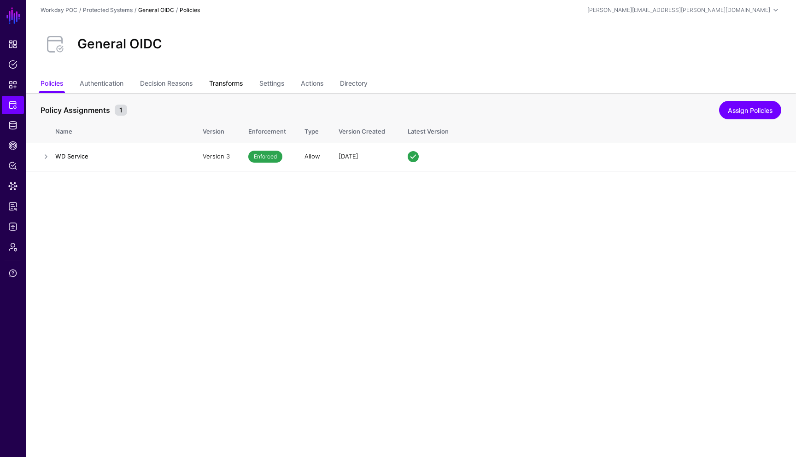
click at [226, 81] on link "Transforms" at bounding box center [226, 84] width 34 height 17
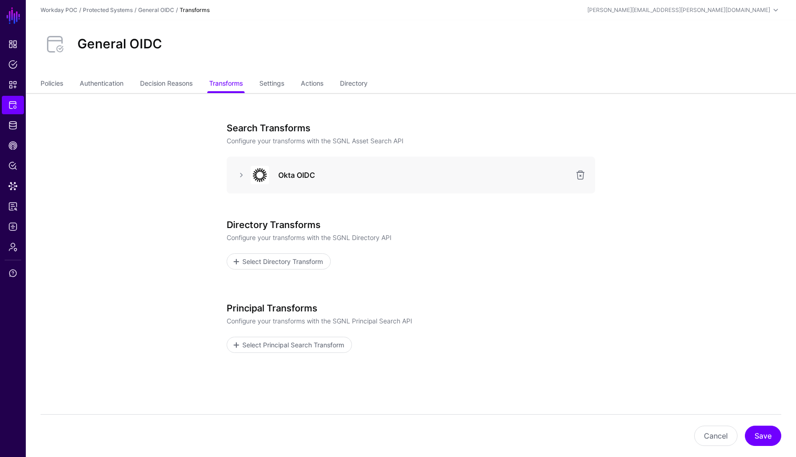
click at [336, 184] on div "Okta OIDC" at bounding box center [411, 175] width 368 height 37
click at [248, 180] on div at bounding box center [259, 175] width 28 height 18
click at [245, 174] on link at bounding box center [241, 174] width 11 height 11
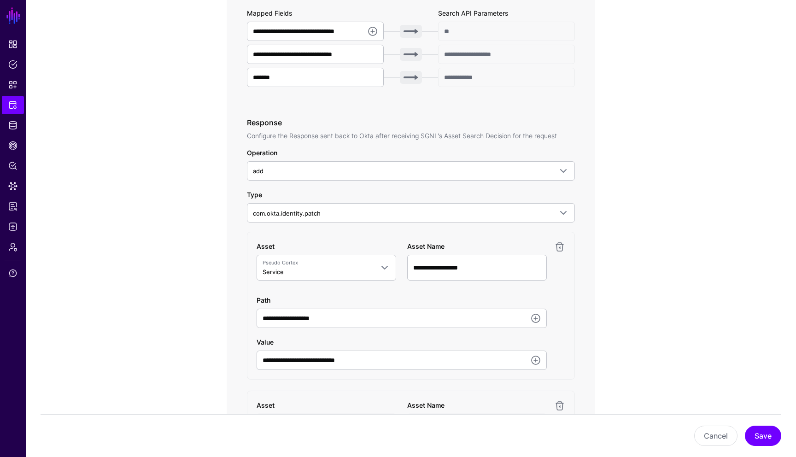
scroll to position [387, 0]
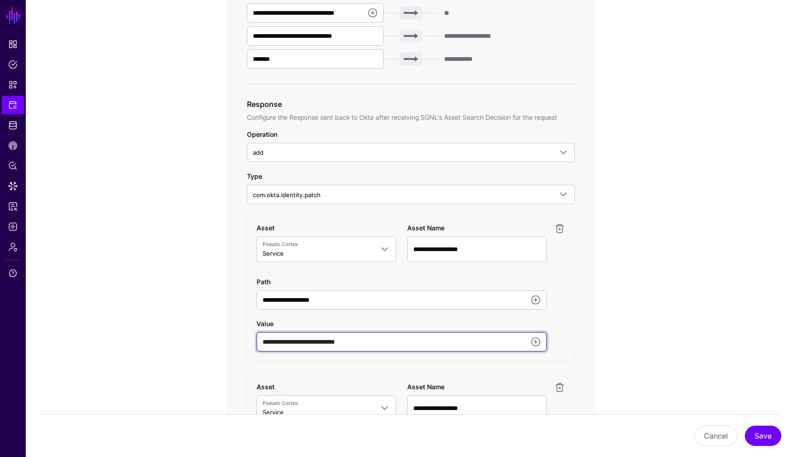
drag, startPoint x: 382, startPoint y: 339, endPoint x: 258, endPoint y: 341, distance: 123.9
click at [258, 341] on input "**********" at bounding box center [401, 341] width 290 height 19
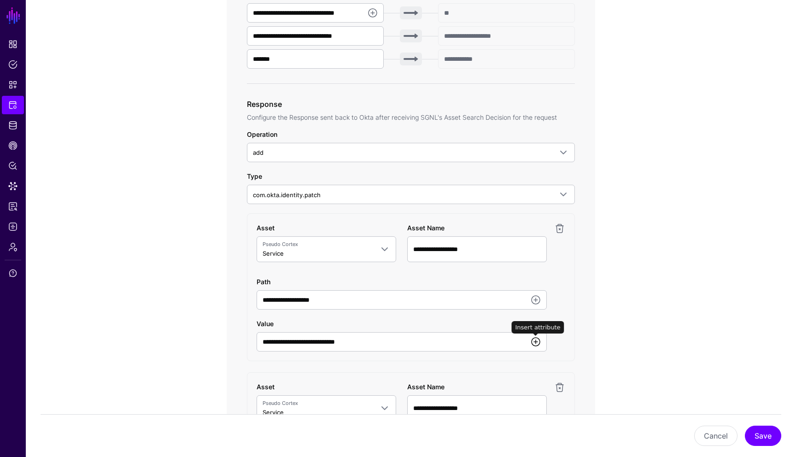
click at [535, 345] on link at bounding box center [535, 341] width 11 height 11
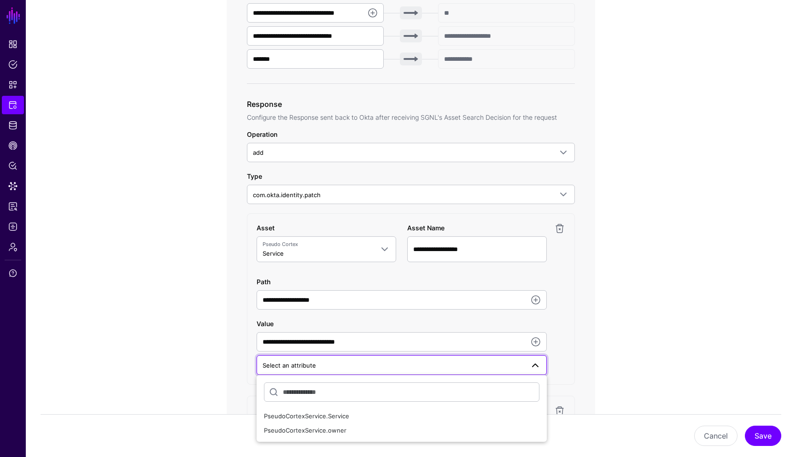
click at [598, 341] on div "**********" at bounding box center [410, 301] width 427 height 1191
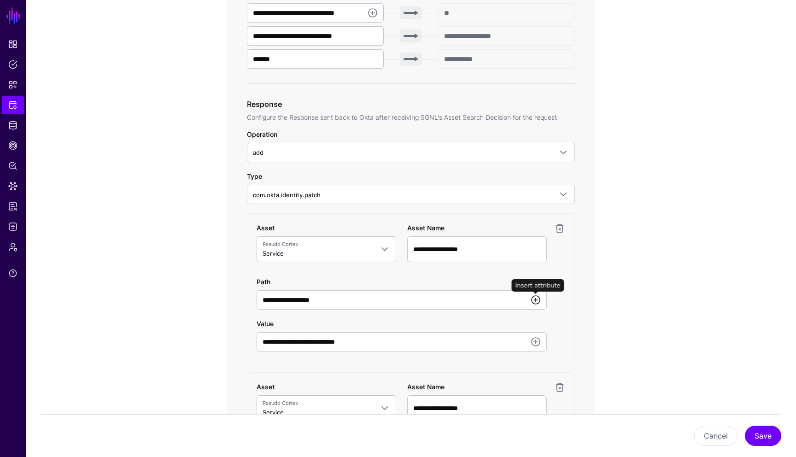
click at [536, 303] on link at bounding box center [535, 299] width 11 height 11
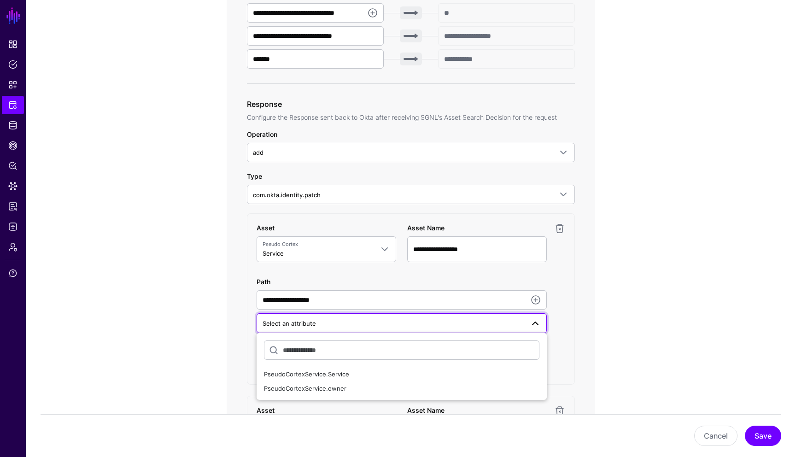
click at [657, 337] on app-integrations-item-transforms "**********" at bounding box center [411, 301] width 770 height 1191
